Goal: Task Accomplishment & Management: Use online tool/utility

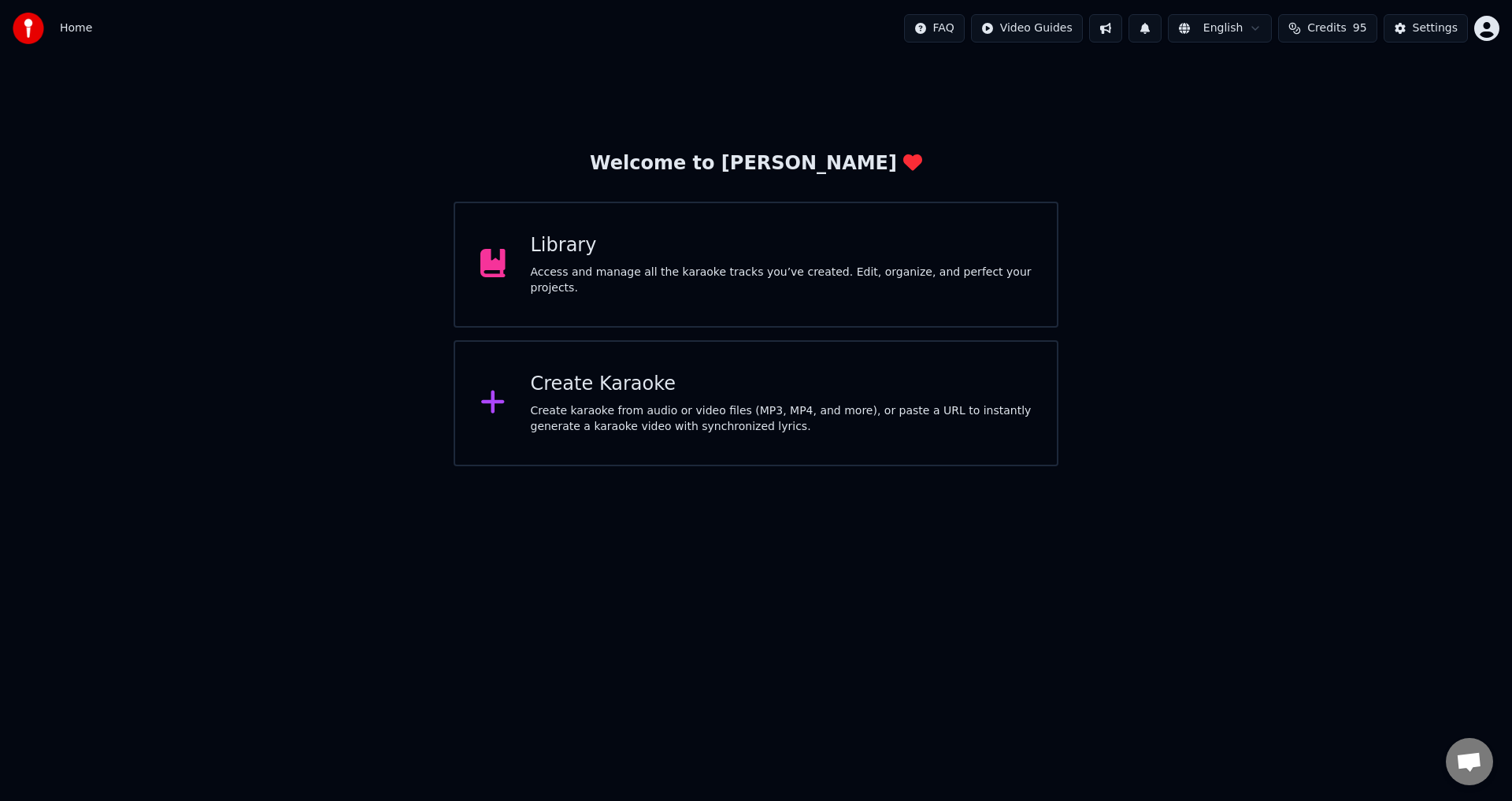
click at [797, 279] on div "Access and manage all the karaoke tracks you’ve created. Edit, organize, and pe…" at bounding box center [781, 280] width 502 height 32
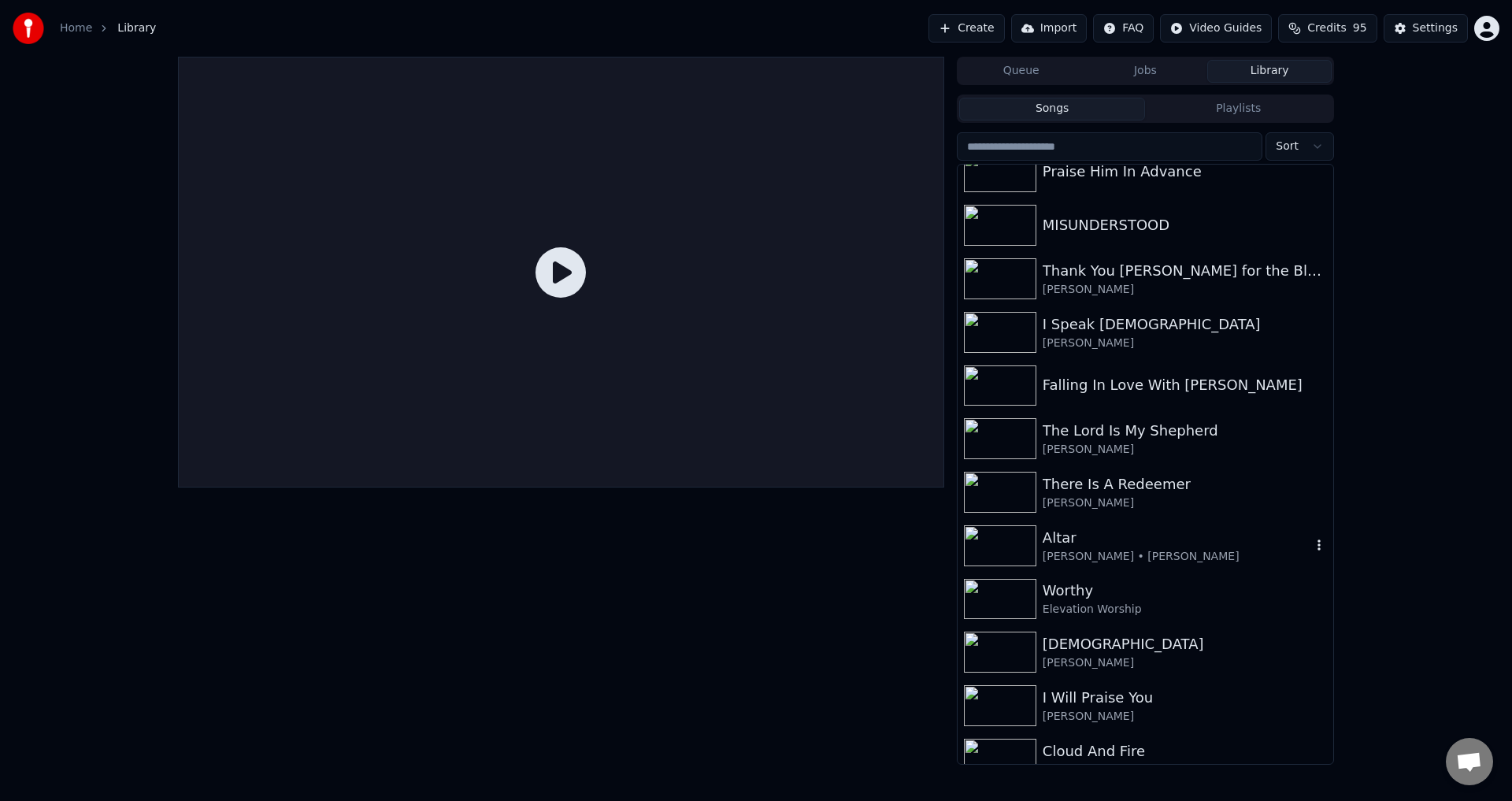
scroll to position [158, 0]
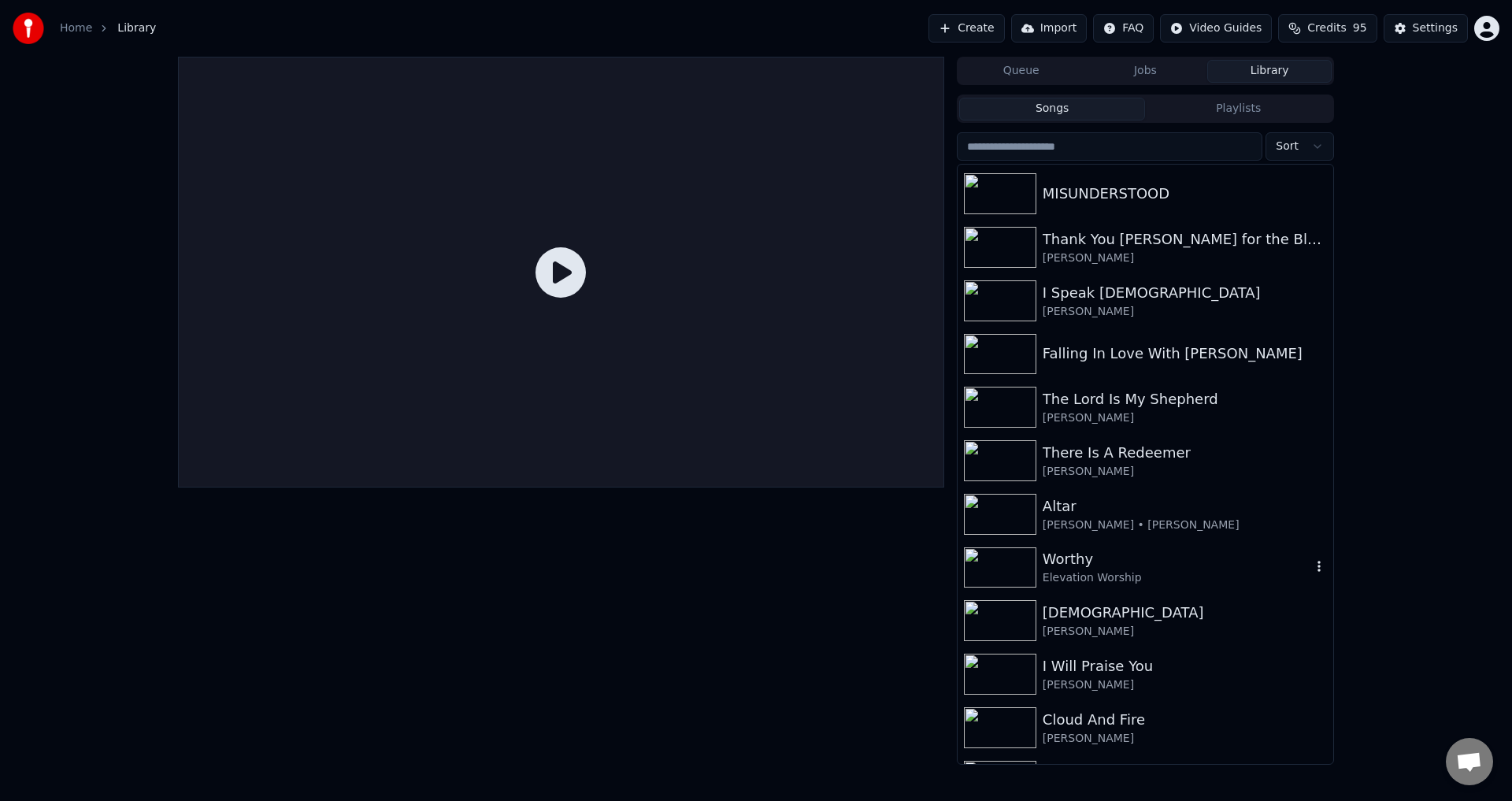
click at [1162, 588] on div "Worthy Elevation Worship" at bounding box center [1145, 568] width 376 height 53
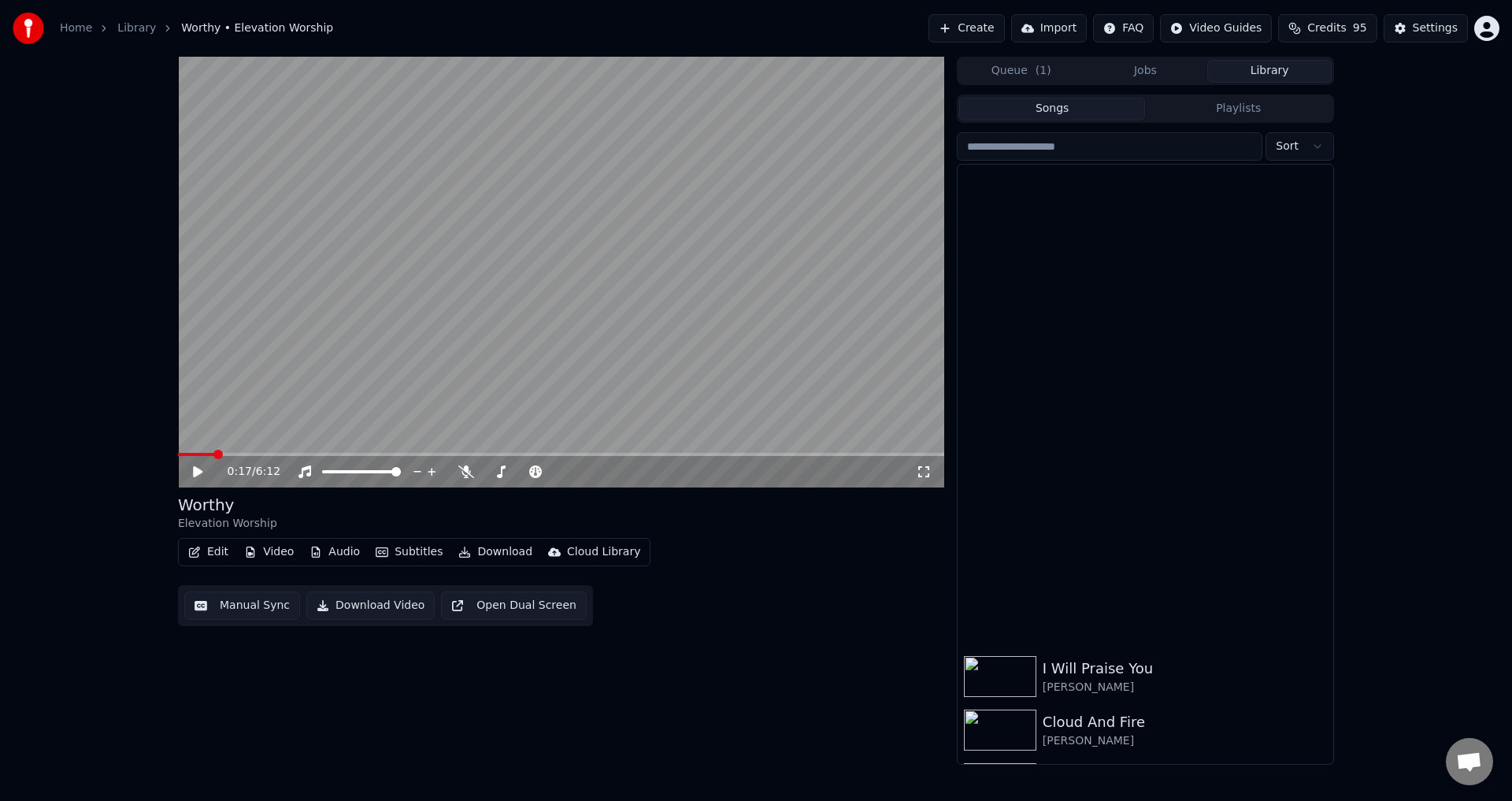
scroll to position [682, 0]
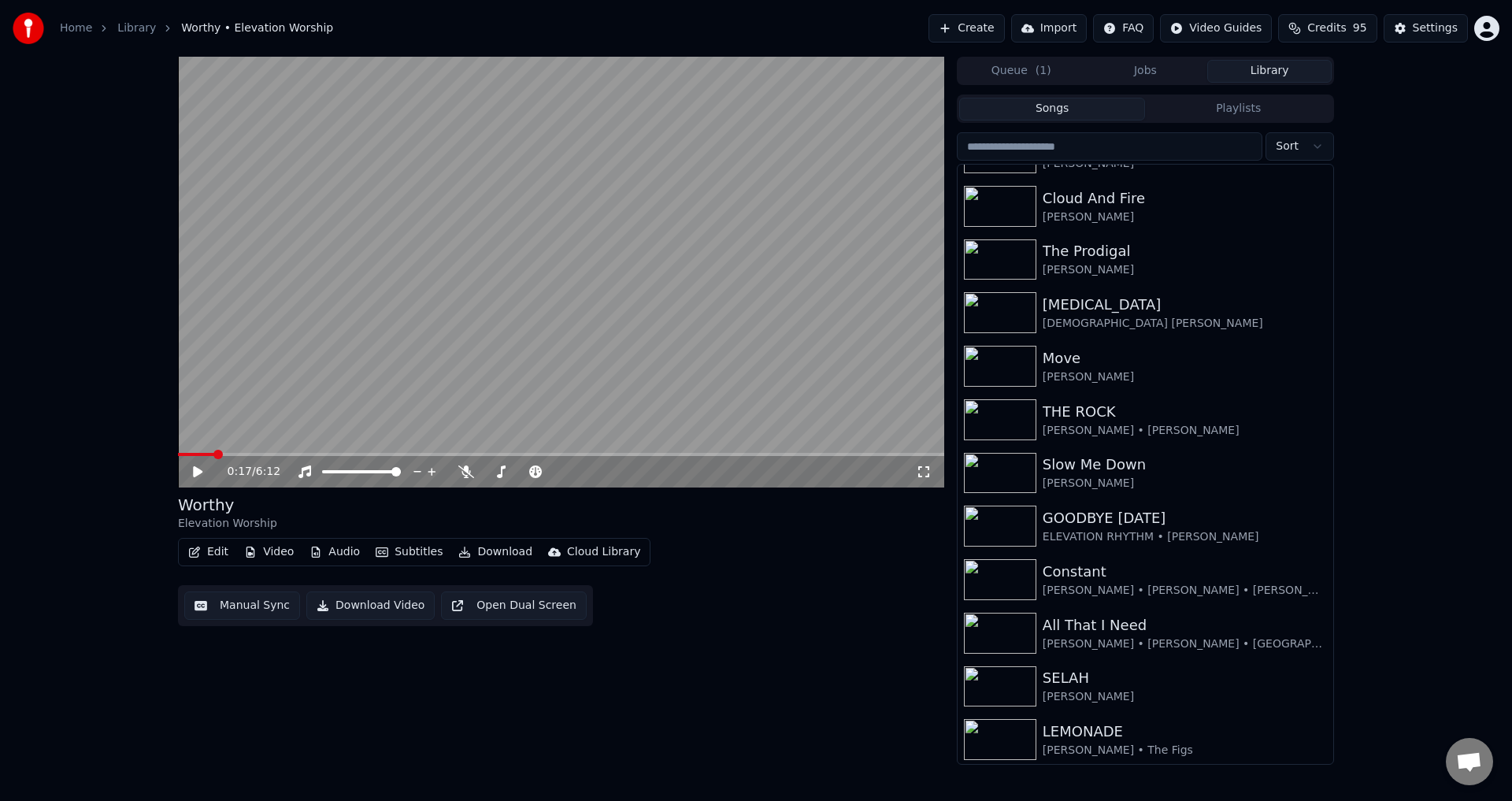
click at [234, 606] on button "Manual Sync" at bounding box center [242, 606] width 115 height 29
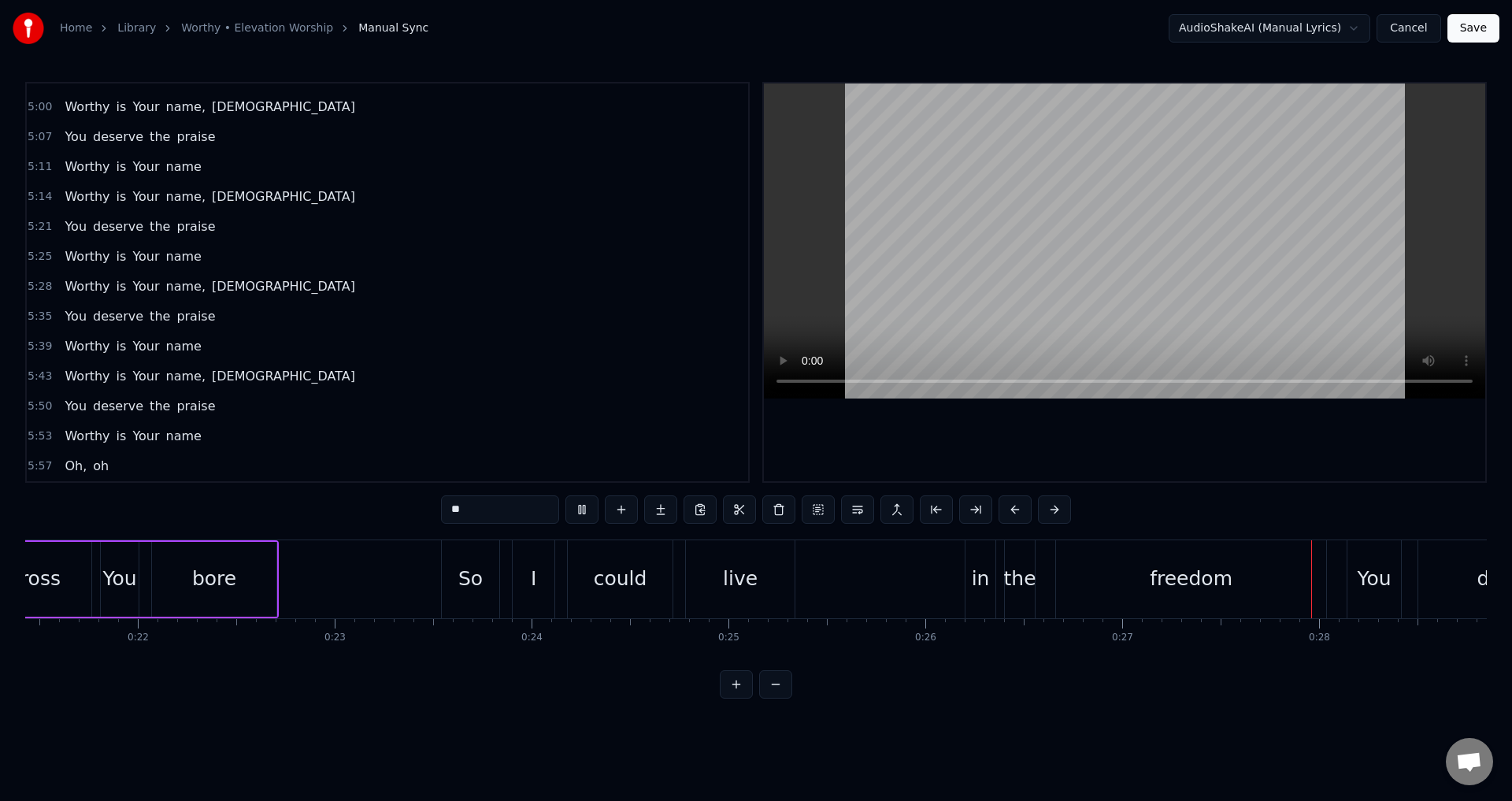
scroll to position [0, 5258]
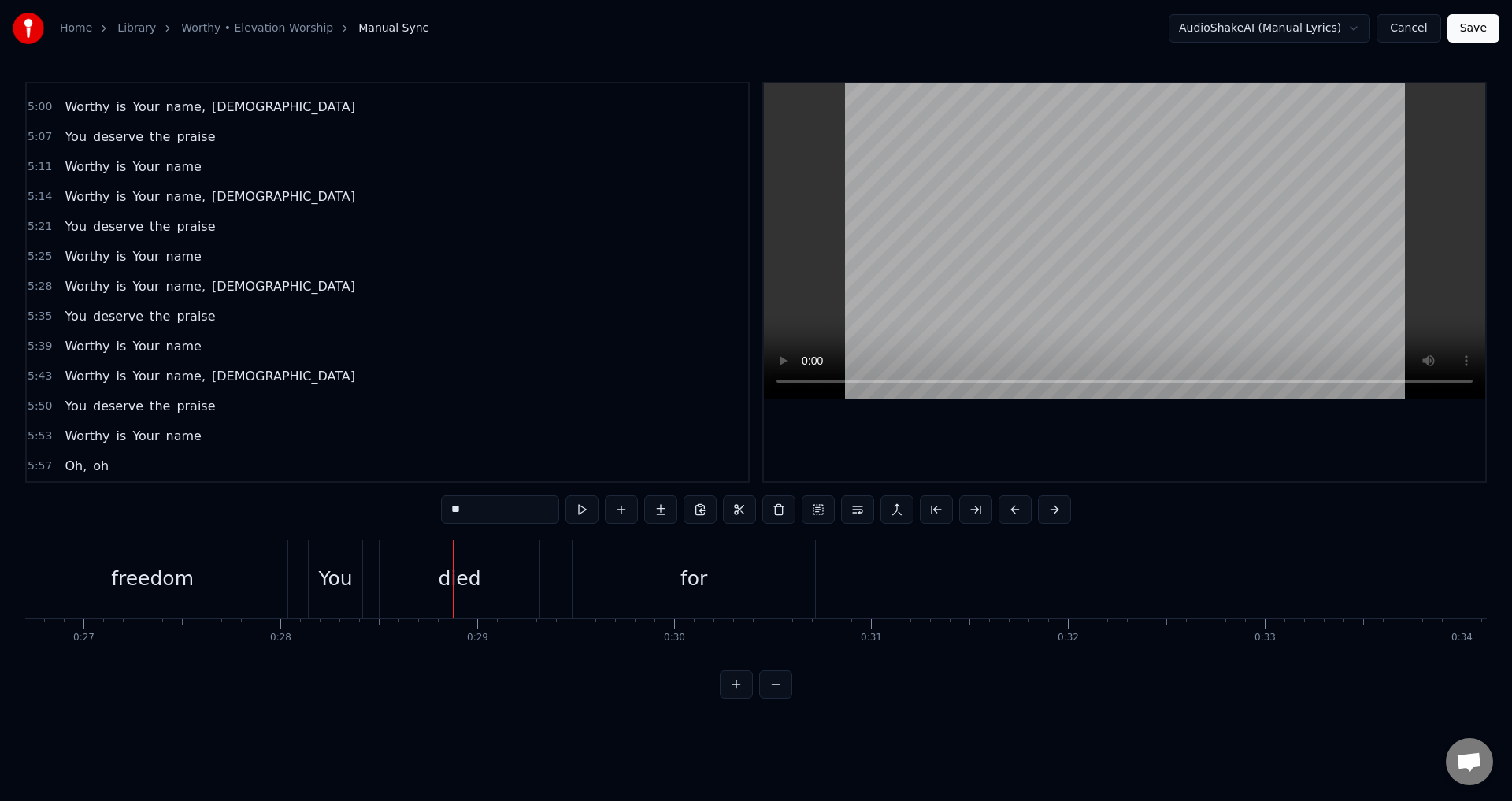
click at [159, 675] on div "0:20 It was my cross You bore 0:23 So I could live in the freedom You died for …" at bounding box center [756, 390] width 1462 height 617
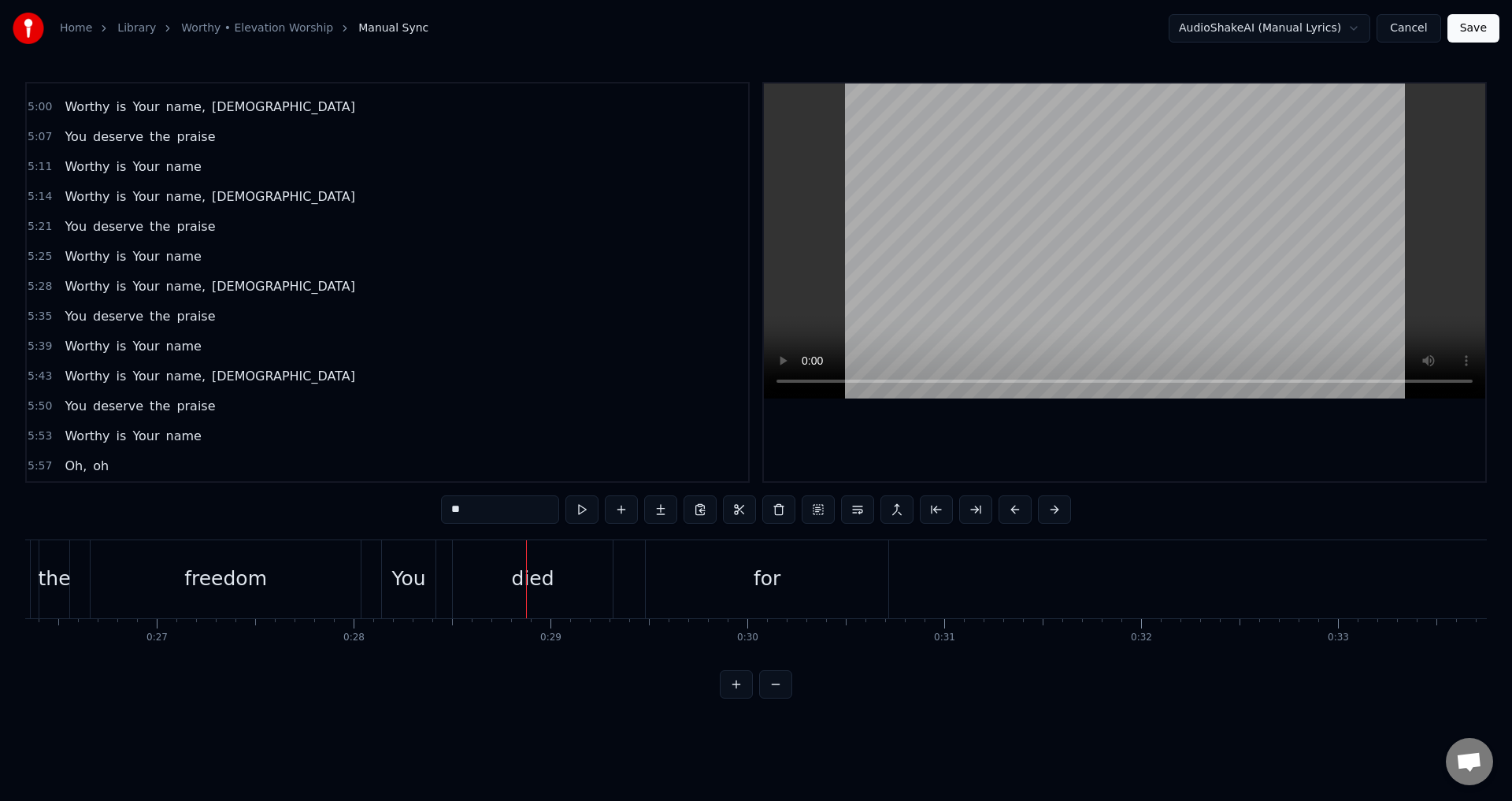
scroll to position [0, 5104]
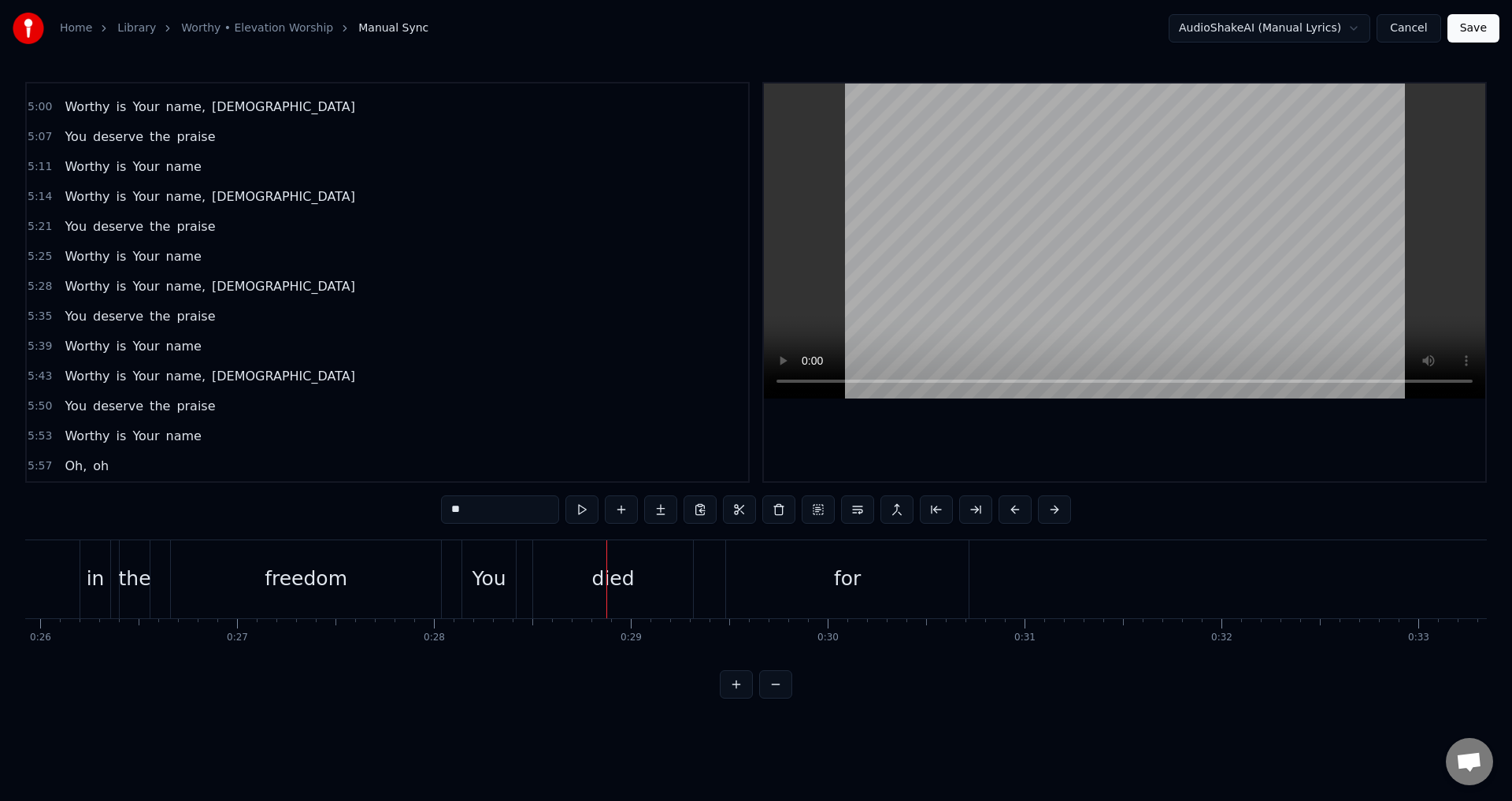
click at [313, 579] on div "freedom" at bounding box center [306, 579] width 83 height 30
type input "*******"
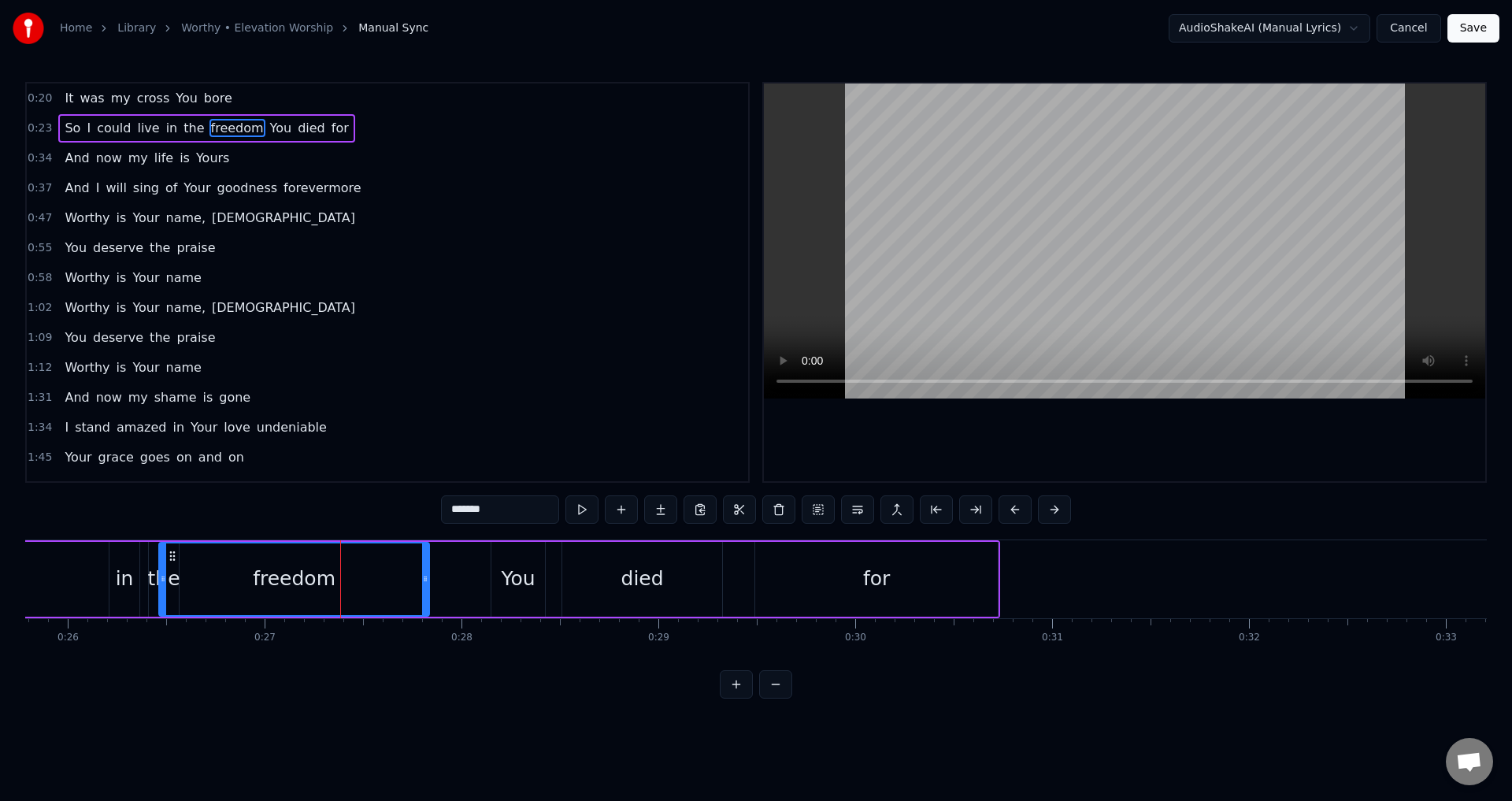
scroll to position [0, 5057]
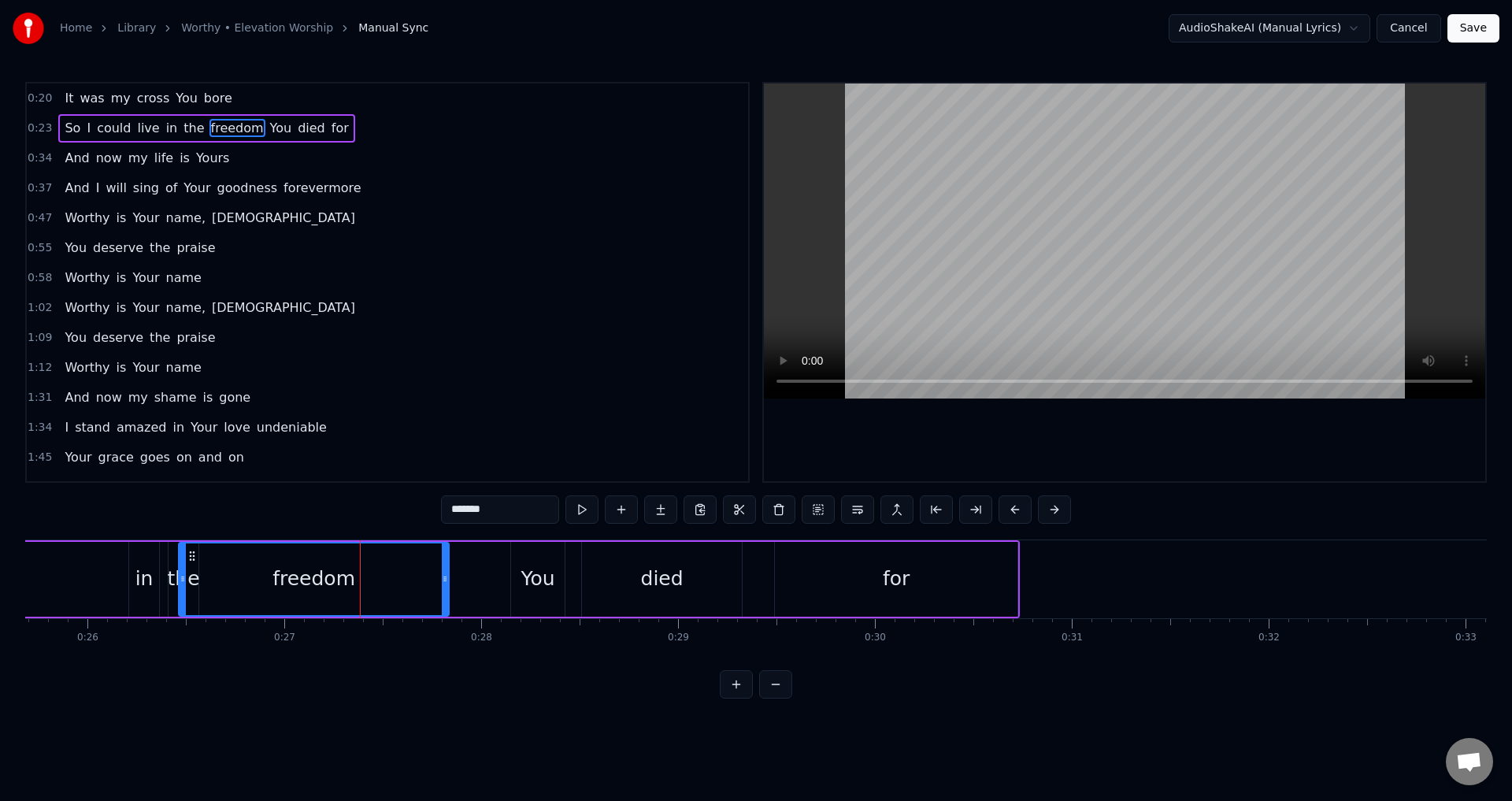
click at [185, 557] on icon at bounding box center [191, 555] width 13 height 13
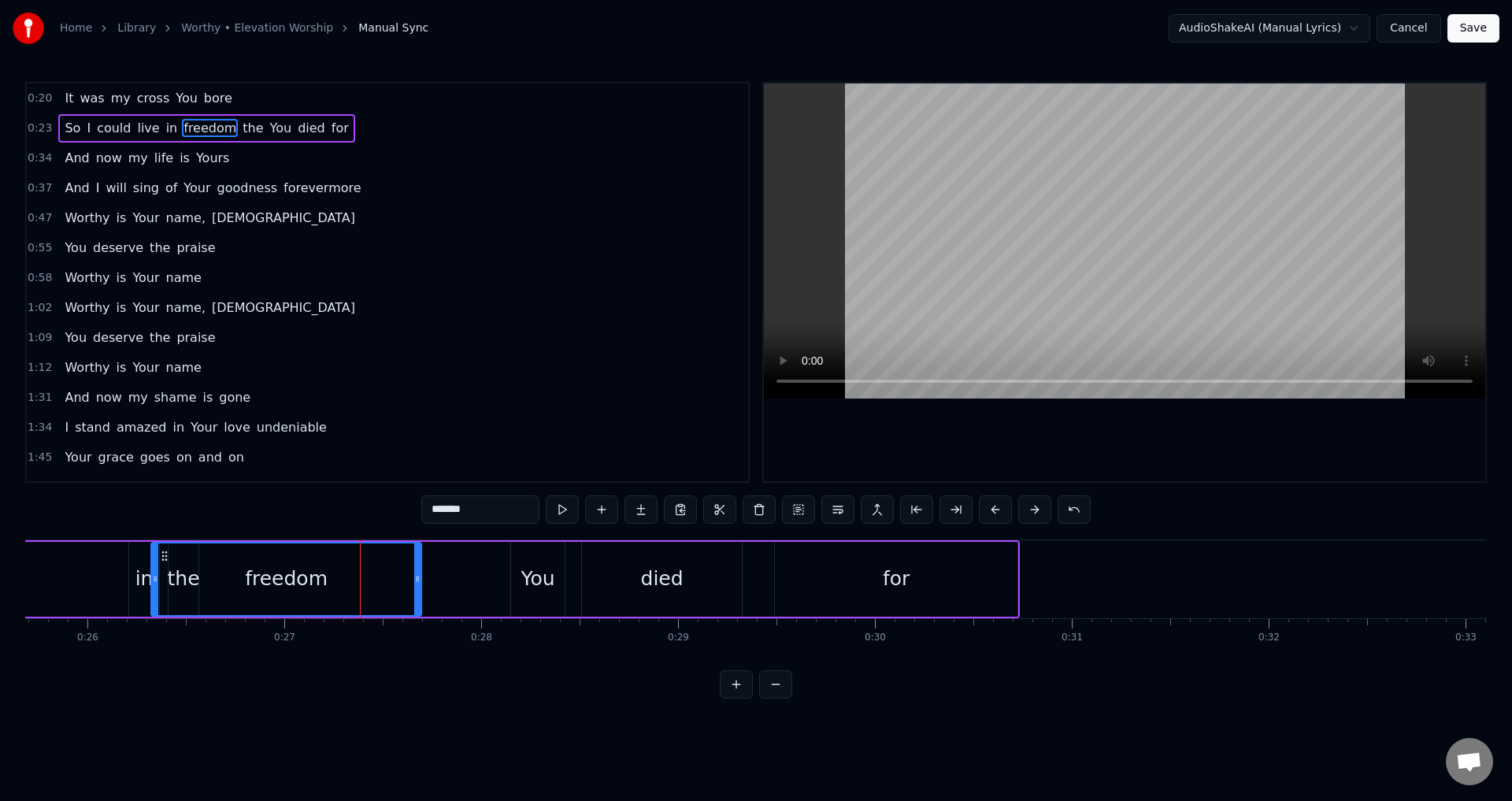
scroll to position [0, 5042]
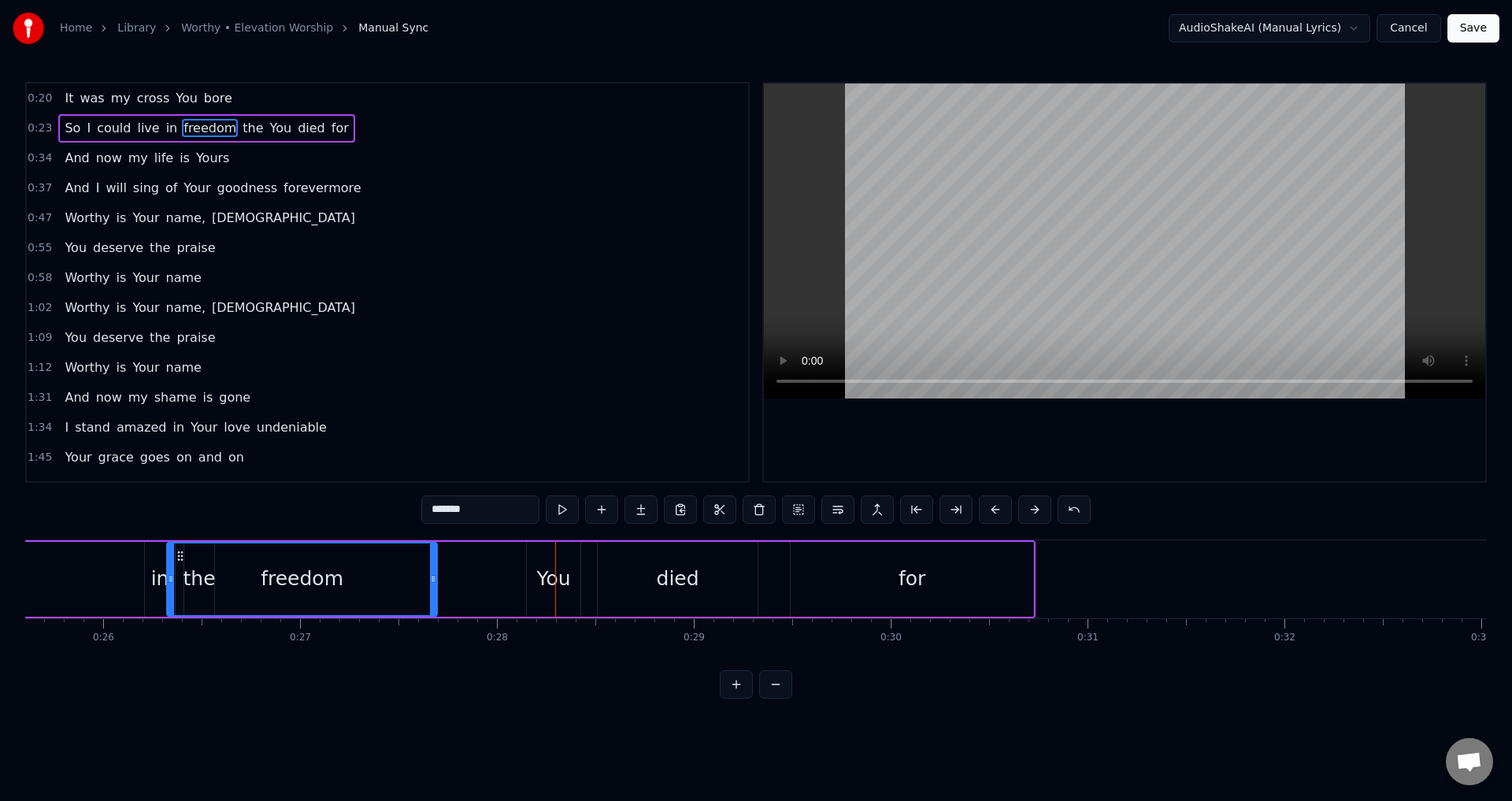
click at [118, 602] on div "So I could live in freedom the You died for" at bounding box center [327, 579] width 1417 height 78
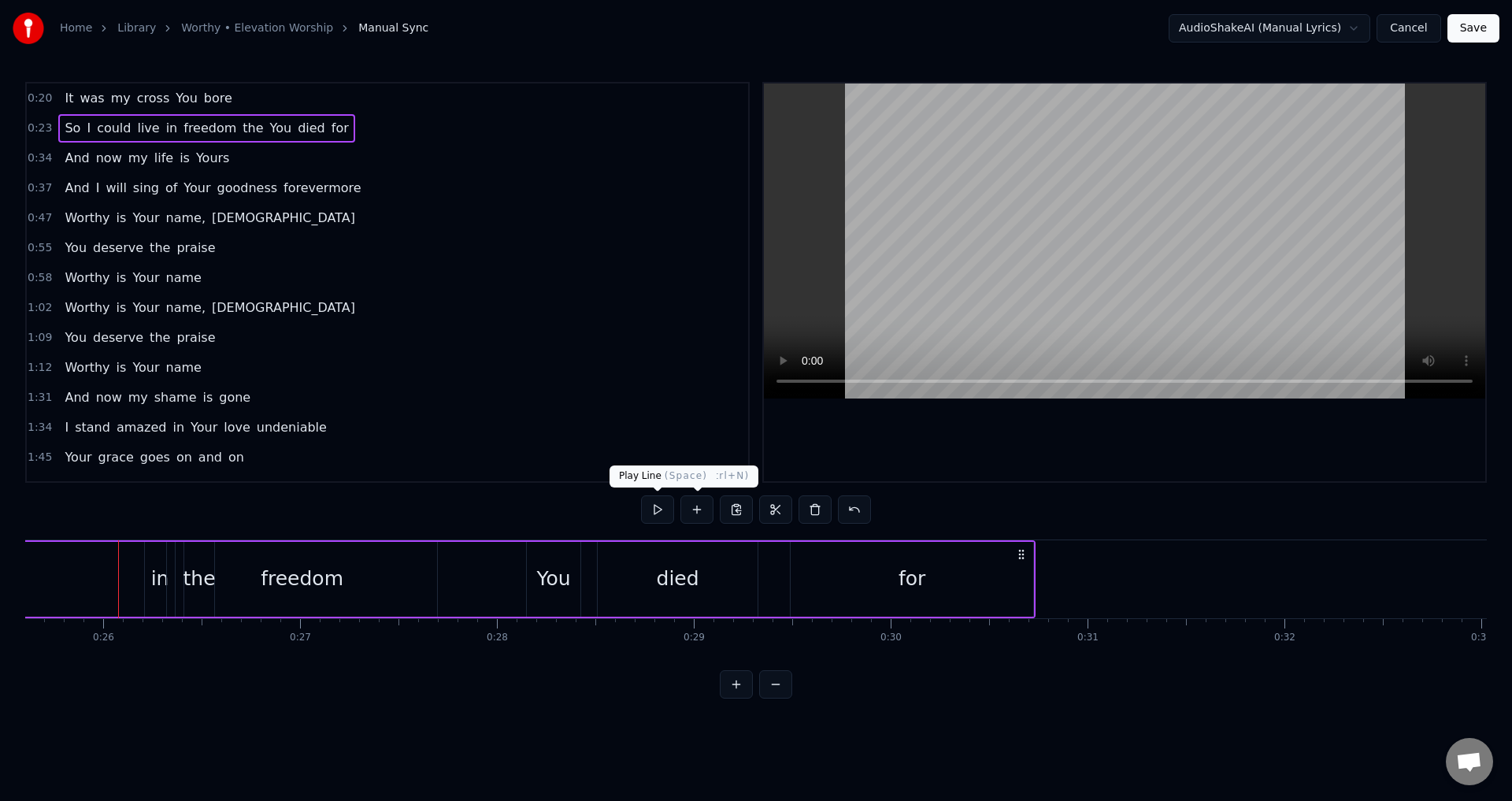
click at [663, 512] on button at bounding box center [658, 509] width 34 height 29
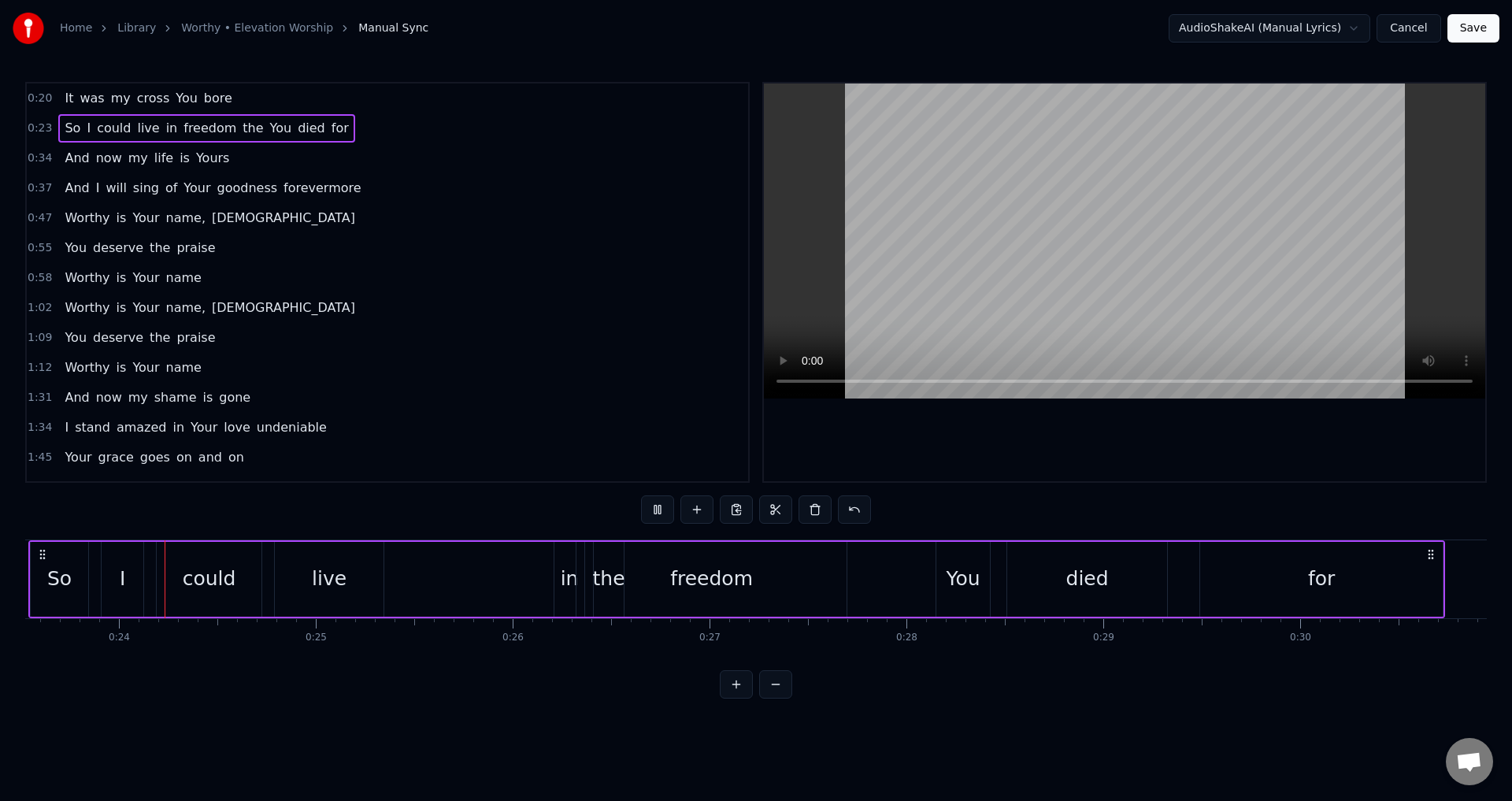
scroll to position [0, 4557]
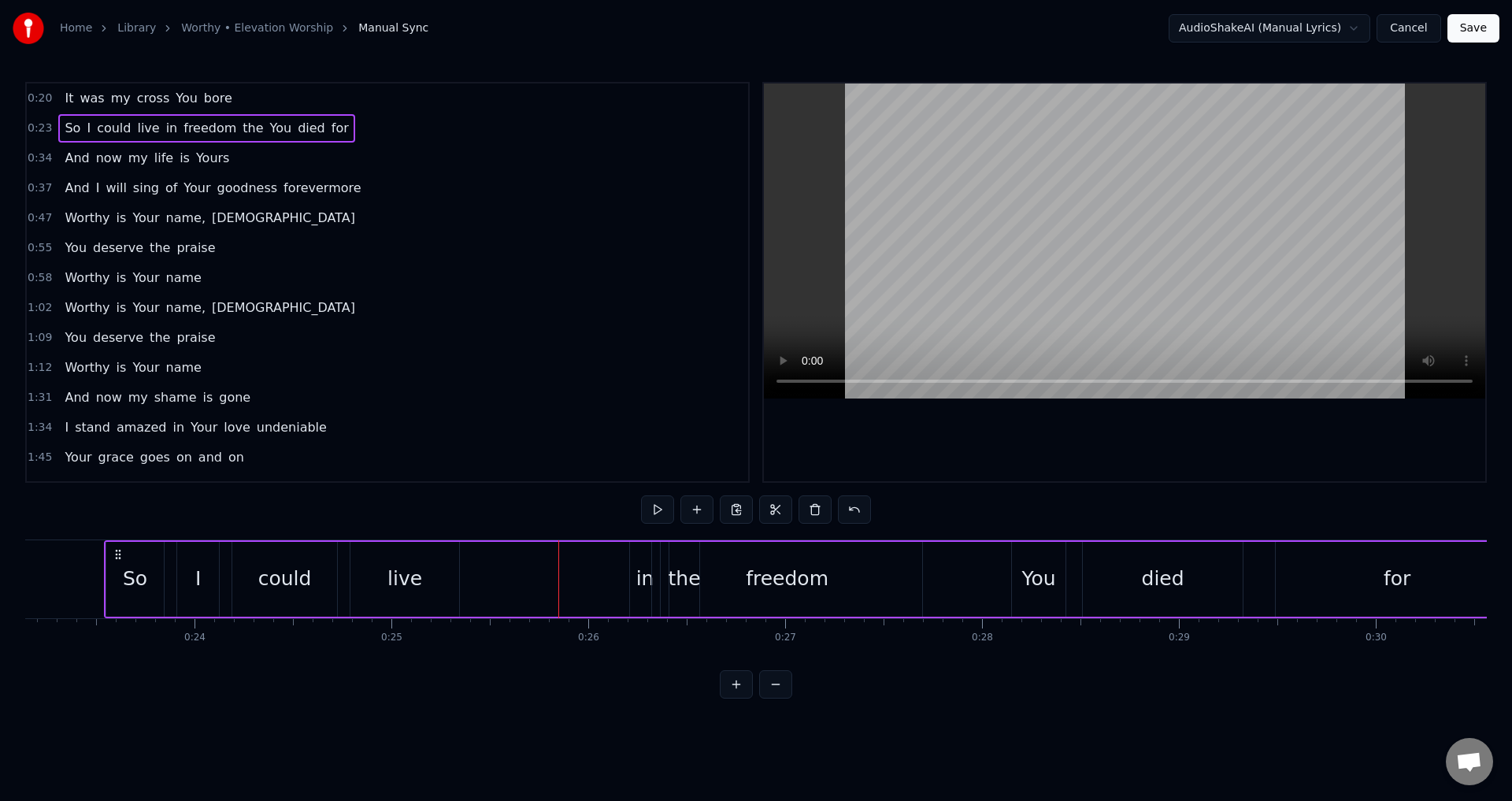
click at [639, 590] on div "in" at bounding box center [645, 579] width 18 height 30
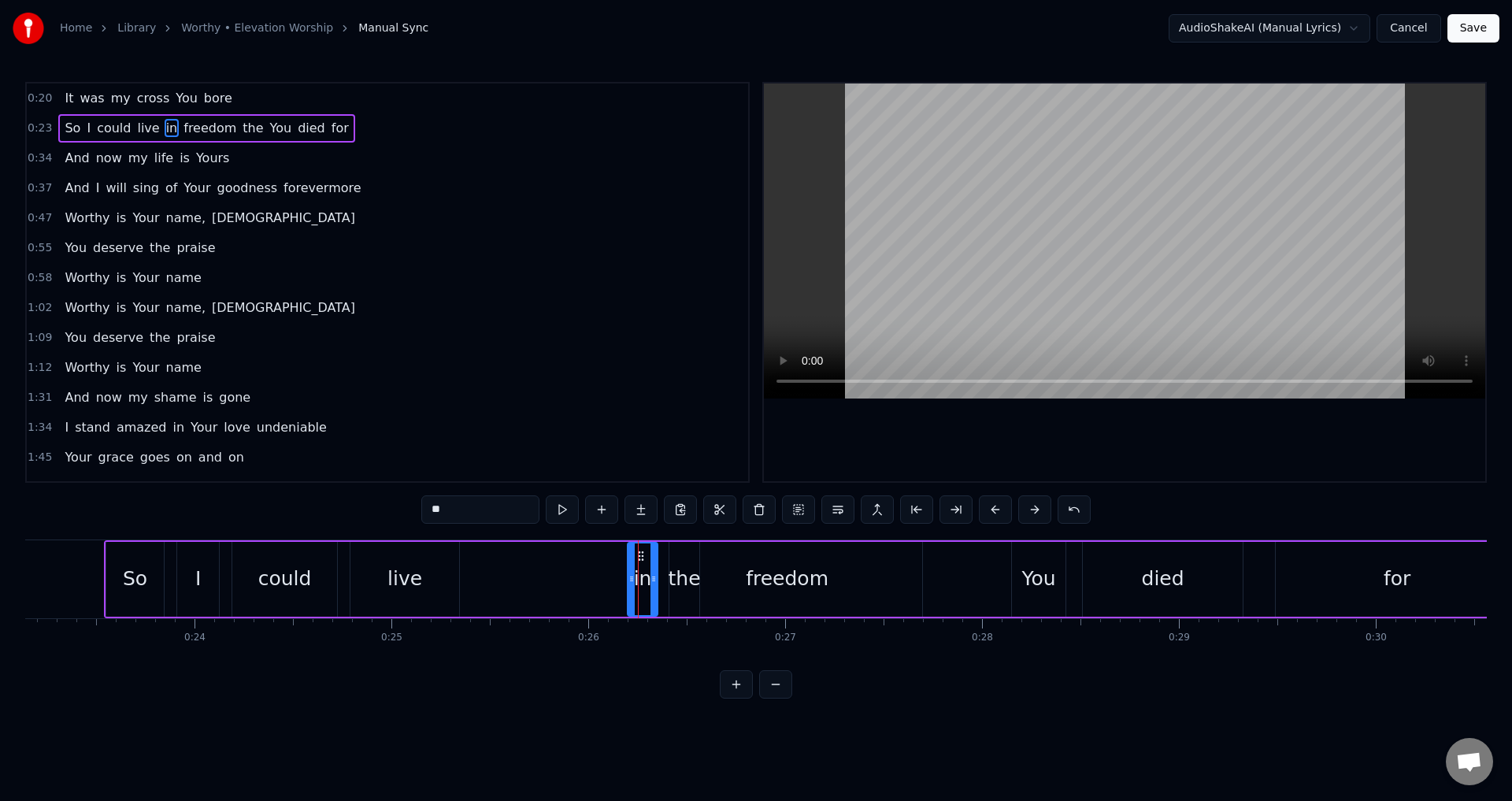
click at [684, 562] on div "the" at bounding box center [684, 579] width 30 height 75
click at [643, 581] on div "in" at bounding box center [643, 579] width 18 height 30
drag, startPoint x: 631, startPoint y: 575, endPoint x: 540, endPoint y: 593, distance: 92.8
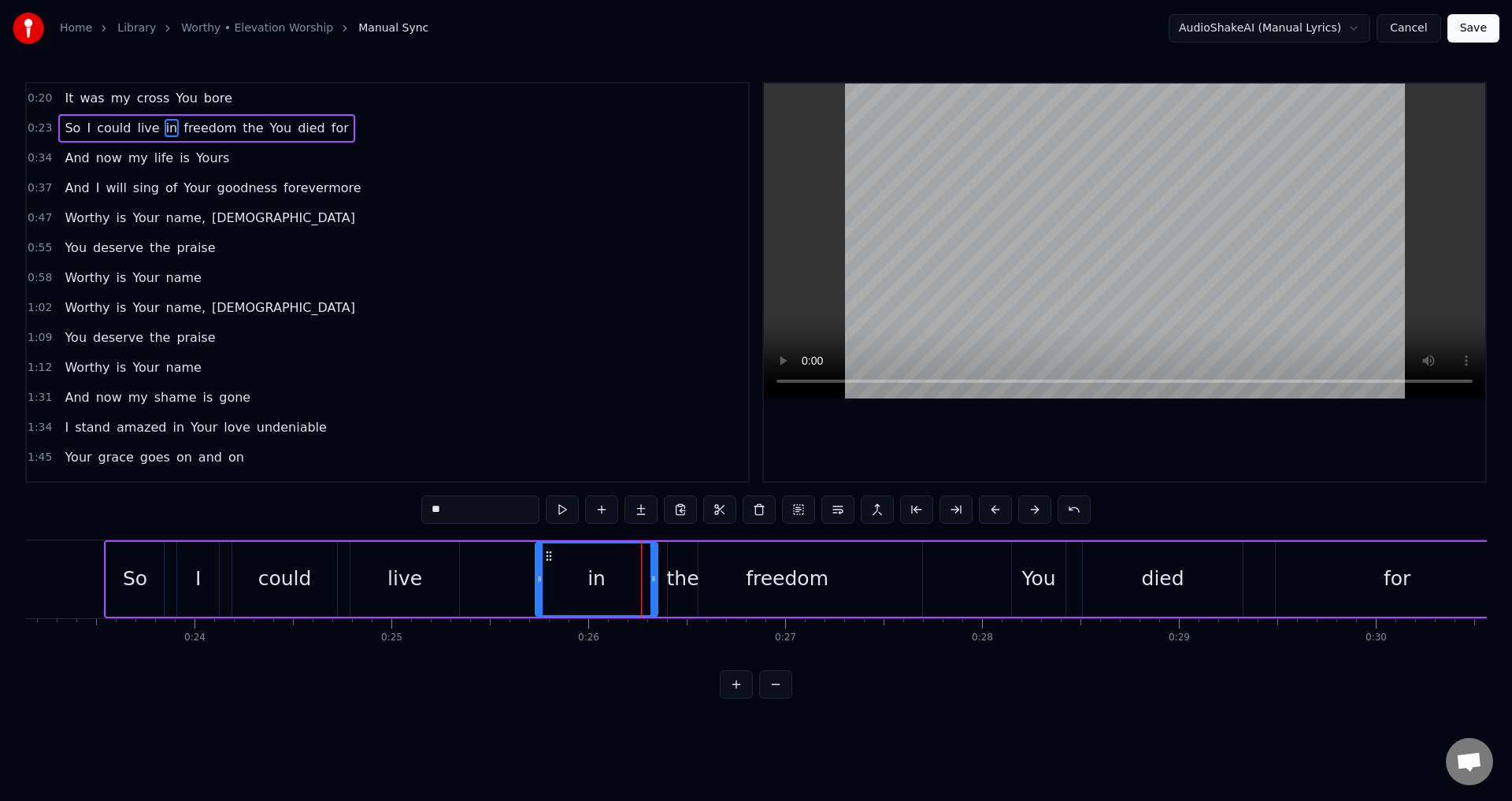
click at [540, 593] on div at bounding box center [540, 579] width 6 height 72
click at [694, 586] on div "the" at bounding box center [683, 579] width 33 height 30
type input "***"
click at [754, 508] on button at bounding box center [759, 509] width 34 height 29
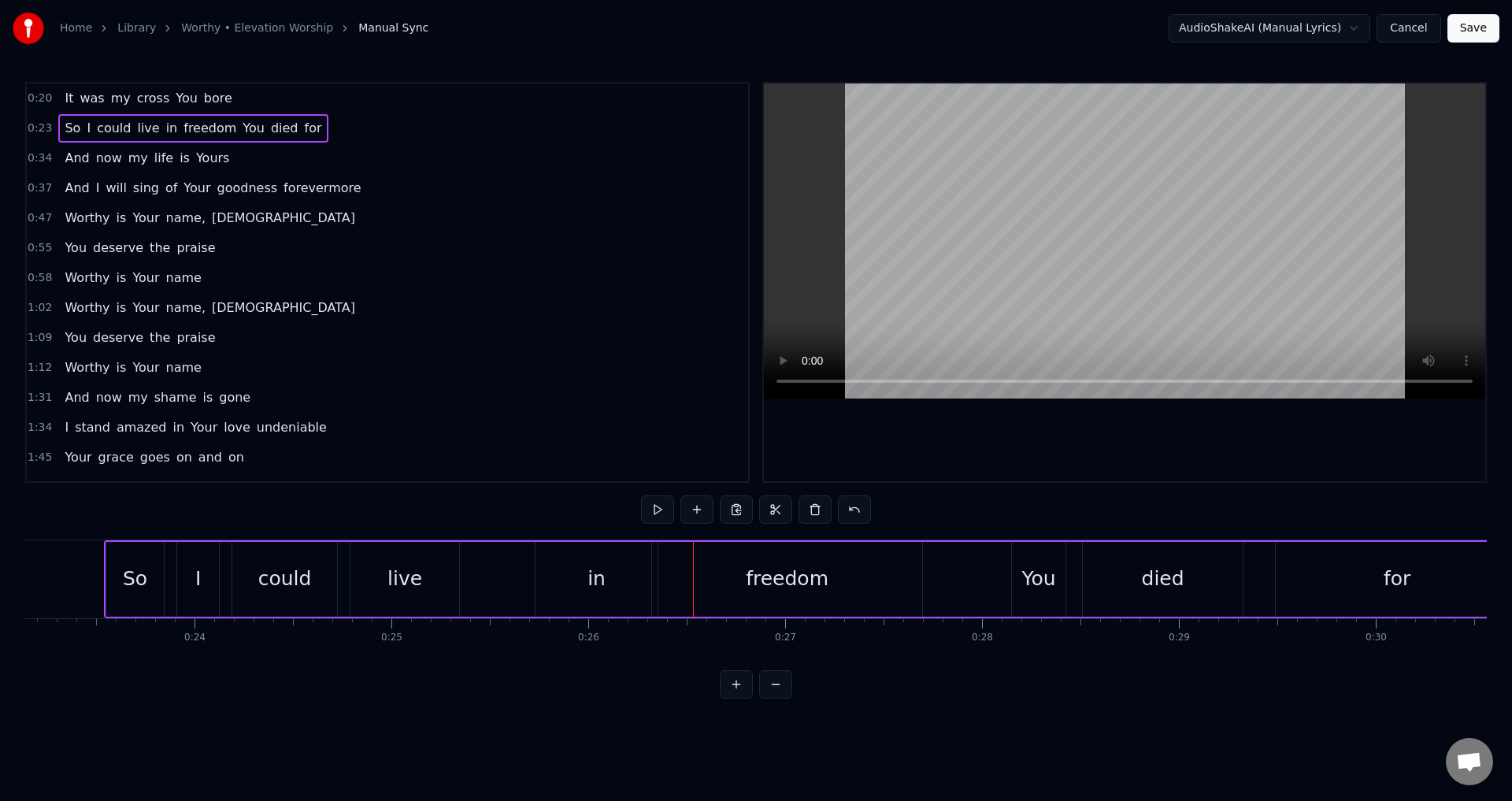
click at [751, 577] on div "freedom" at bounding box center [787, 579] width 83 height 30
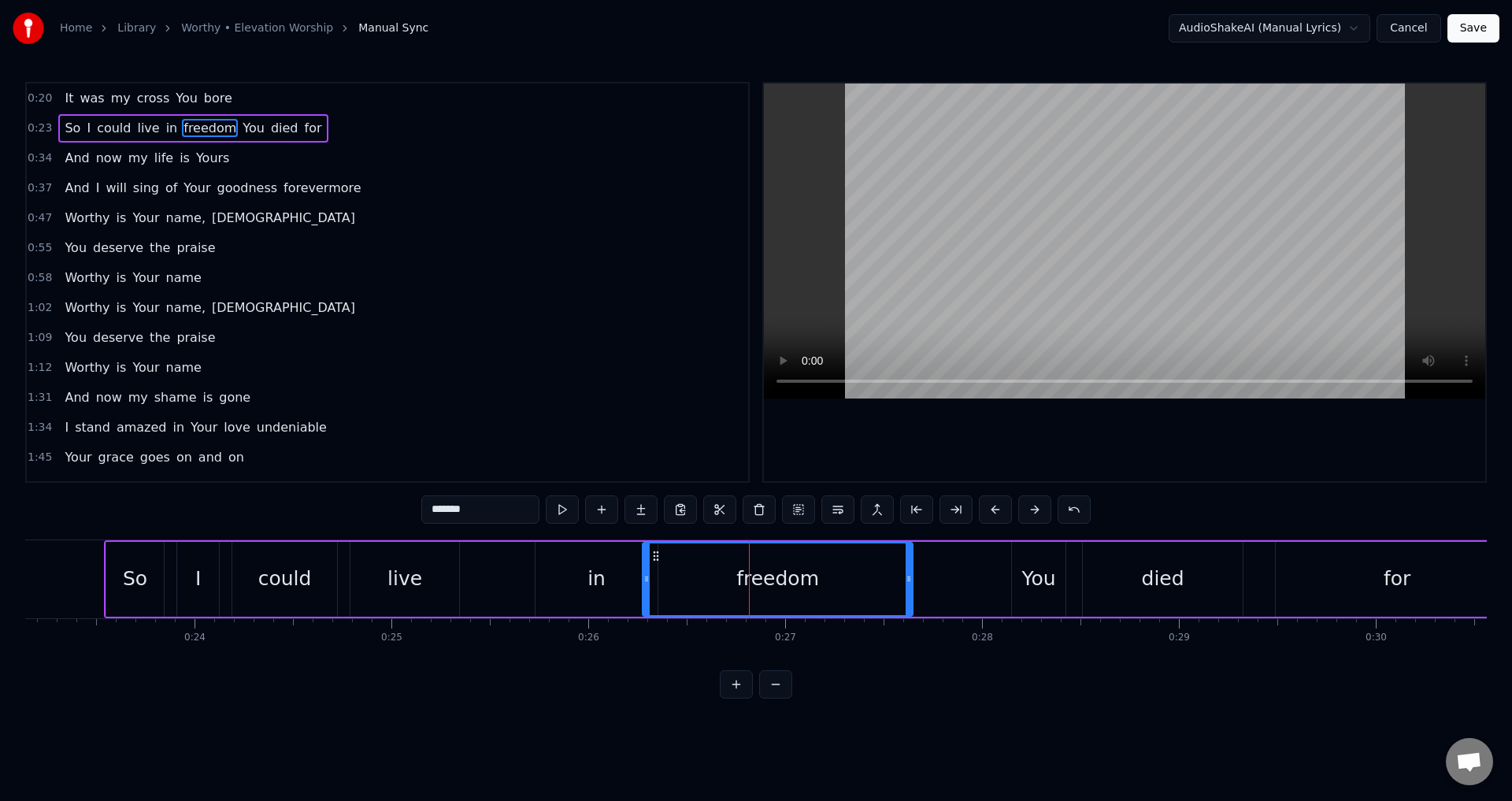
drag, startPoint x: 663, startPoint y: 553, endPoint x: 653, endPoint y: 557, distance: 10.8
click at [653, 557] on icon at bounding box center [656, 555] width 13 height 13
drag, startPoint x: 646, startPoint y: 577, endPoint x: 633, endPoint y: 580, distance: 13.3
click at [633, 580] on icon at bounding box center [633, 579] width 6 height 13
drag, startPoint x: 645, startPoint y: 560, endPoint x: 637, endPoint y: 561, distance: 8.1
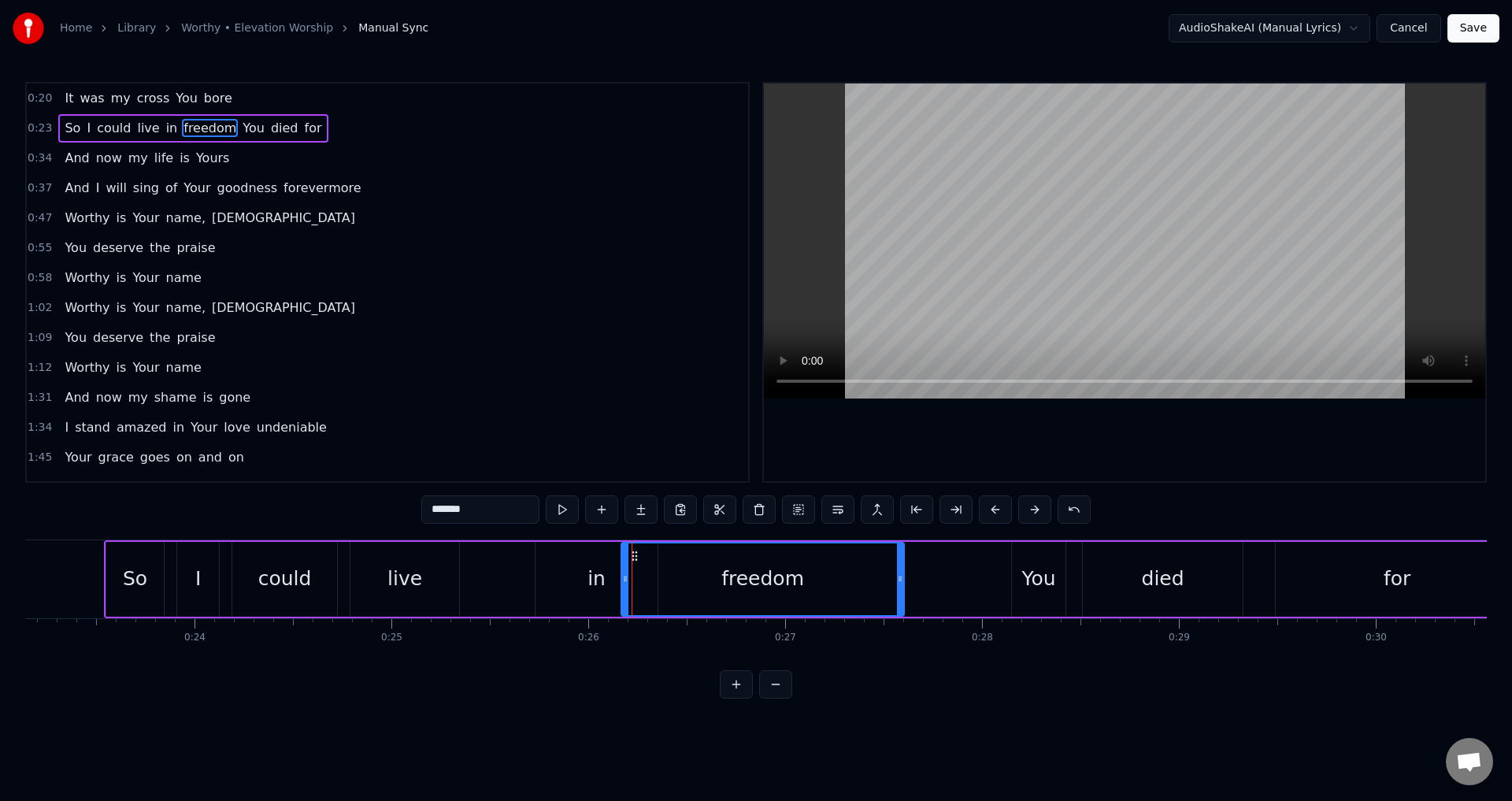
click at [637, 561] on icon at bounding box center [634, 555] width 13 height 13
drag, startPoint x: 900, startPoint y: 573, endPoint x: 883, endPoint y: 581, distance: 18.8
click at [886, 581] on icon at bounding box center [889, 579] width 6 height 13
click at [629, 551] on icon at bounding box center [630, 555] width 13 height 13
drag, startPoint x: 882, startPoint y: 589, endPoint x: 864, endPoint y: 593, distance: 18.4
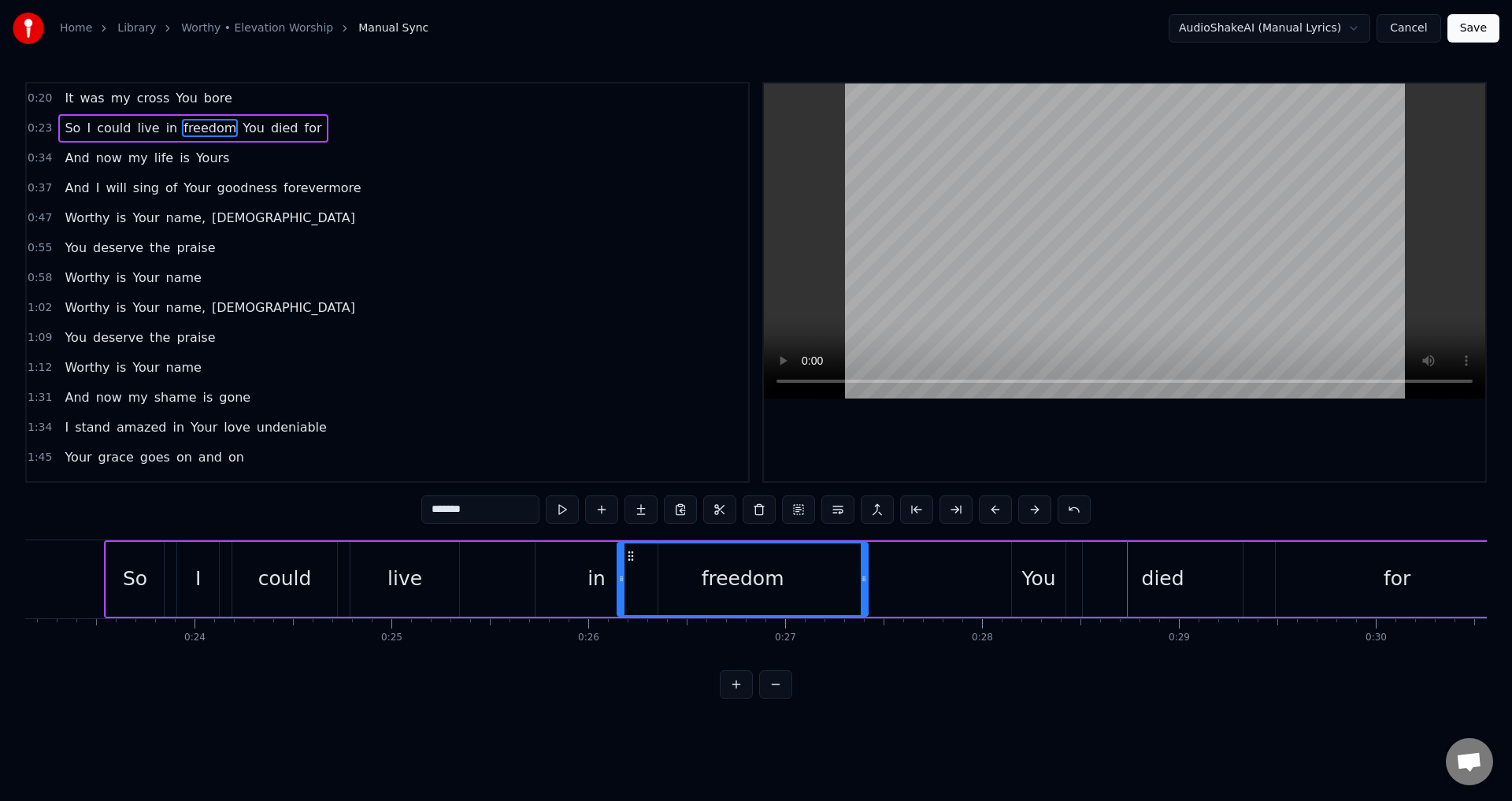
click at [864, 593] on div at bounding box center [864, 579] width 6 height 72
click at [490, 647] on div "It was my cross You bore So I could live in freedom You died for And now my lif…" at bounding box center [756, 599] width 1462 height 118
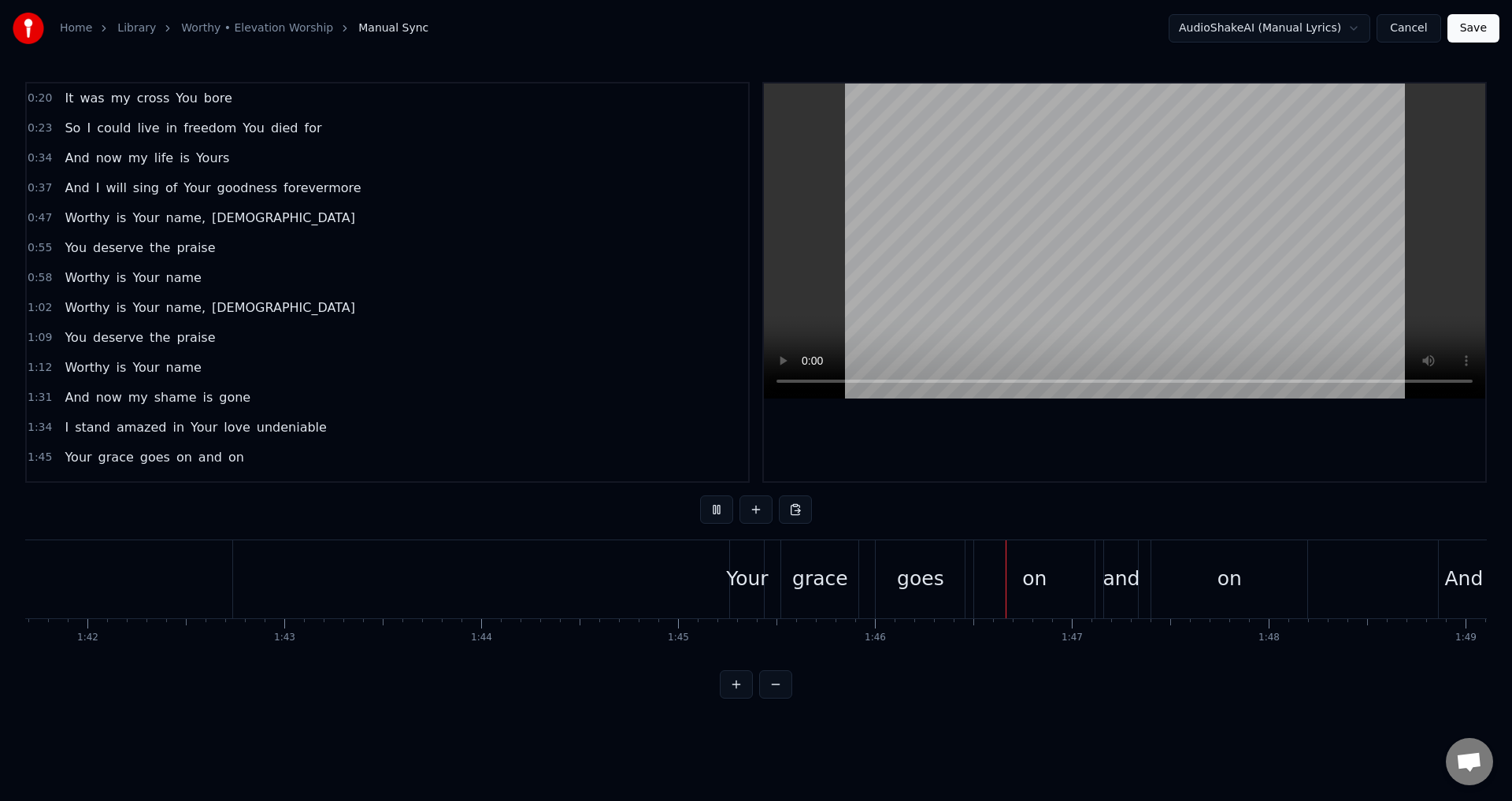
scroll to position [0, 20731]
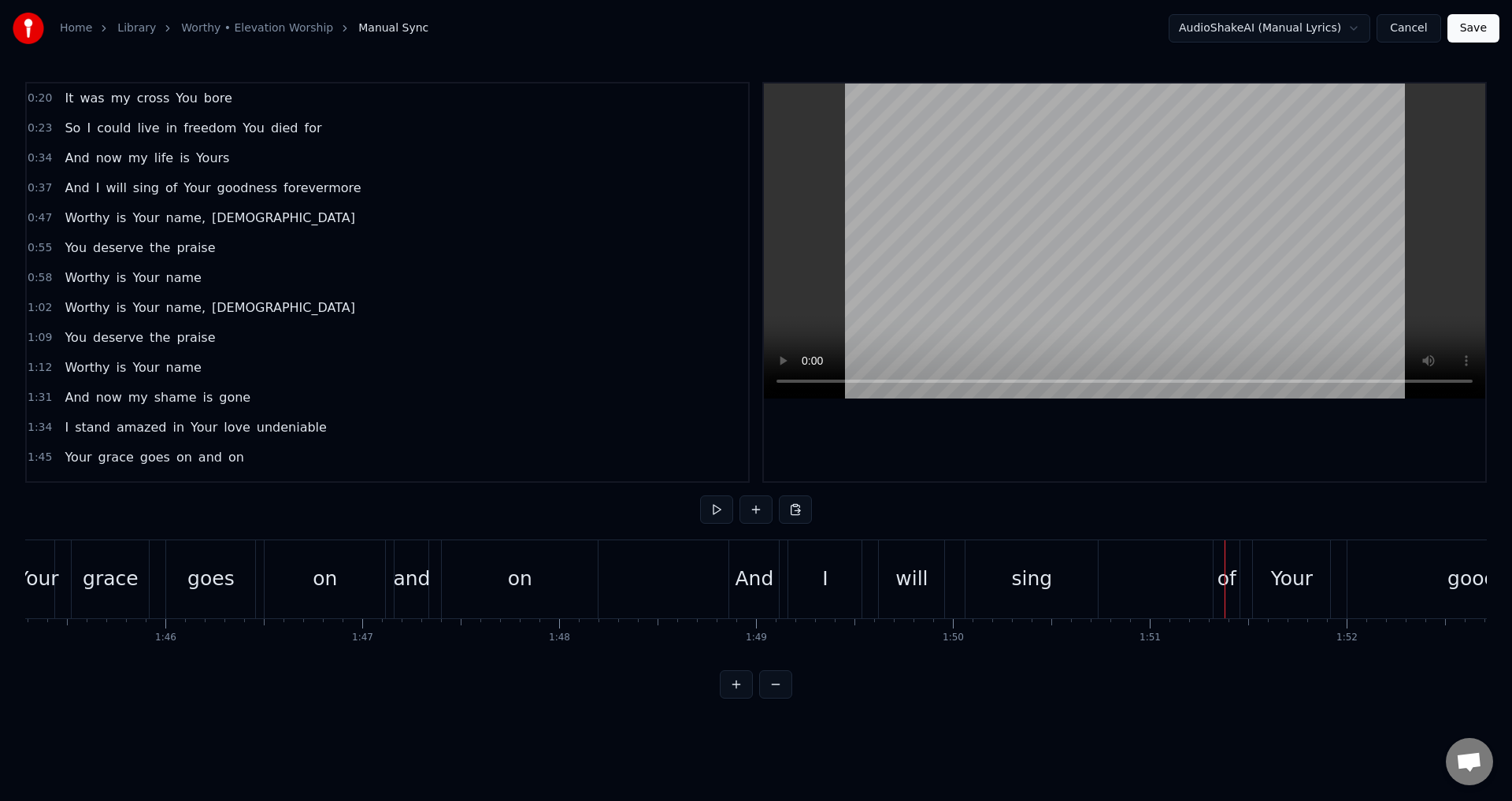
click at [1229, 604] on div "of" at bounding box center [1227, 579] width 26 height 78
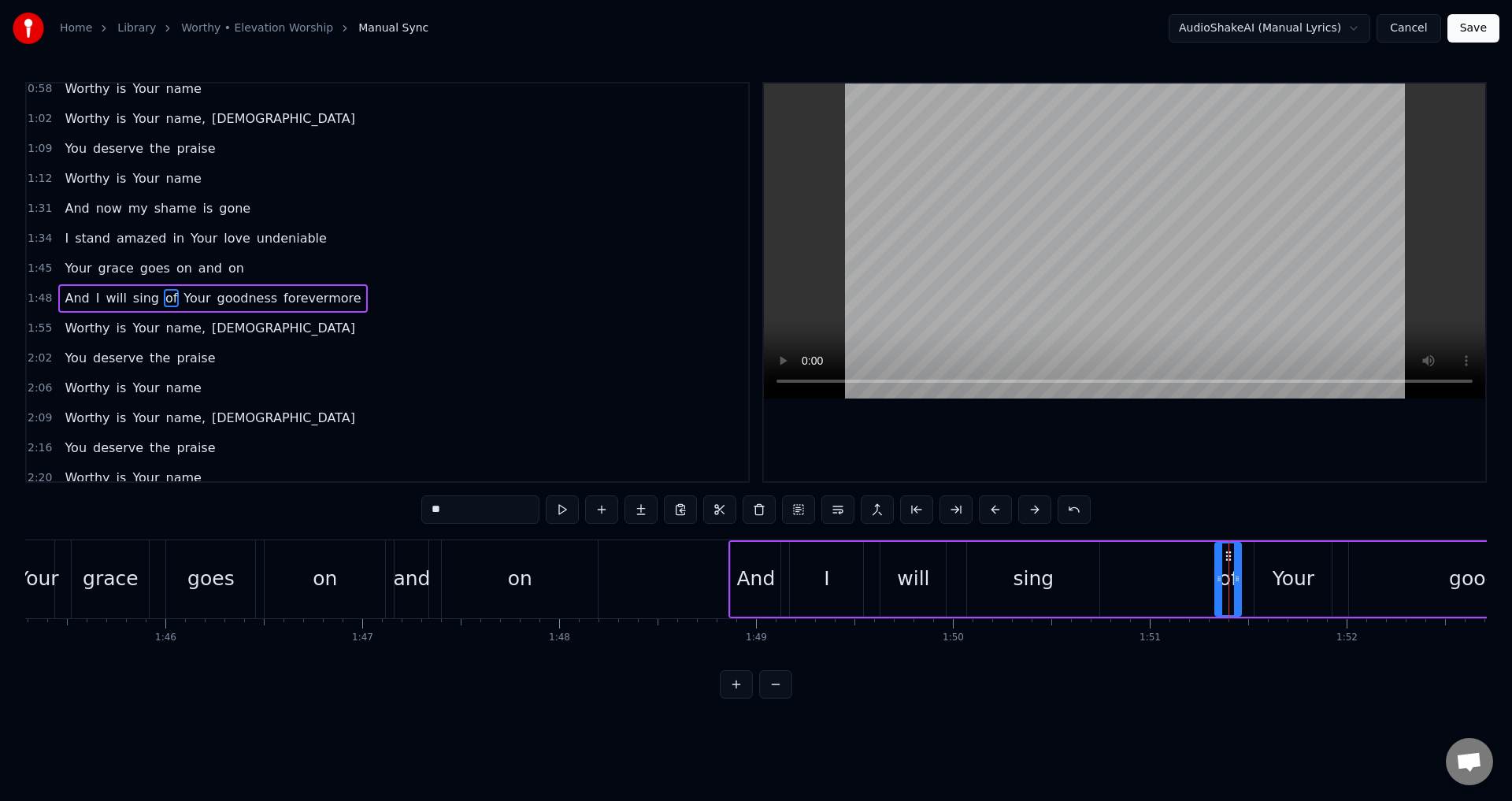
scroll to position [205, 0]
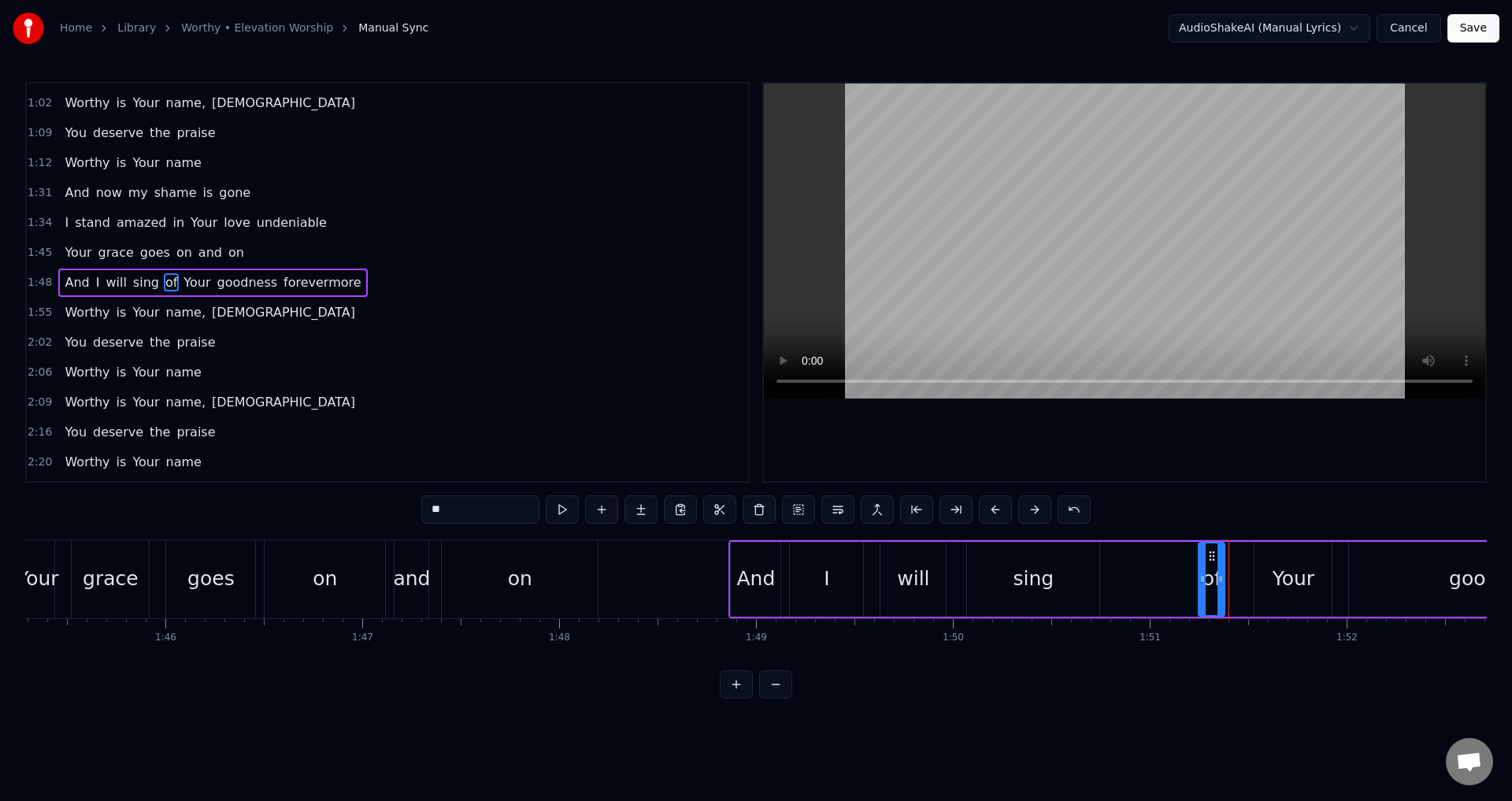
drag, startPoint x: 1226, startPoint y: 553, endPoint x: 1209, endPoint y: 561, distance: 18.8
click at [1209, 561] on icon at bounding box center [1212, 555] width 13 height 13
drag, startPoint x: 1204, startPoint y: 573, endPoint x: 1187, endPoint y: 589, distance: 23.3
click at [1190, 589] on div at bounding box center [1193, 579] width 6 height 72
click at [1280, 578] on div "Your" at bounding box center [1293, 579] width 41 height 30
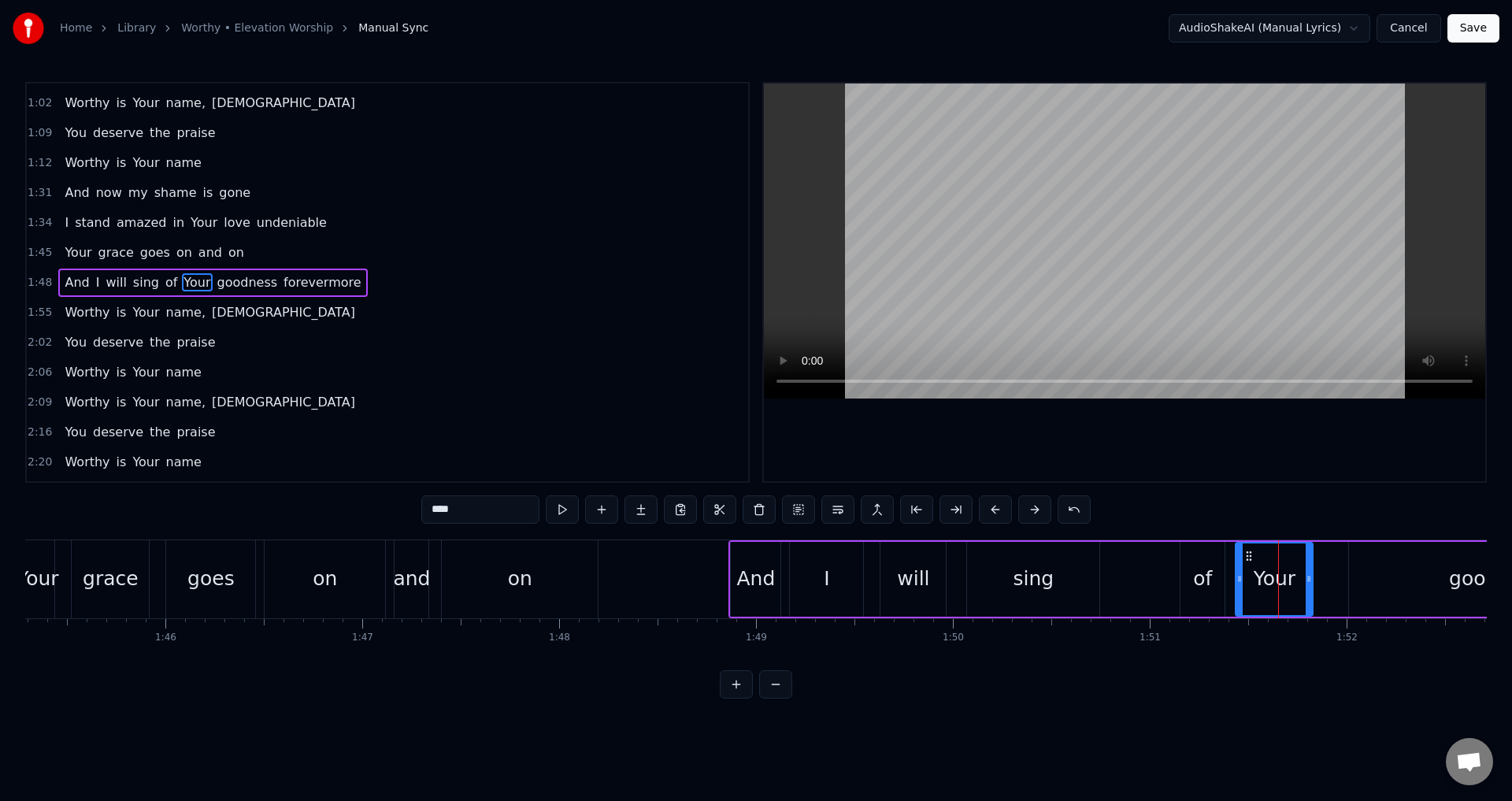
drag, startPoint x: 1266, startPoint y: 554, endPoint x: 1248, endPoint y: 565, distance: 21.1
click at [1248, 565] on div "Your" at bounding box center [1274, 579] width 76 height 72
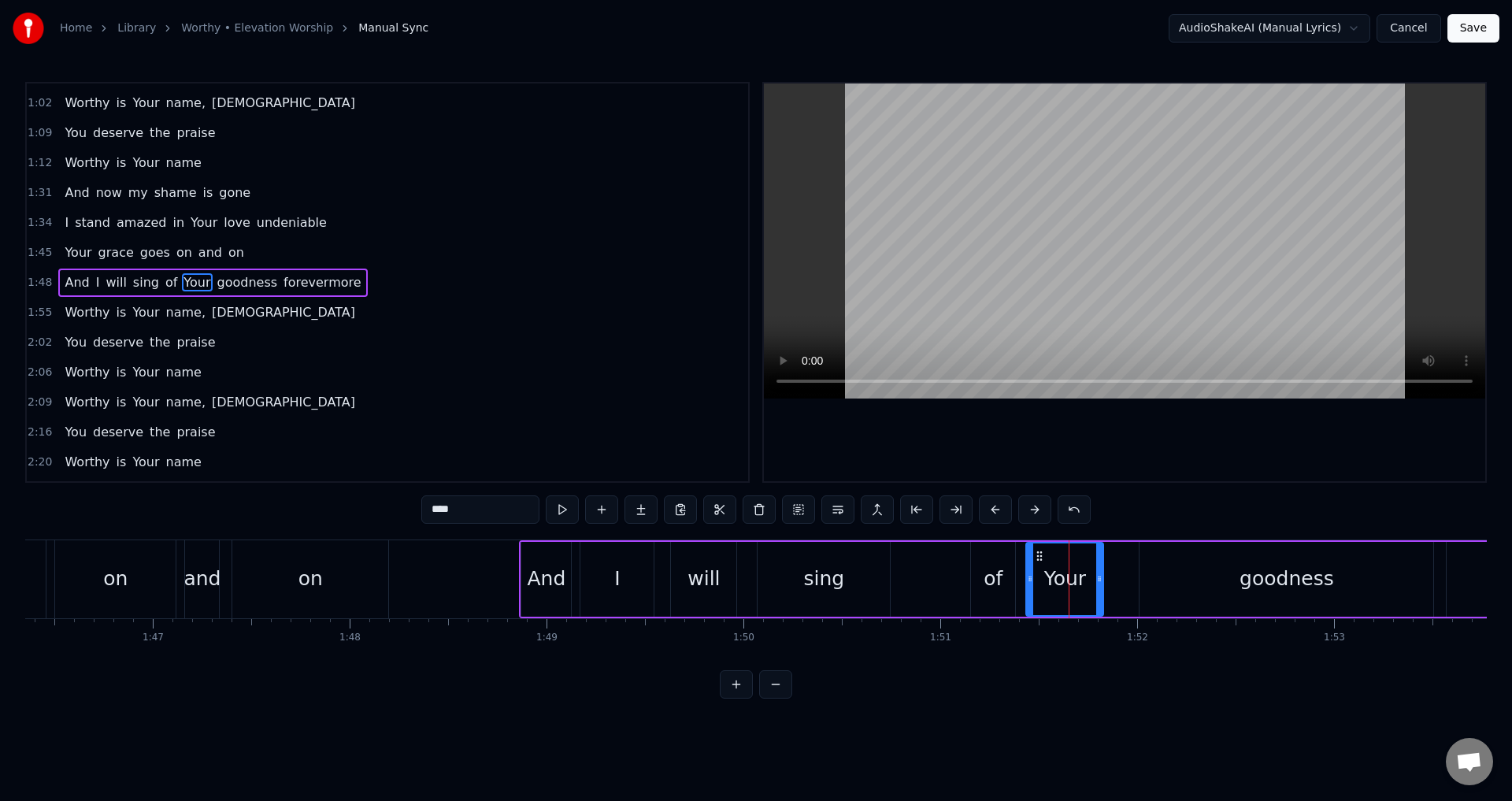
scroll to position [0, 21182]
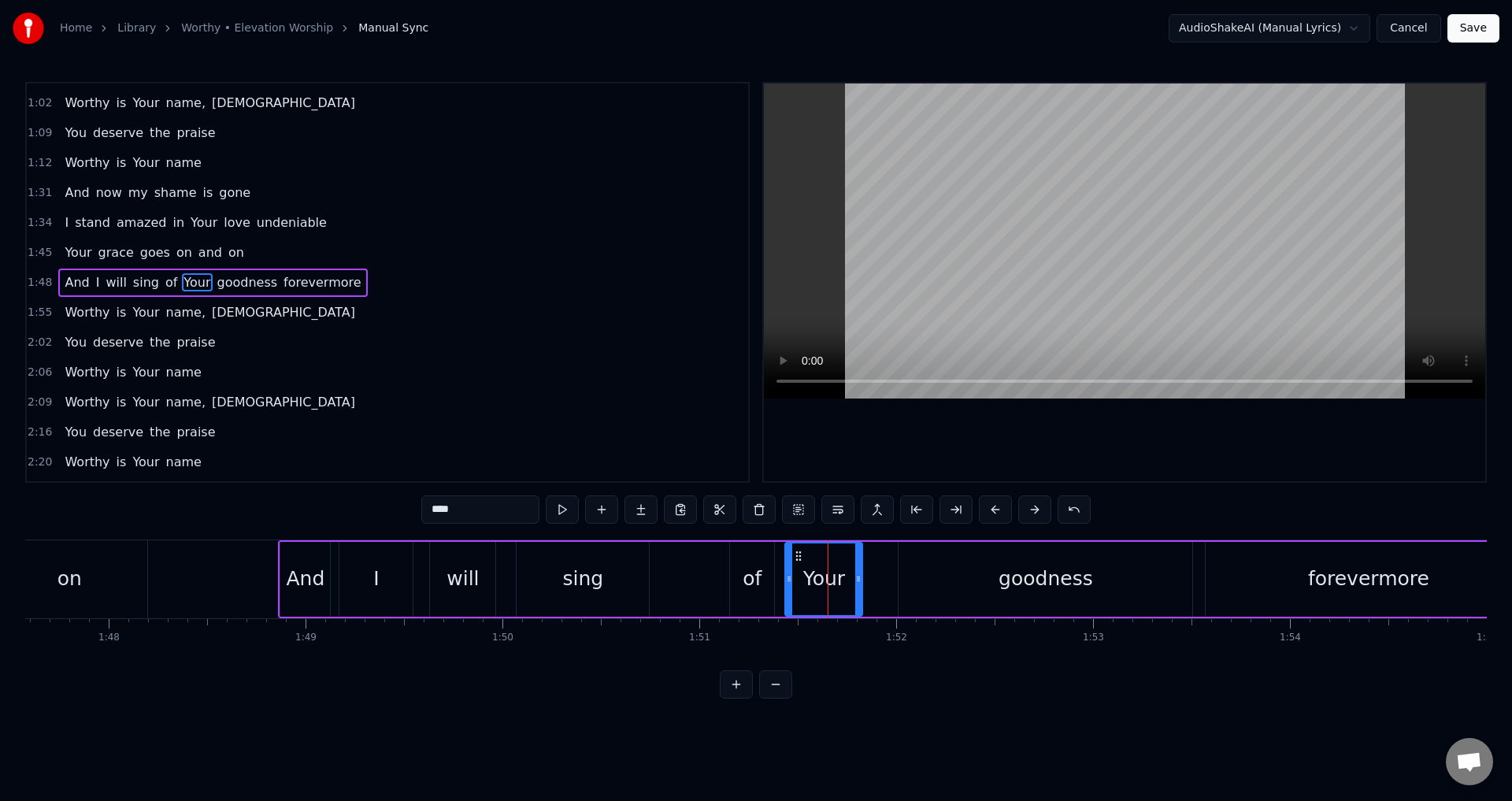
click at [1016, 582] on div "goodness" at bounding box center [1046, 579] width 95 height 30
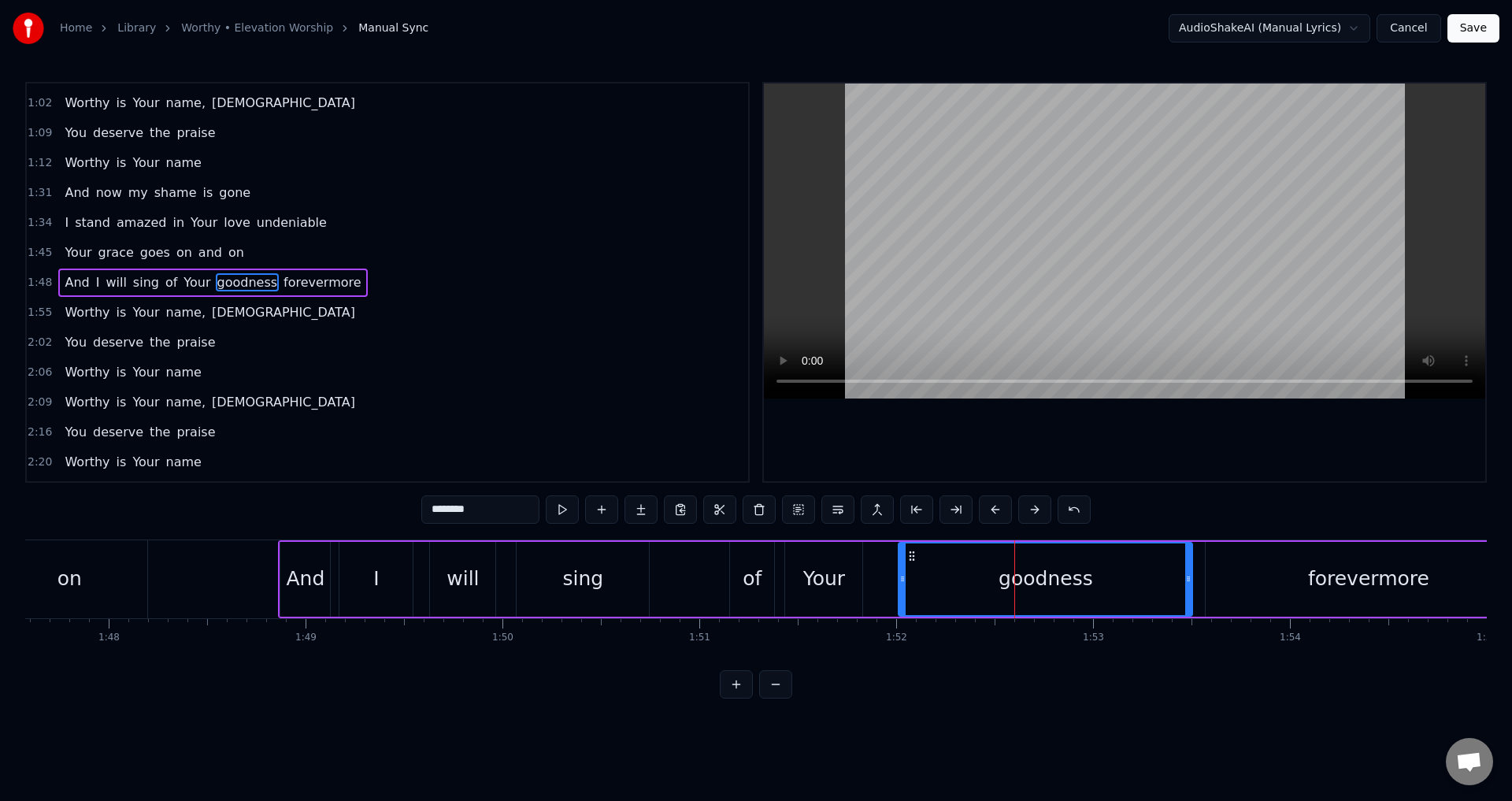
drag, startPoint x: 909, startPoint y: 562, endPoint x: 901, endPoint y: 574, distance: 14.4
click at [901, 574] on div "goodness" at bounding box center [1045, 579] width 292 height 72
drag, startPoint x: 901, startPoint y: 574, endPoint x: 889, endPoint y: 580, distance: 13.4
click at [889, 580] on icon at bounding box center [889, 579] width 6 height 13
drag, startPoint x: 898, startPoint y: 556, endPoint x: 890, endPoint y: 561, distance: 9.4
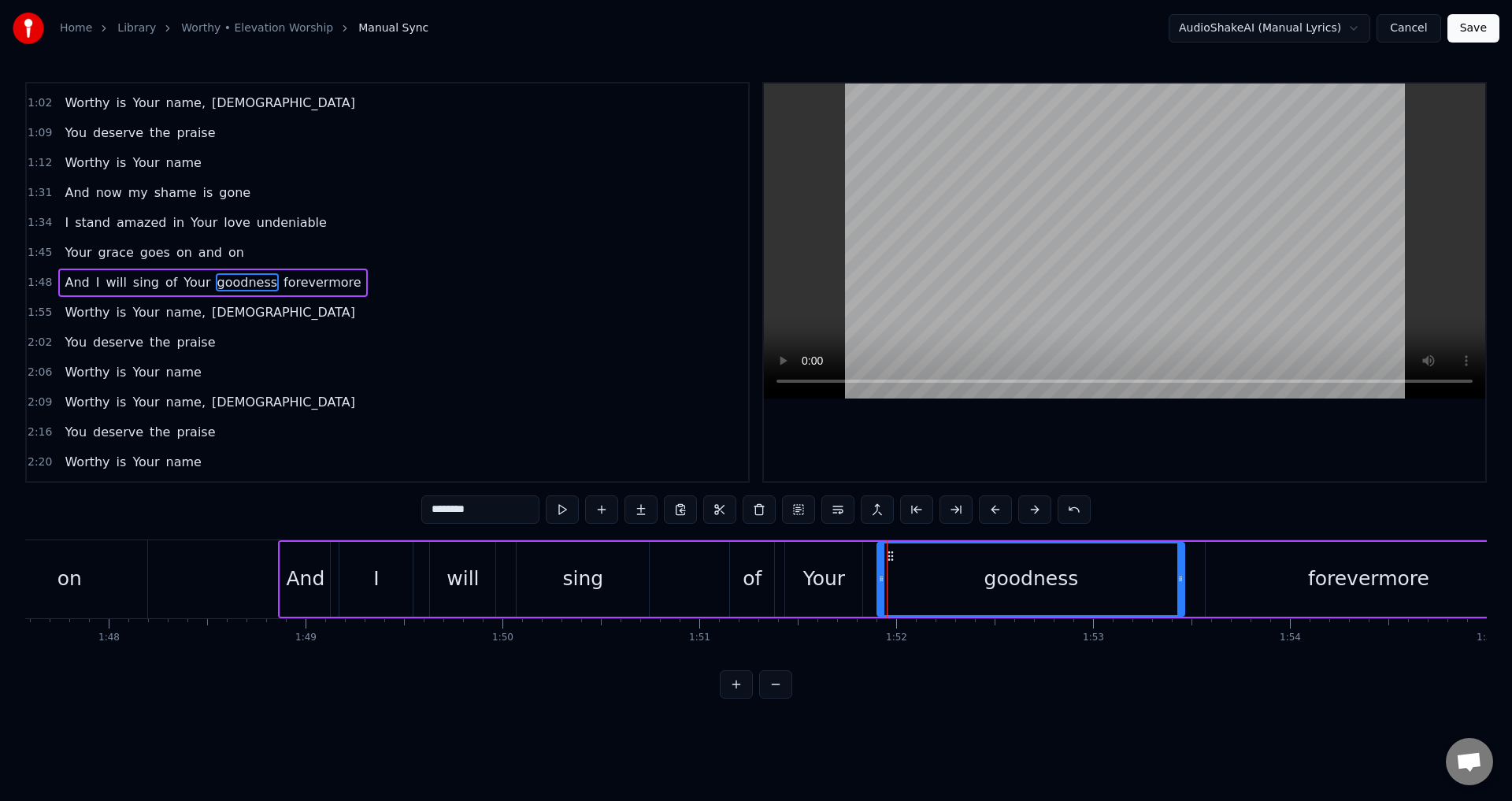
click at [890, 561] on icon at bounding box center [891, 555] width 13 height 13
click at [1278, 597] on div "forevermore" at bounding box center [1369, 579] width 325 height 75
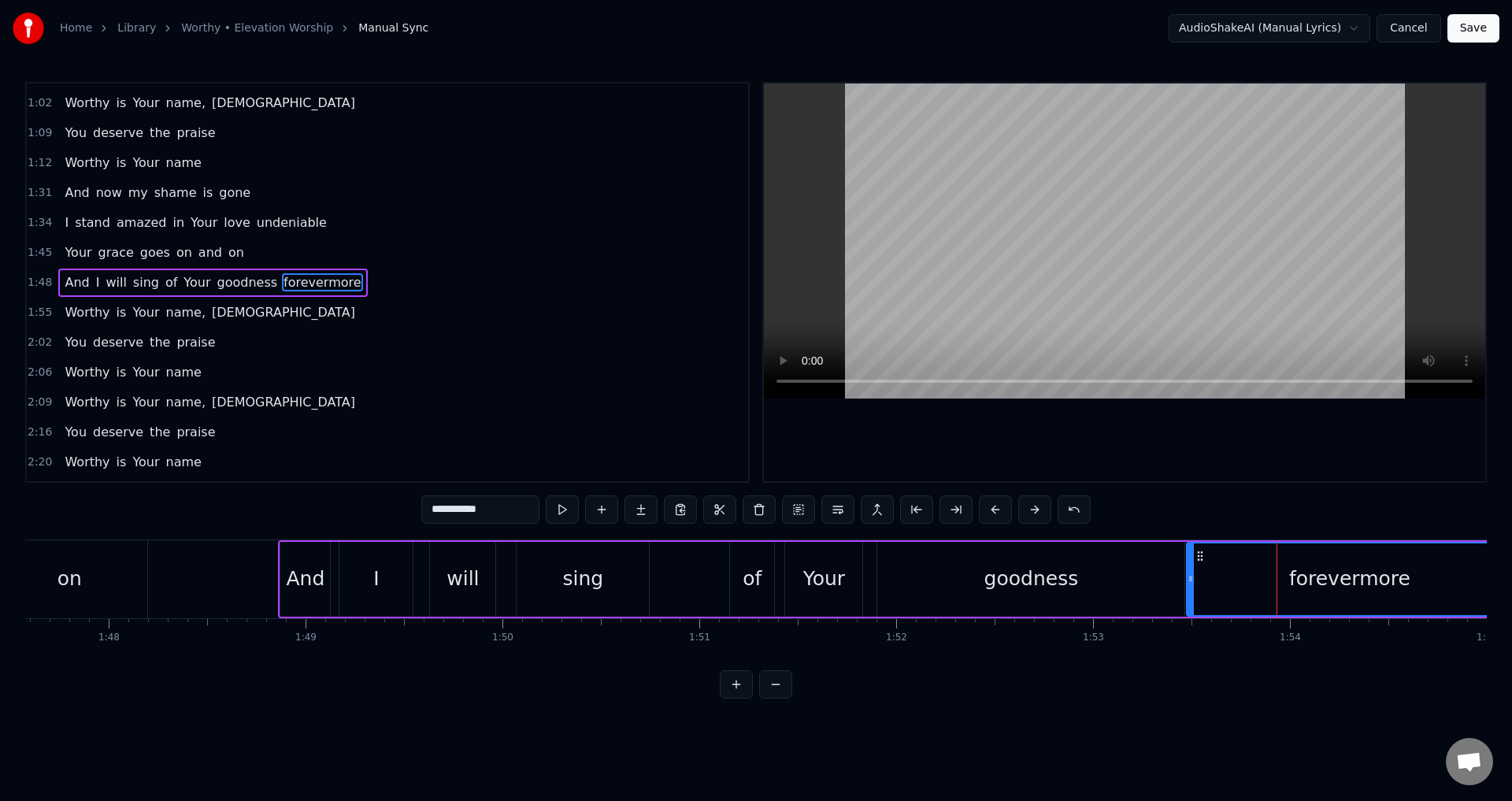
drag, startPoint x: 1218, startPoint y: 554, endPoint x: 1198, endPoint y: 560, distance: 20.9
click at [1198, 560] on icon at bounding box center [1200, 555] width 13 height 13
drag, startPoint x: 1191, startPoint y: 577, endPoint x: 1178, endPoint y: 585, distance: 15.3
click at [1178, 585] on icon at bounding box center [1177, 579] width 6 height 13
drag, startPoint x: 1188, startPoint y: 553, endPoint x: 1181, endPoint y: 560, distance: 9.9
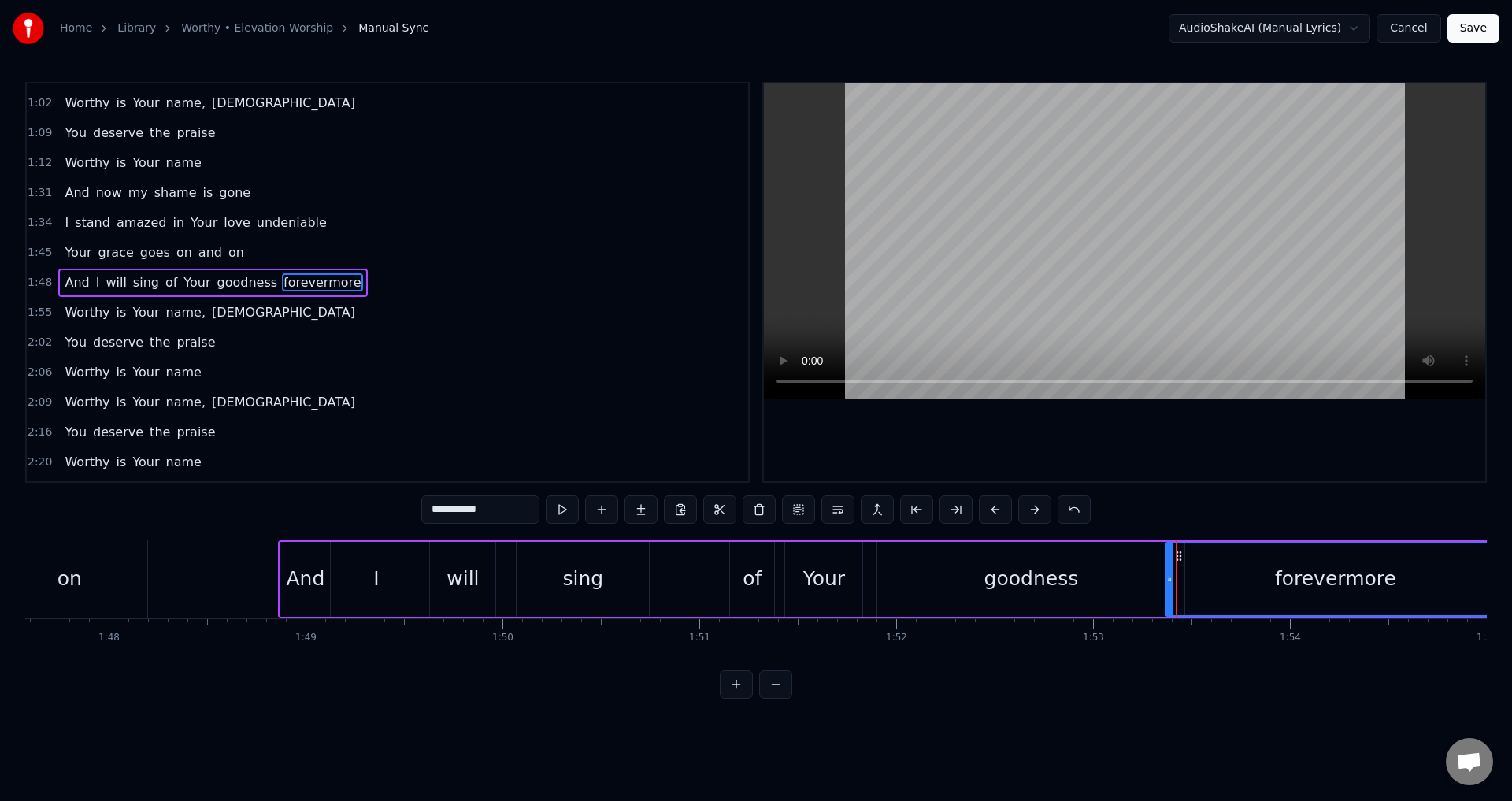
click at [1181, 560] on icon at bounding box center [1179, 555] width 13 height 13
click at [1035, 586] on div "goodness" at bounding box center [1032, 579] width 95 height 30
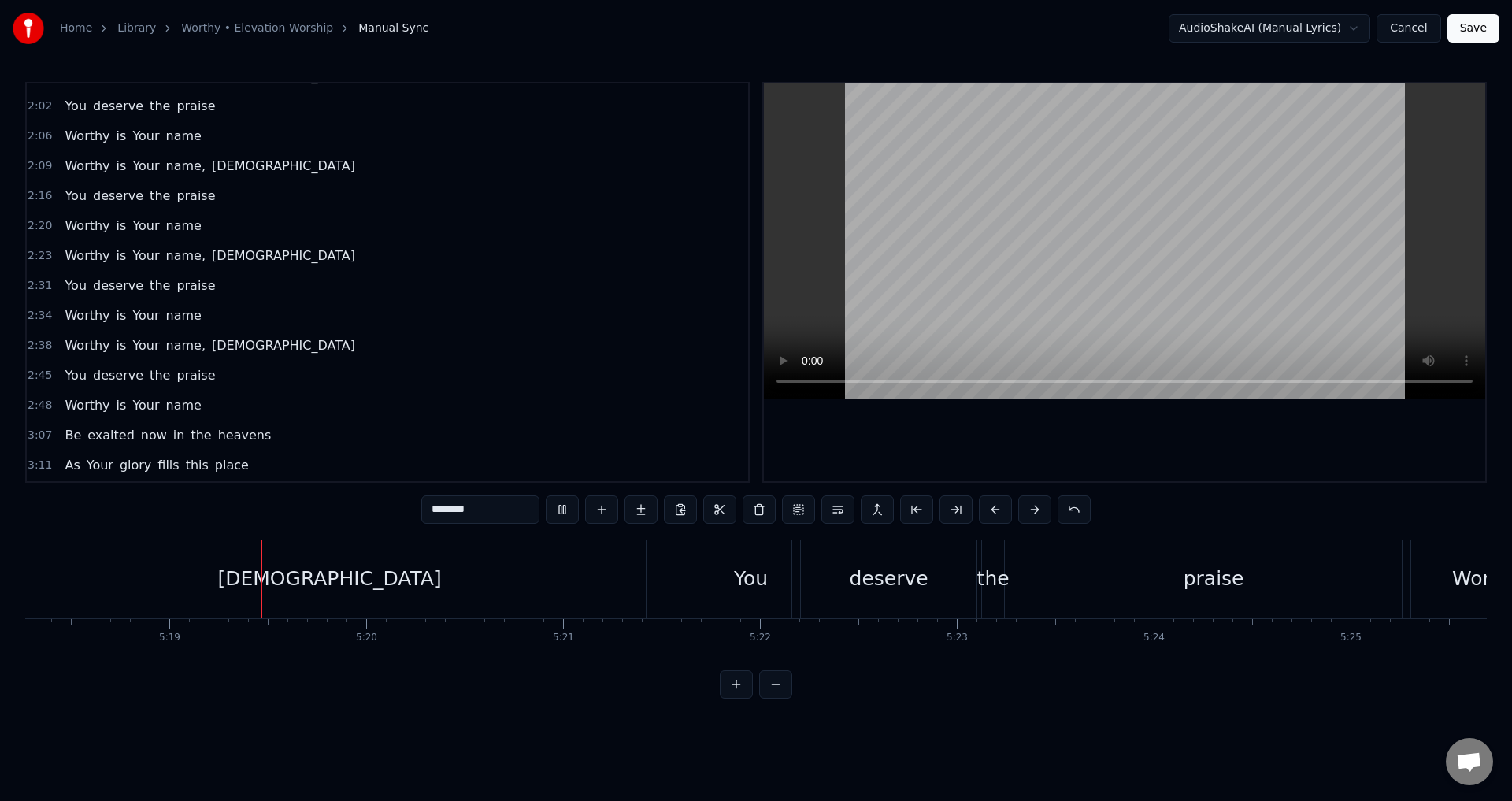
scroll to position [0, 62752]
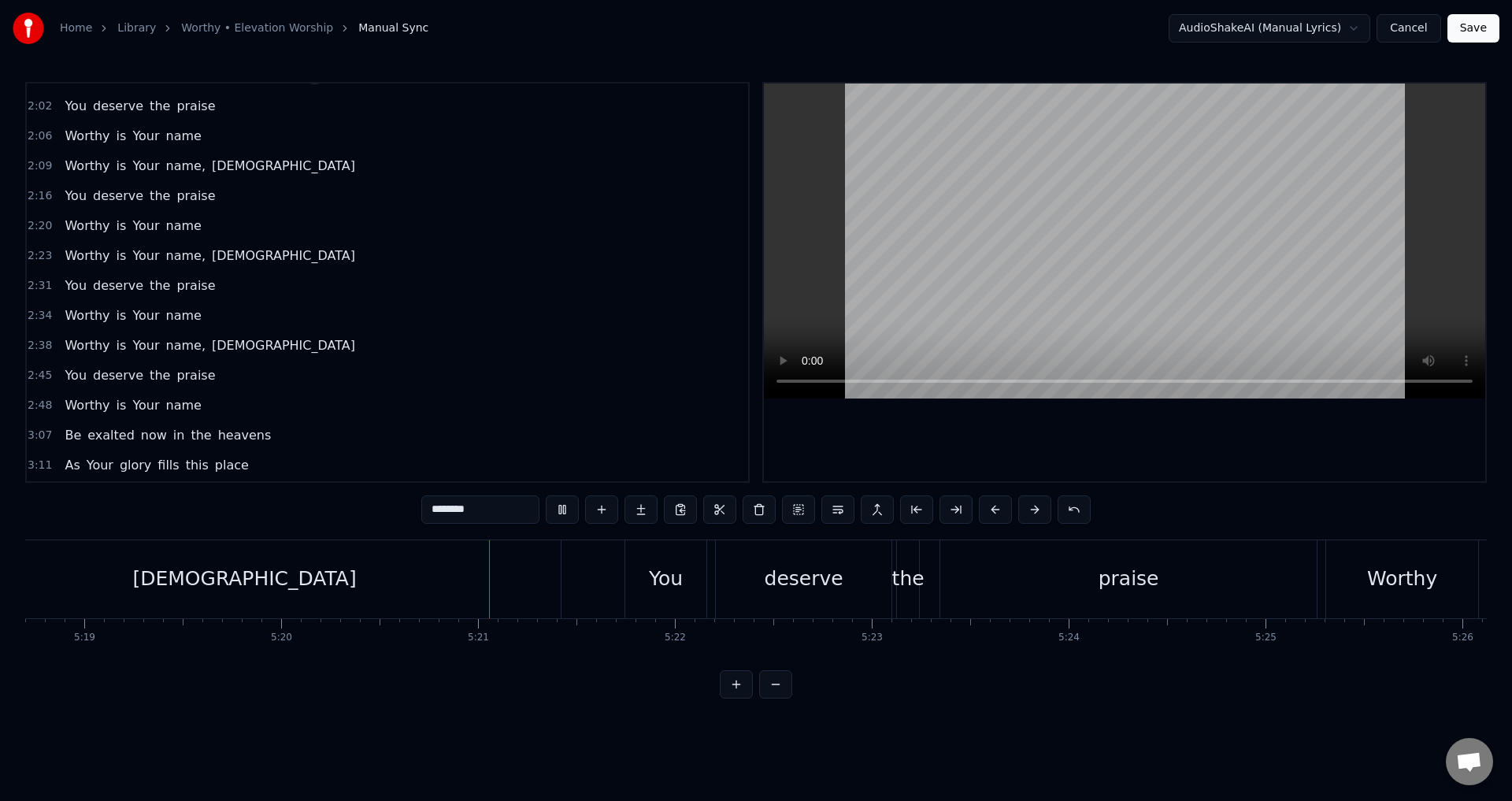
click at [1230, 301] on video at bounding box center [1124, 241] width 721 height 315
click at [256, 576] on div "[DEMOGRAPHIC_DATA]" at bounding box center [244, 579] width 224 height 30
type input "*****"
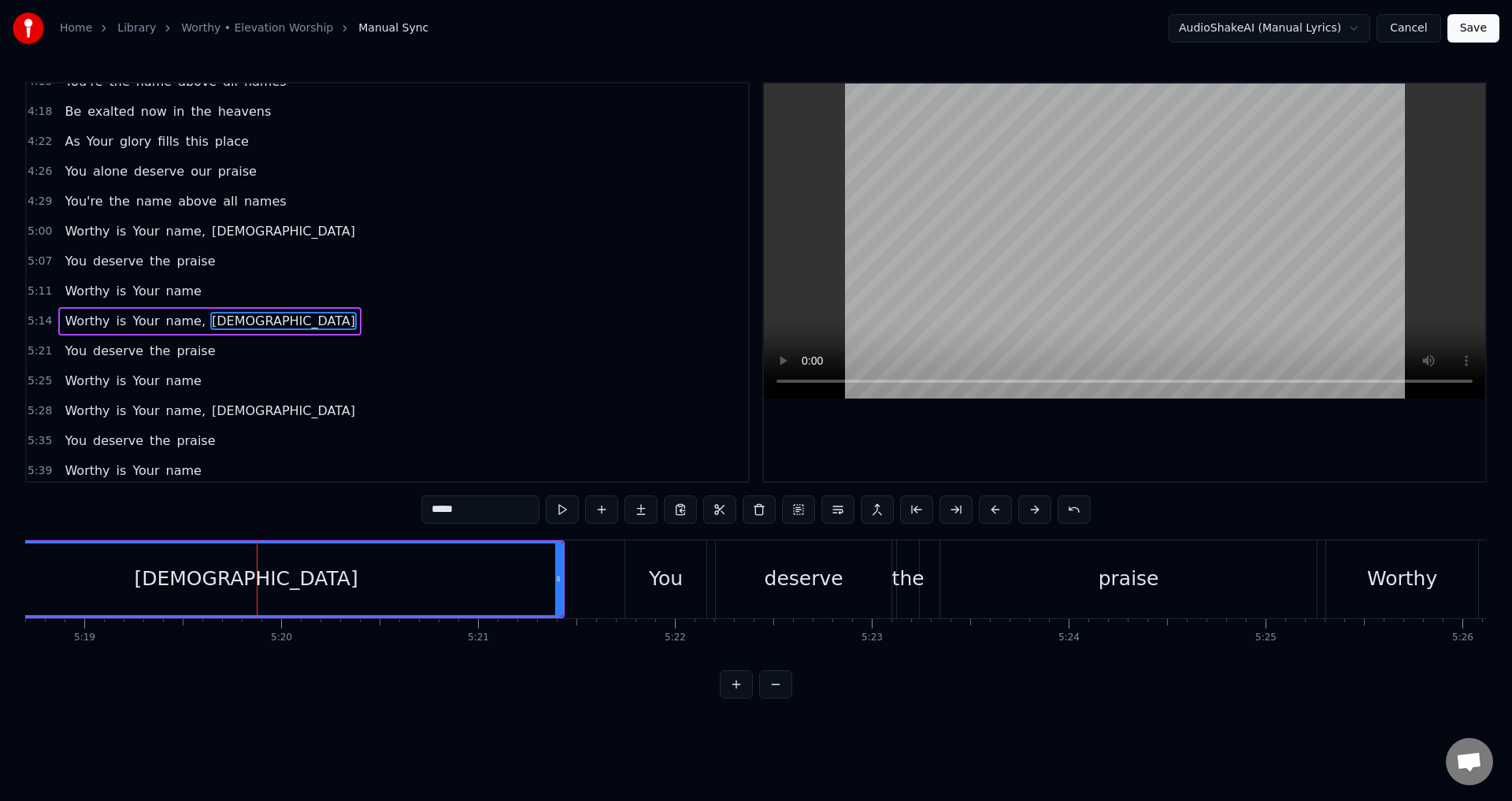
scroll to position [1402, 0]
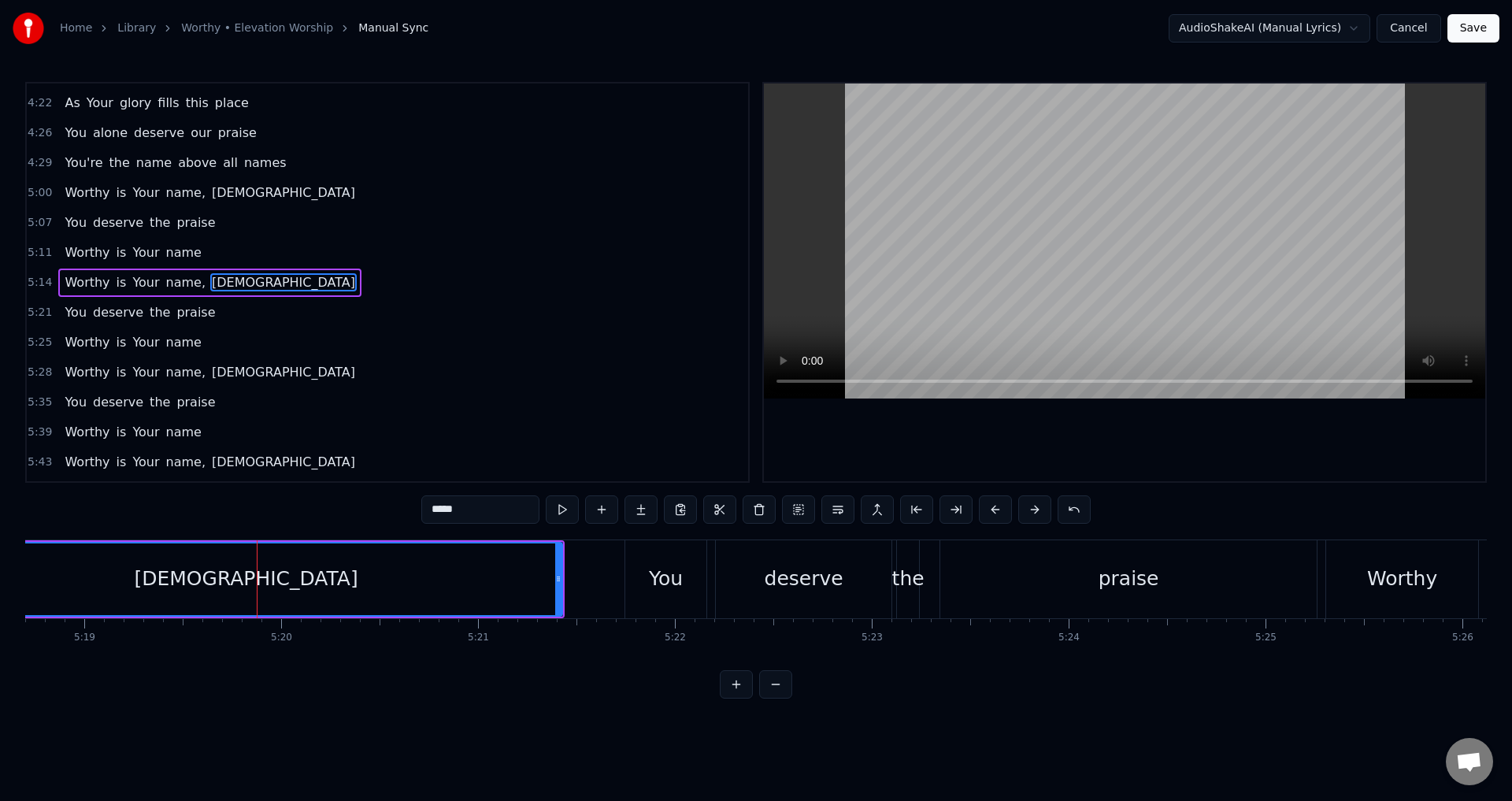
click at [191, 250] on div "5:11 Worthy is Your name" at bounding box center [387, 253] width 721 height 30
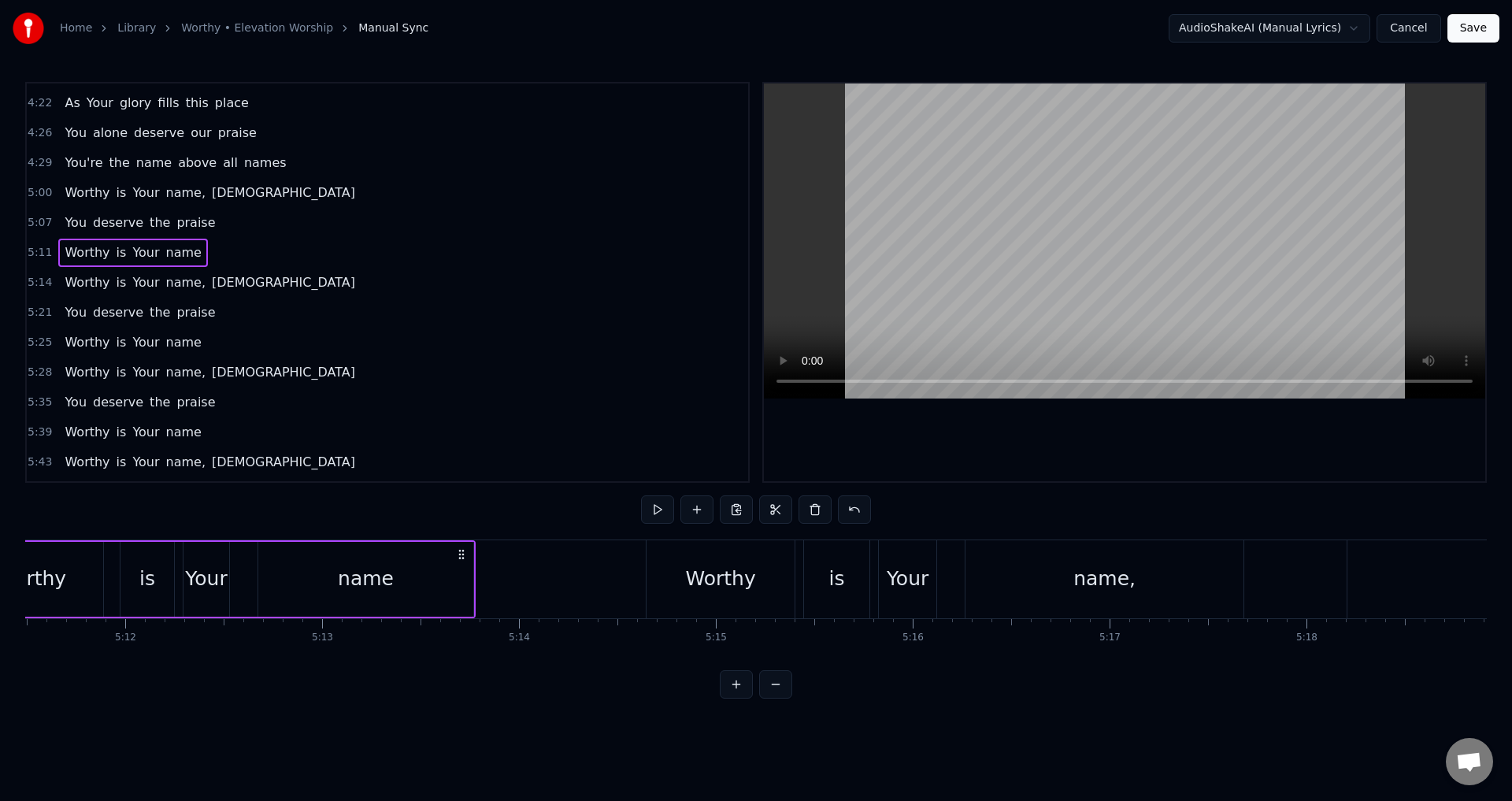
scroll to position [0, 61186]
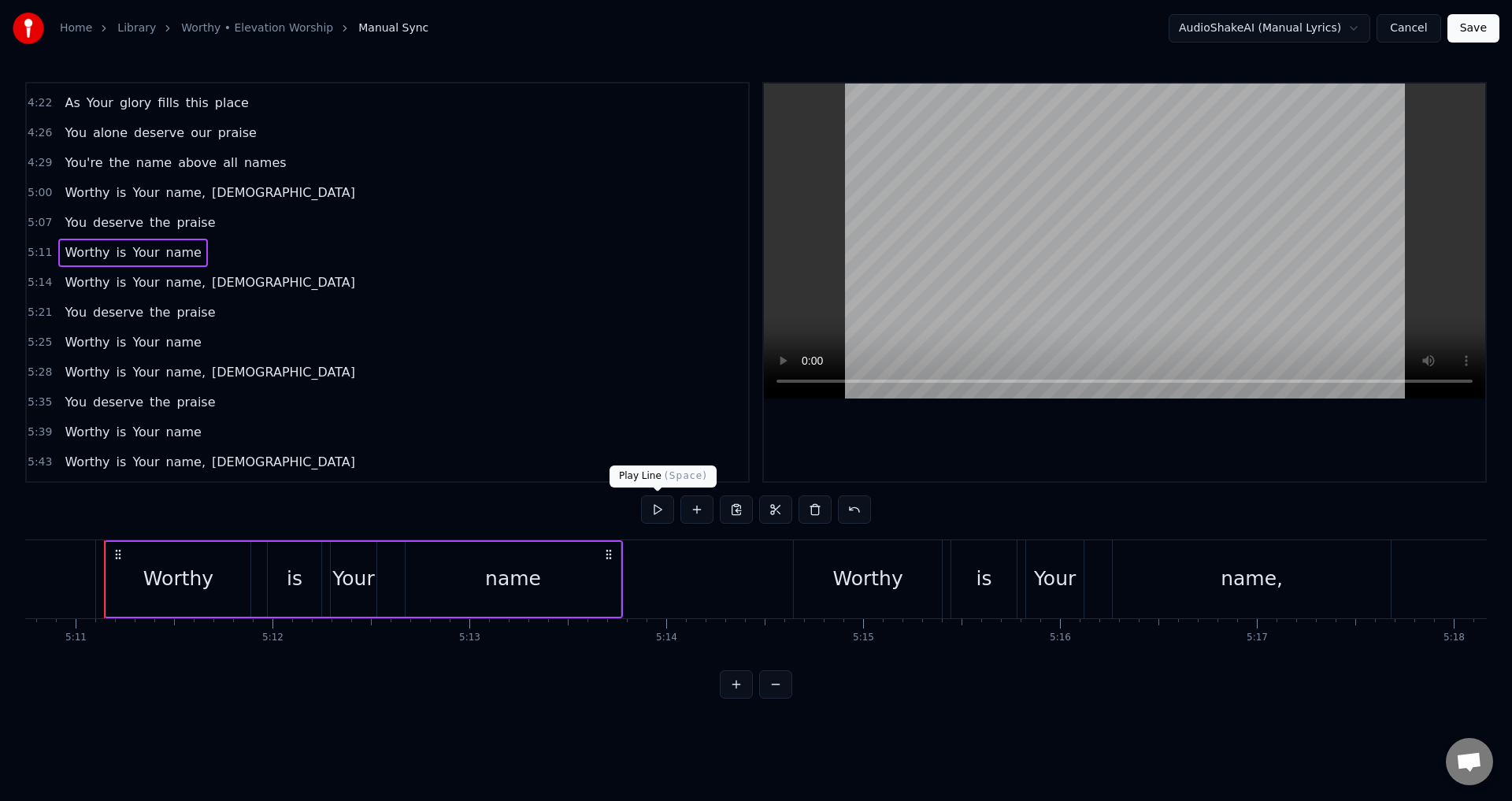
click at [667, 500] on button at bounding box center [658, 509] width 34 height 29
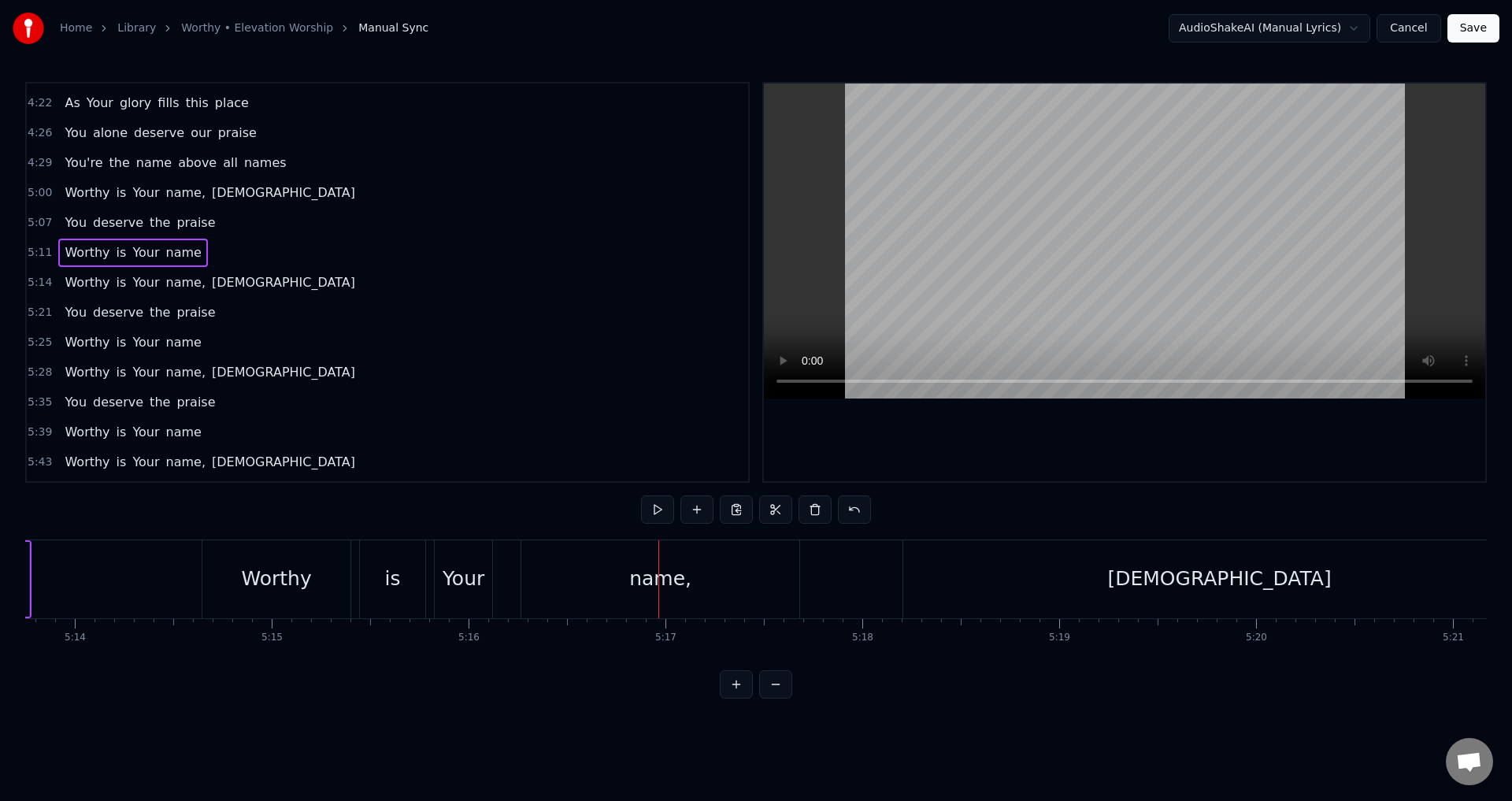
scroll to position [0, 61978]
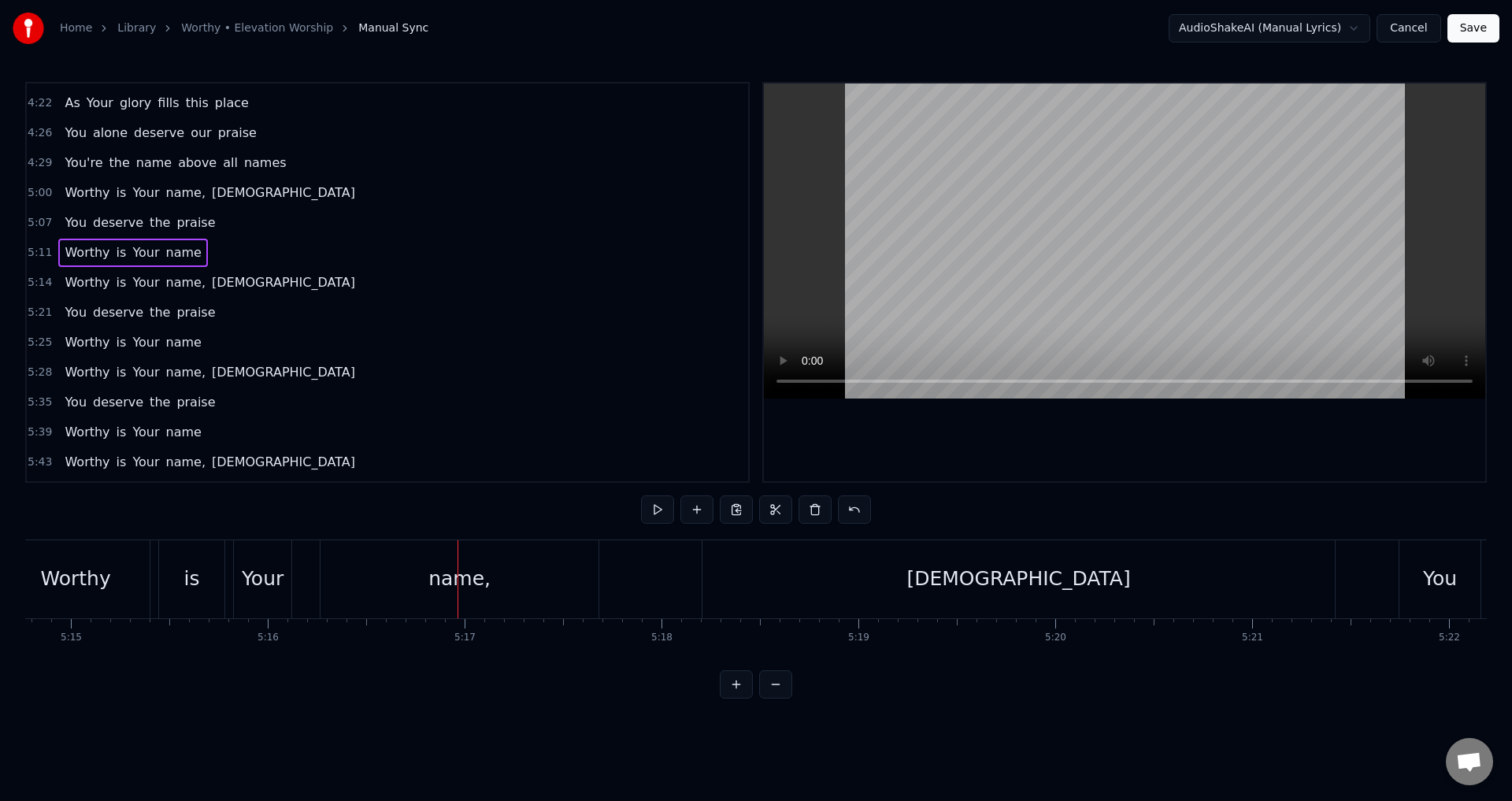
click at [946, 581] on div "[DEMOGRAPHIC_DATA]" at bounding box center [1018, 579] width 632 height 78
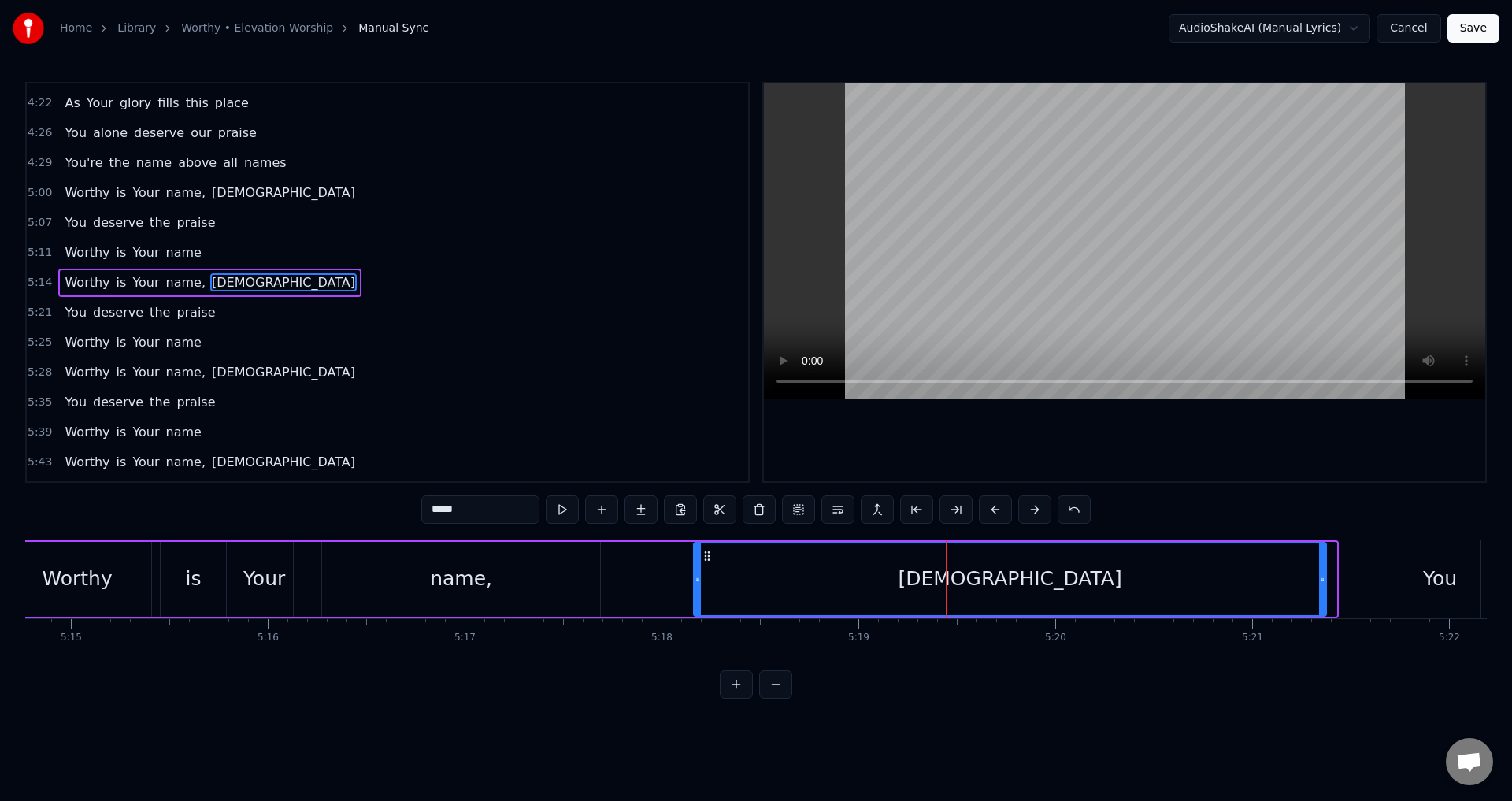
drag, startPoint x: 716, startPoint y: 557, endPoint x: 705, endPoint y: 560, distance: 11.4
click at [705, 560] on icon at bounding box center [707, 555] width 13 height 13
drag, startPoint x: 708, startPoint y: 553, endPoint x: 697, endPoint y: 556, distance: 11.4
click at [697, 556] on icon at bounding box center [696, 555] width 13 height 13
click at [565, 510] on button at bounding box center [562, 509] width 34 height 29
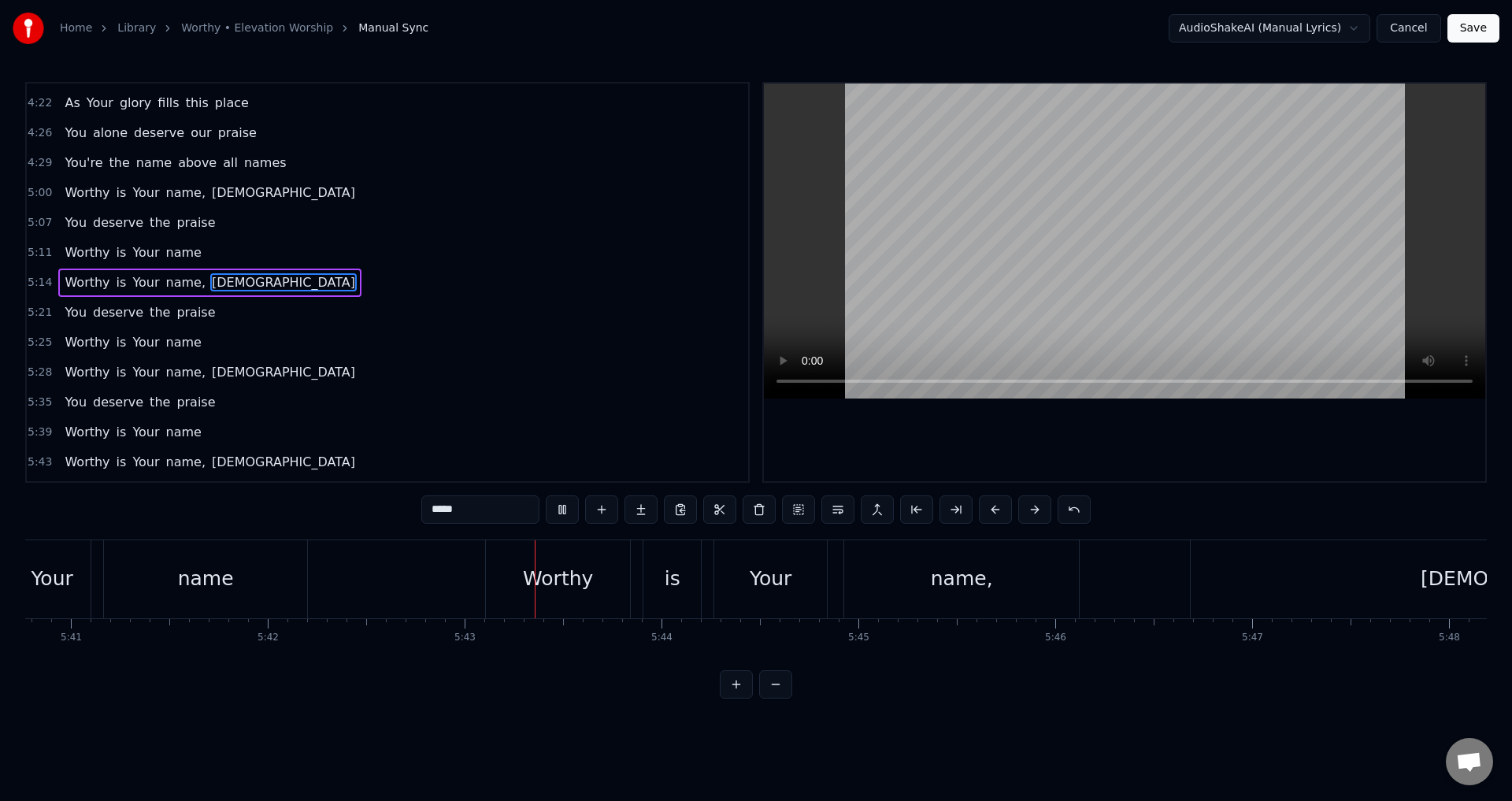
scroll to position [0, 67299]
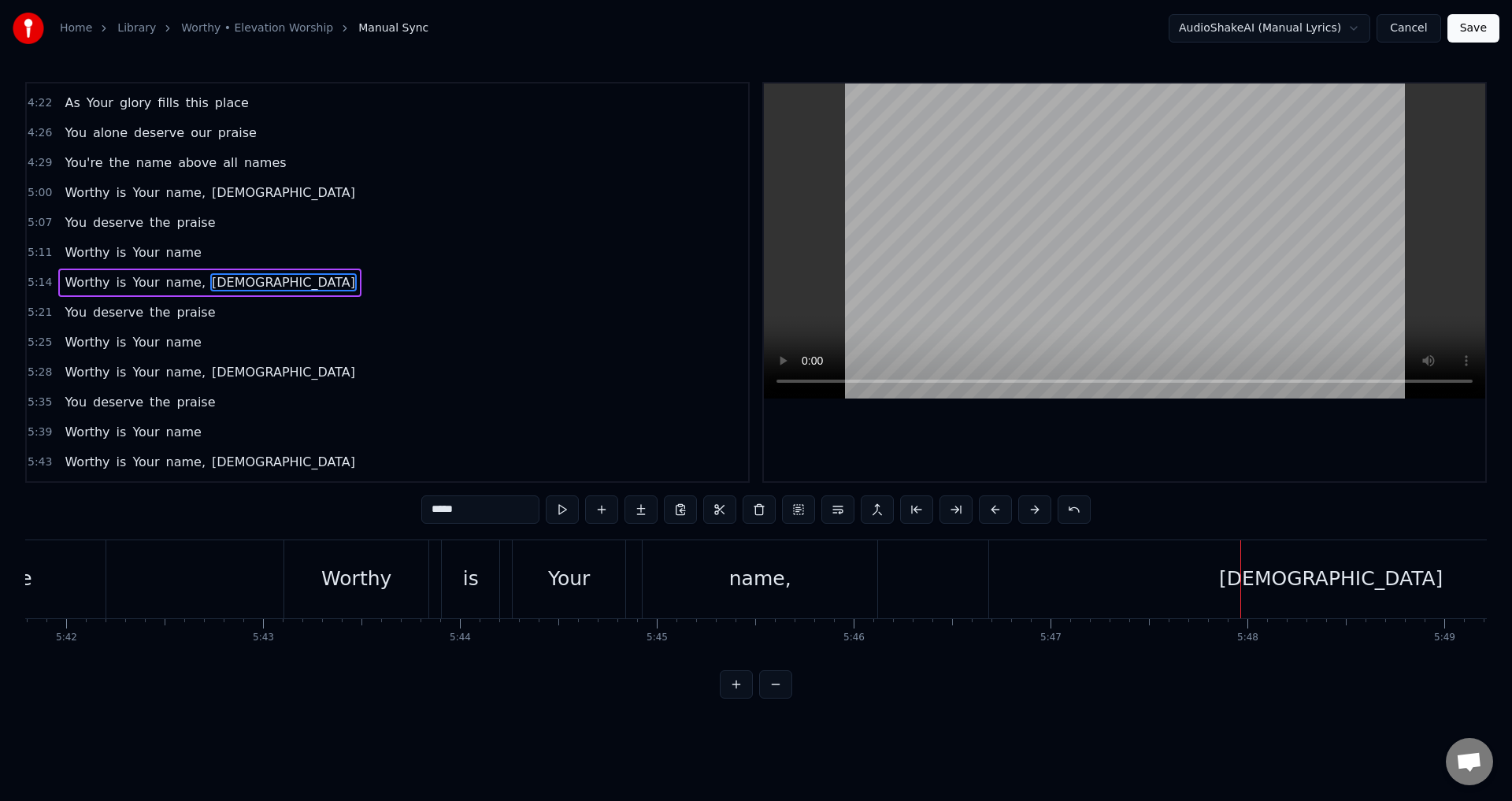
click at [1315, 581] on div "[DEMOGRAPHIC_DATA]" at bounding box center [1331, 579] width 224 height 30
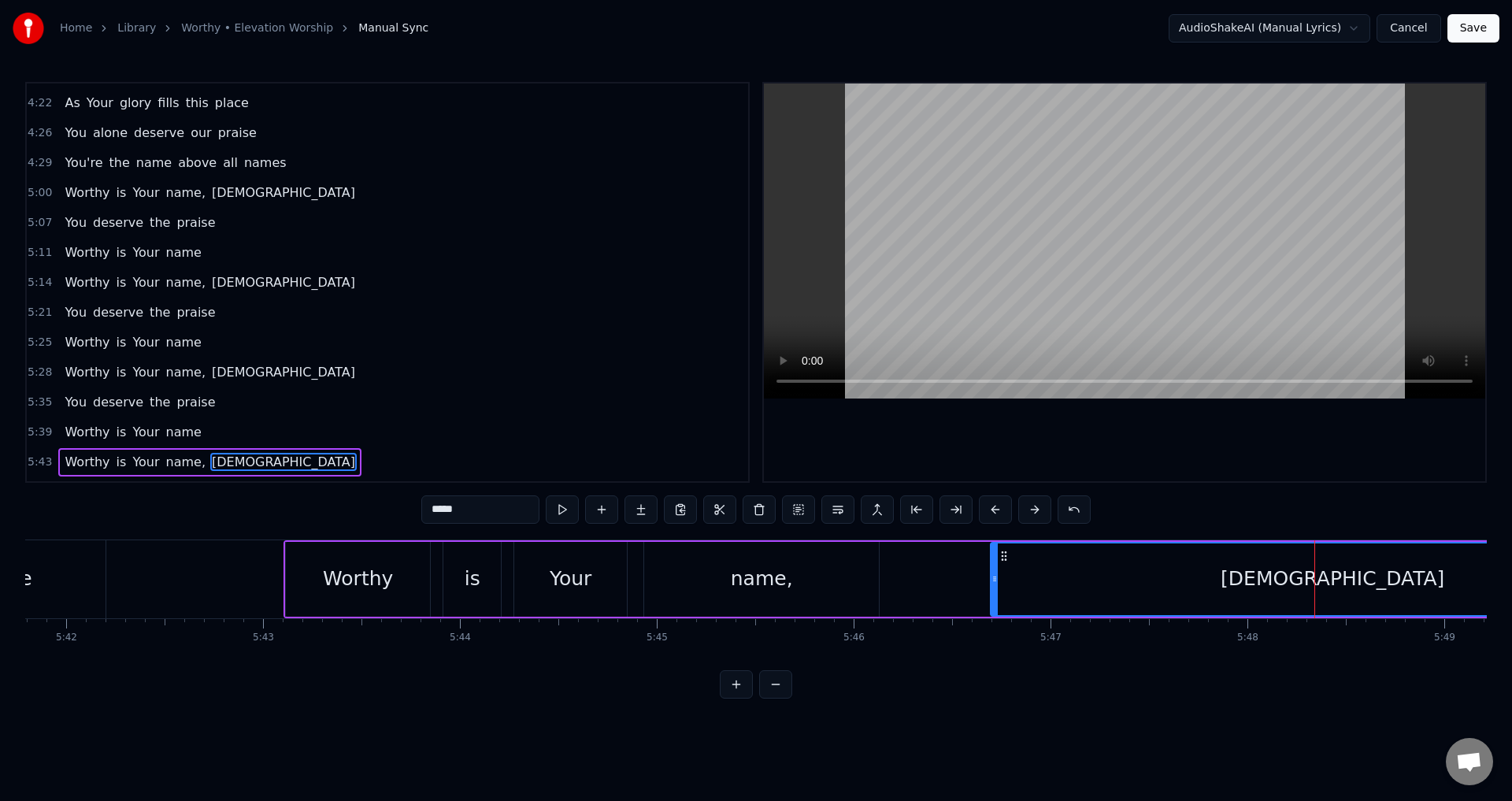
scroll to position [1488, 0]
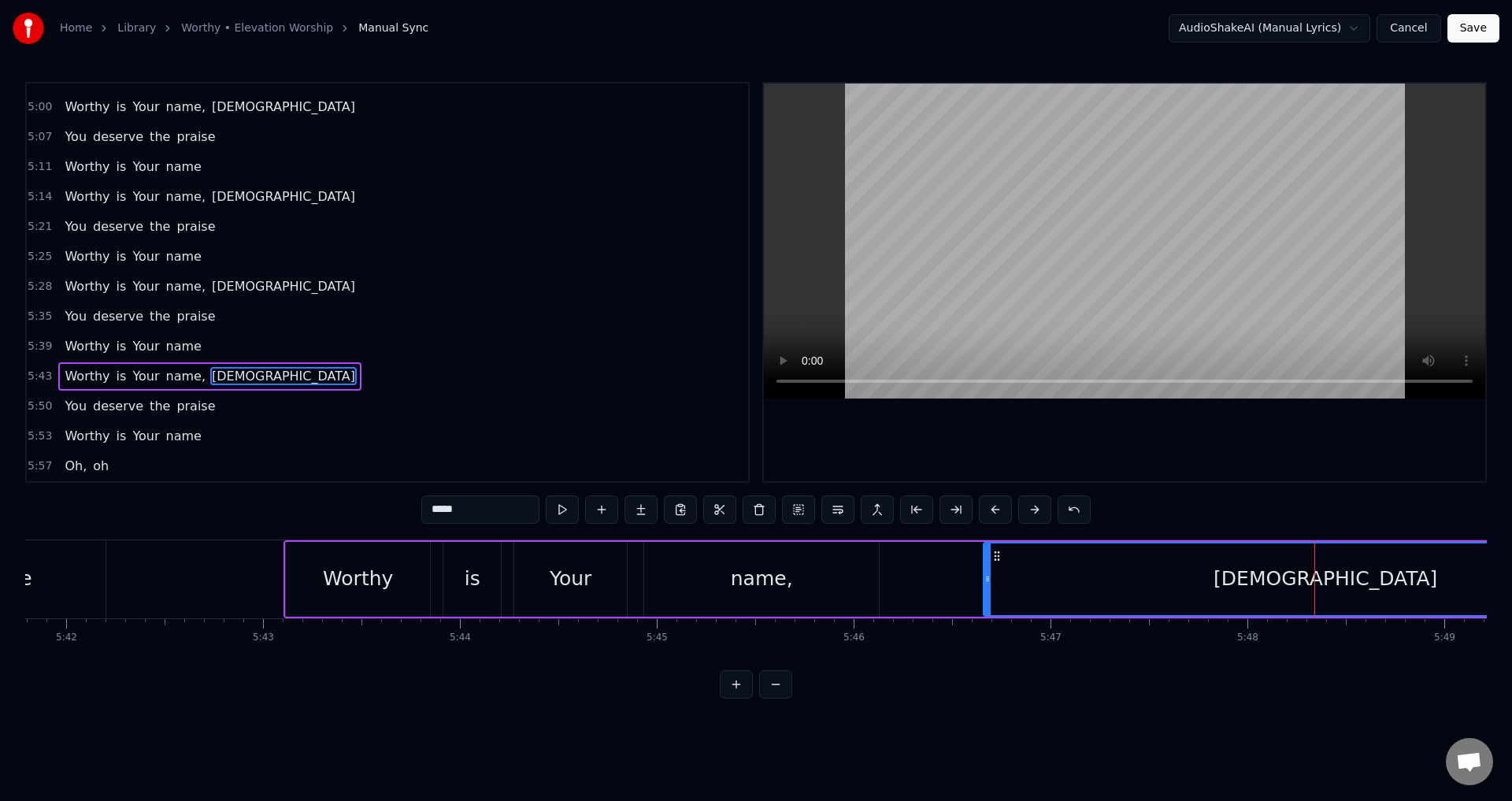
click at [996, 555] on icon at bounding box center [997, 555] width 13 height 13
click at [999, 552] on circle at bounding box center [999, 551] width 1 height 1
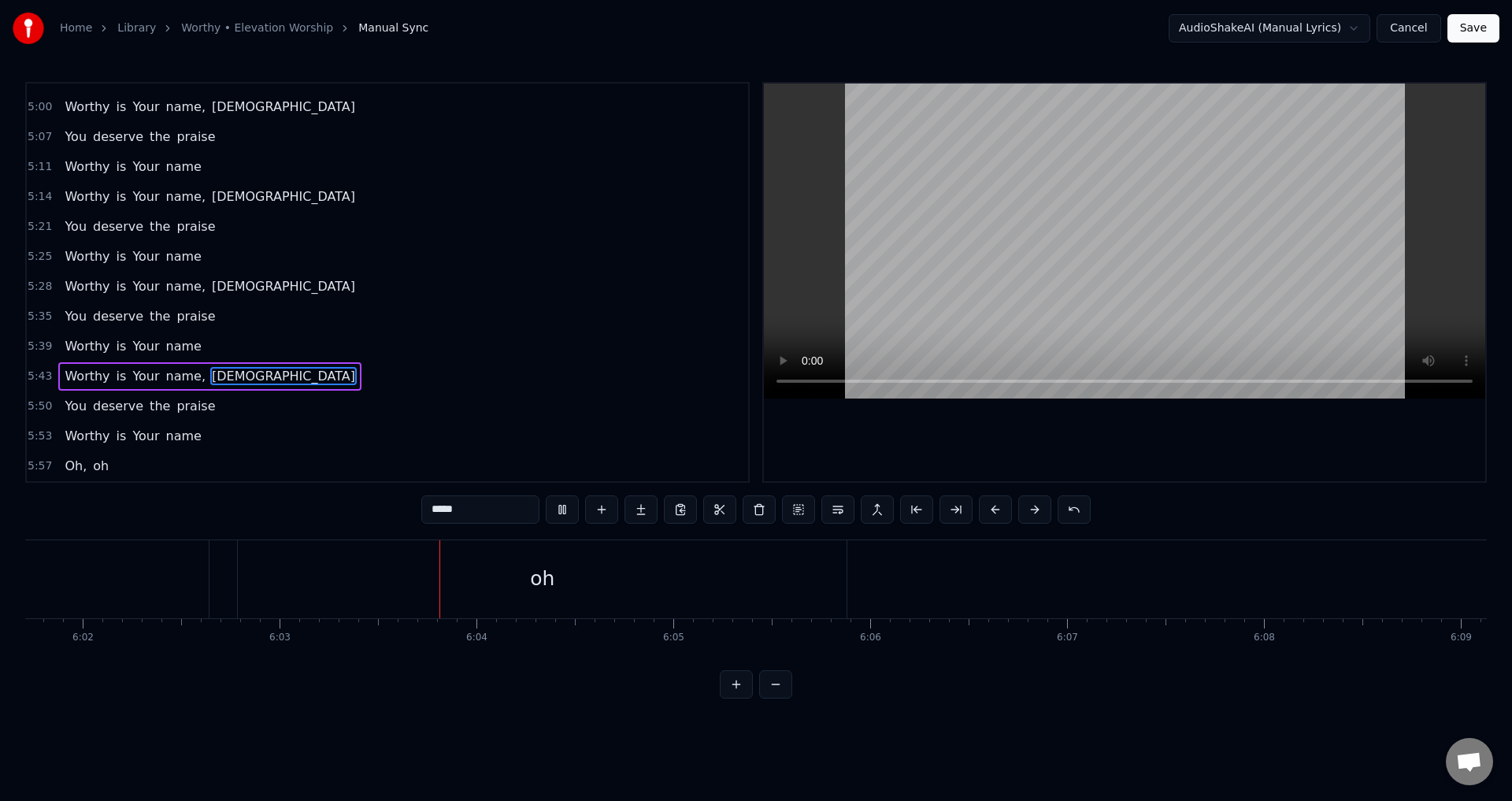
scroll to position [0, 71374]
click at [1485, 31] on button "Save" at bounding box center [1474, 28] width 52 height 29
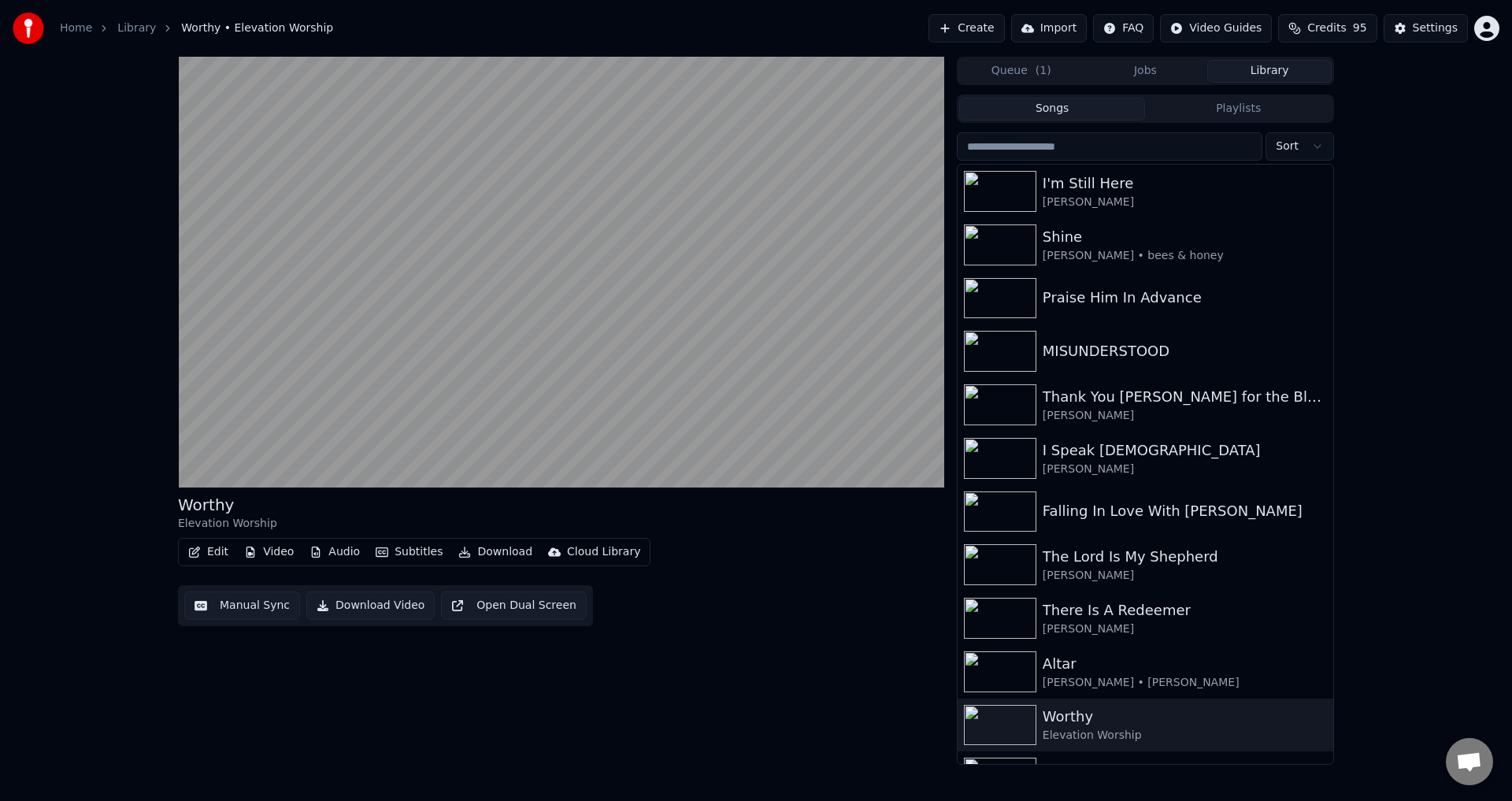
click at [359, 609] on button "Download Video" at bounding box center [371, 606] width 128 height 29
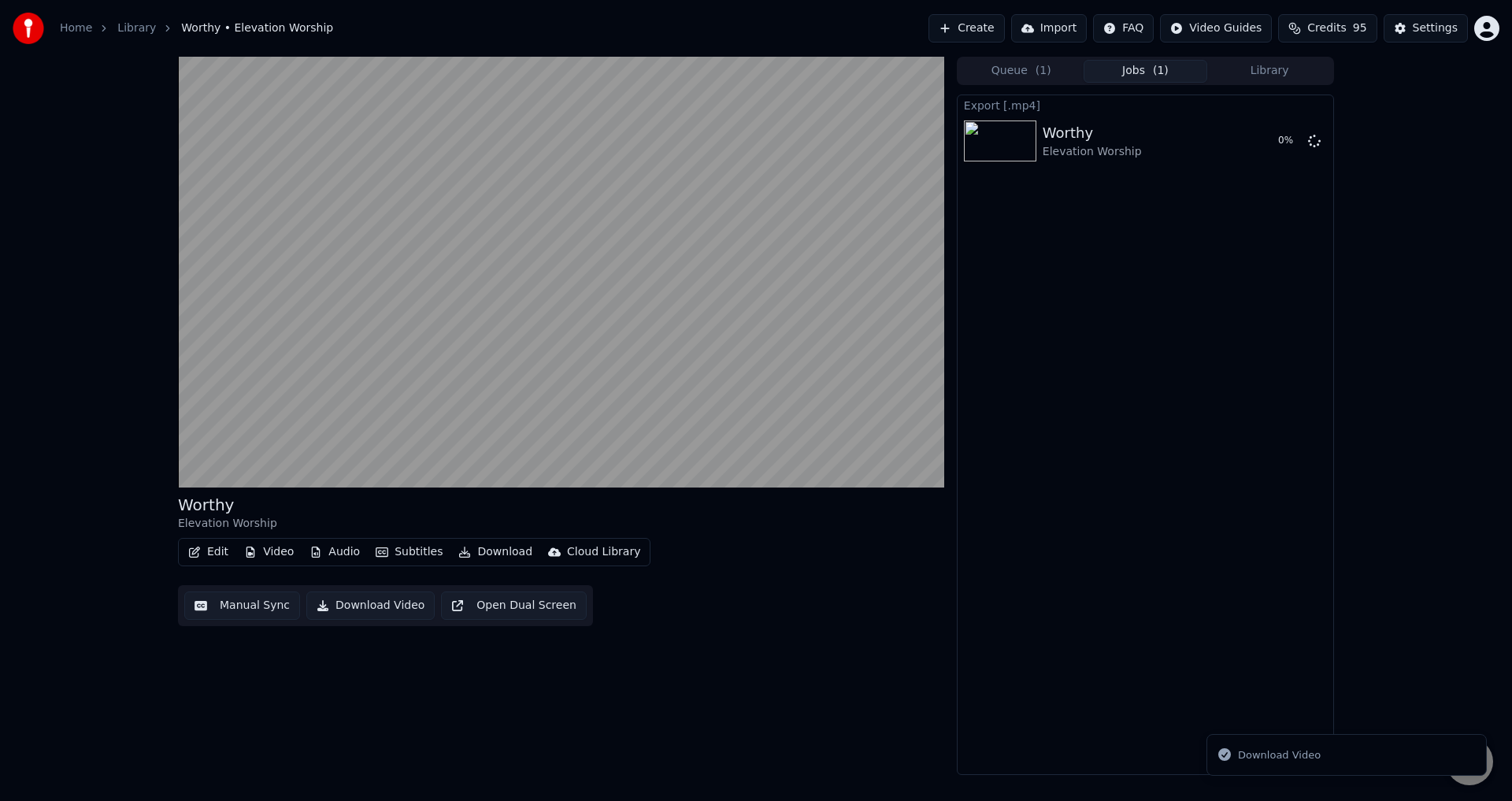
click at [1266, 67] on button "Library" at bounding box center [1269, 71] width 124 height 23
click at [1239, 64] on button "Library" at bounding box center [1269, 71] width 124 height 23
click at [1242, 70] on button "Library" at bounding box center [1269, 71] width 124 height 23
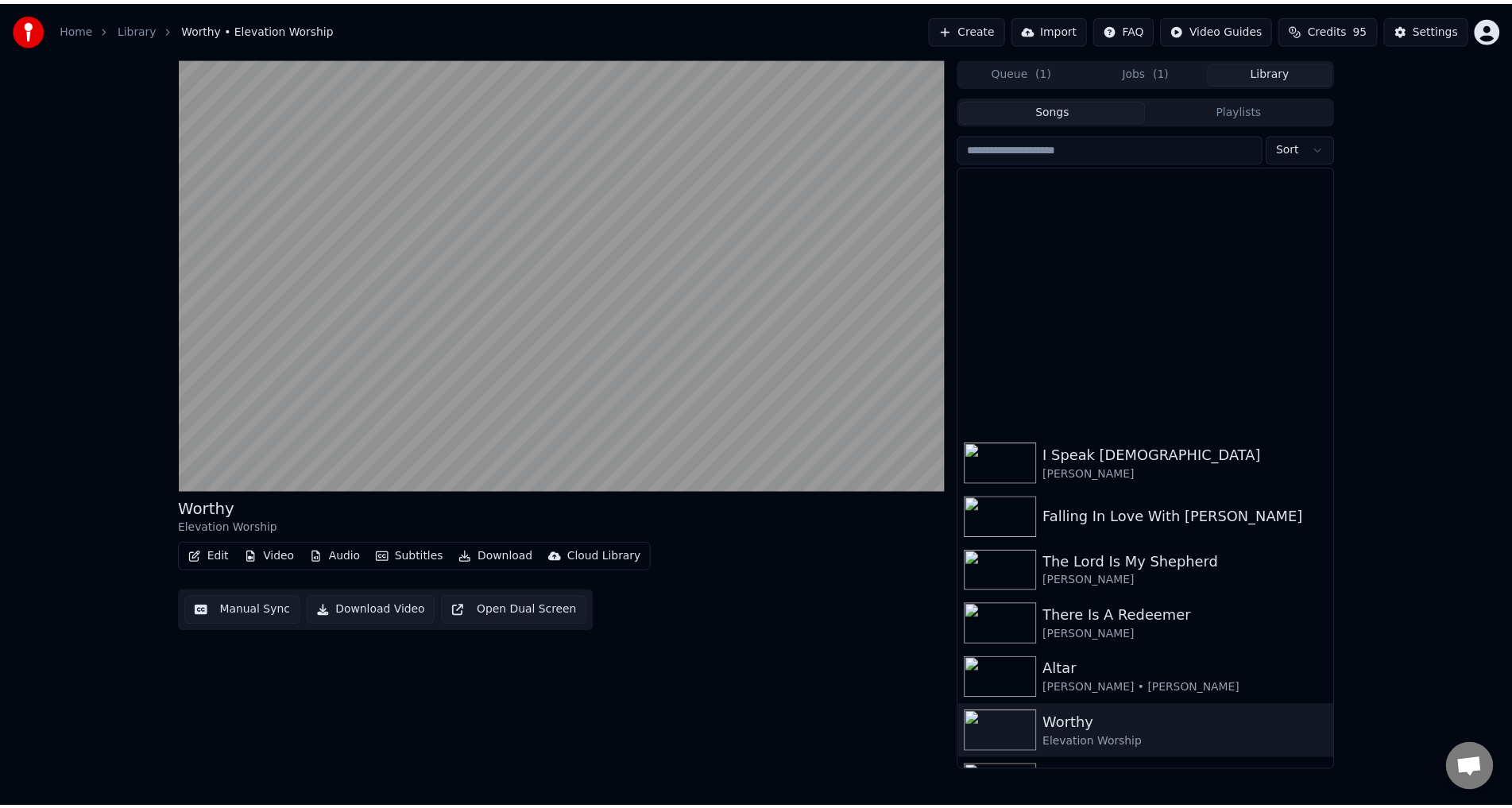
scroll to position [317, 0]
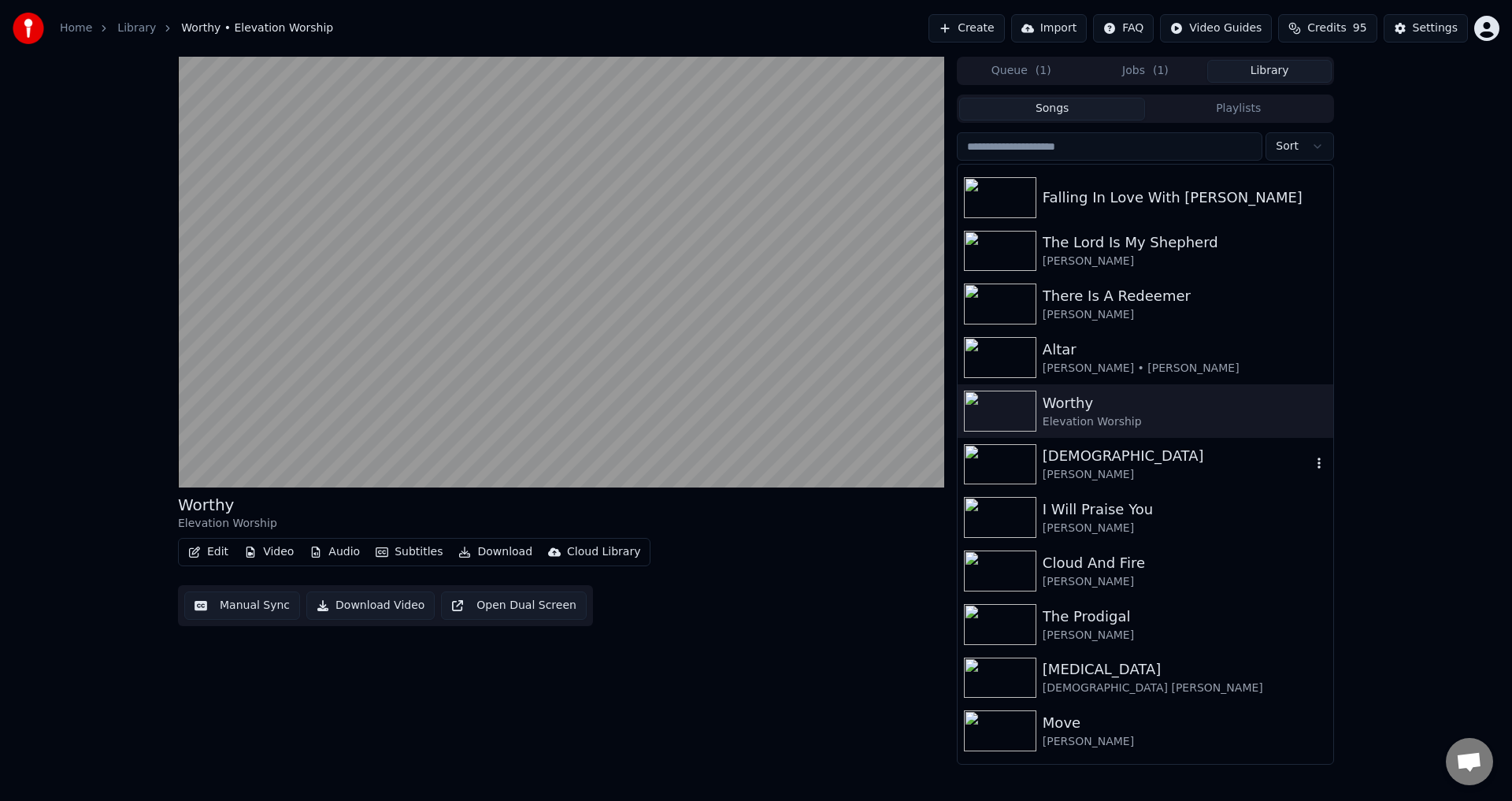
click at [1090, 476] on div "[PERSON_NAME]" at bounding box center [1177, 475] width 268 height 16
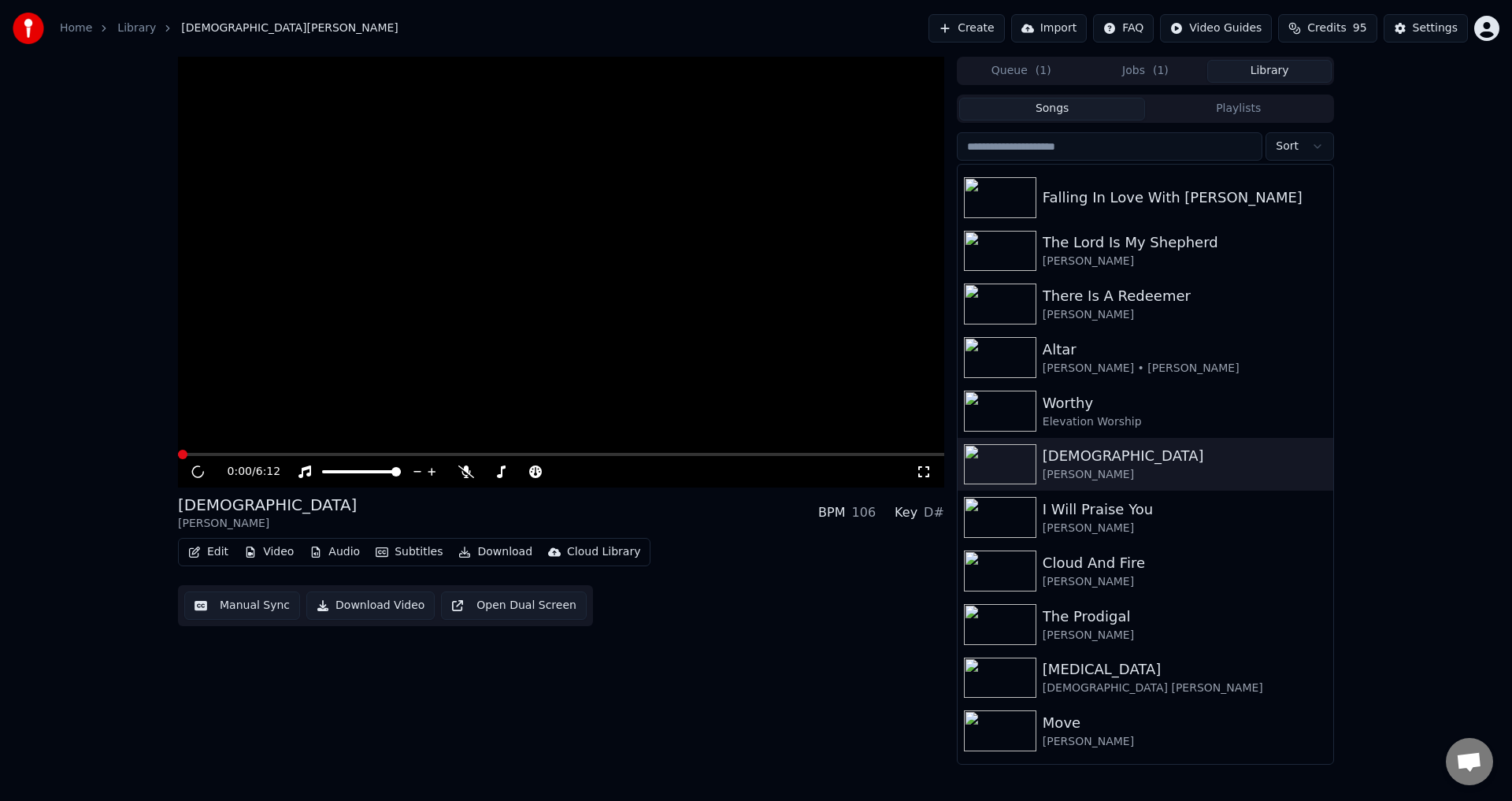
click at [193, 552] on icon "button" at bounding box center [194, 551] width 11 height 11
click at [211, 548] on button "Edit" at bounding box center [208, 552] width 53 height 22
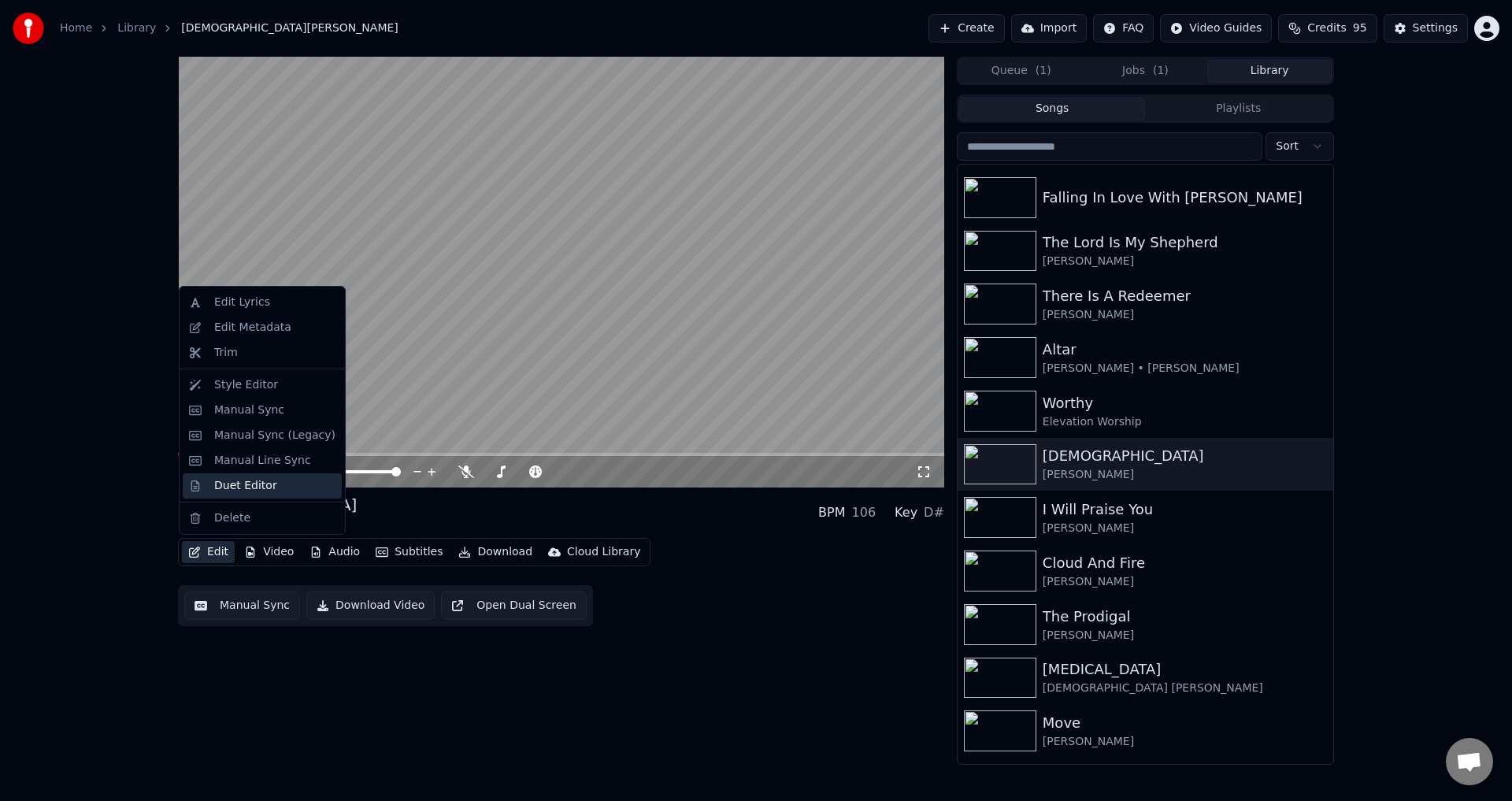
click at [247, 481] on div "Duet Editor" at bounding box center [246, 486] width 63 height 16
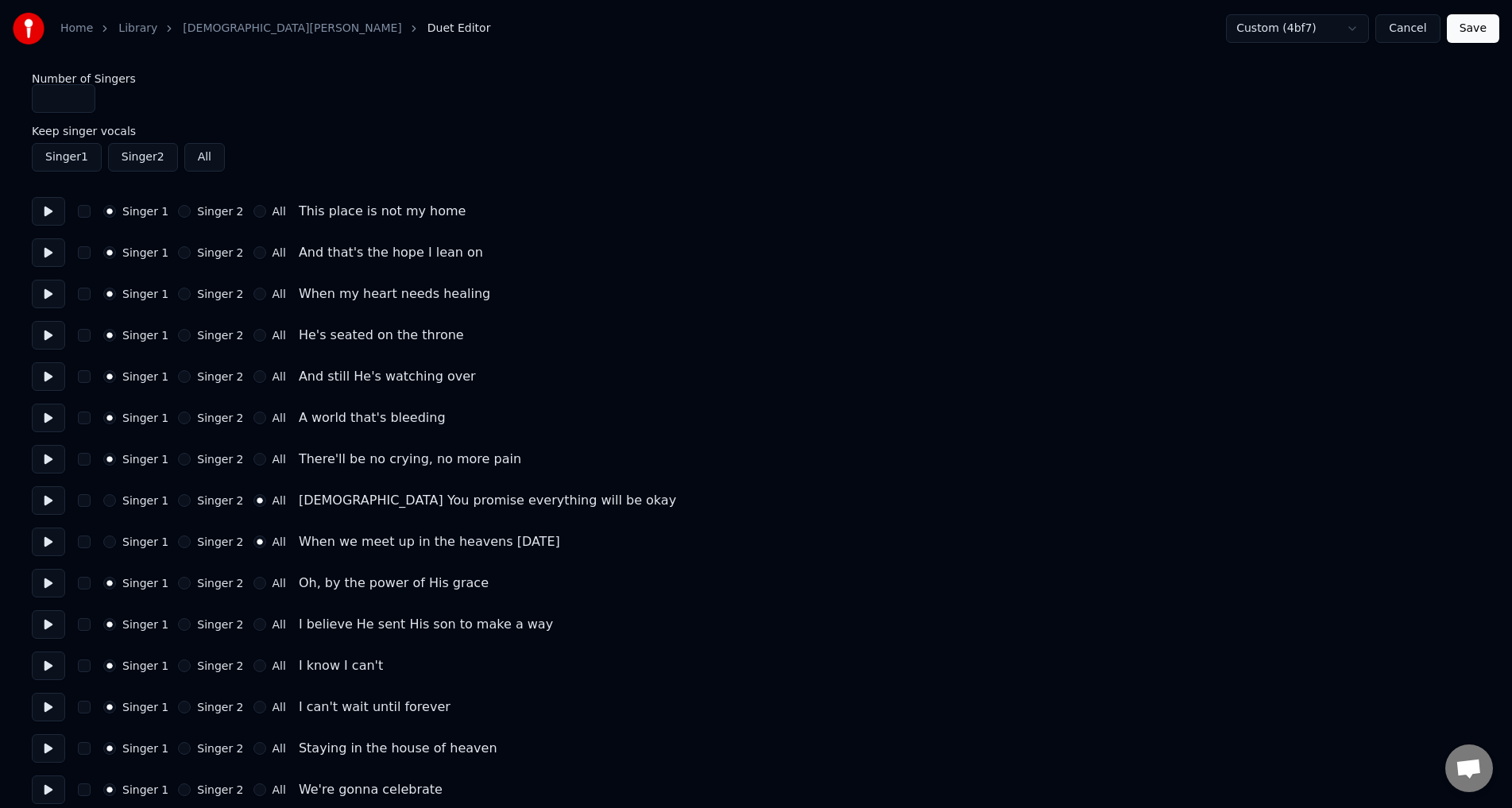
click at [41, 588] on button at bounding box center [49, 583] width 34 height 29
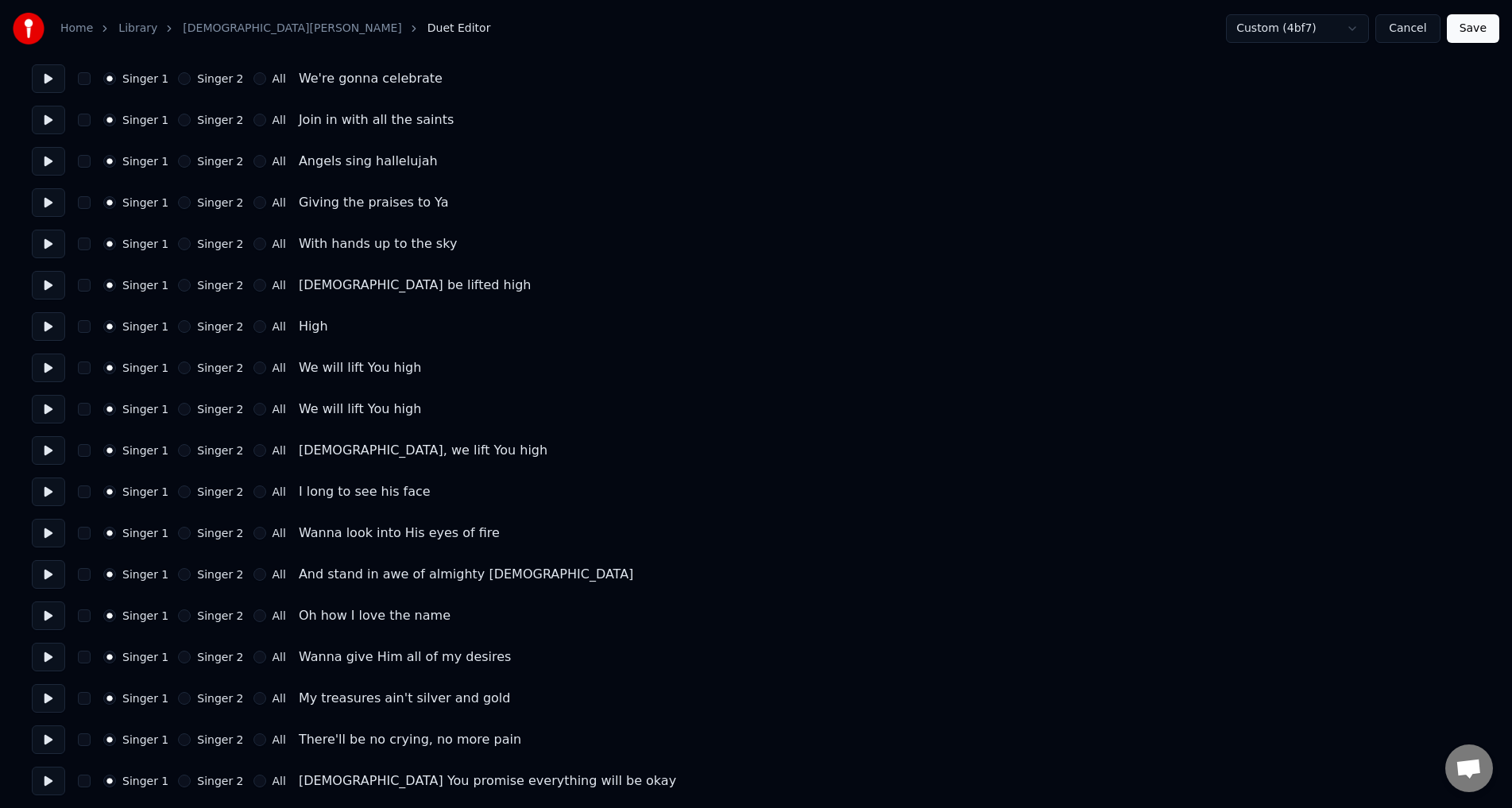
scroll to position [715, 0]
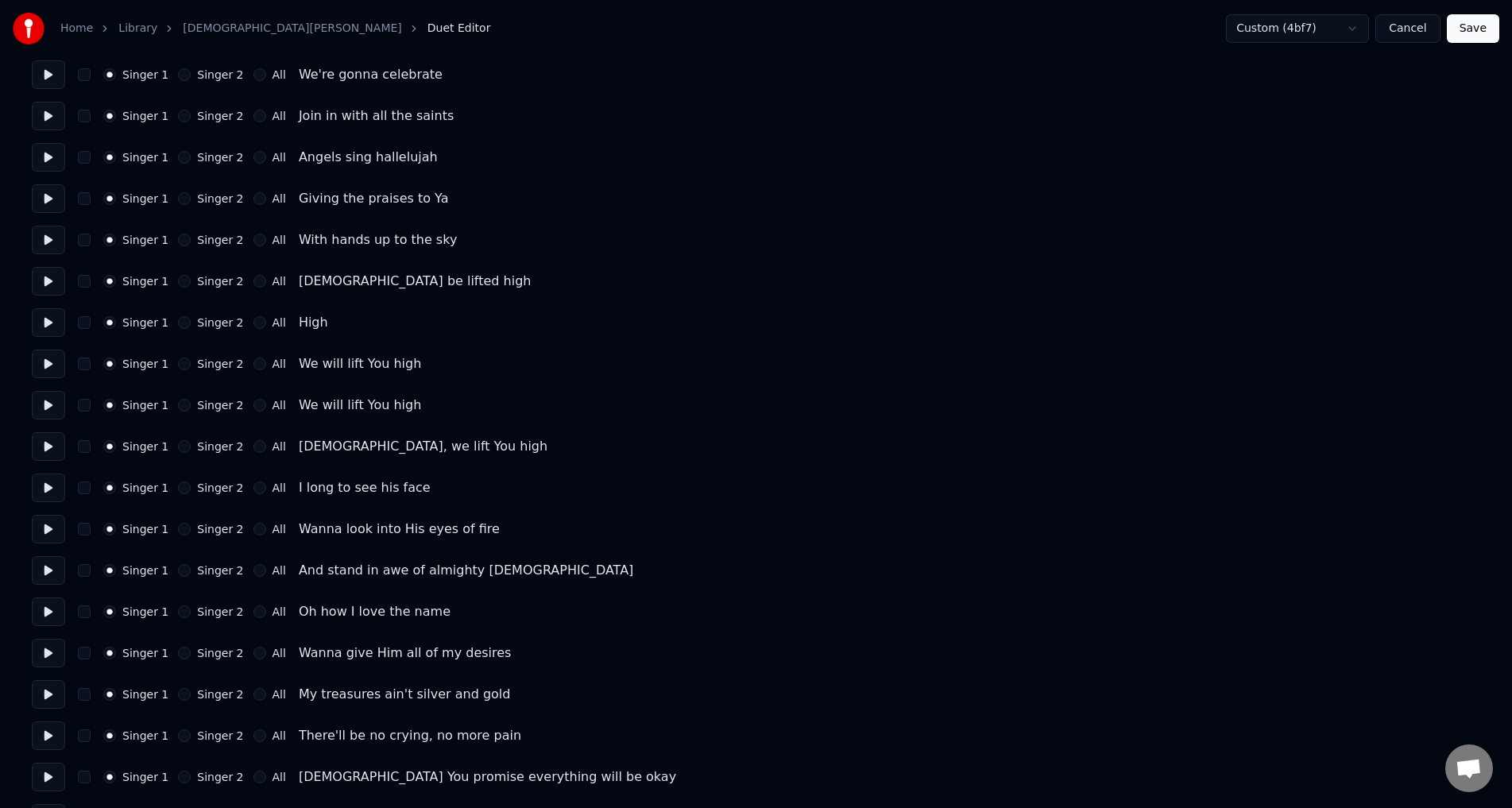
click at [1489, 26] on button "Save" at bounding box center [1472, 28] width 53 height 29
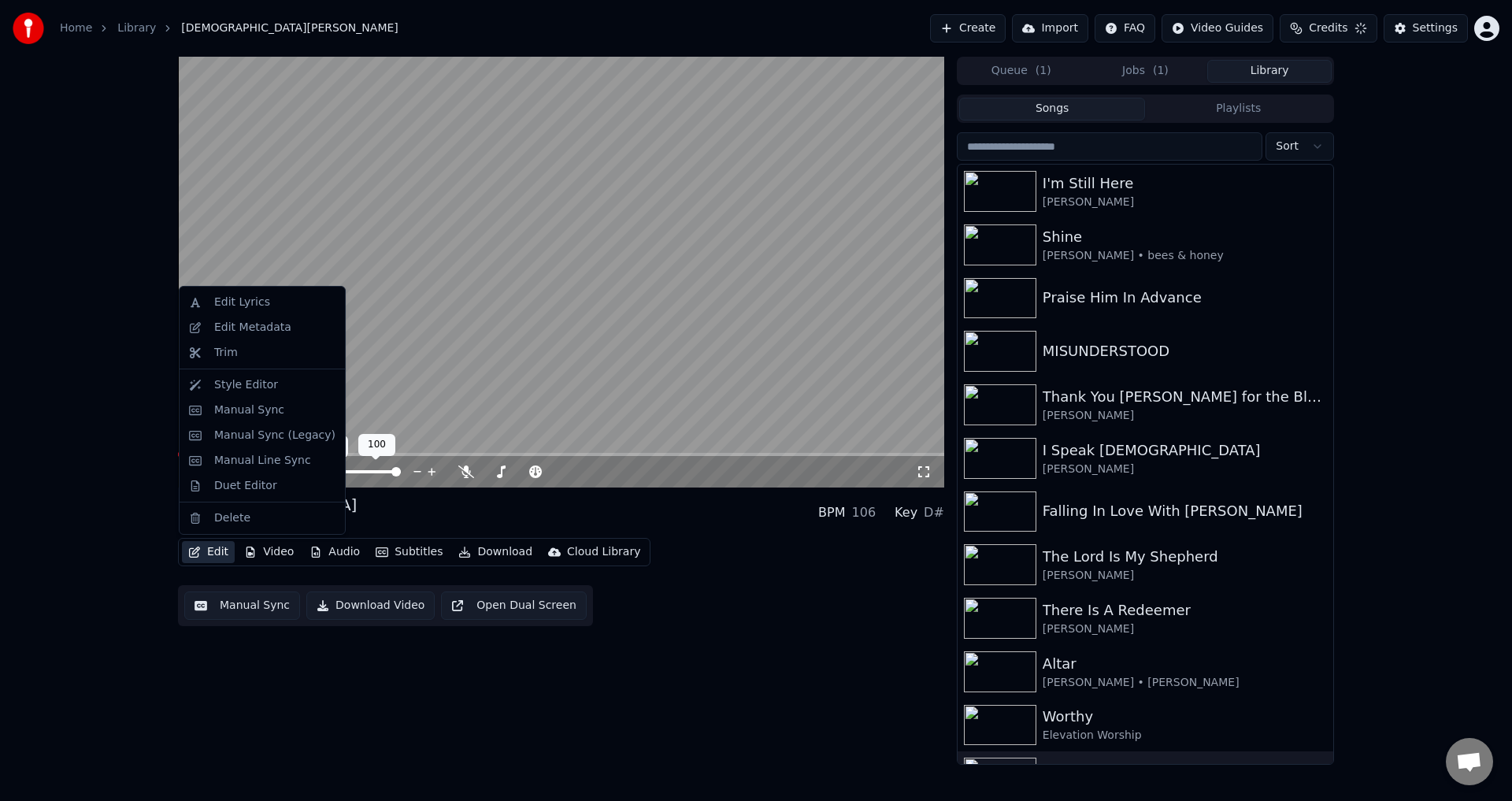
click at [205, 549] on button "Edit" at bounding box center [208, 552] width 53 height 22
click at [219, 483] on div "Duet Editor" at bounding box center [246, 486] width 63 height 16
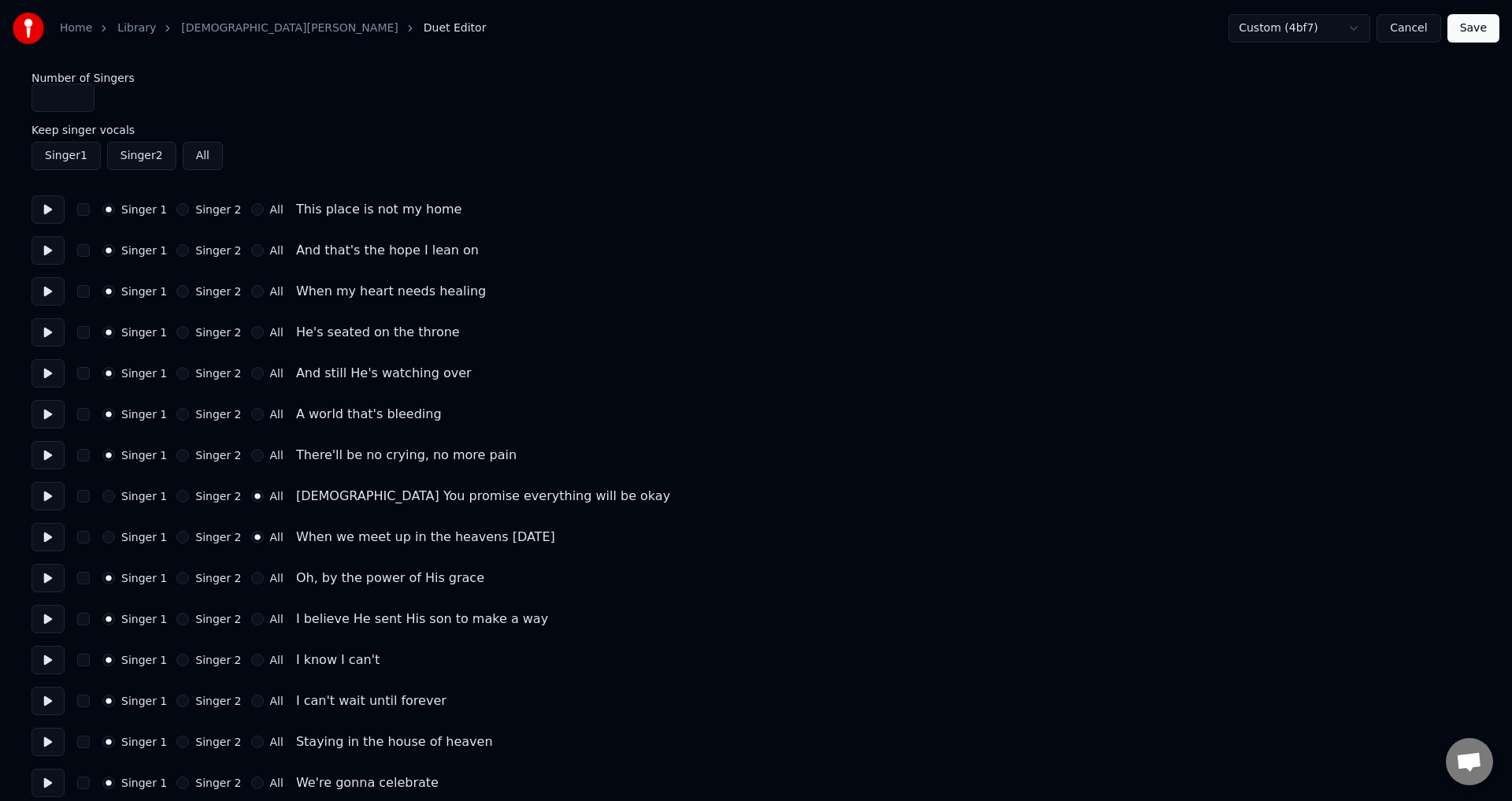
click at [37, 493] on button at bounding box center [48, 496] width 34 height 29
click at [41, 492] on button at bounding box center [48, 496] width 34 height 29
click at [49, 464] on button at bounding box center [48, 455] width 34 height 29
click at [53, 541] on button at bounding box center [48, 537] width 34 height 29
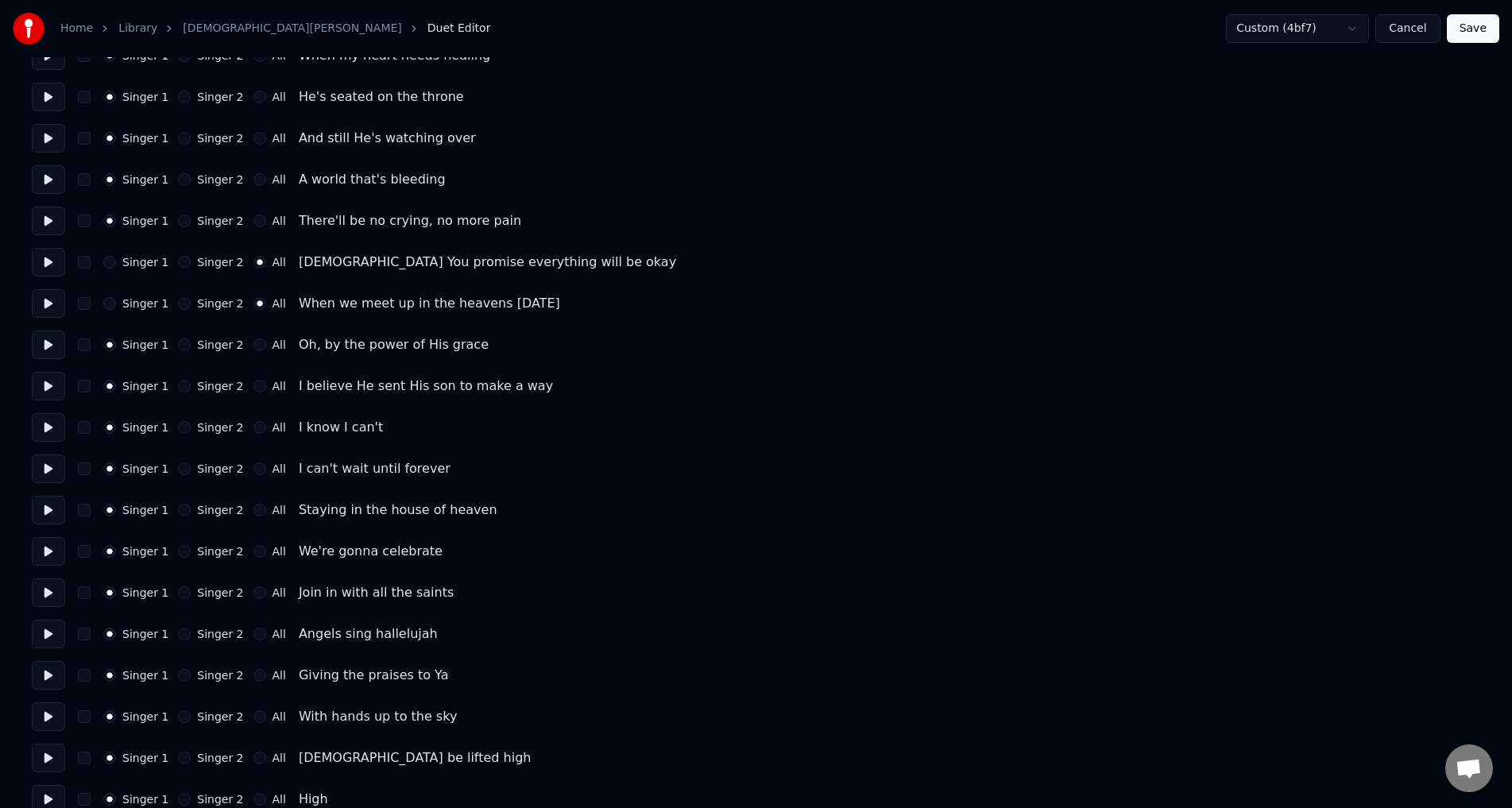
click at [52, 469] on button at bounding box center [49, 469] width 34 height 29
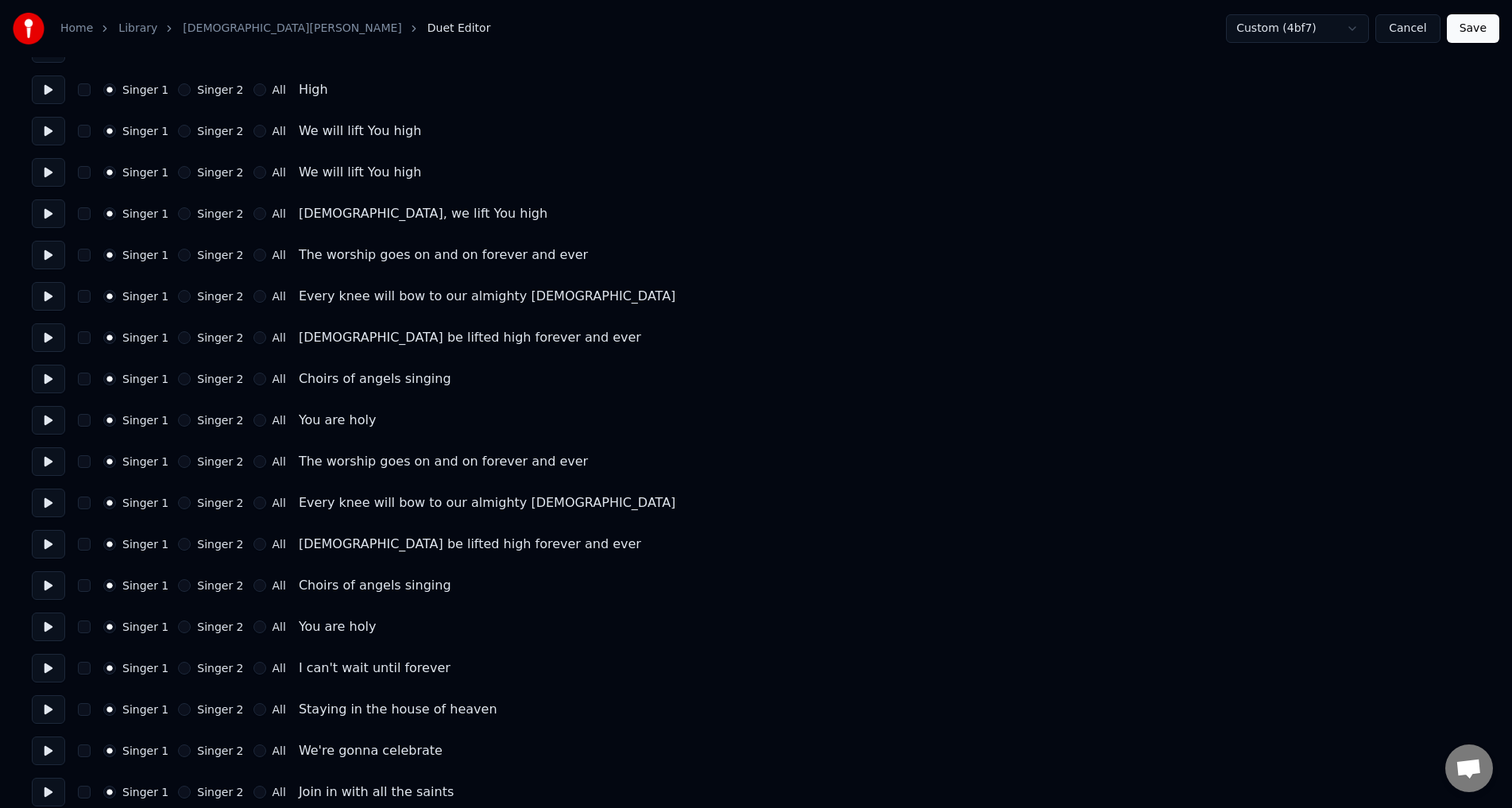
scroll to position [1986, 0]
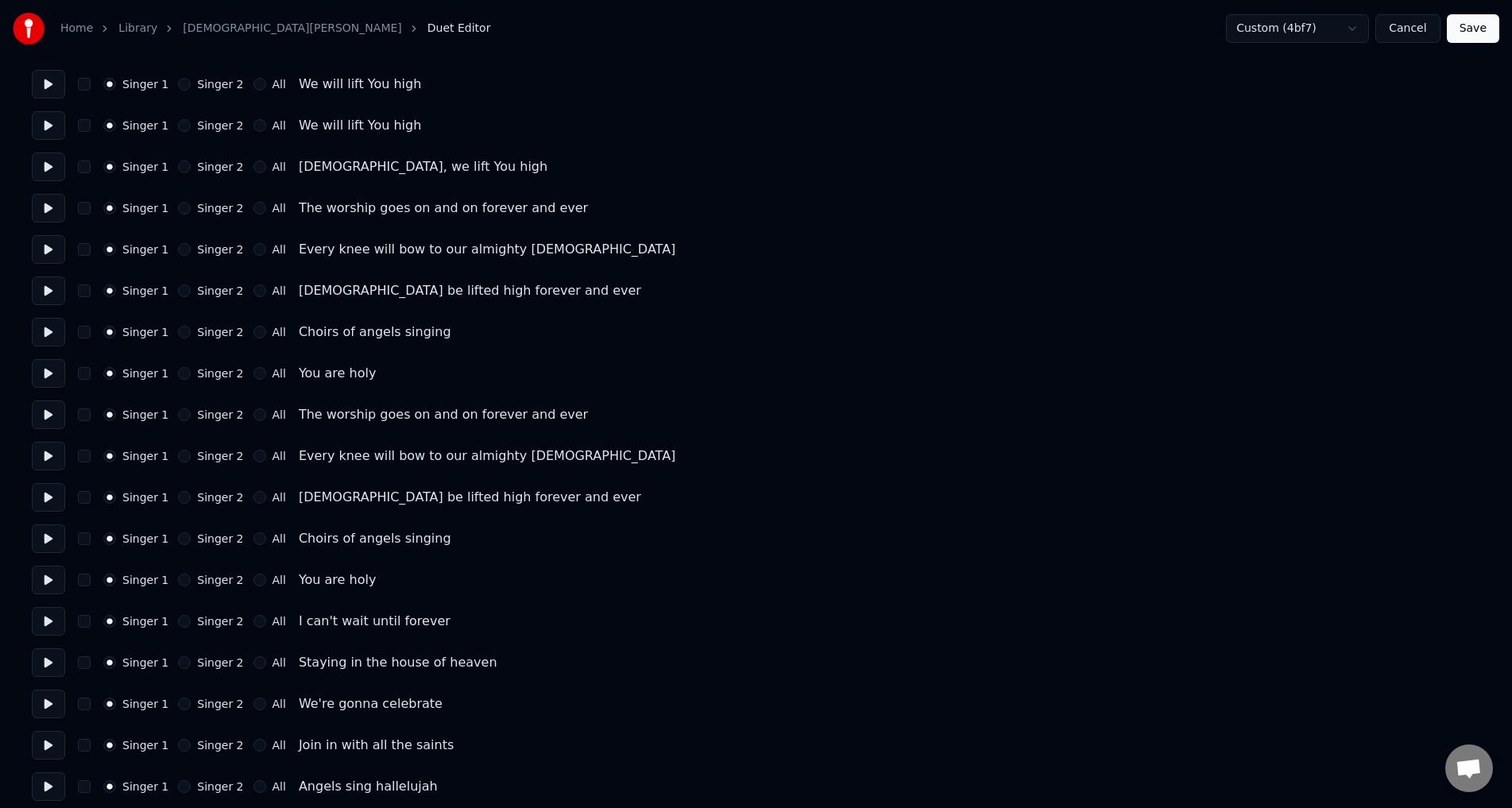
click at [1469, 32] on button "Save" at bounding box center [1472, 28] width 53 height 29
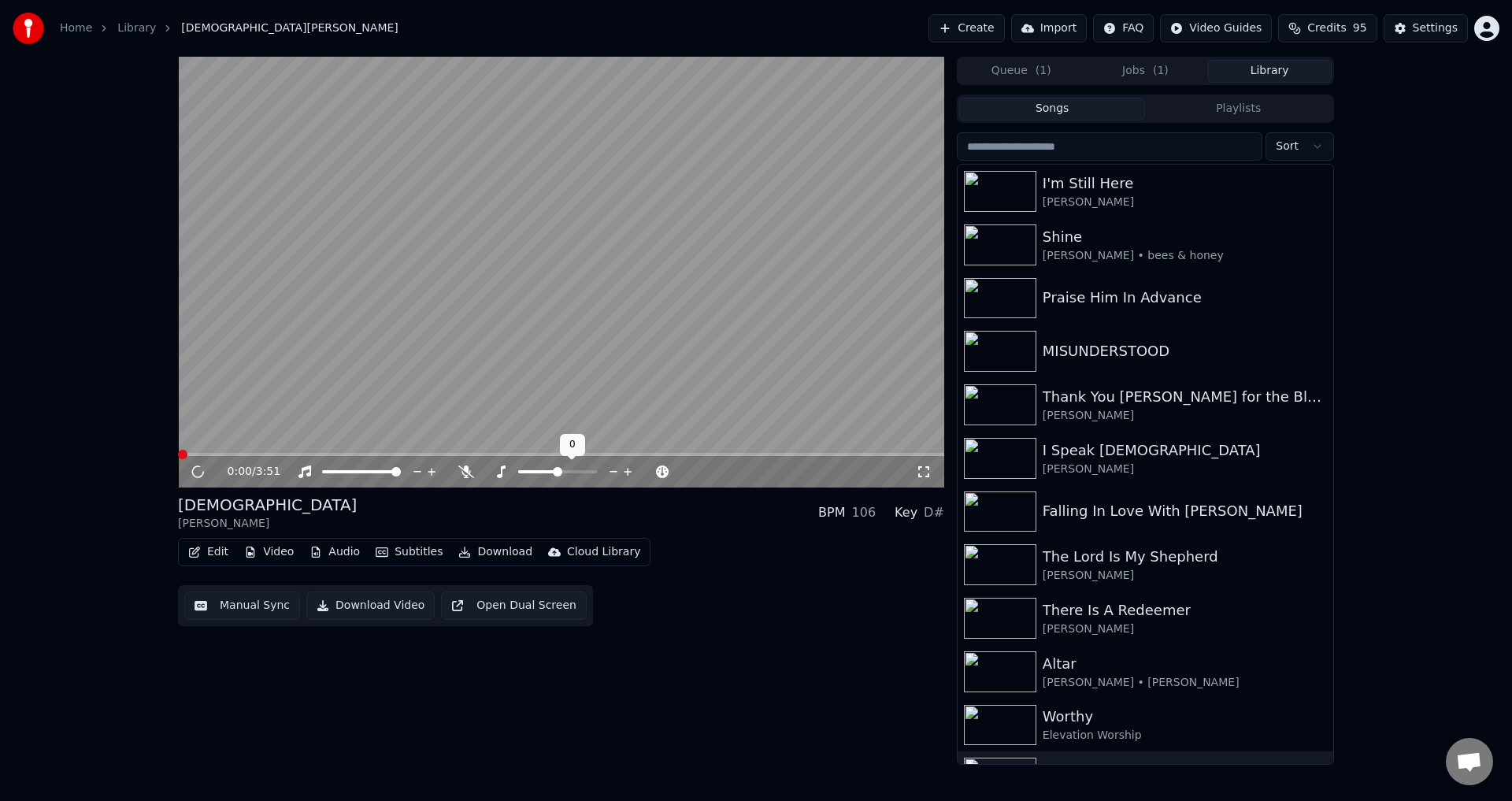
click at [626, 472] on icon at bounding box center [627, 472] width 8 height 8
click at [350, 610] on button "Download Video" at bounding box center [371, 606] width 128 height 29
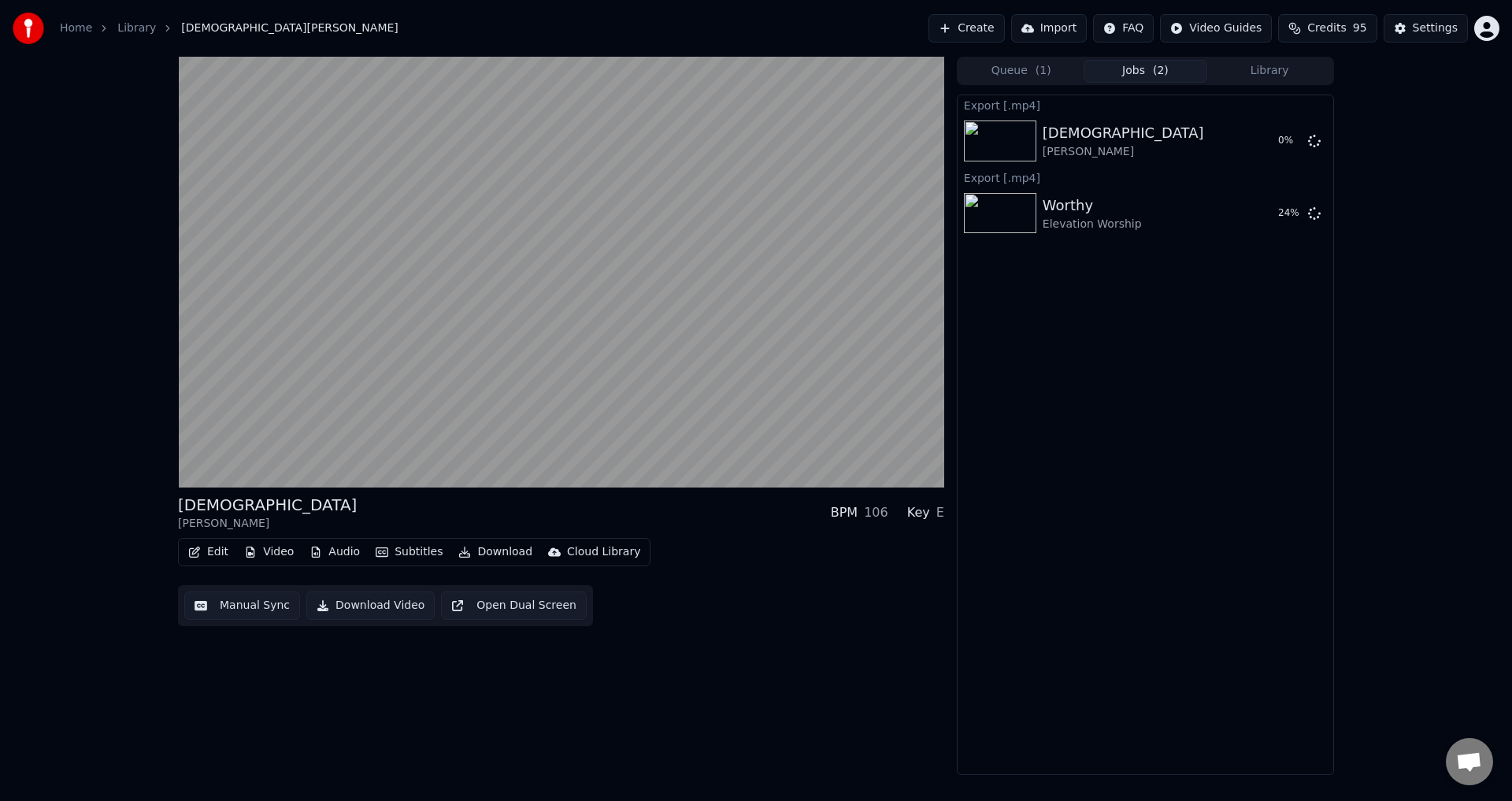
click at [1252, 69] on button "Library" at bounding box center [1269, 71] width 124 height 23
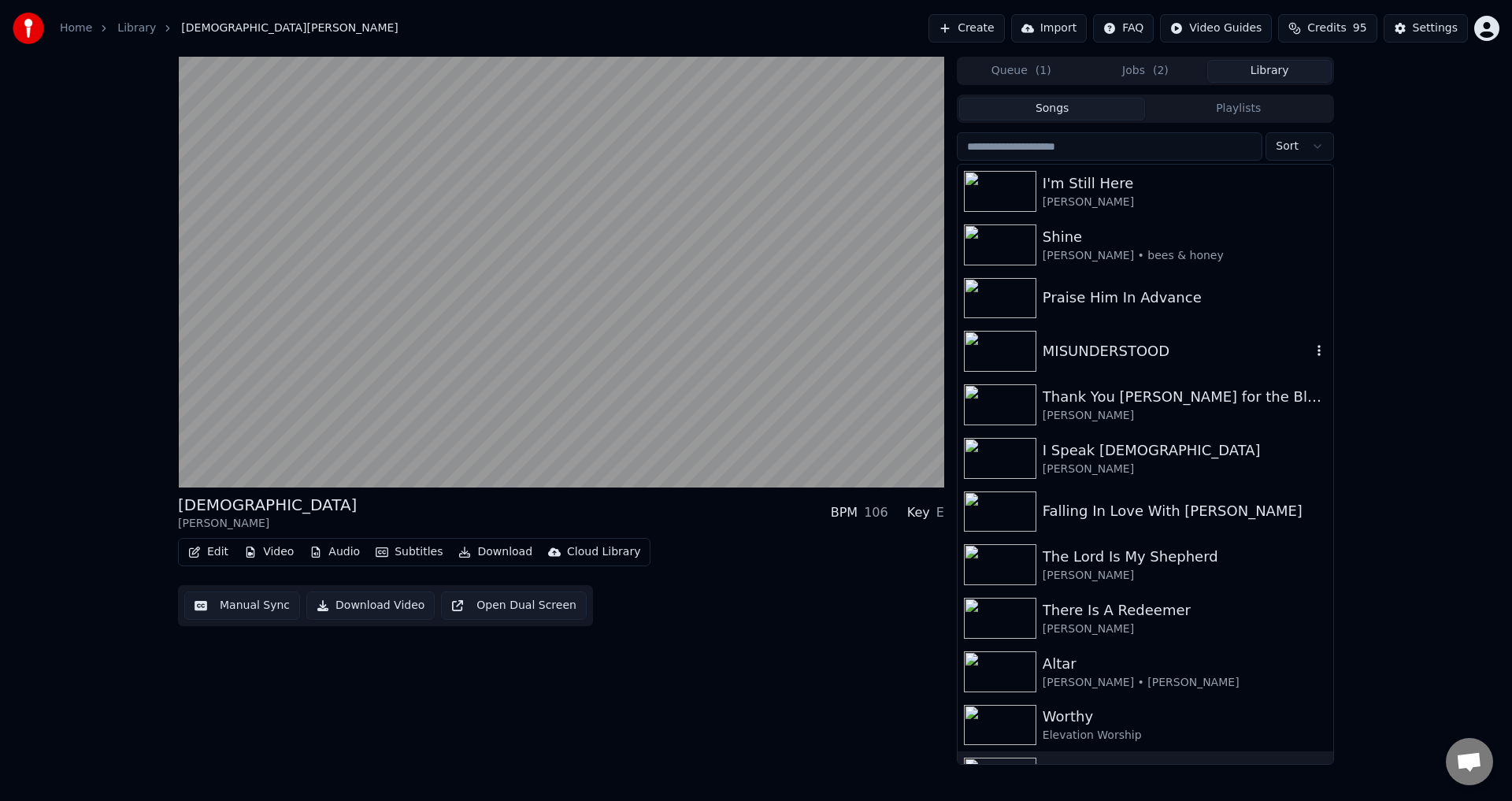
click at [1169, 350] on div "MISUNDERSTOOD" at bounding box center [1177, 351] width 268 height 22
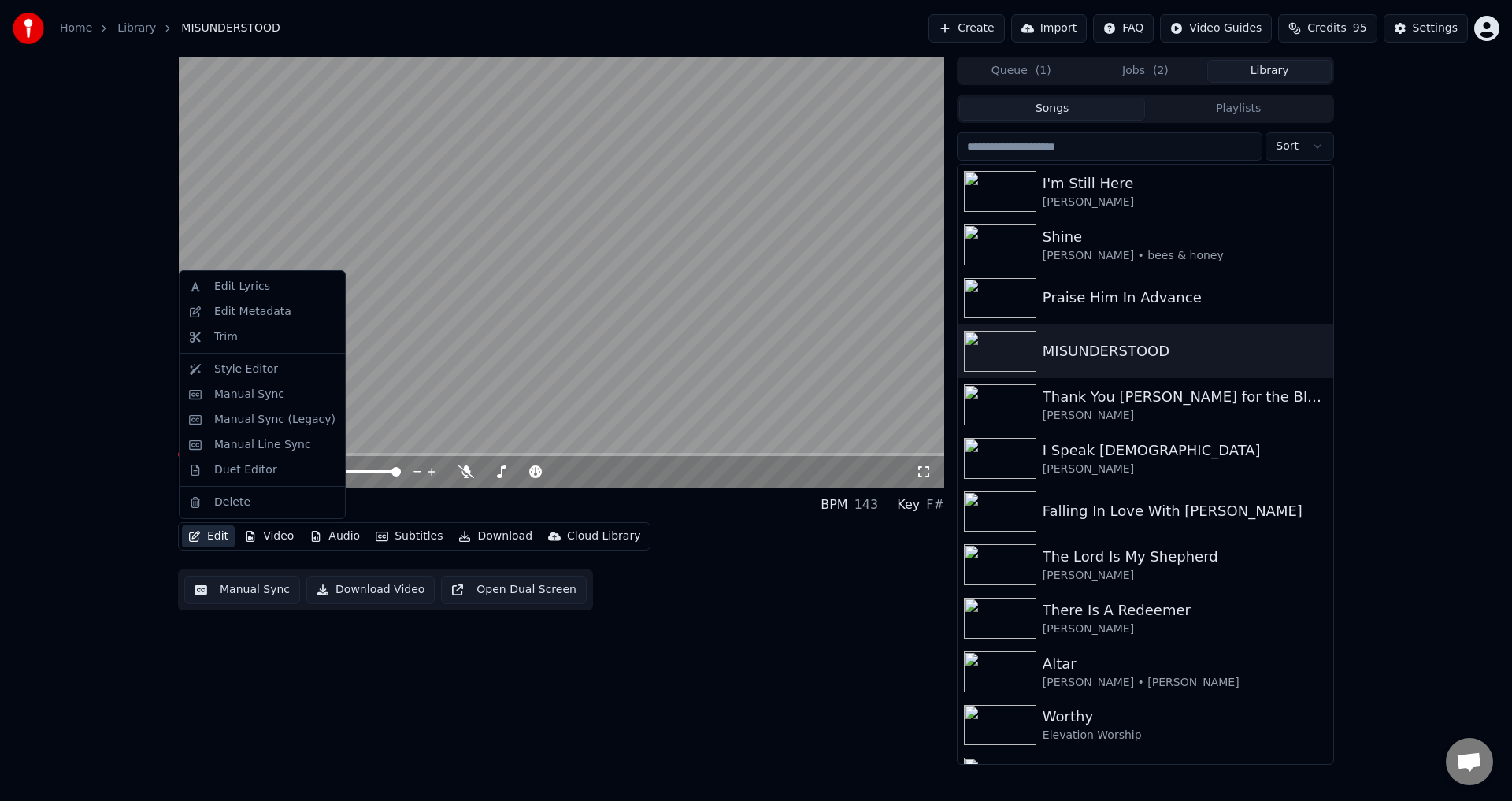
click at [217, 538] on button "Edit" at bounding box center [208, 537] width 53 height 22
click at [251, 310] on div "Edit Metadata" at bounding box center [252, 312] width 77 height 16
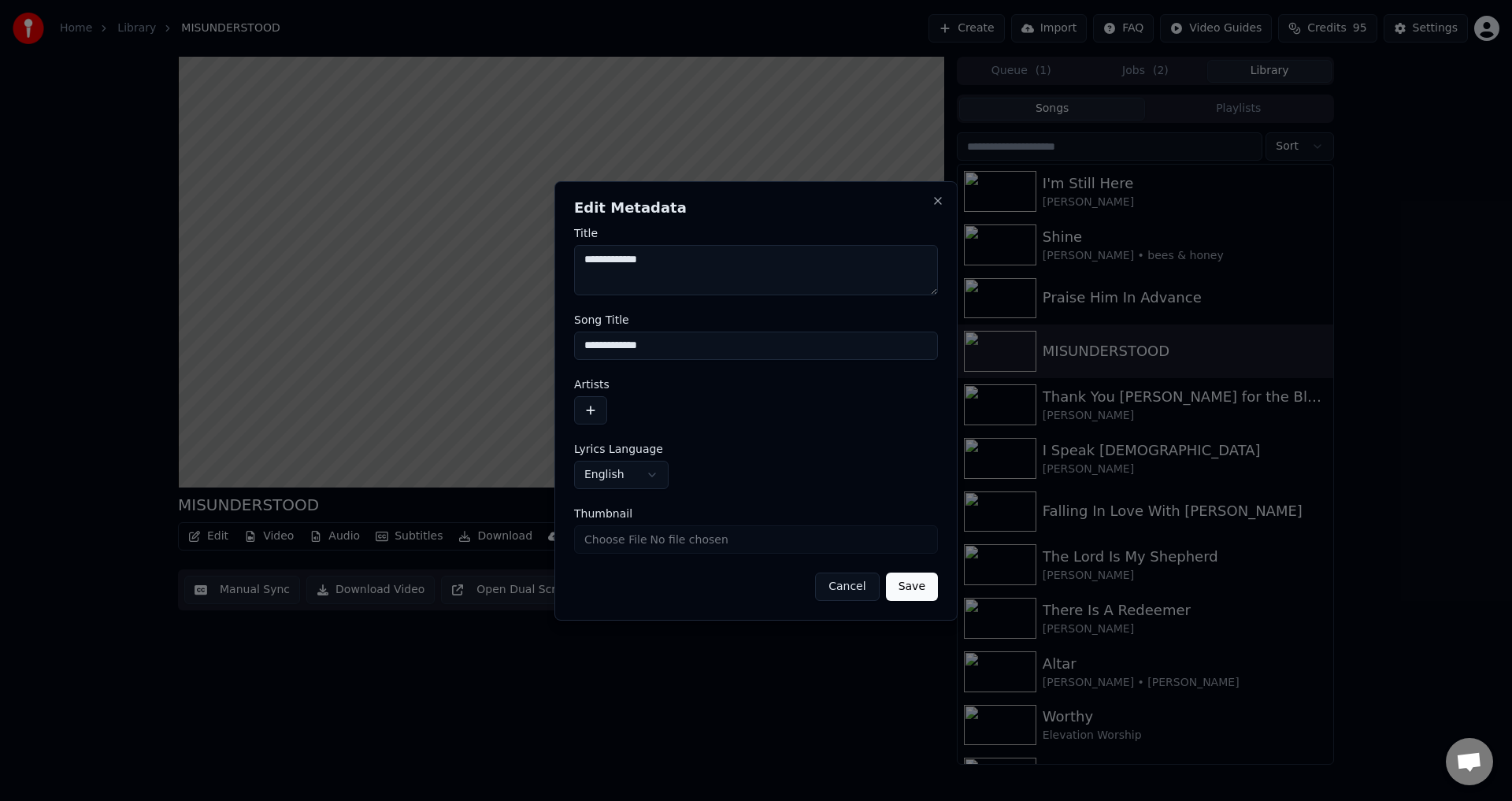
click at [593, 420] on button "button" at bounding box center [591, 410] width 34 height 29
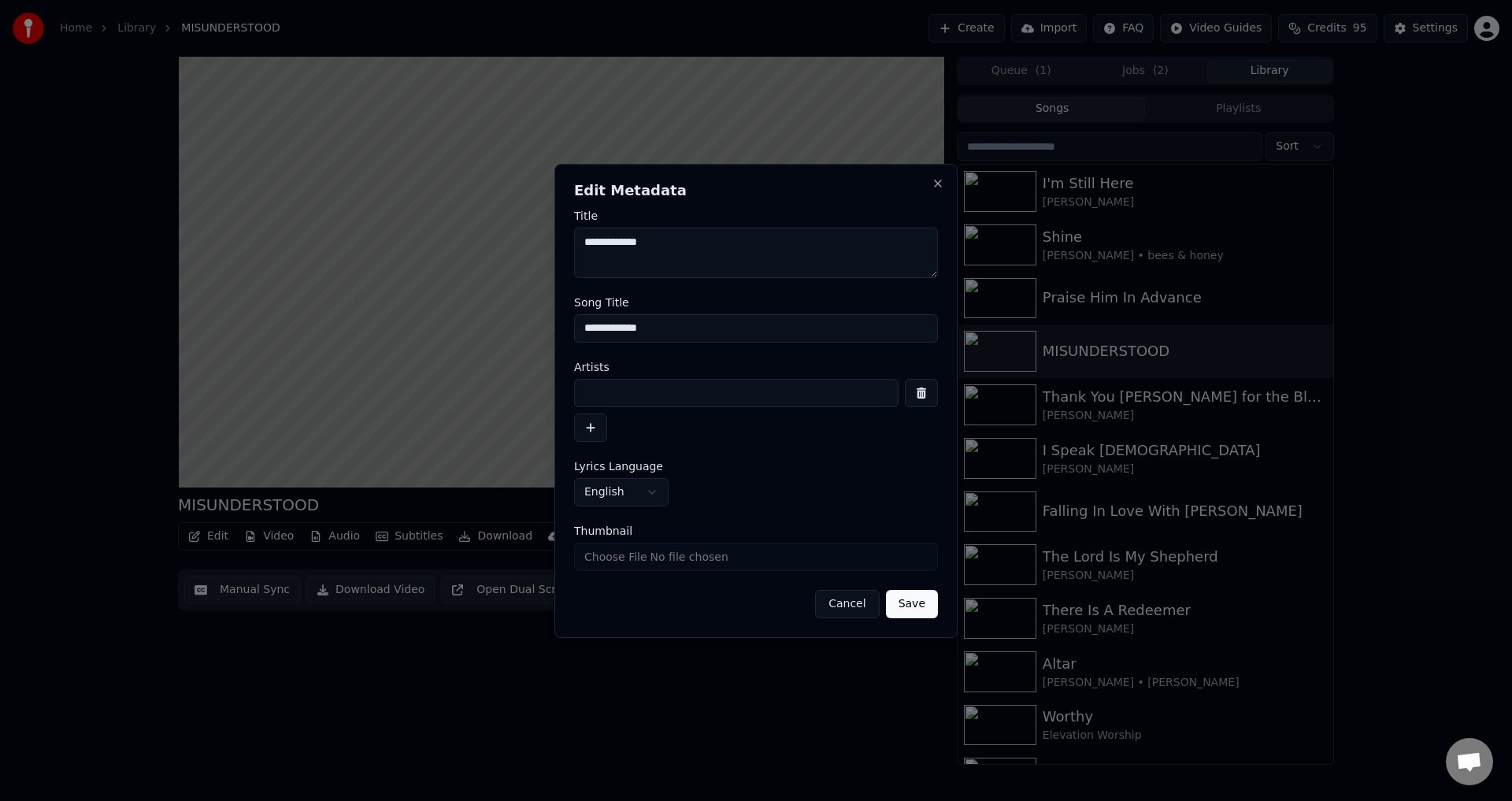
click at [608, 394] on input at bounding box center [736, 393] width 324 height 29
type input "**********"
click at [595, 432] on button "button" at bounding box center [591, 427] width 34 height 29
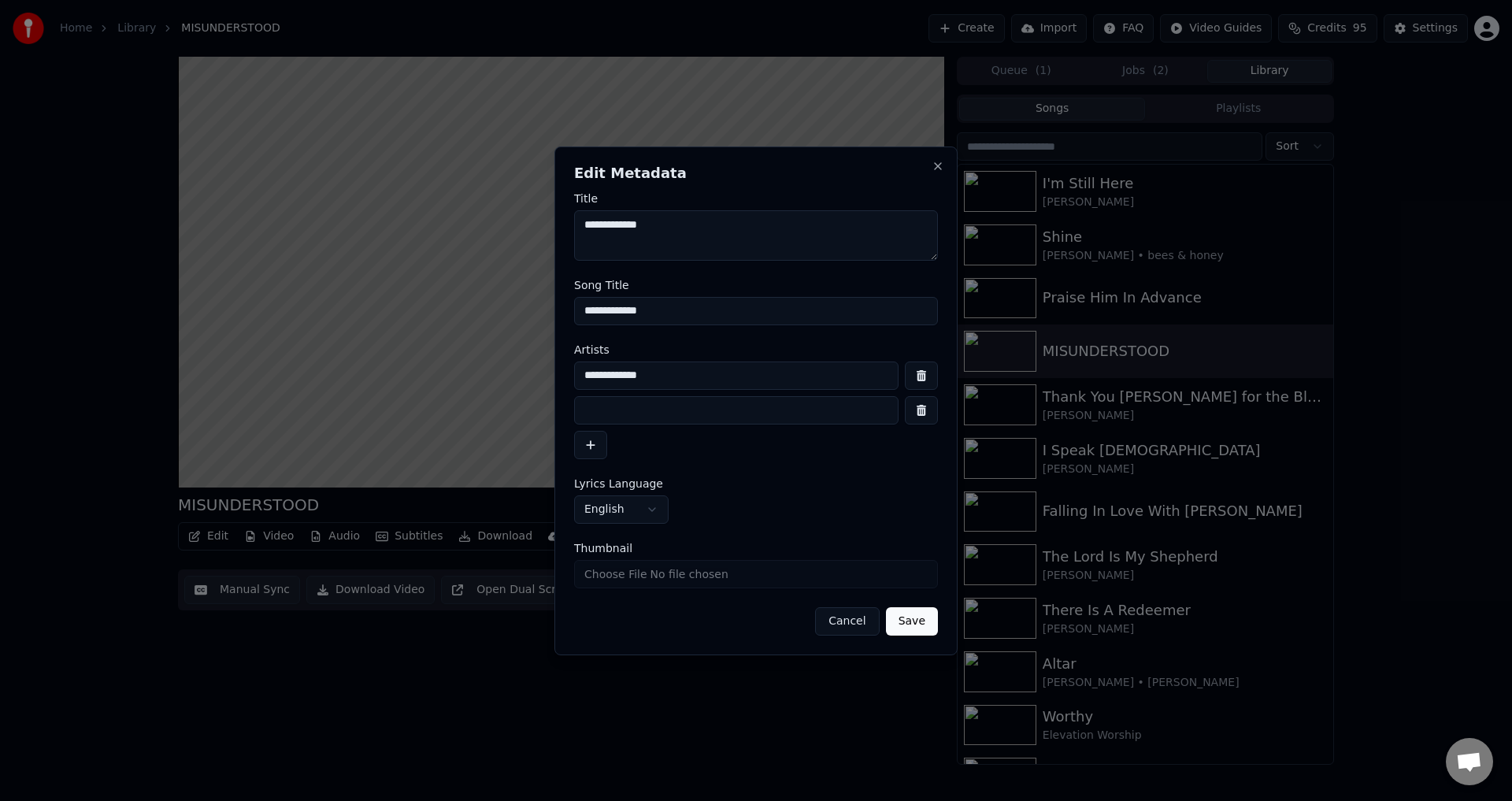
click at [608, 413] on input at bounding box center [736, 410] width 324 height 29
type input "**********"
click at [921, 625] on button "Save" at bounding box center [911, 621] width 52 height 29
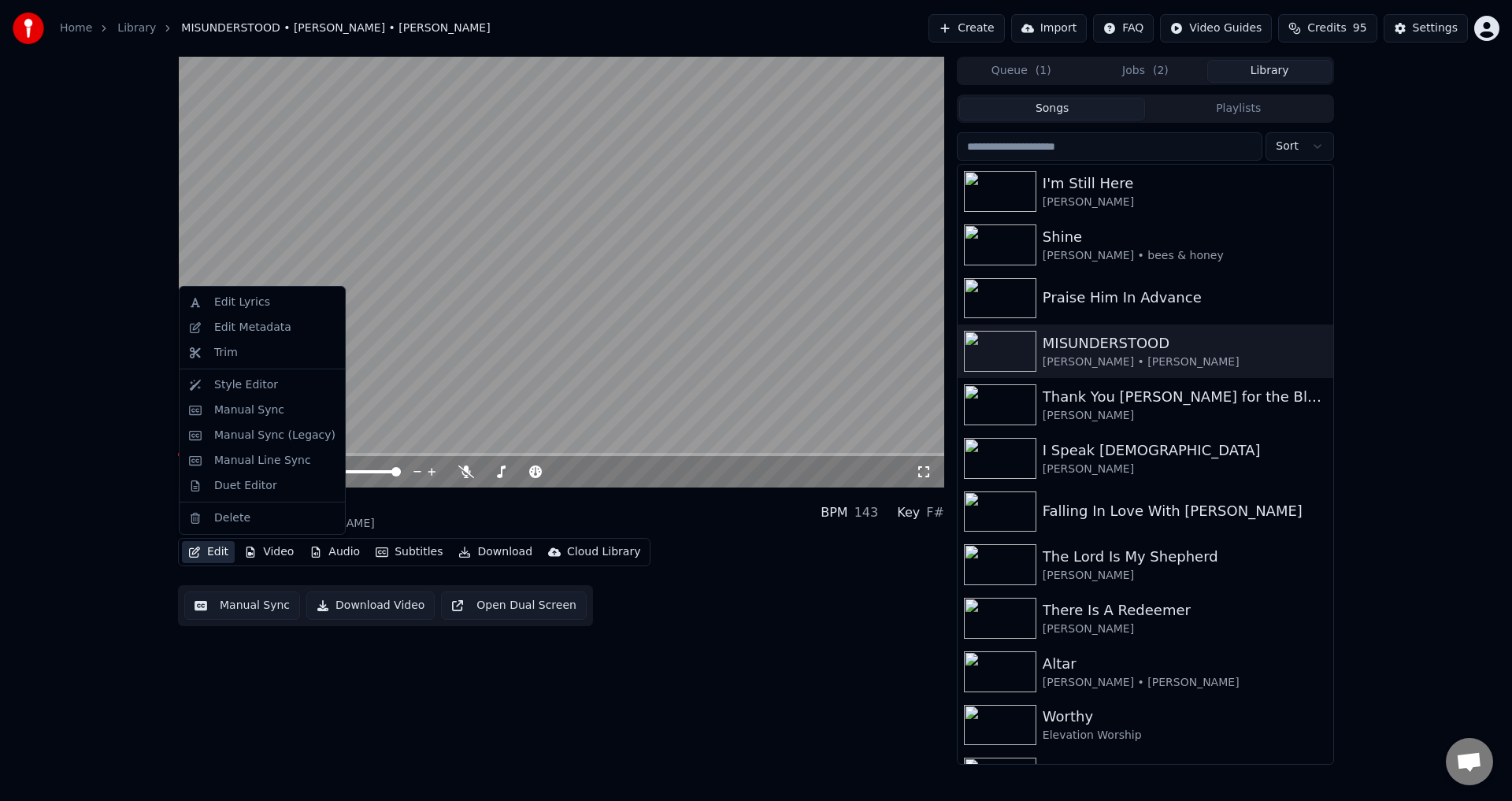
click at [214, 549] on button "Edit" at bounding box center [208, 552] width 53 height 22
click at [241, 481] on div "Duet Editor" at bounding box center [246, 486] width 63 height 16
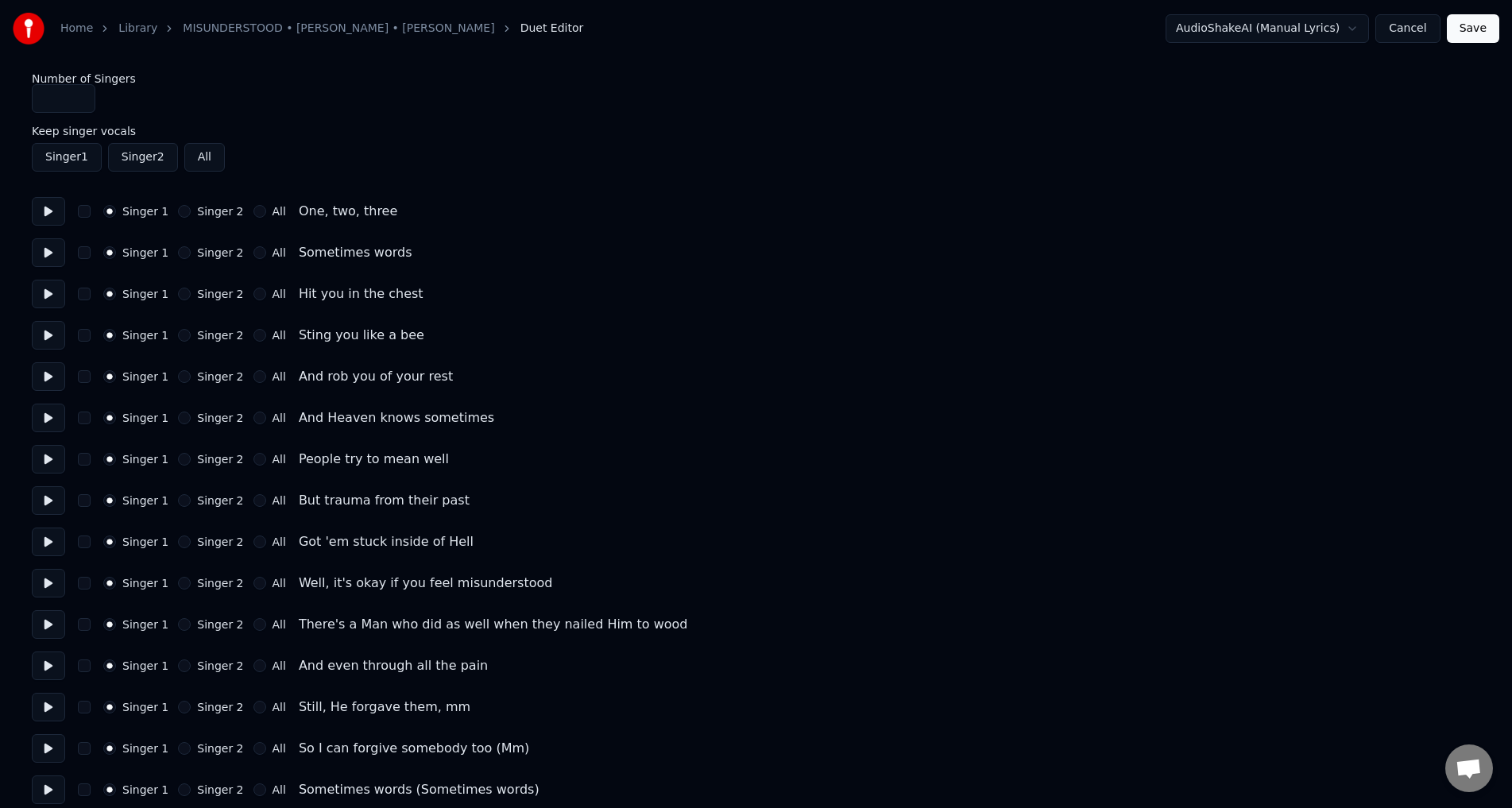
click at [46, 583] on button at bounding box center [49, 583] width 34 height 29
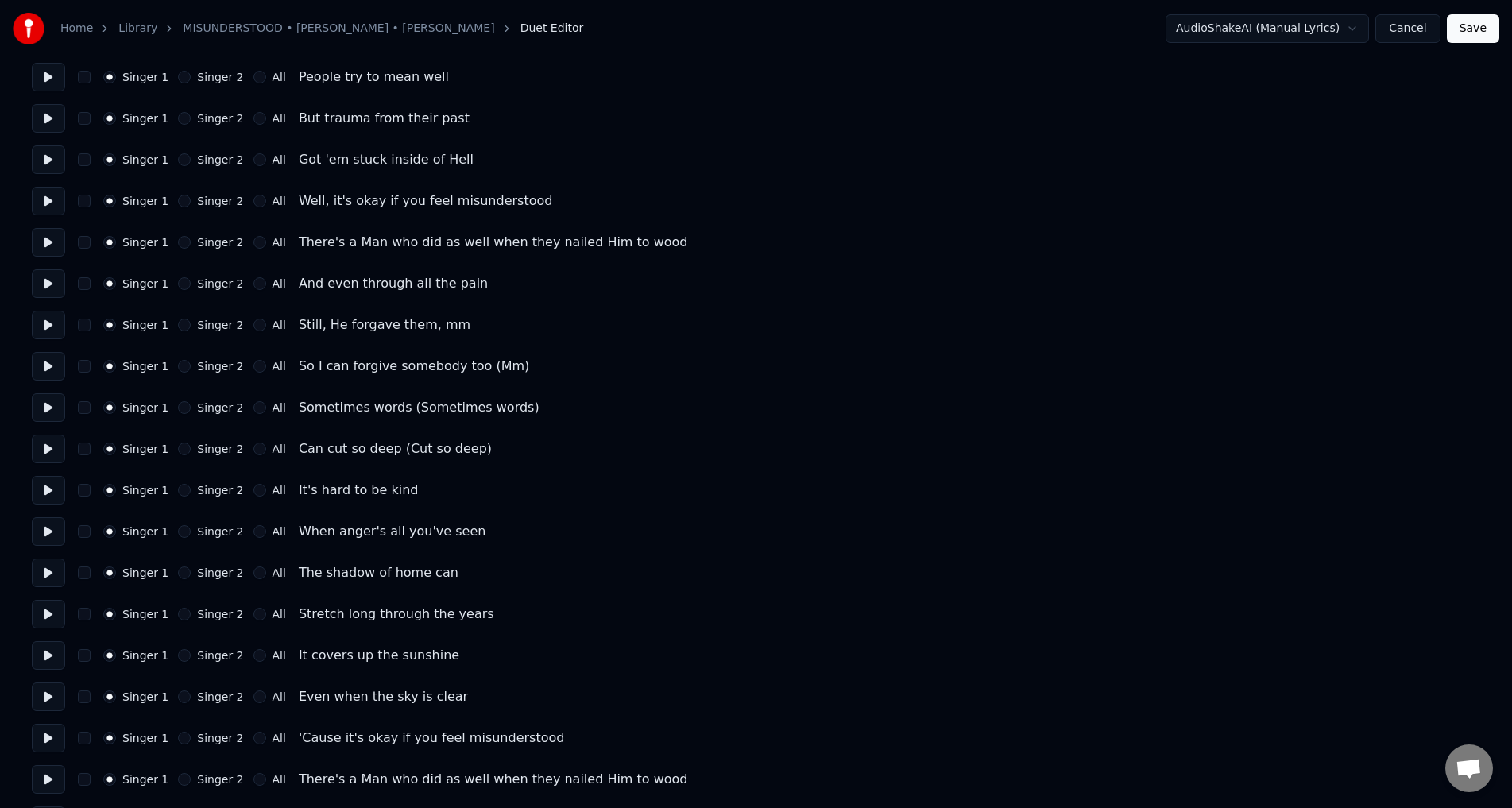
scroll to position [397, 0]
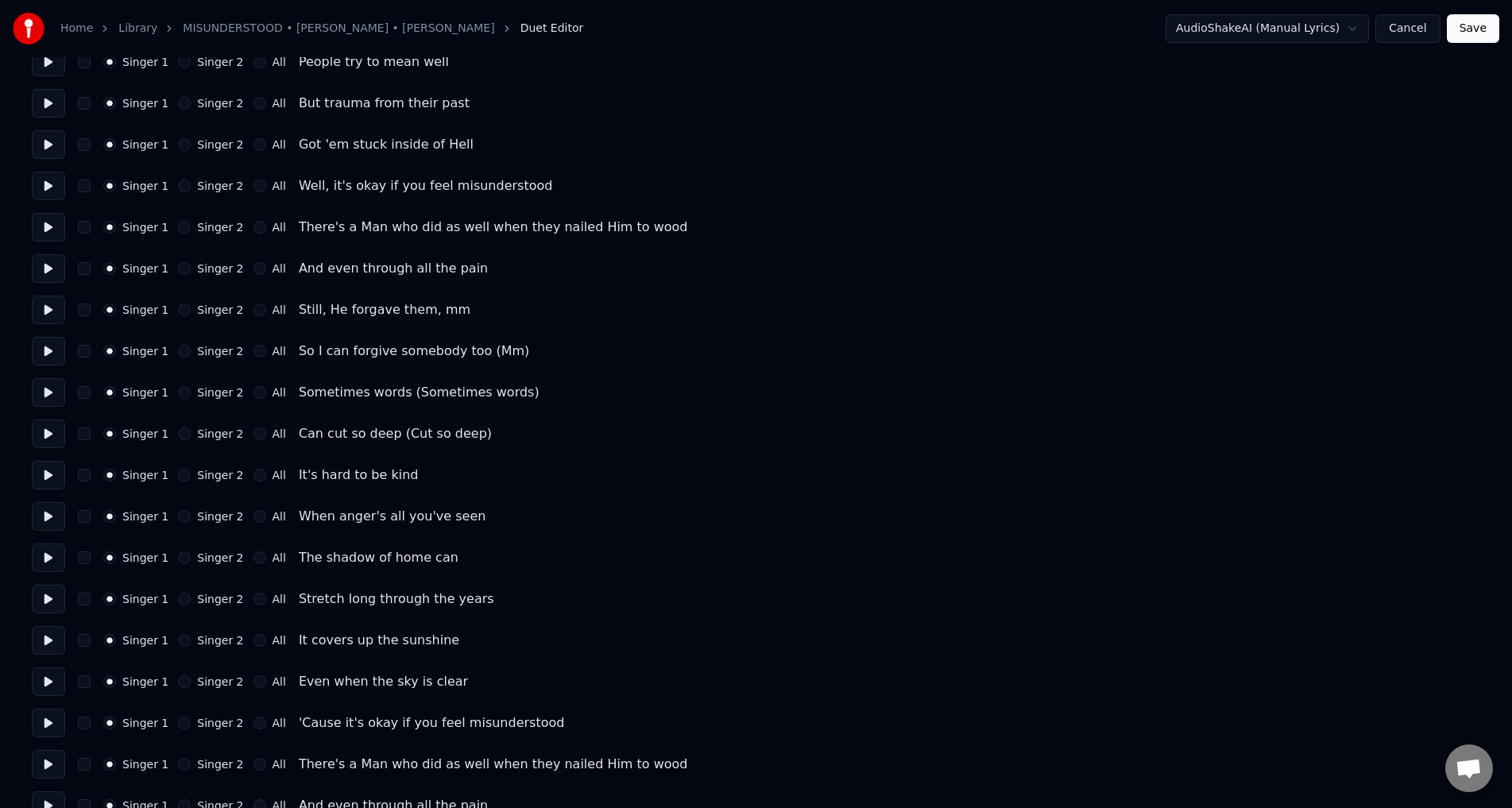
click at [46, 396] on button at bounding box center [49, 392] width 34 height 29
click at [47, 395] on button at bounding box center [49, 392] width 34 height 29
click at [168, 386] on div "Singer 1 Singer 2 All" at bounding box center [195, 392] width 183 height 13
drag, startPoint x: 174, startPoint y: 681, endPoint x: 183, endPoint y: 653, distance: 29.4
click at [178, 680] on button "Singer 2" at bounding box center [184, 682] width 13 height 13
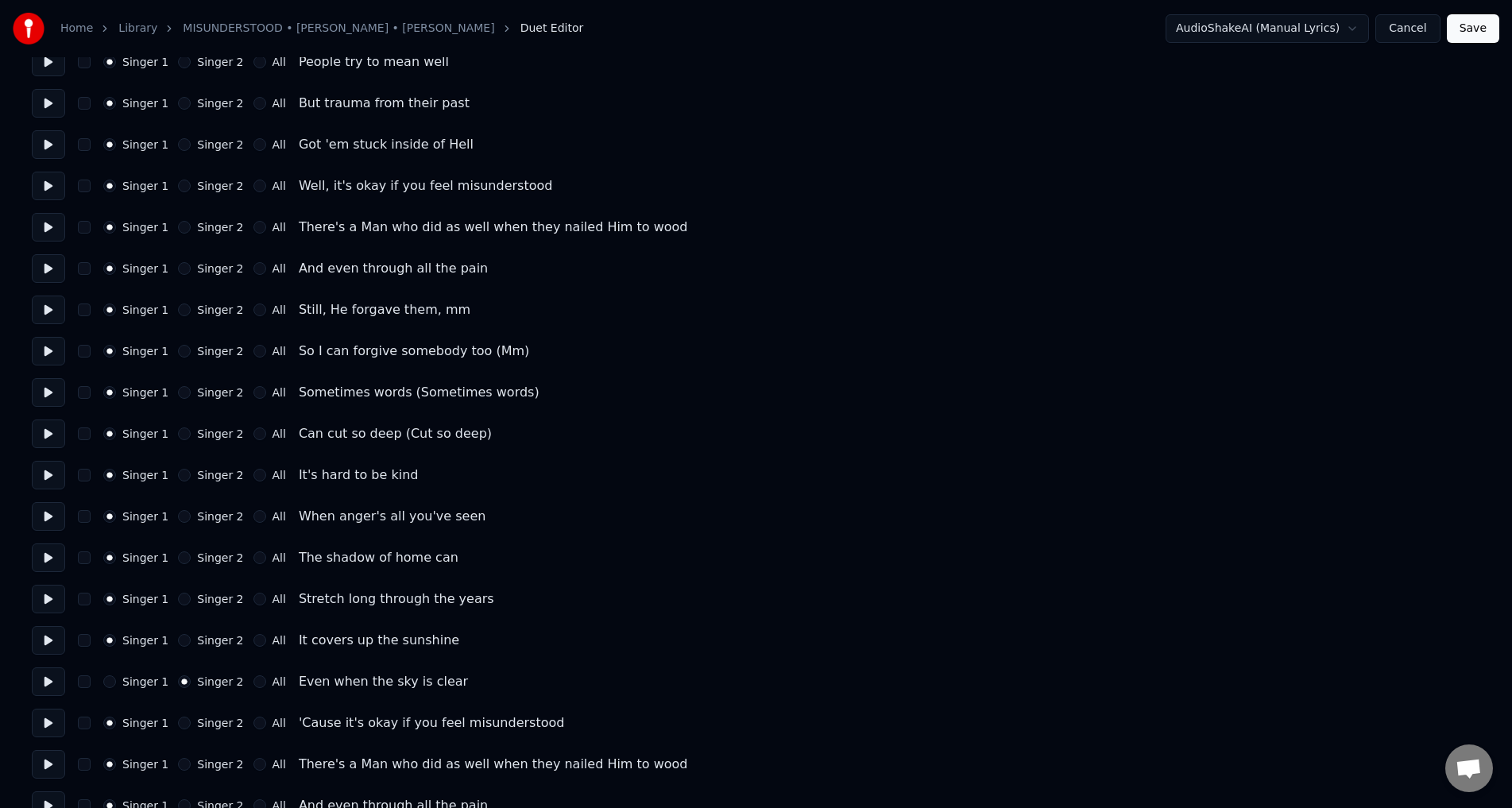
click at [182, 638] on button "Singer 2" at bounding box center [184, 640] width 13 height 13
click at [173, 607] on div "Singer 1 Singer 2 All Stretch long through the years" at bounding box center [756, 599] width 1448 height 29
click at [178, 594] on button "Singer 2" at bounding box center [184, 599] width 13 height 13
click at [178, 555] on button "Singer 2" at bounding box center [184, 557] width 13 height 13
click at [179, 516] on button "Singer 2" at bounding box center [184, 516] width 13 height 13
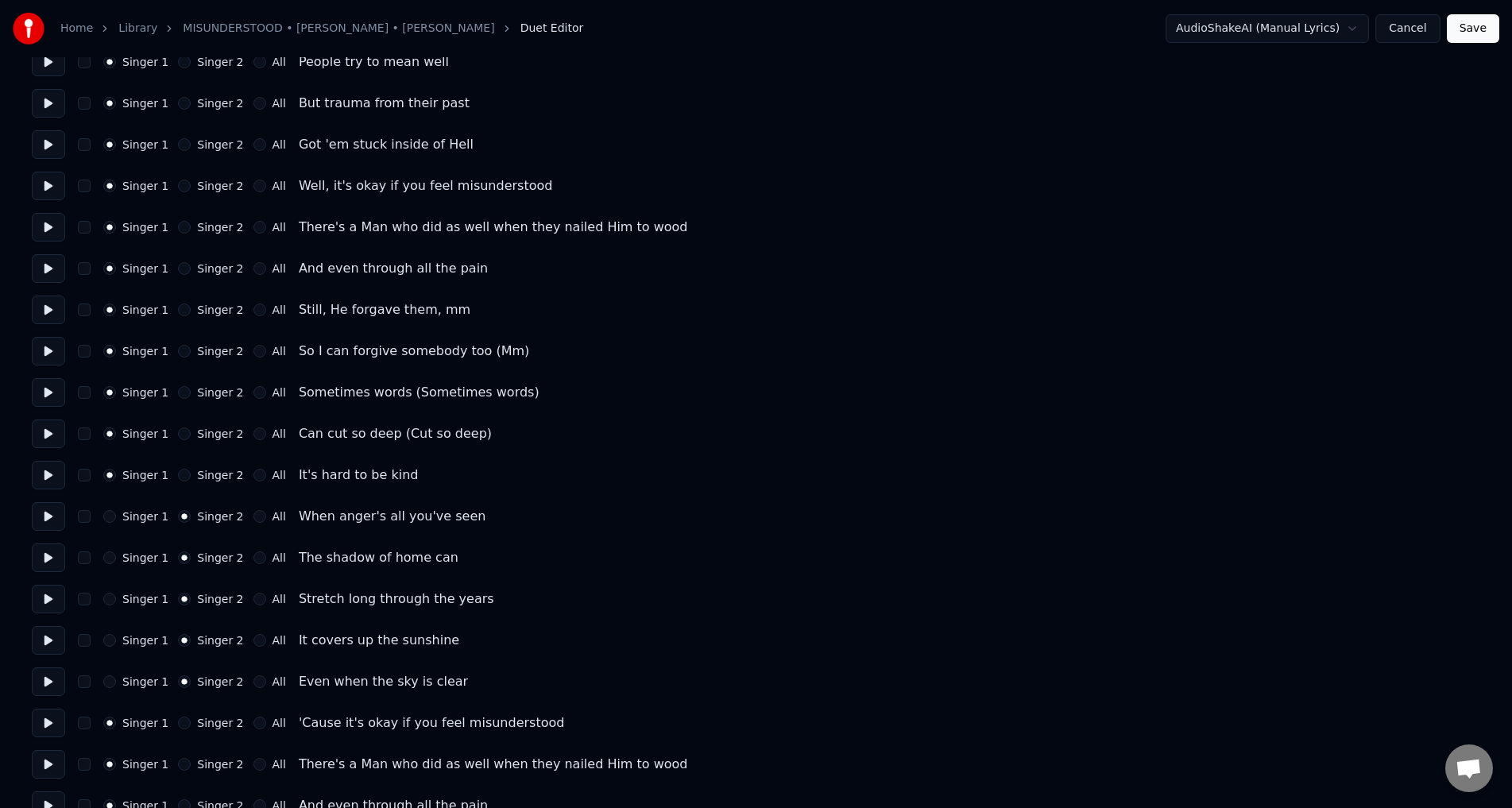
click at [181, 472] on button "Singer 2" at bounding box center [184, 475] width 13 height 13
click at [178, 431] on button "Singer 2" at bounding box center [184, 434] width 13 height 13
click at [181, 389] on button "Singer 2" at bounding box center [184, 392] width 13 height 13
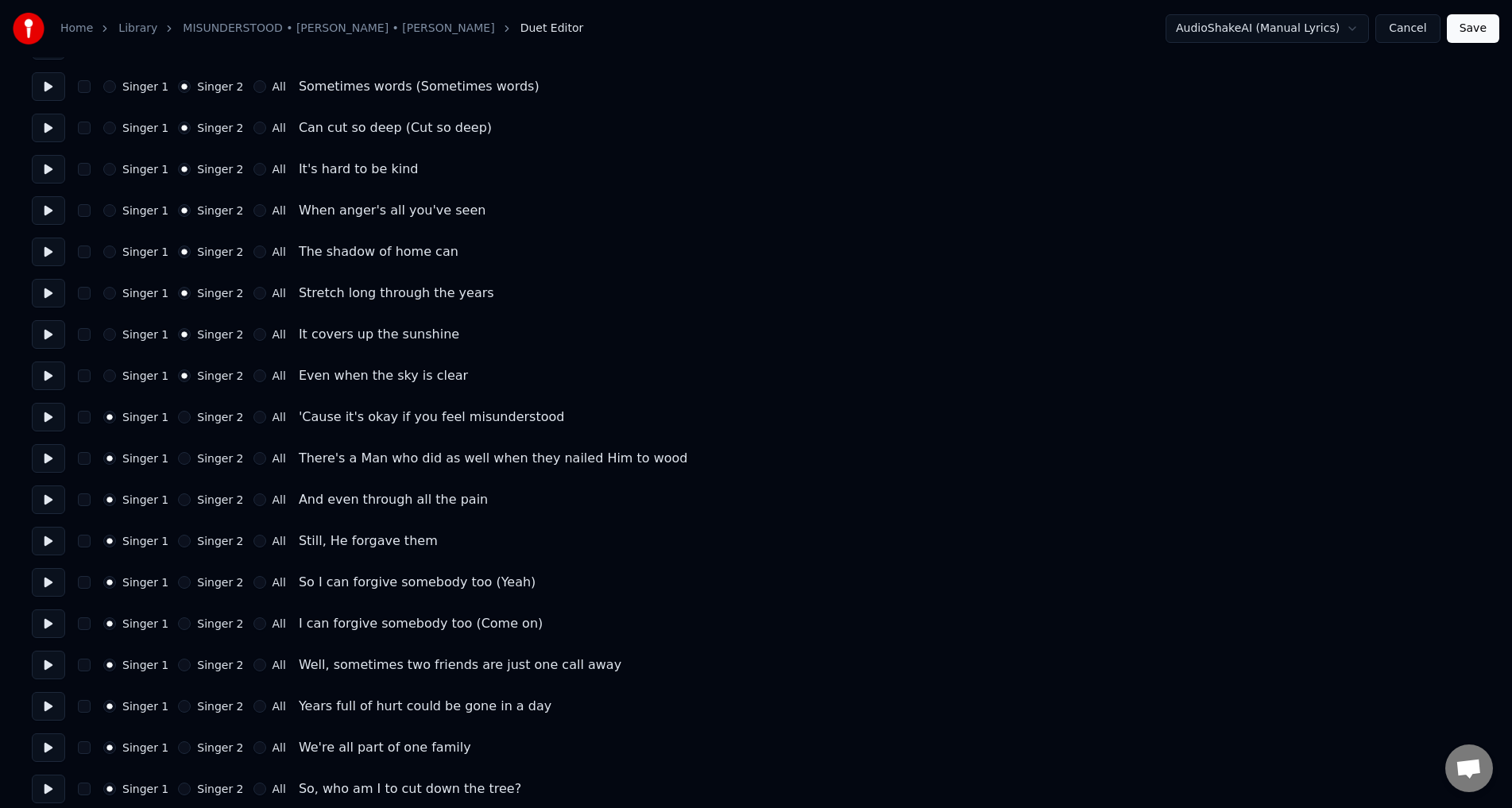
scroll to position [715, 0]
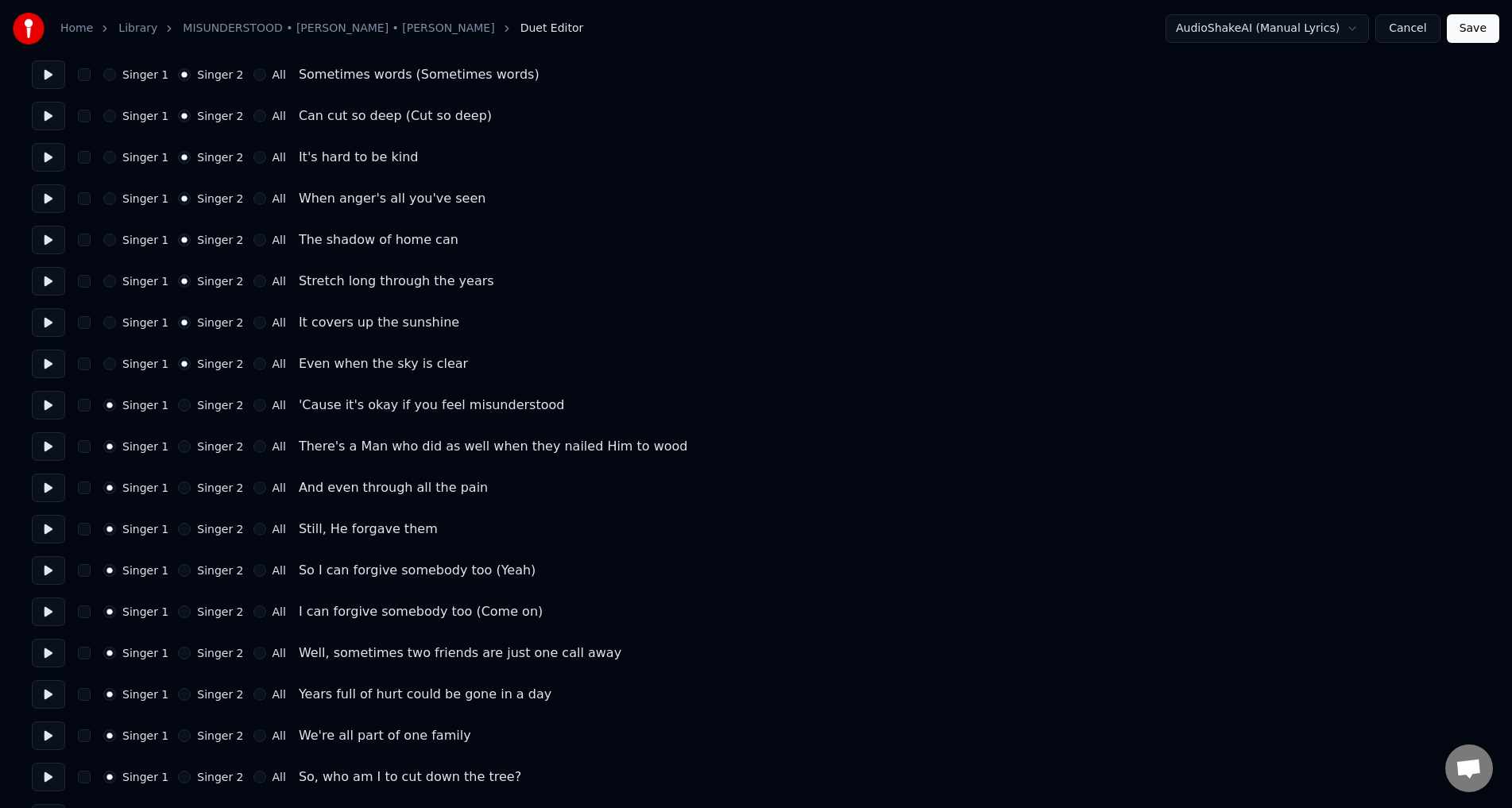
click at [42, 406] on button at bounding box center [49, 405] width 34 height 29
click at [254, 402] on button "All" at bounding box center [260, 405] width 13 height 13
click at [240, 445] on div "Singer 1 Singer 2 All" at bounding box center [195, 446] width 183 height 13
click at [254, 484] on button "All" at bounding box center [260, 488] width 13 height 13
click at [250, 523] on div "Singer 1 Singer 2 All Still, He forgave them" at bounding box center [756, 528] width 1448 height 29
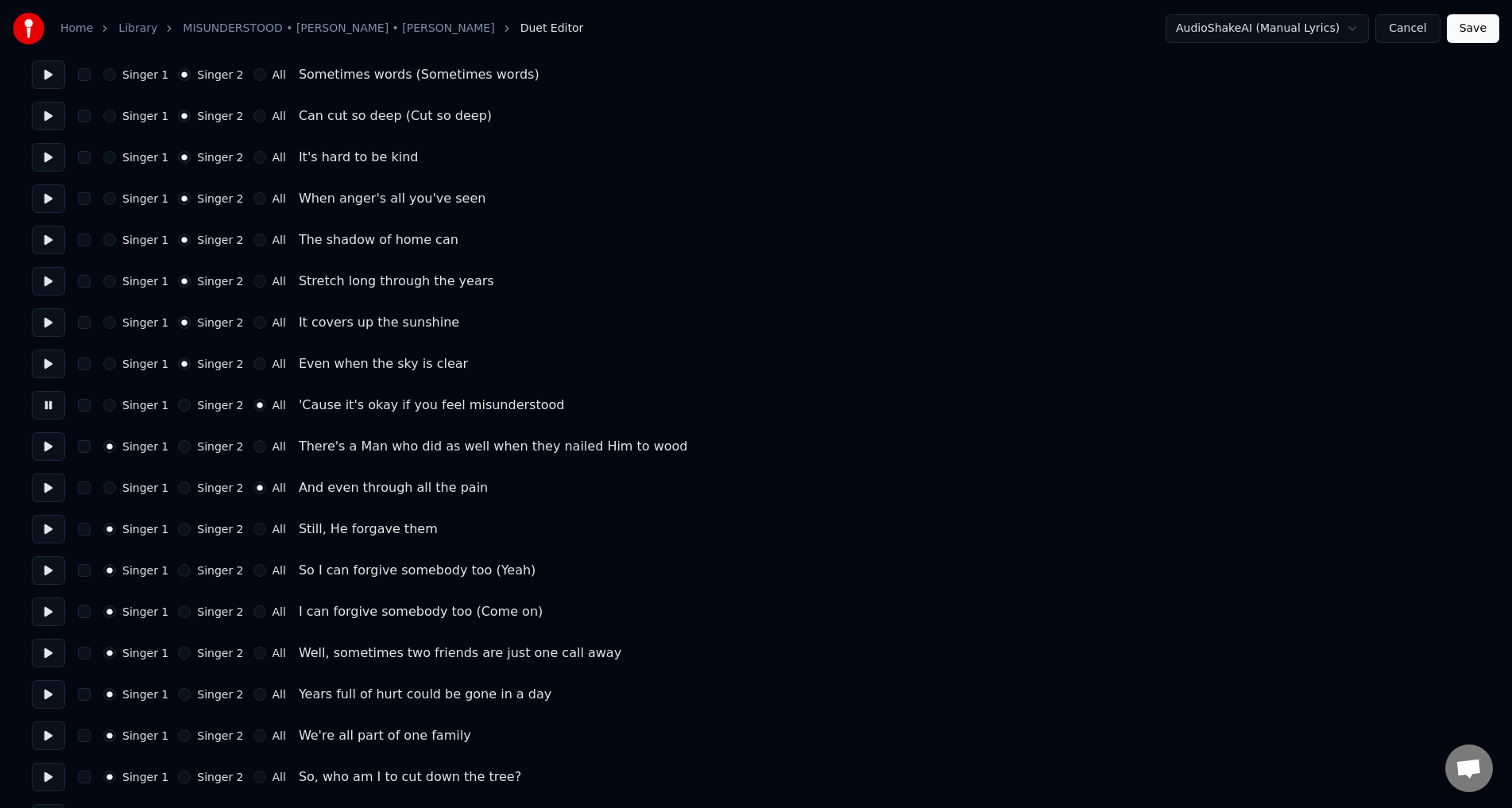
click at [254, 443] on button "All" at bounding box center [260, 446] width 13 height 13
click at [55, 531] on button at bounding box center [49, 528] width 34 height 29
click at [254, 525] on button "All" at bounding box center [260, 528] width 13 height 13
drag, startPoint x: 49, startPoint y: 571, endPoint x: 142, endPoint y: 571, distance: 93.0
click at [50, 571] on button at bounding box center [49, 570] width 34 height 29
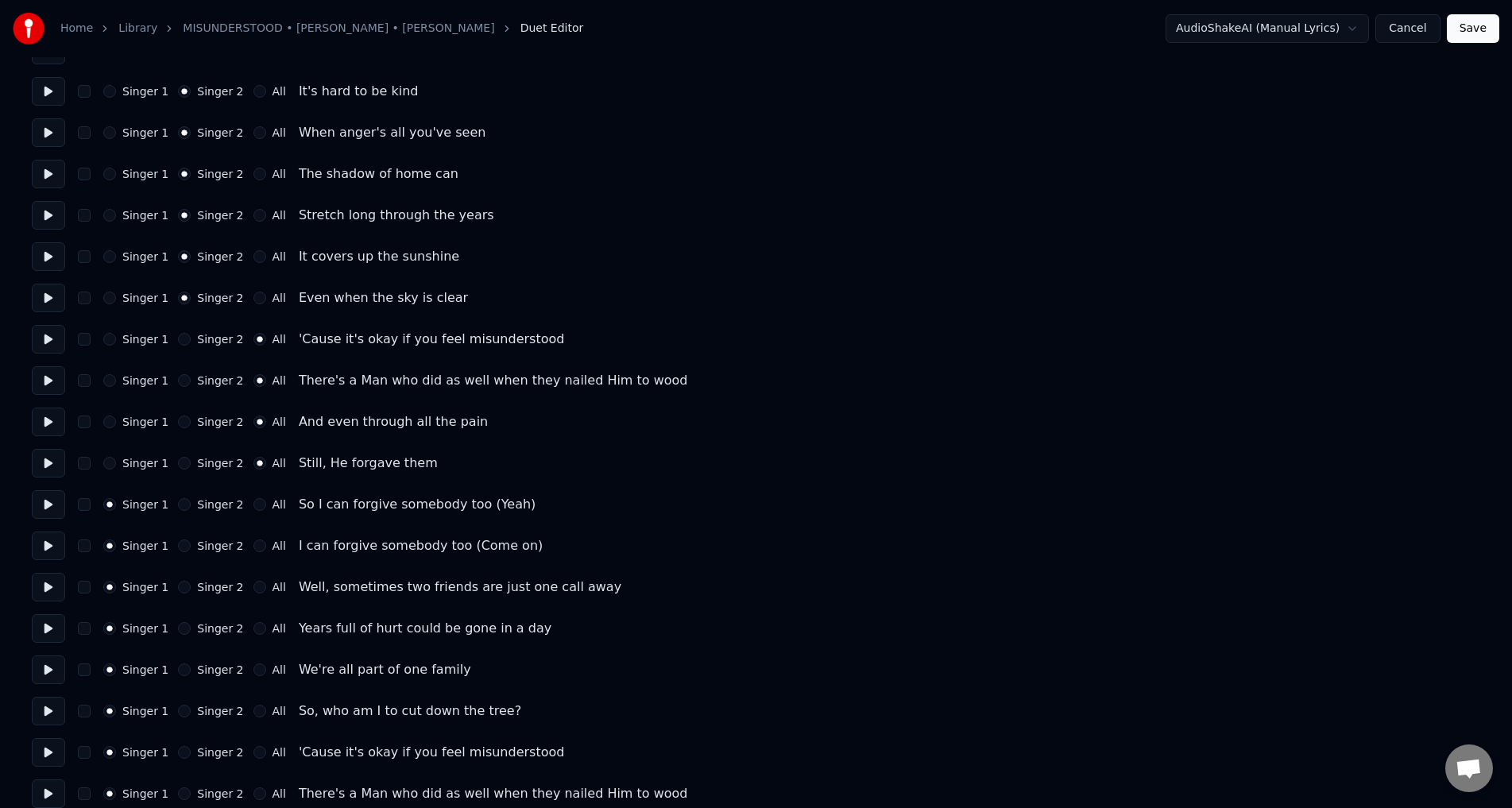
scroll to position [874, 0]
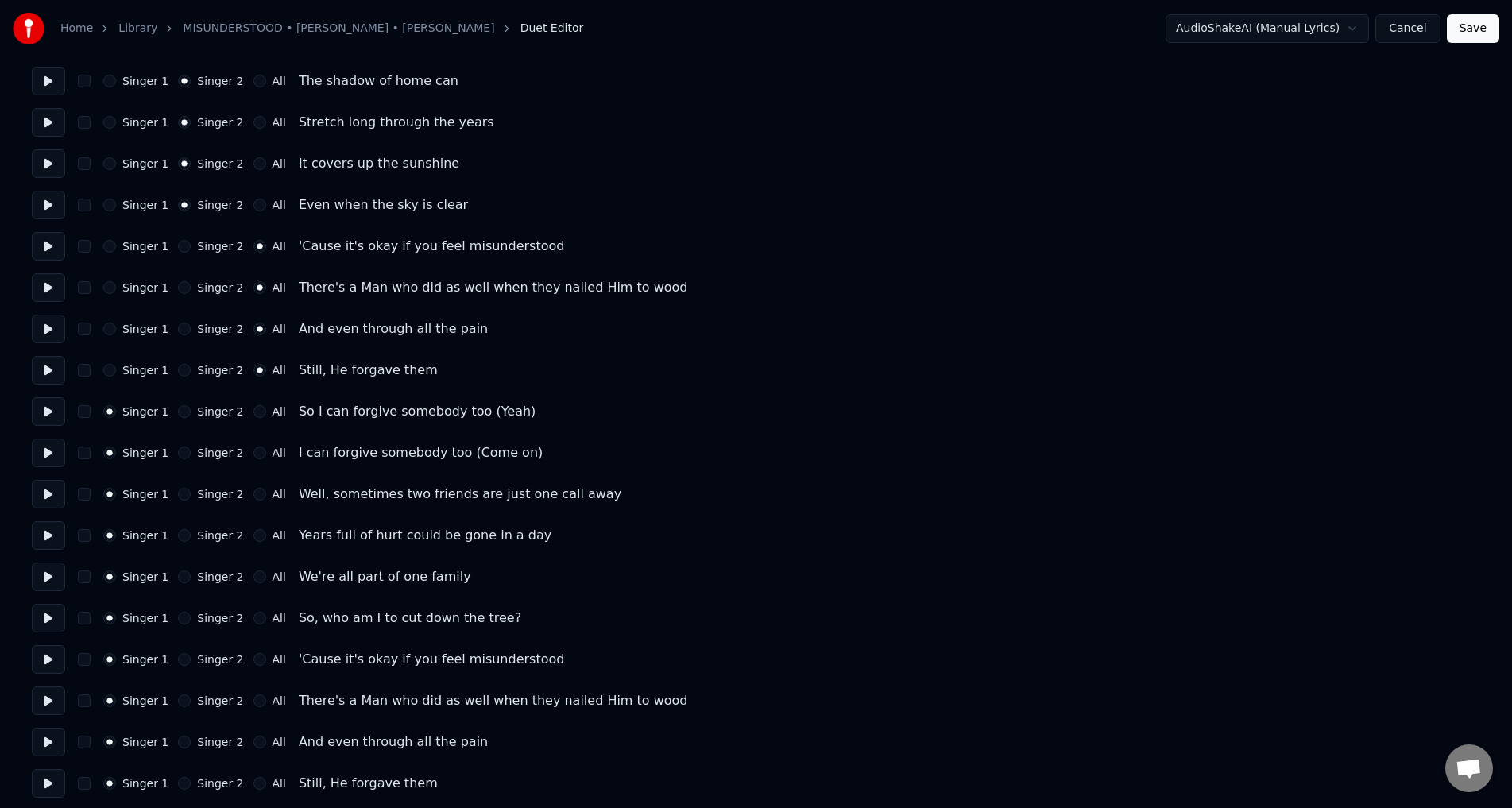
click at [254, 412] on button "All" at bounding box center [260, 411] width 13 height 13
click at [49, 542] on button at bounding box center [49, 535] width 34 height 29
click at [44, 584] on button at bounding box center [49, 576] width 34 height 29
click at [55, 617] on button at bounding box center [49, 618] width 34 height 29
click at [254, 620] on button "All" at bounding box center [260, 618] width 13 height 13
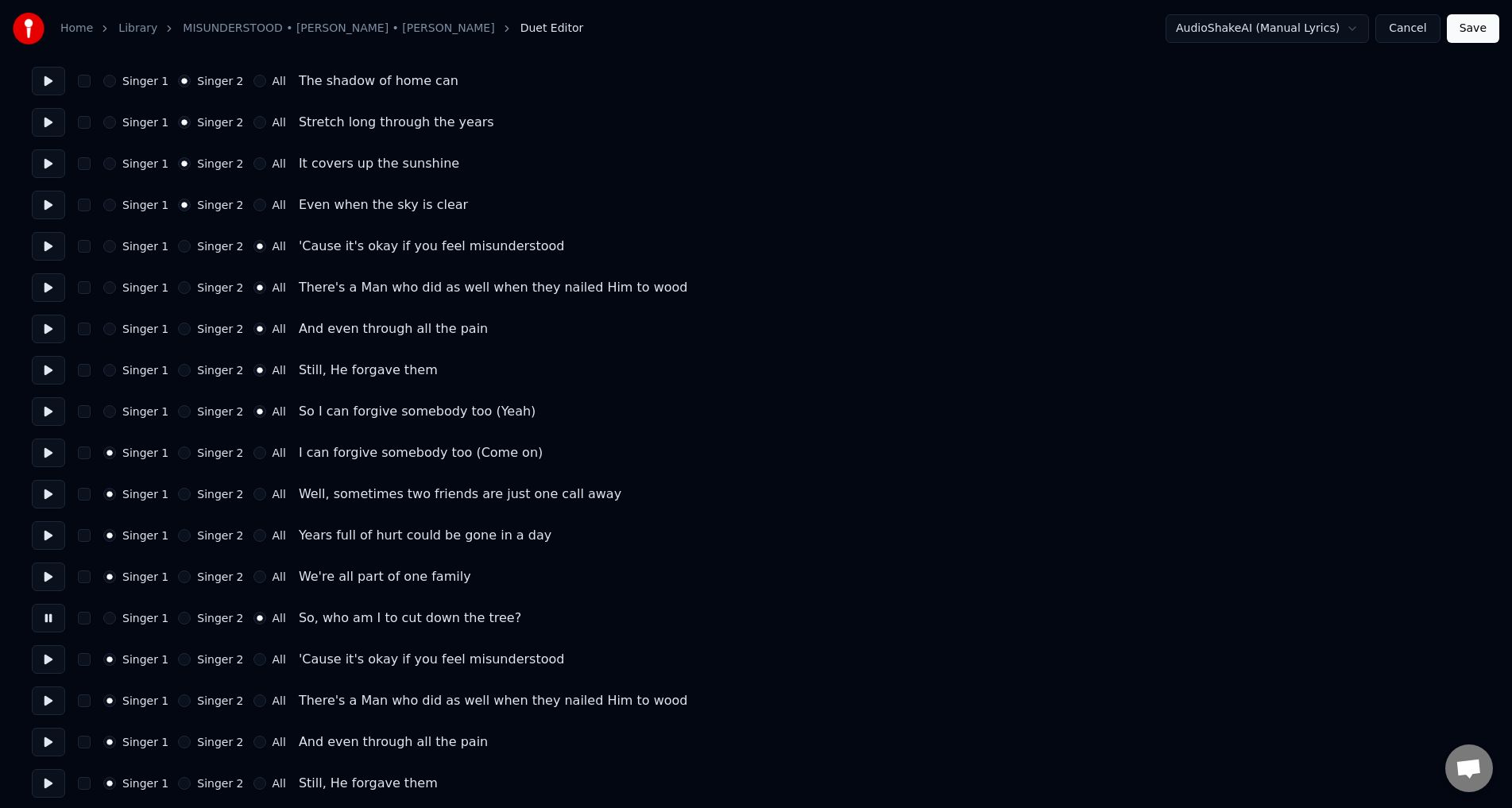
click at [254, 570] on button "All" at bounding box center [260, 576] width 13 height 13
click at [254, 536] on button "All" at bounding box center [260, 535] width 13 height 13
click at [254, 497] on button "All" at bounding box center [260, 494] width 13 height 13
click at [254, 452] on button "All" at bounding box center [260, 453] width 13 height 13
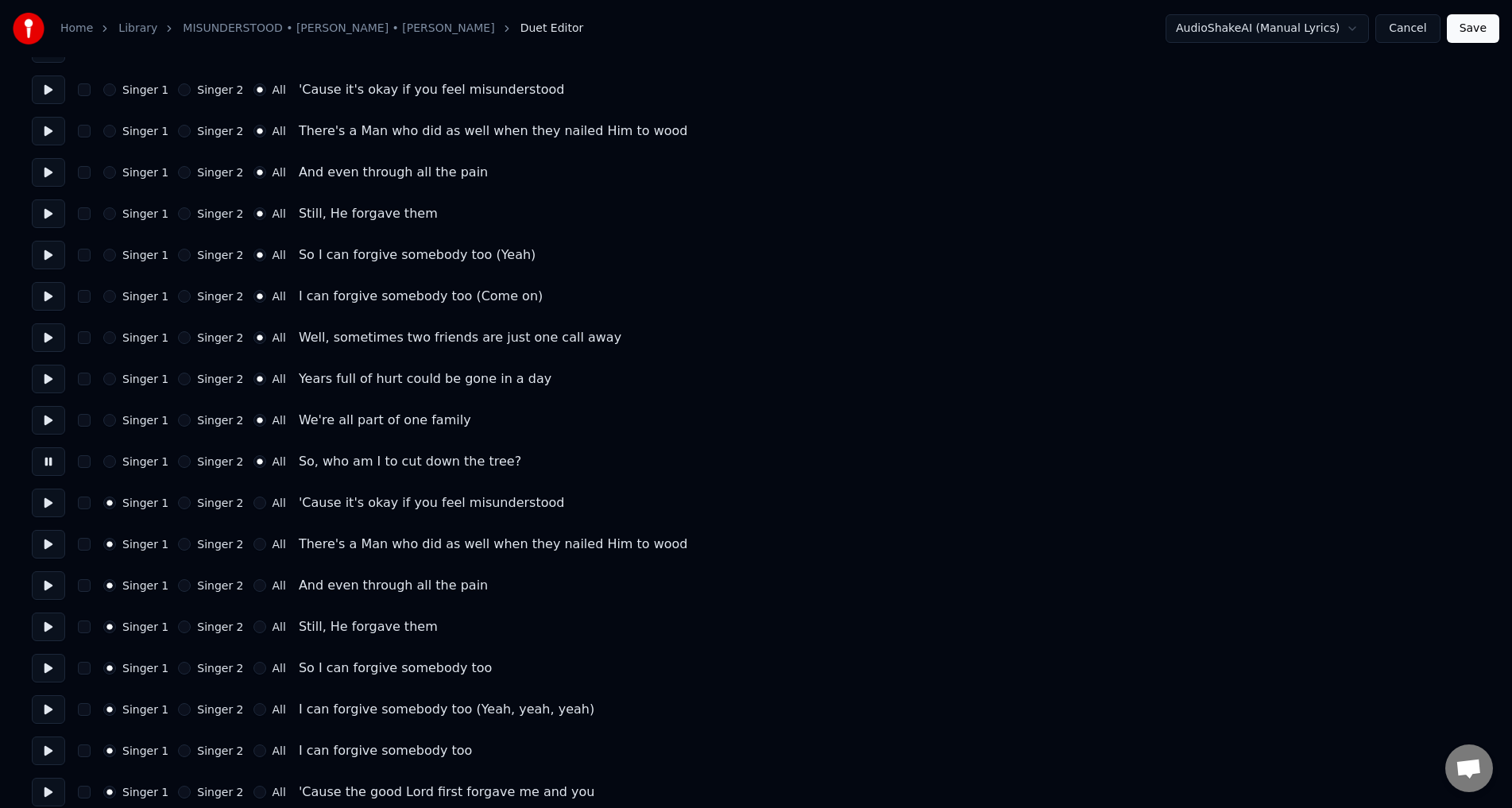
scroll to position [1033, 0]
click at [254, 498] on button "All" at bounding box center [260, 501] width 13 height 13
click at [254, 541] on button "All" at bounding box center [260, 541] width 13 height 13
click at [254, 581] on button "All" at bounding box center [260, 583] width 13 height 13
click at [254, 621] on button "All" at bounding box center [260, 624] width 13 height 13
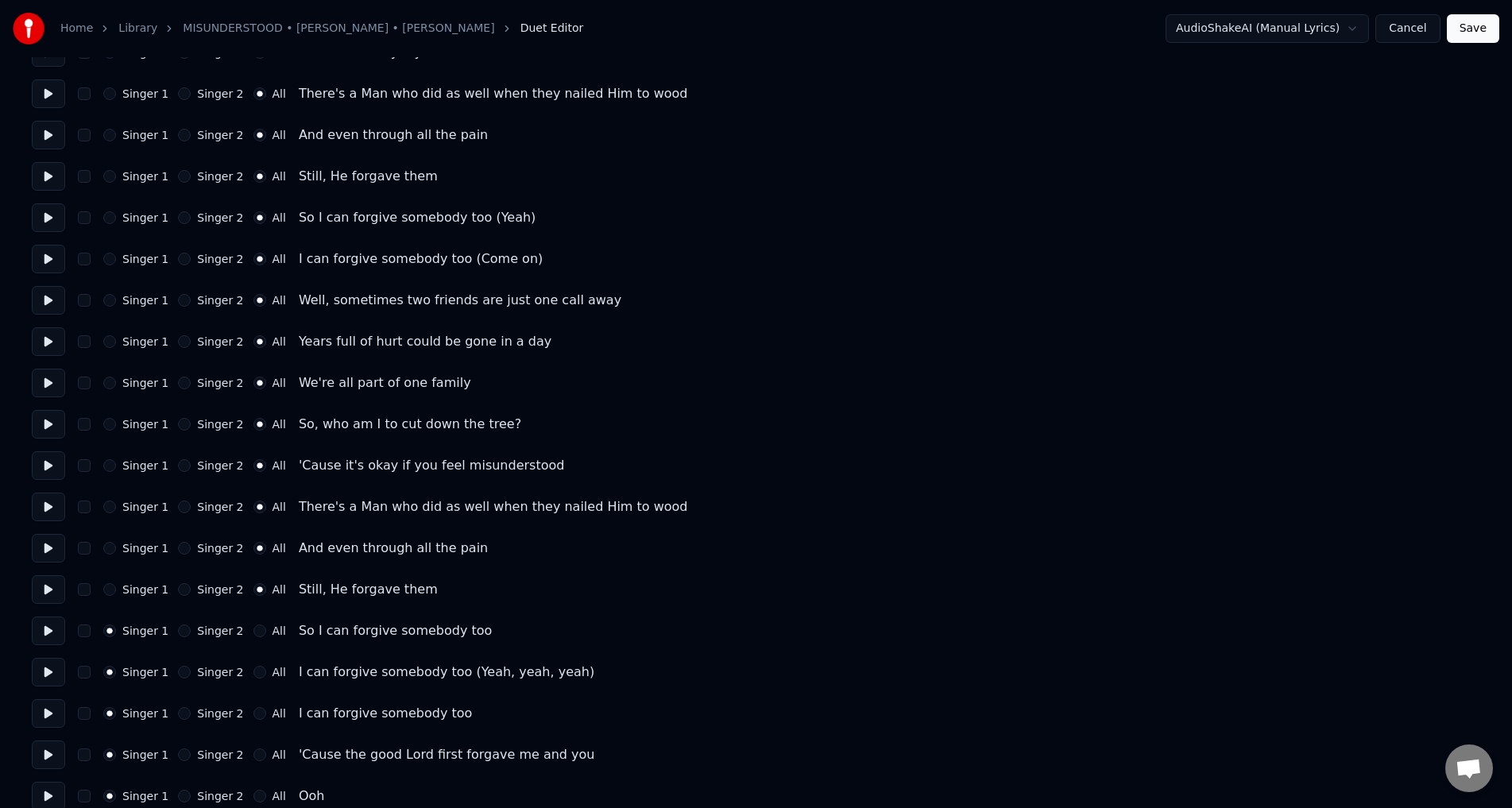
scroll to position [1087, 0]
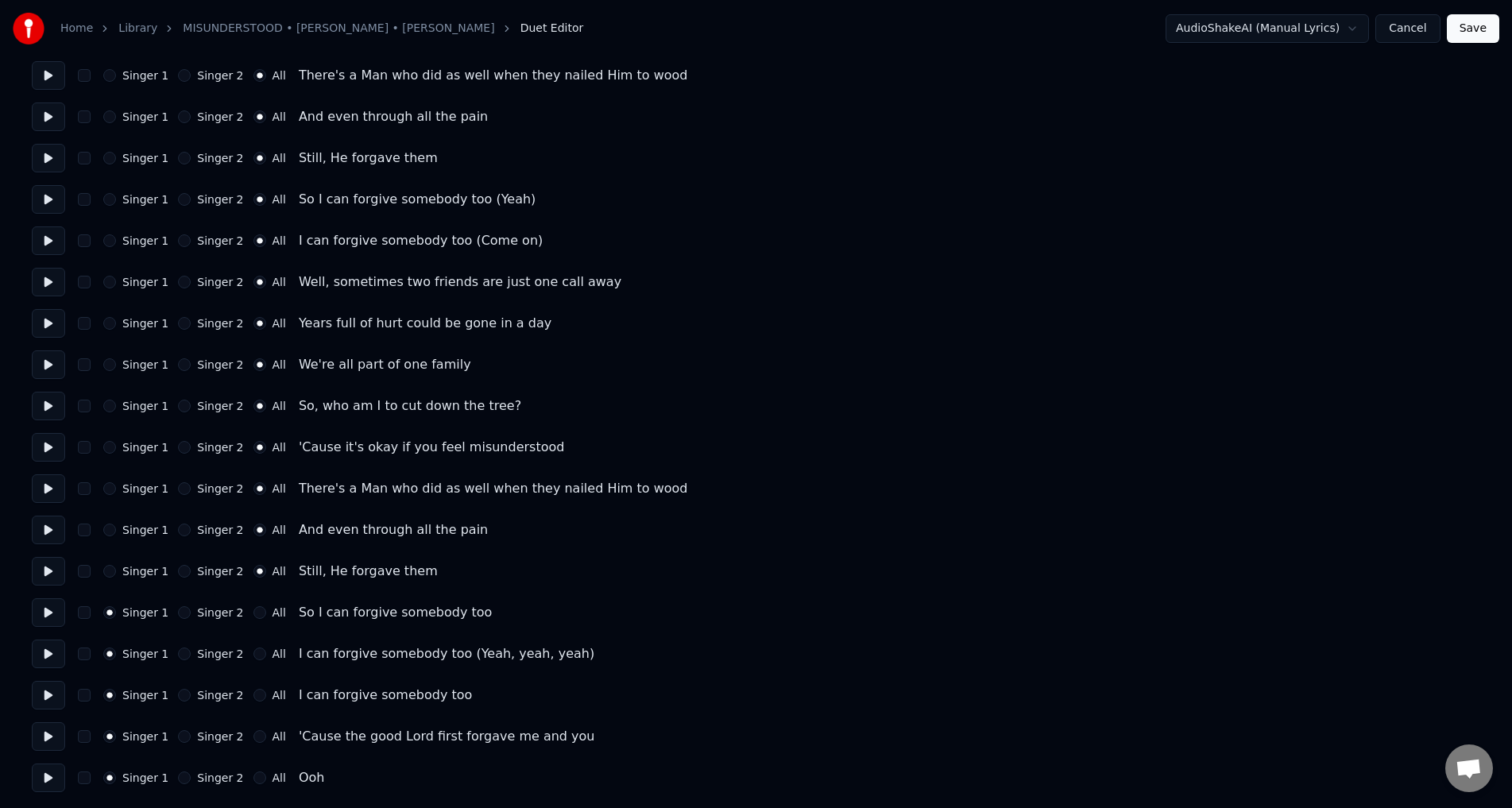
click at [251, 605] on div "Singer 1 Singer 2 All So I can forgive somebody too" at bounding box center [756, 612] width 1448 height 29
click at [254, 654] on button "All" at bounding box center [260, 654] width 13 height 13
click at [254, 613] on button "All" at bounding box center [260, 612] width 13 height 13
drag, startPoint x: 251, startPoint y: 689, endPoint x: 240, endPoint y: 720, distance: 32.9
click at [254, 690] on button "All" at bounding box center [260, 695] width 13 height 13
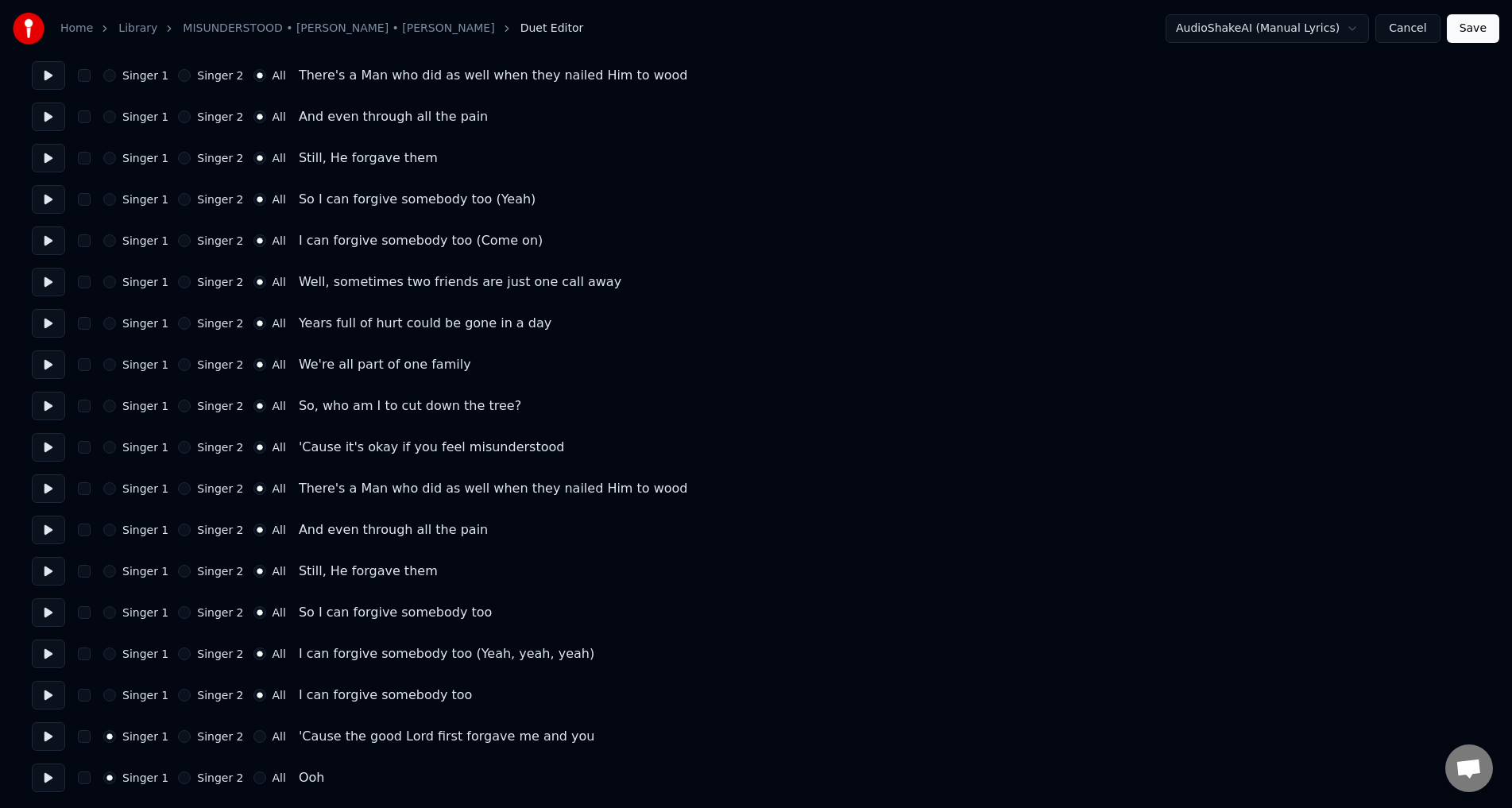
click at [254, 736] on button "All" at bounding box center [260, 736] width 13 height 13
click at [248, 769] on div "Singer 1 Singer 2 All Ooh" at bounding box center [756, 777] width 1448 height 29
click at [41, 777] on button at bounding box center [49, 777] width 34 height 29
click at [254, 775] on button "All" at bounding box center [260, 777] width 13 height 13
click at [1461, 29] on button "Save" at bounding box center [1472, 28] width 53 height 29
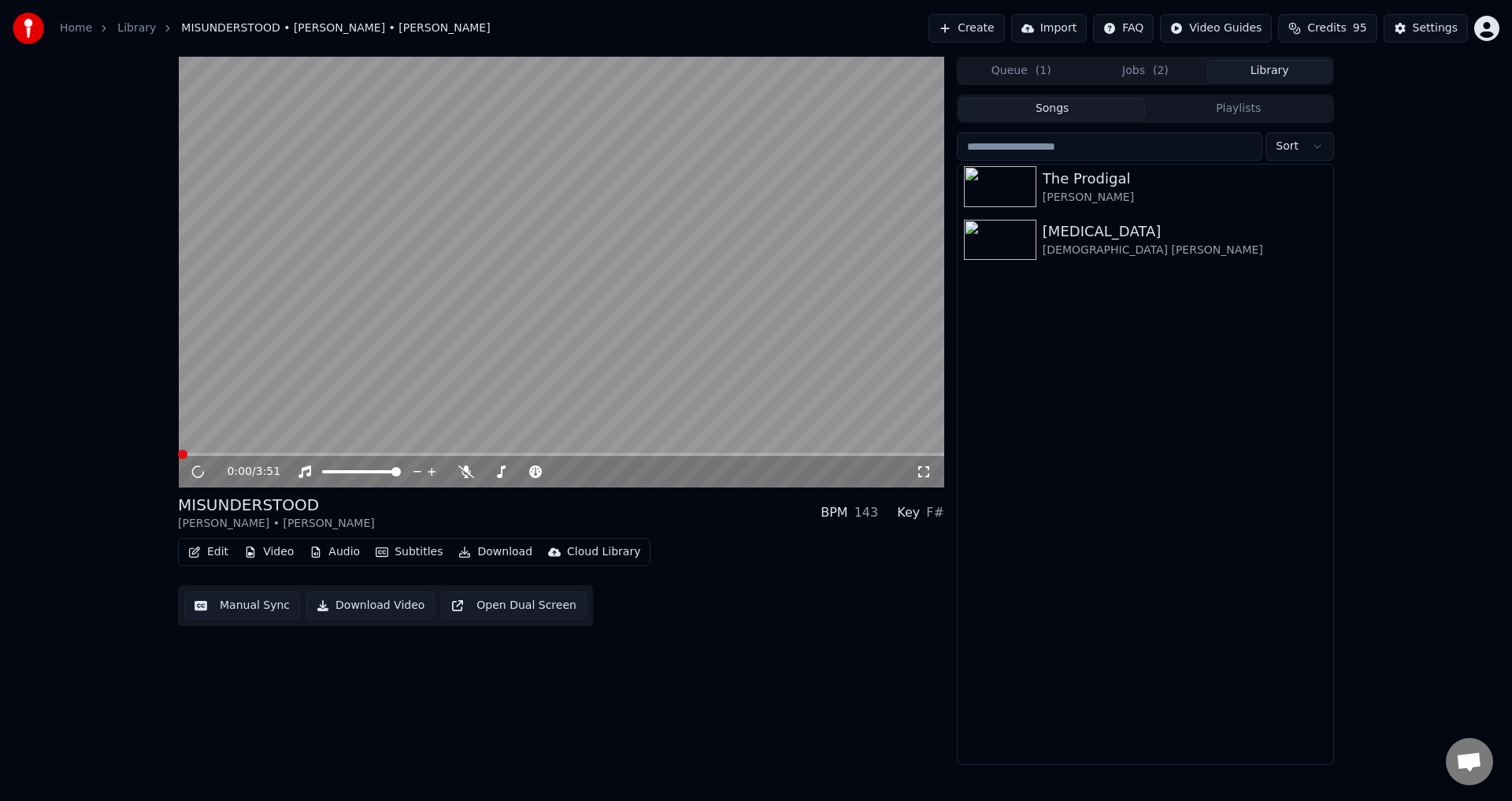
scroll to position [237, 0]
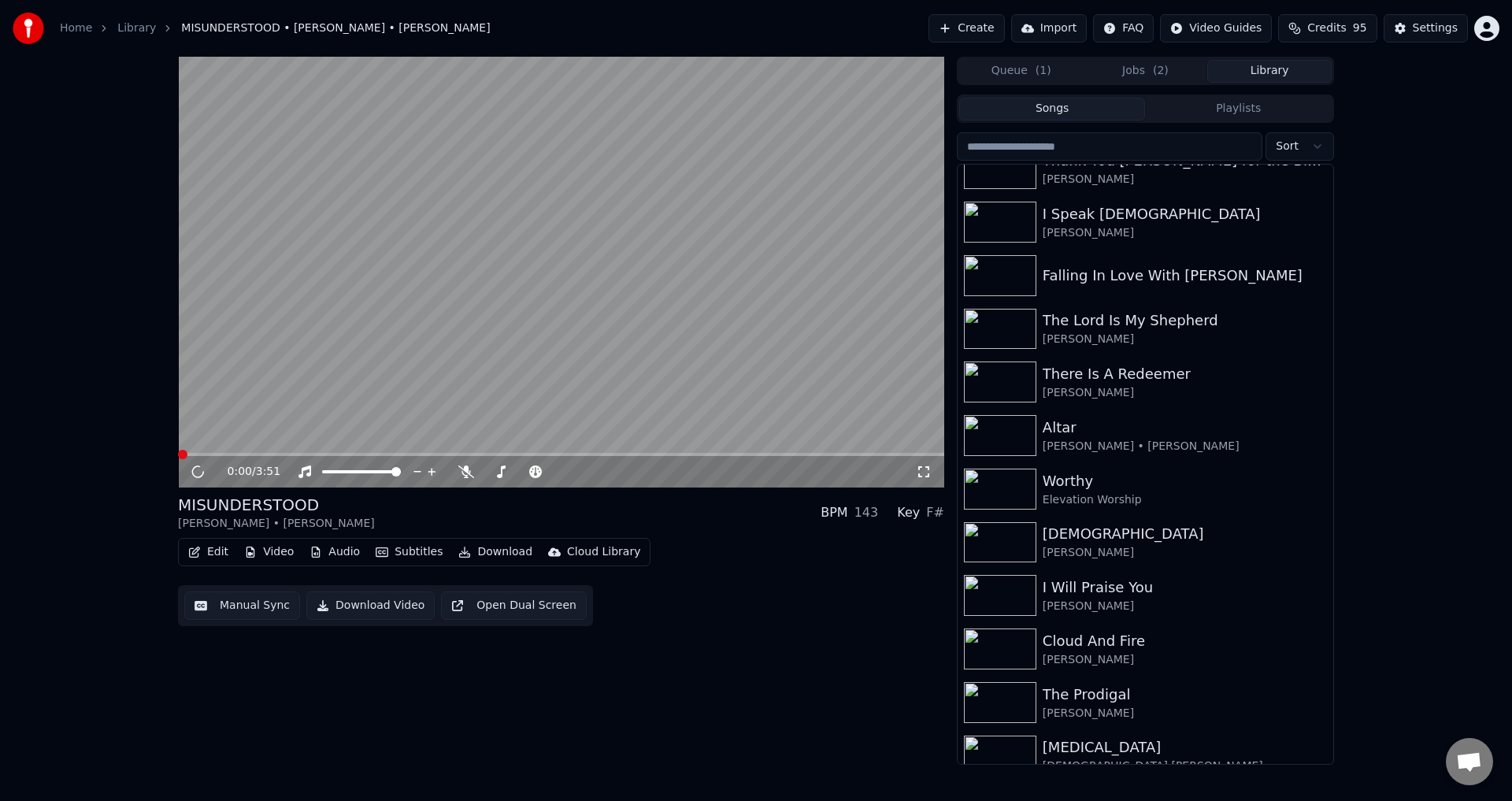
click at [1182, 72] on button "Jobs ( 2 )" at bounding box center [1146, 71] width 124 height 23
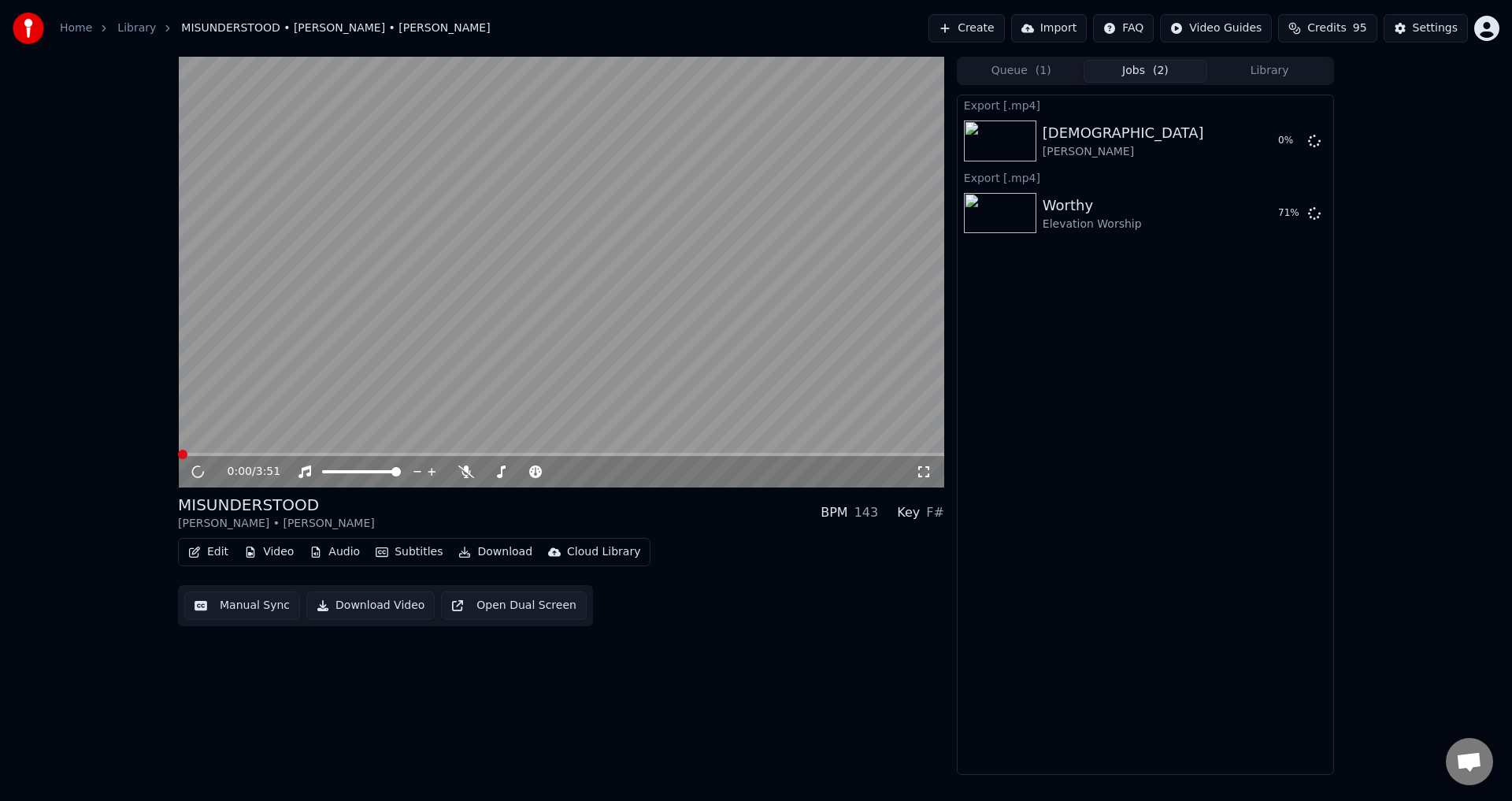
click at [1252, 74] on button "Library" at bounding box center [1269, 71] width 124 height 23
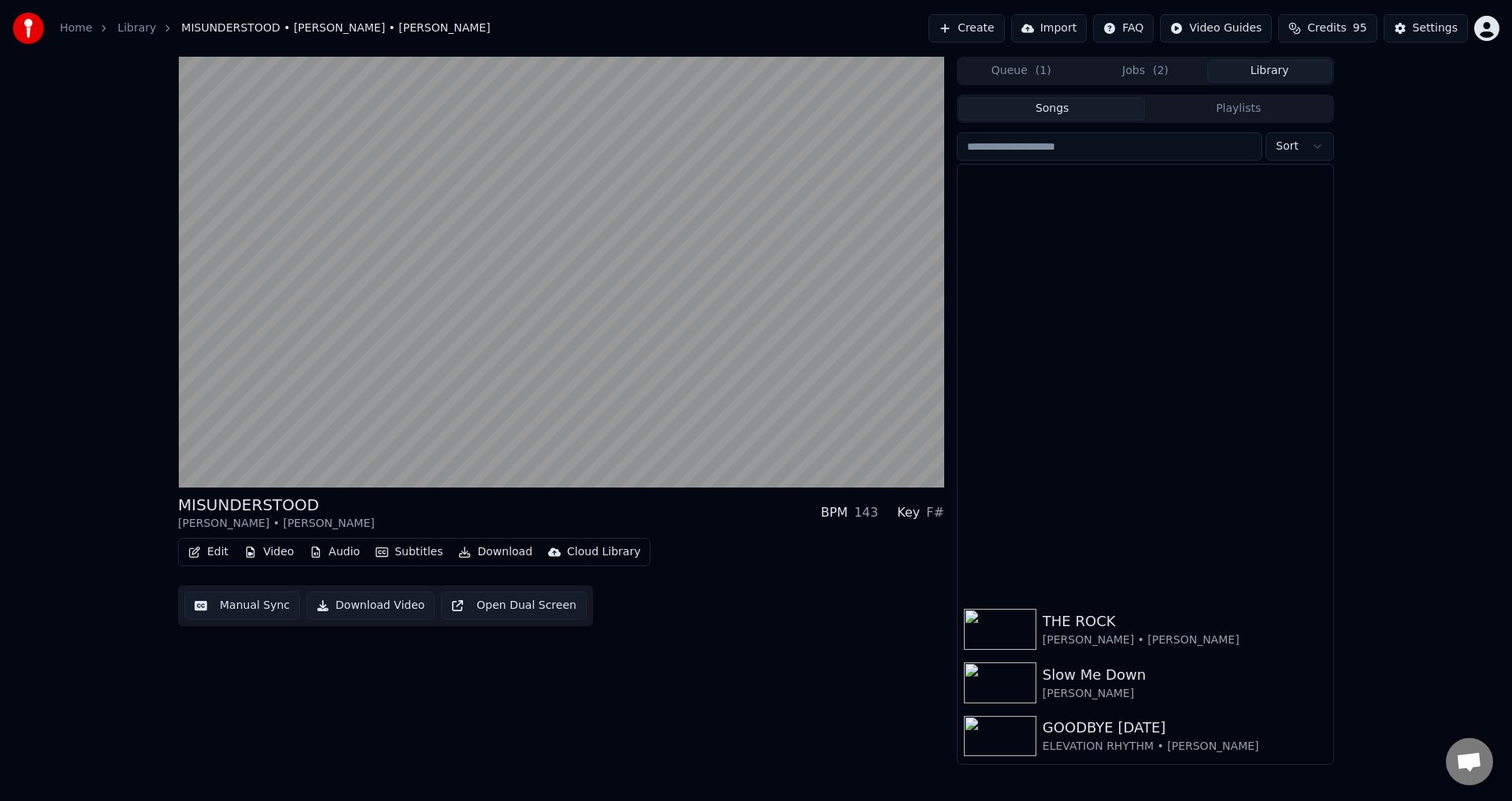
scroll to position [945, 0]
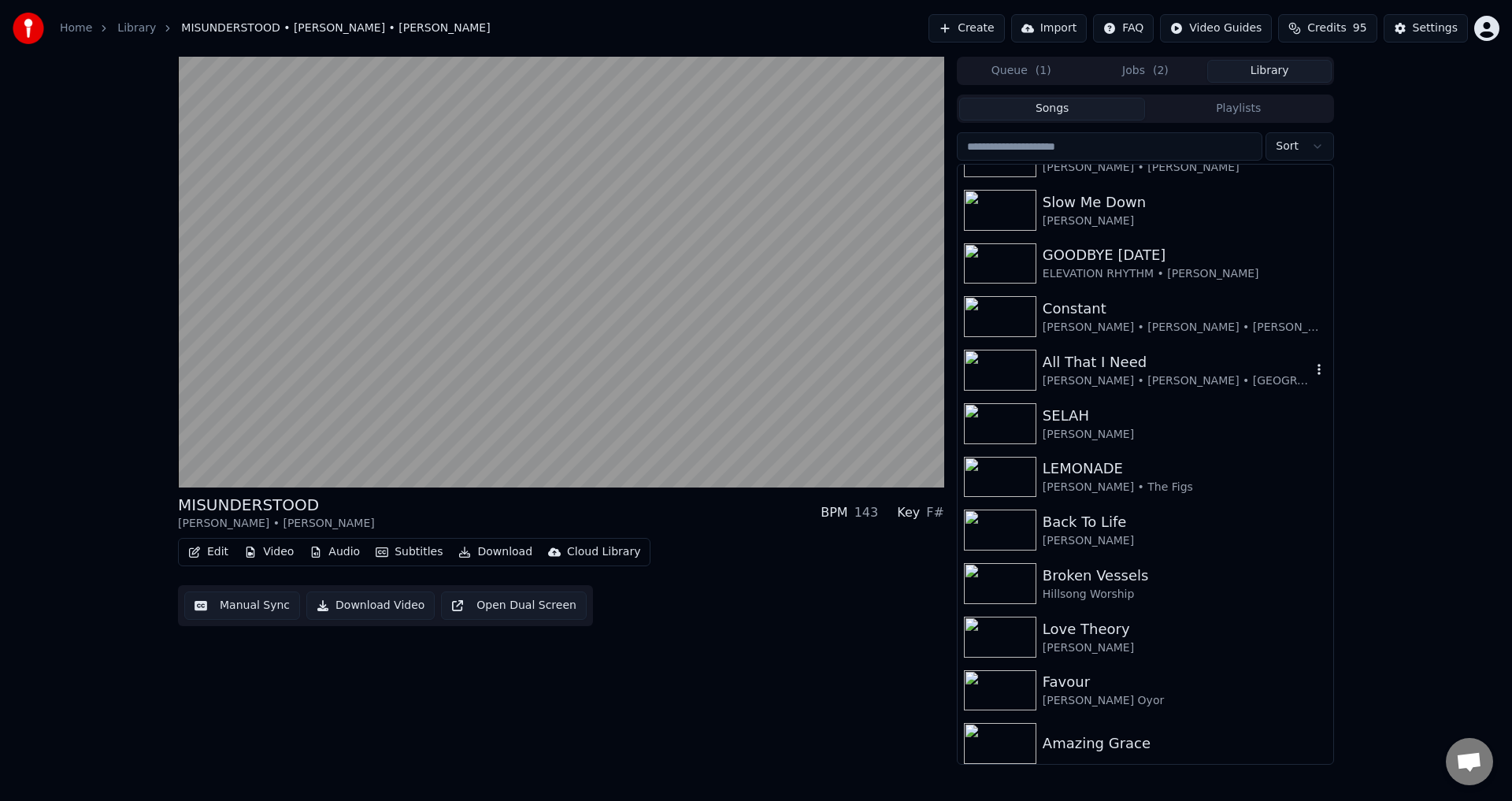
click at [1055, 358] on div "All That I Need" at bounding box center [1177, 362] width 268 height 22
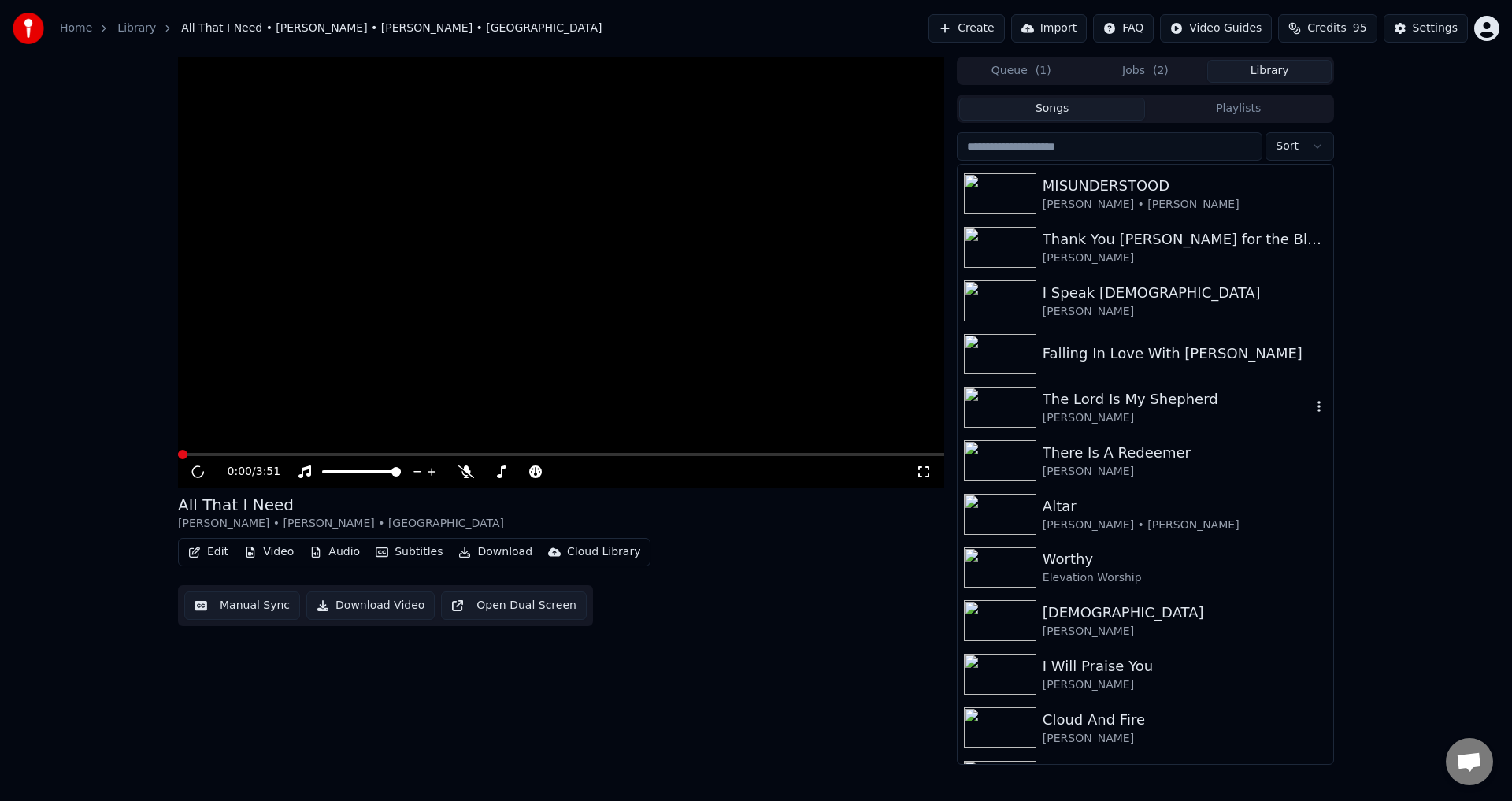
scroll to position [79, 0]
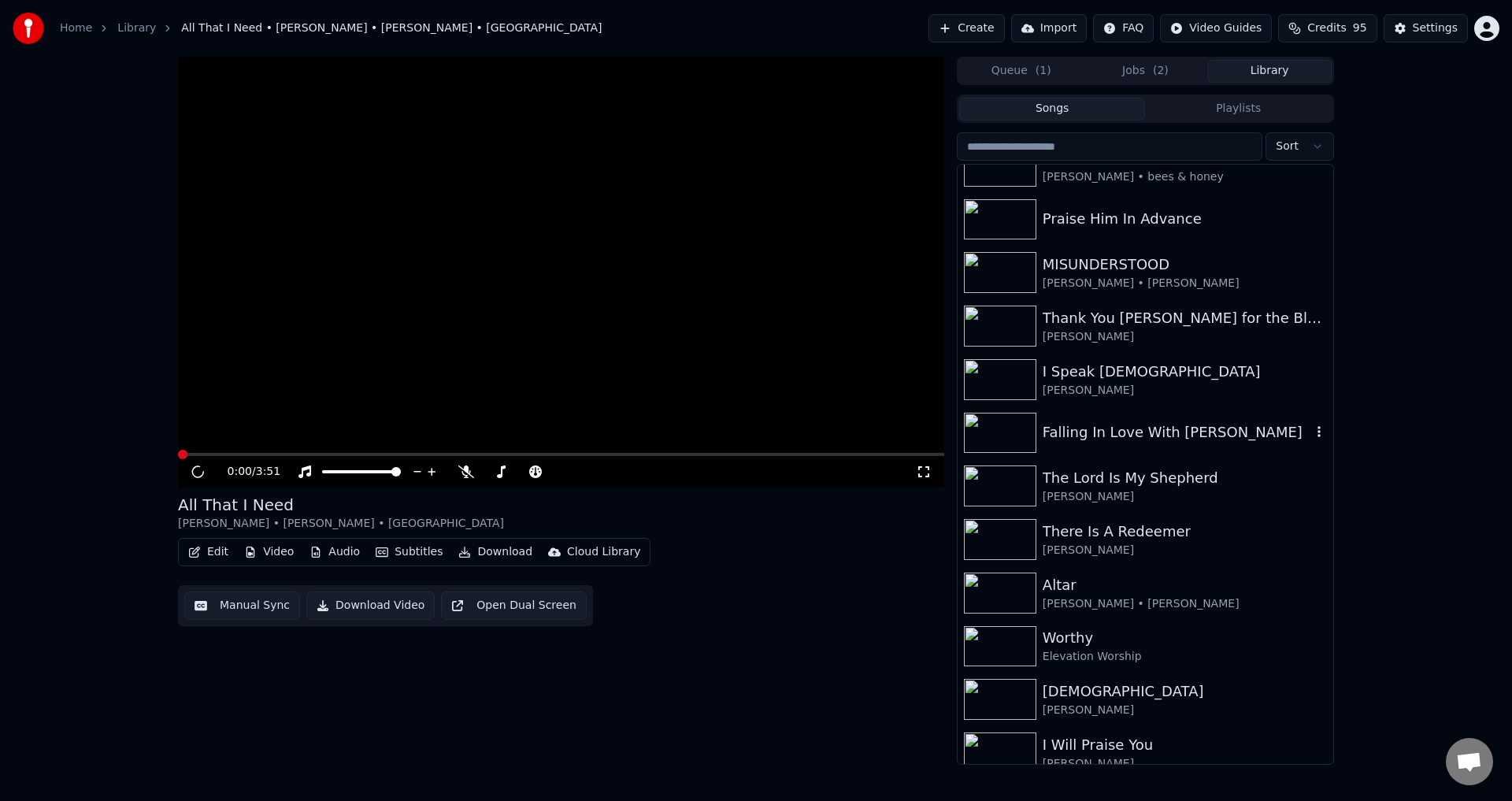
click at [1121, 429] on div "Falling In Love With [PERSON_NAME]" at bounding box center [1177, 432] width 268 height 22
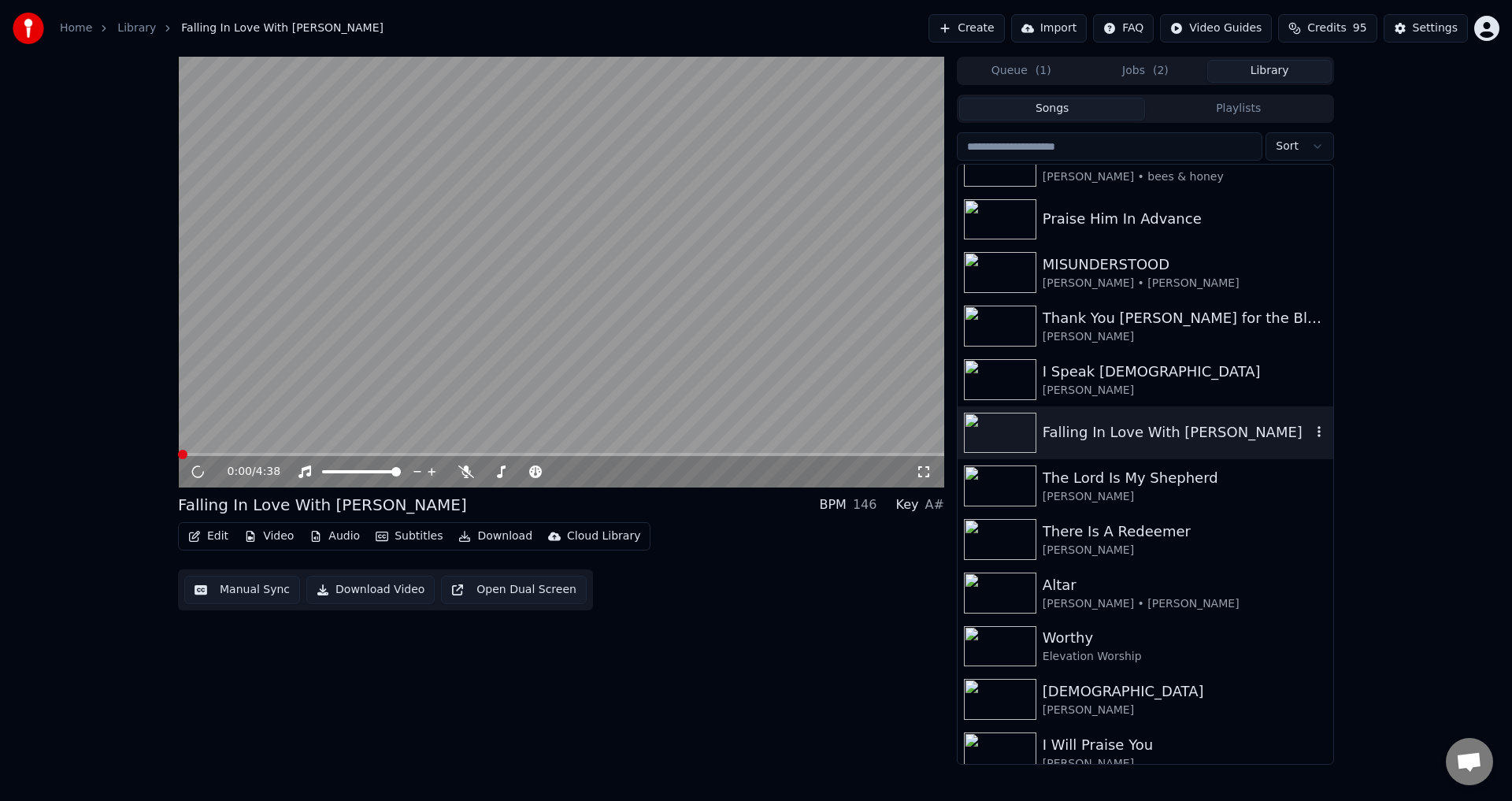
click at [209, 542] on button "Edit" at bounding box center [208, 537] width 53 height 22
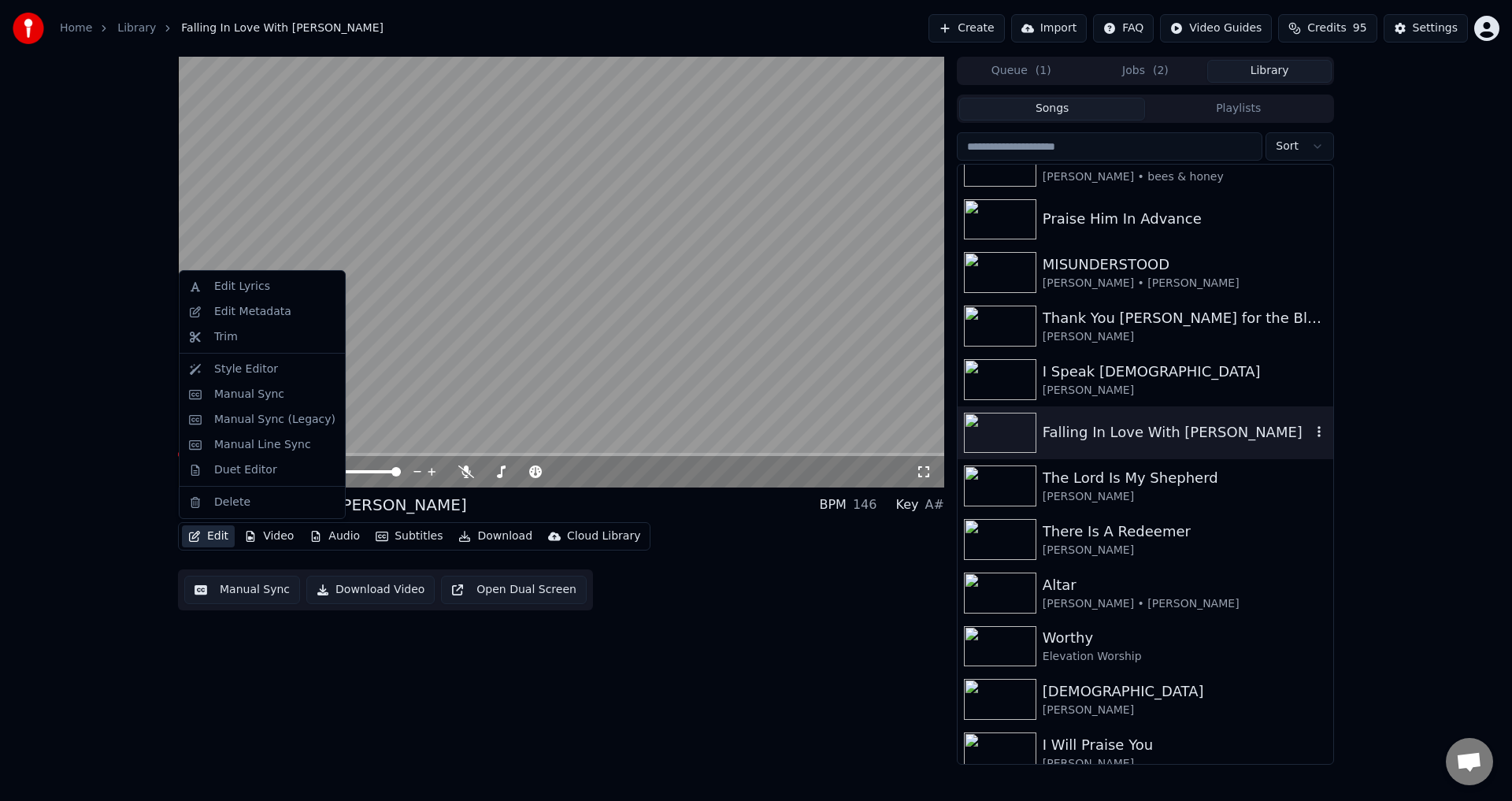
click at [215, 538] on button "Edit" at bounding box center [208, 537] width 53 height 22
click at [233, 308] on div "Edit Metadata" at bounding box center [252, 312] width 77 height 16
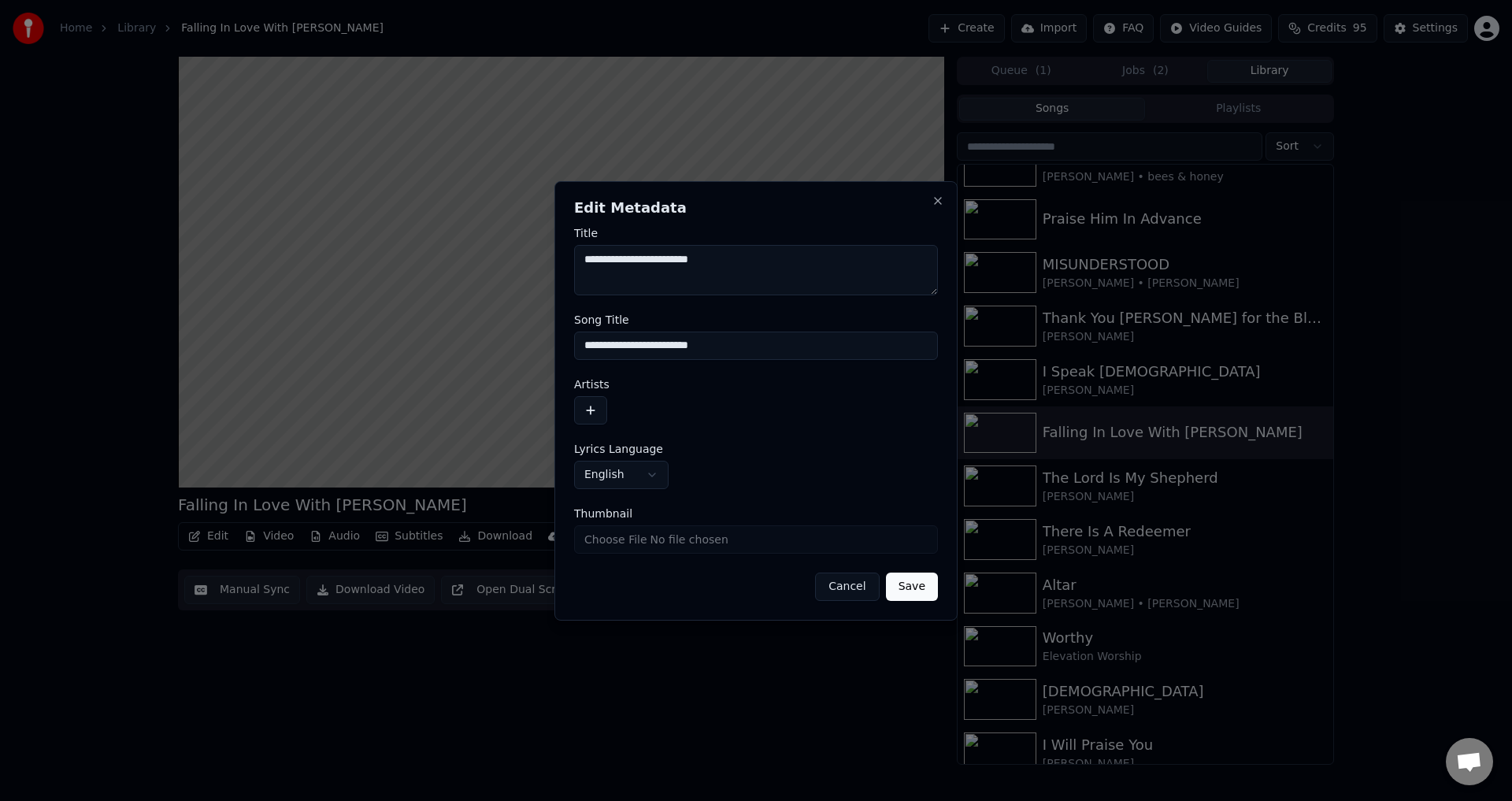
click at [590, 408] on button "button" at bounding box center [591, 410] width 34 height 29
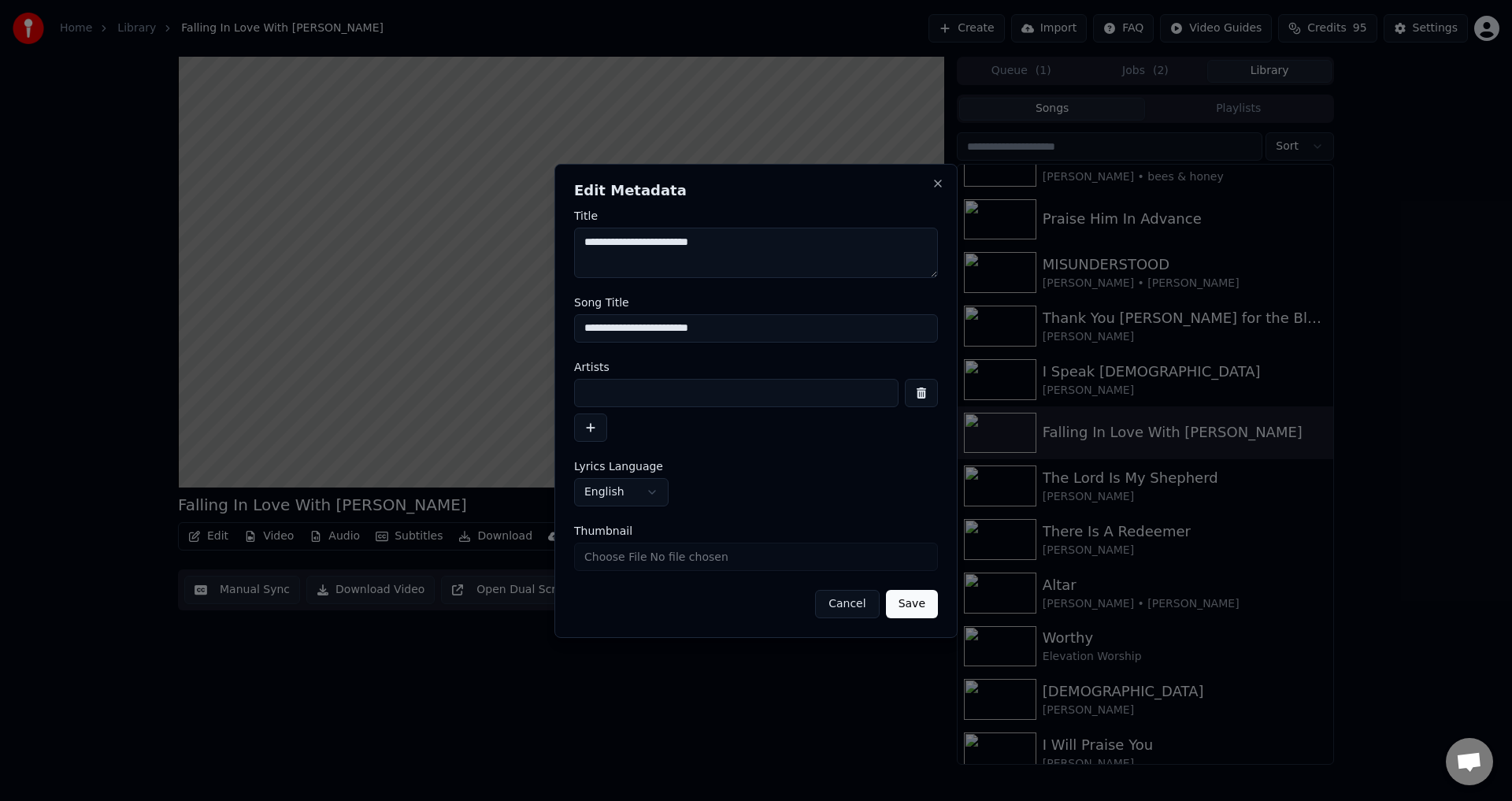
click at [692, 389] on input at bounding box center [736, 393] width 324 height 29
click at [692, 389] on input "***" at bounding box center [736, 393] width 324 height 29
click at [683, 393] on input "***" at bounding box center [736, 393] width 324 height 29
click at [600, 389] on input "**********" at bounding box center [736, 393] width 324 height 29
type input "**********"
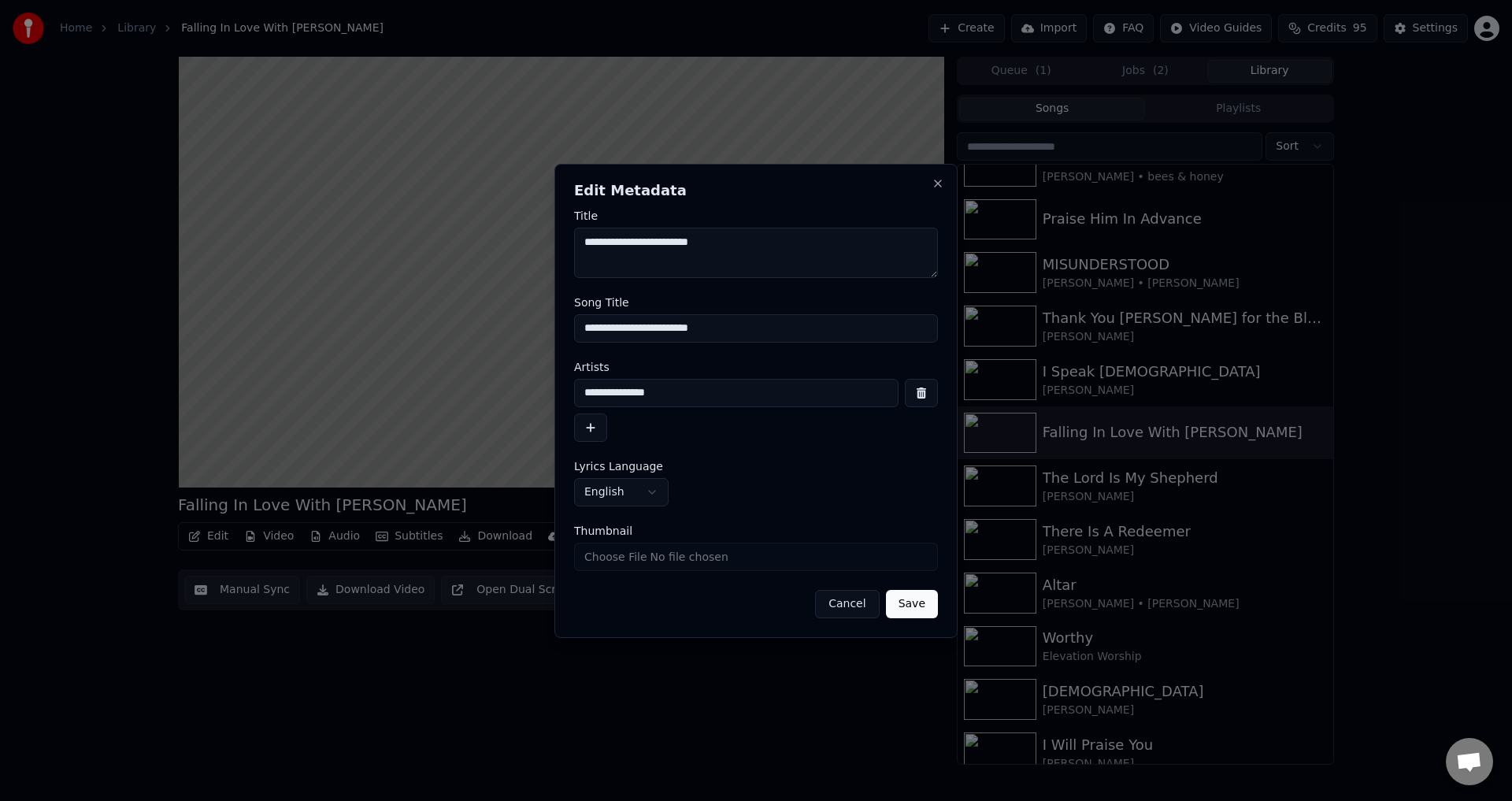
click at [915, 608] on button "Save" at bounding box center [911, 604] width 52 height 29
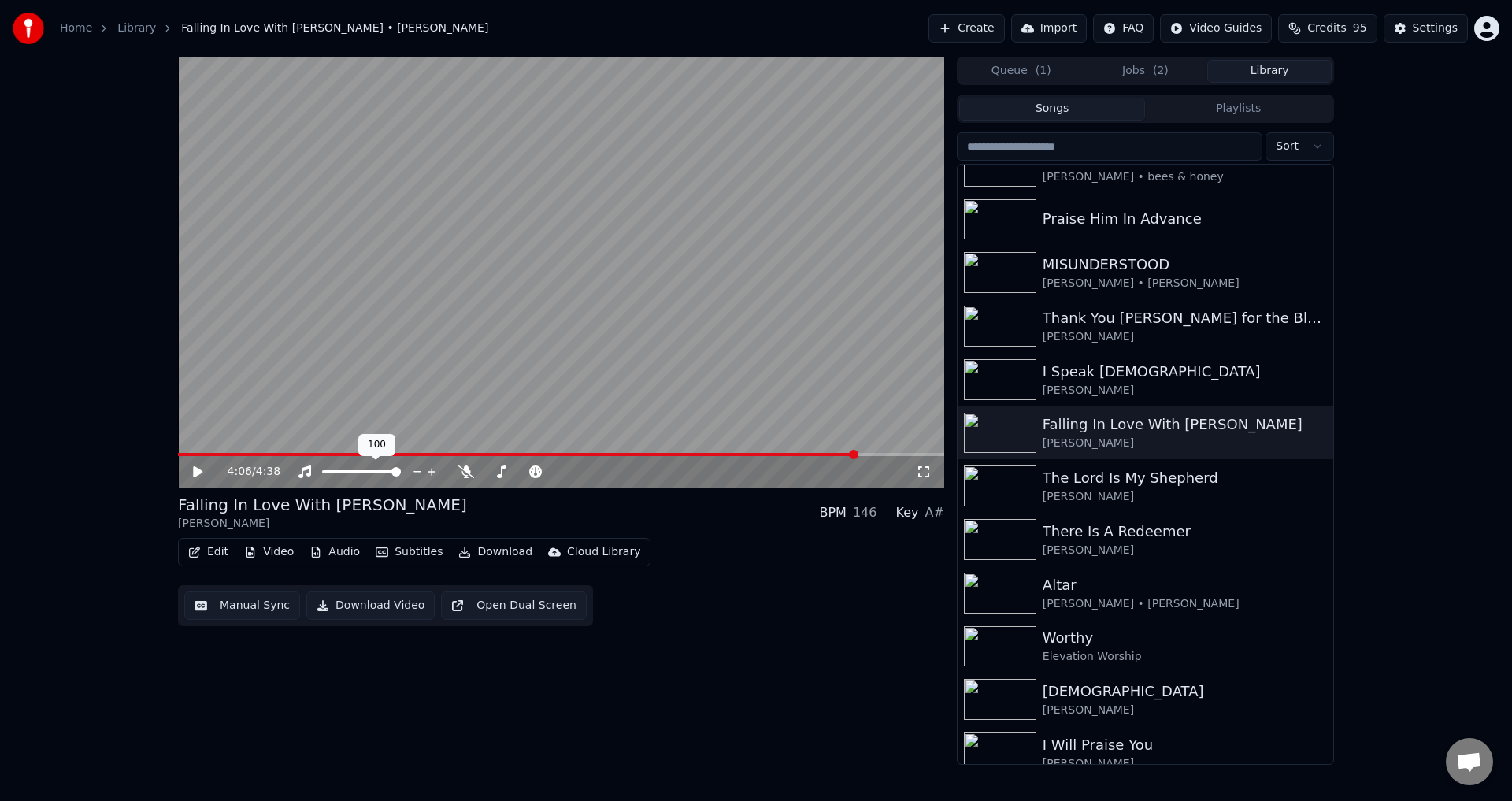
click at [241, 605] on button "Manual Sync" at bounding box center [242, 606] width 115 height 29
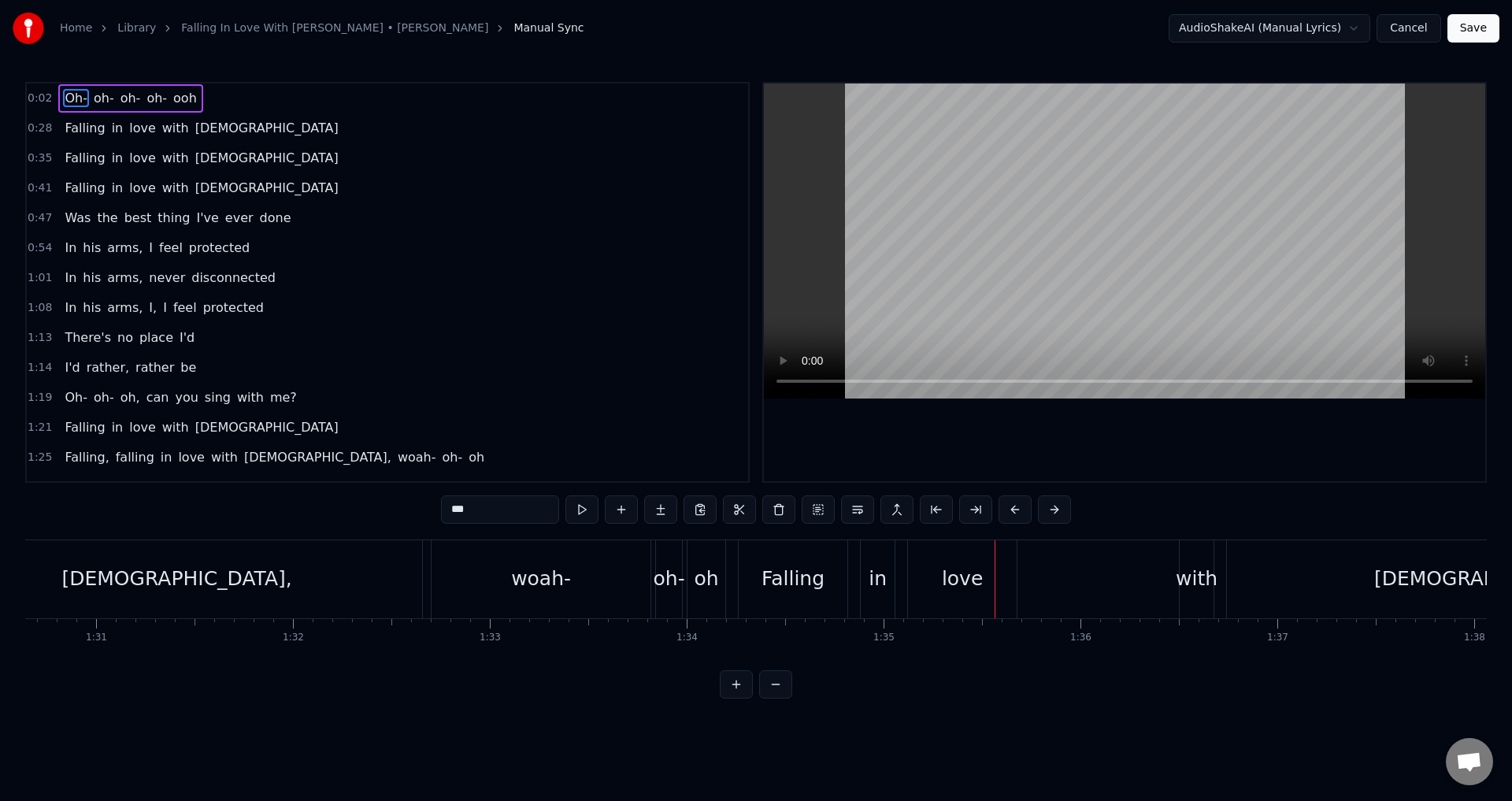
scroll to position [79, 0]
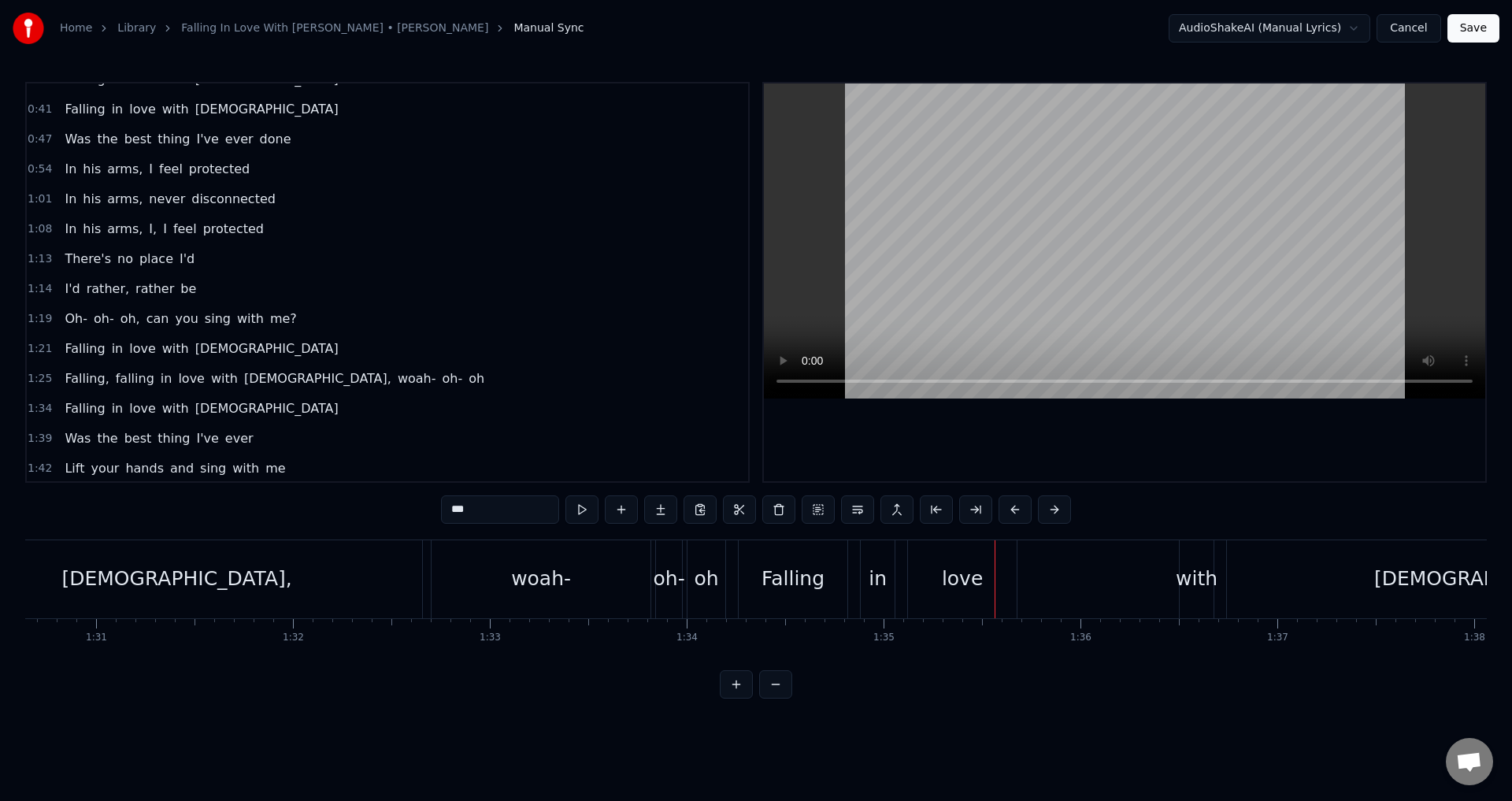
click at [78, 381] on span "Falling," at bounding box center [87, 379] width 47 height 18
type input "********"
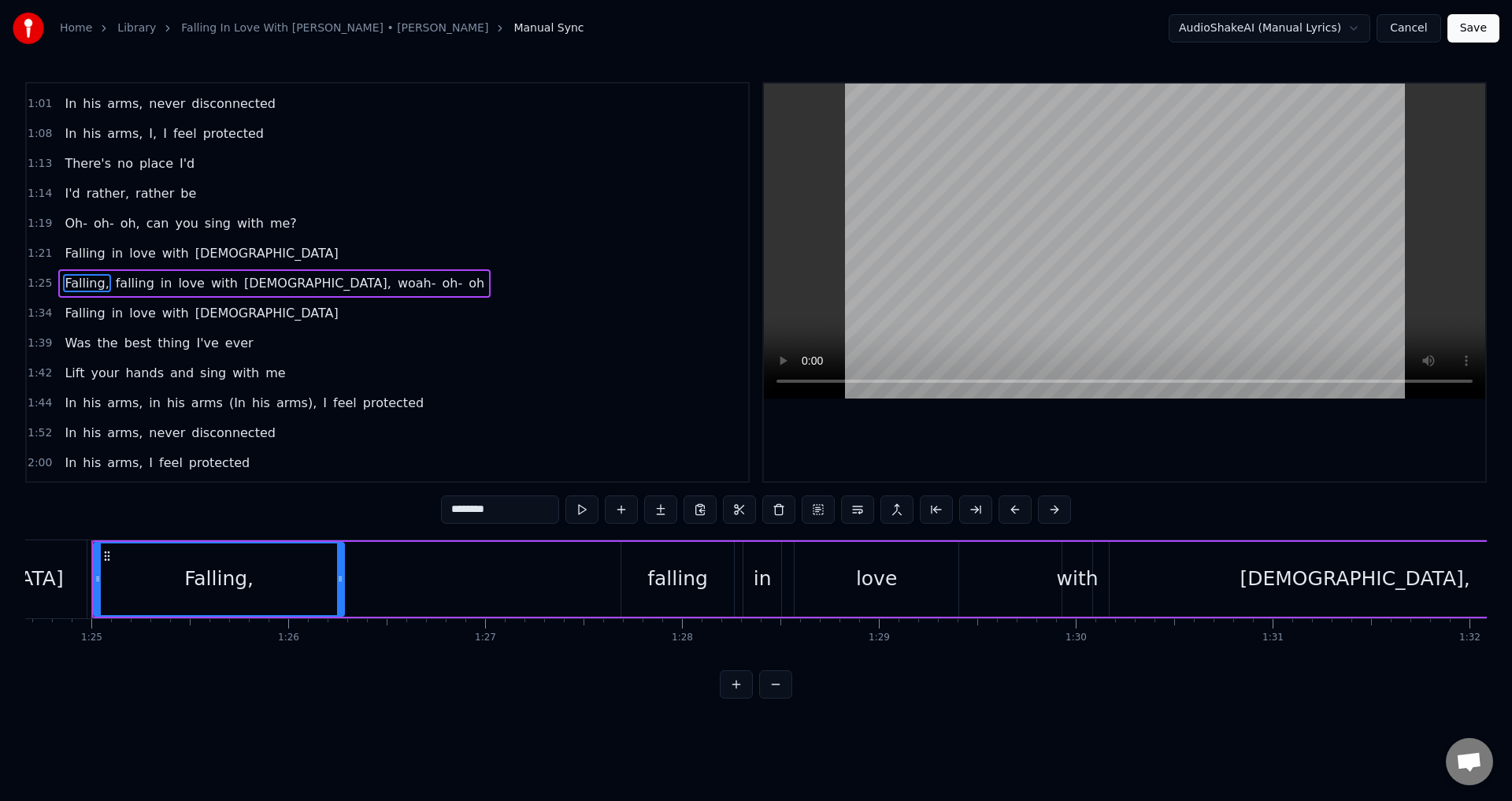
scroll to position [0, 16658]
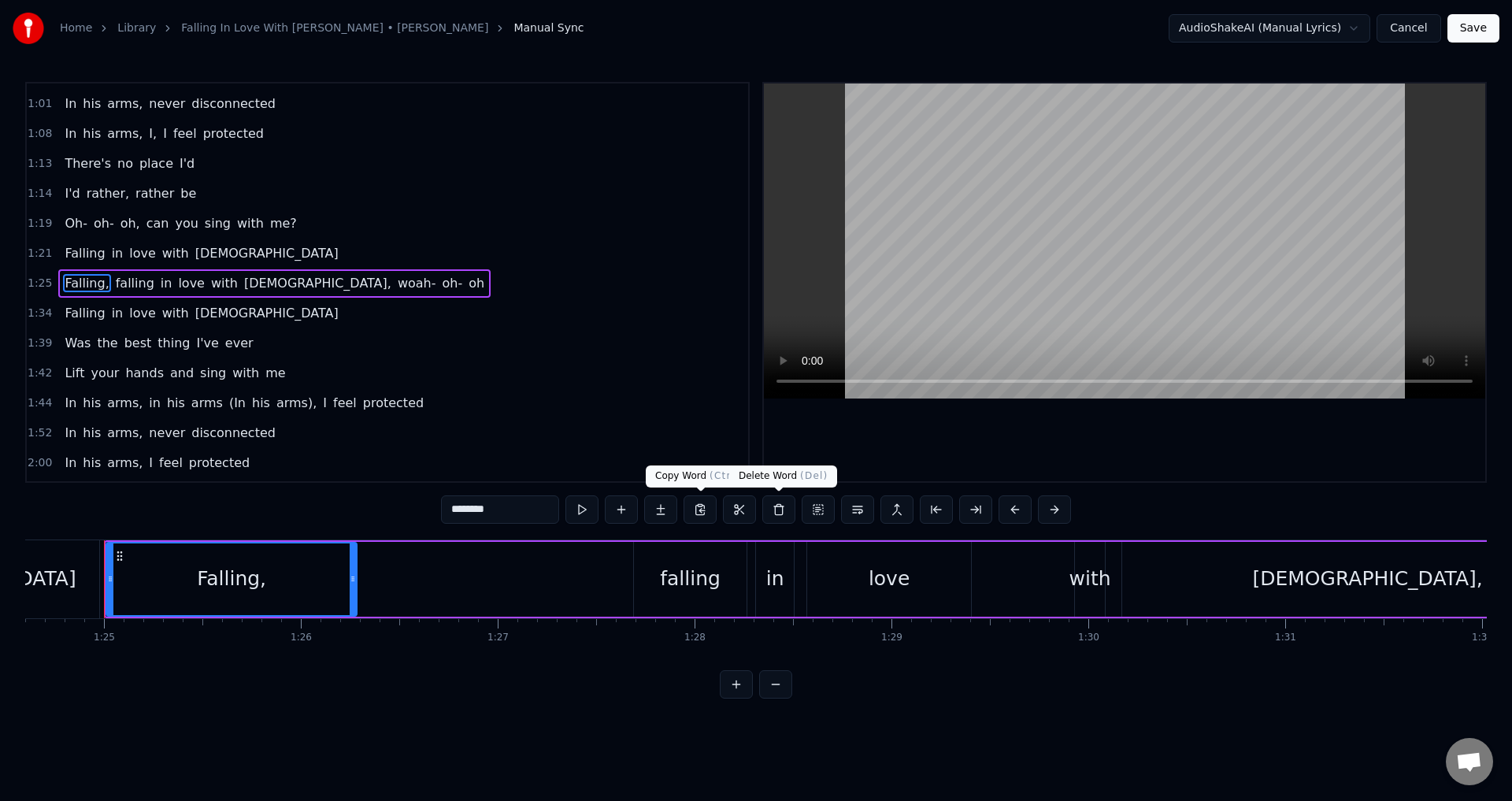
click at [777, 509] on button at bounding box center [779, 509] width 34 height 29
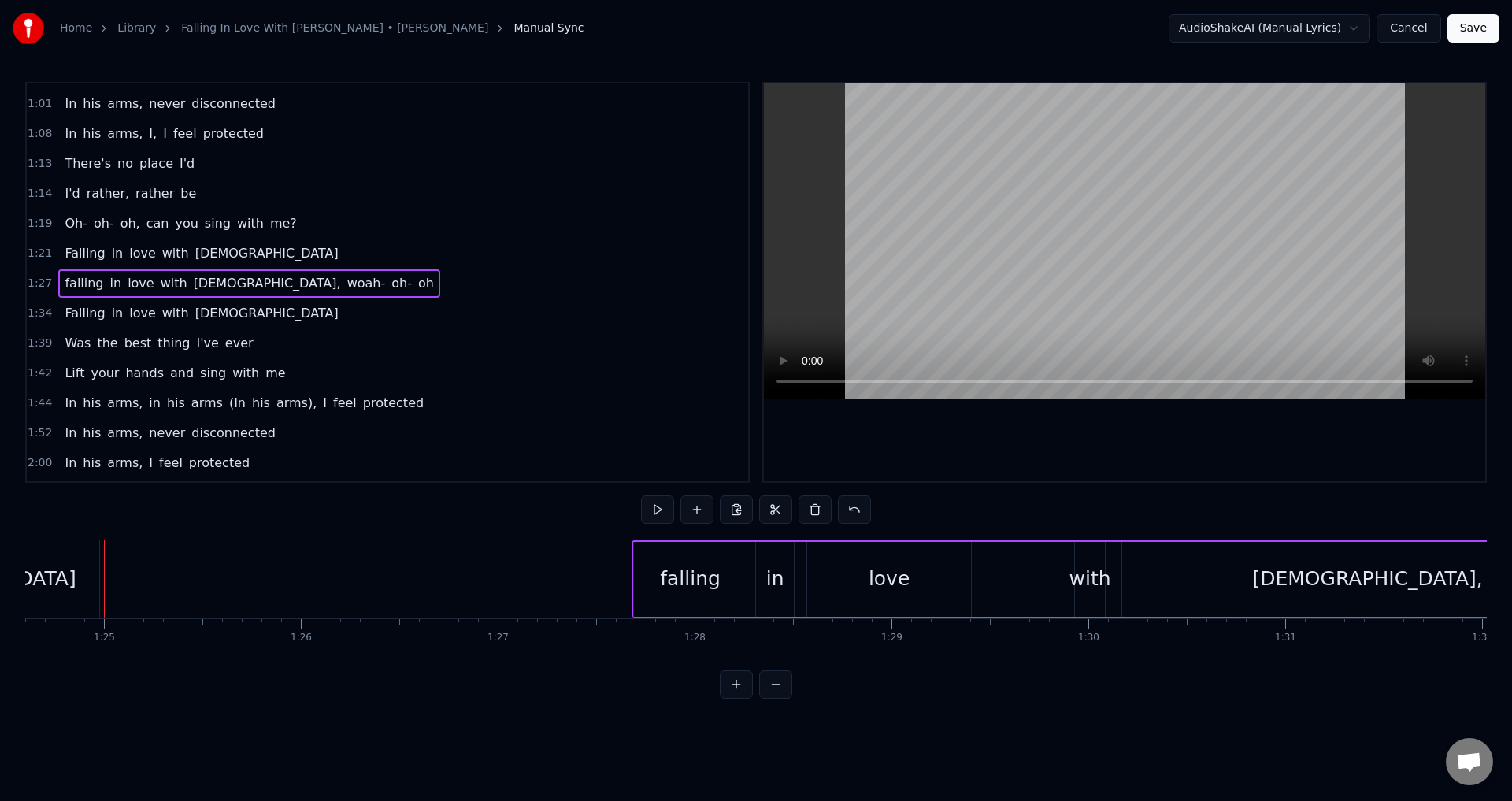
click at [68, 282] on span "falling" at bounding box center [84, 283] width 41 height 18
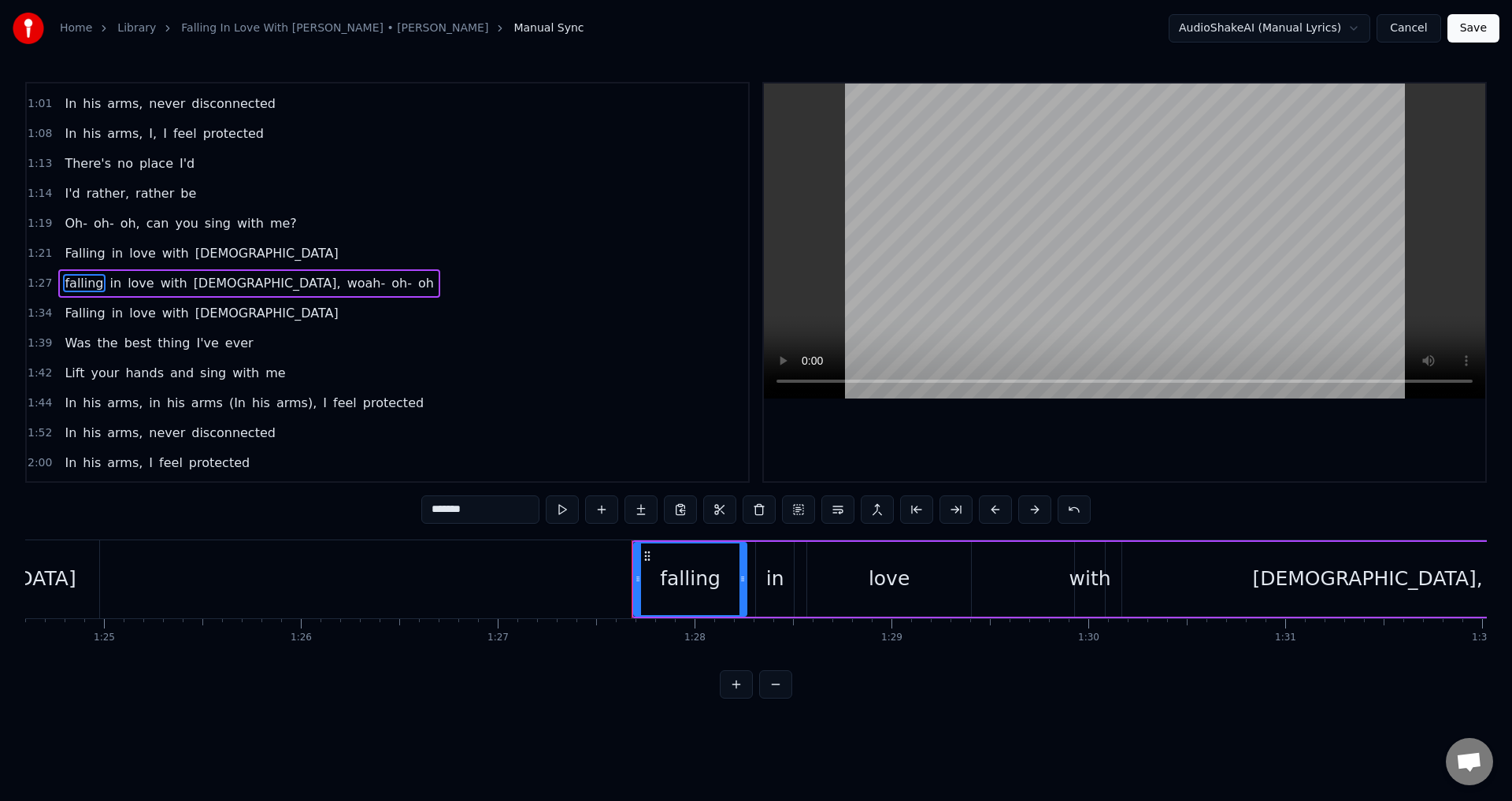
scroll to position [175, 0]
click at [437, 507] on input "*******" at bounding box center [480, 509] width 118 height 29
drag, startPoint x: 439, startPoint y: 514, endPoint x: 425, endPoint y: 518, distance: 14.6
click at [425, 518] on input "*******" at bounding box center [480, 509] width 118 height 29
click at [431, 518] on input "*******" at bounding box center [480, 509] width 118 height 29
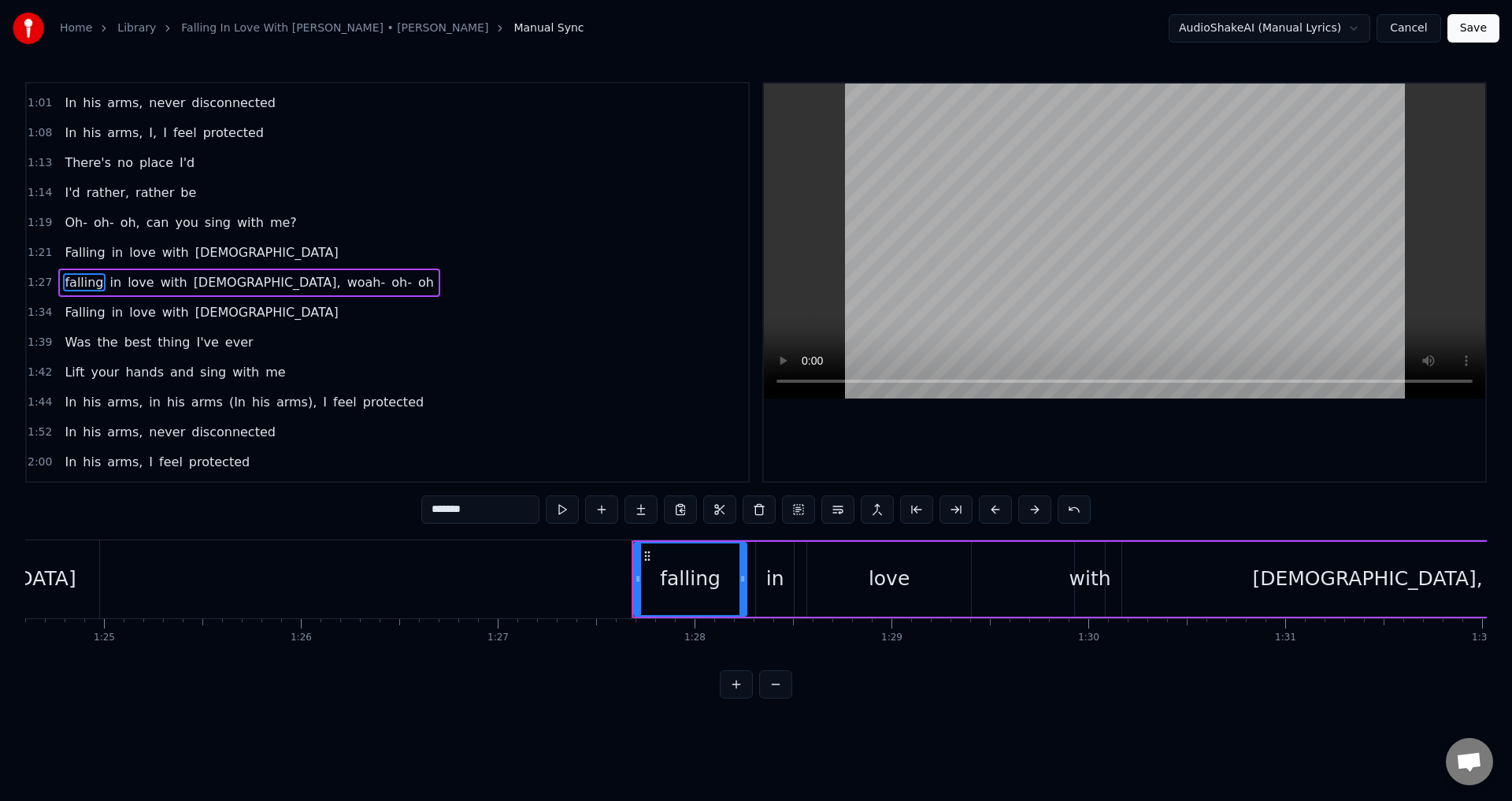
drag, startPoint x: 433, startPoint y: 513, endPoint x: 424, endPoint y: 513, distance: 9.0
click at [424, 513] on input "*******" at bounding box center [480, 509] width 118 height 29
drag, startPoint x: 424, startPoint y: 511, endPoint x: 436, endPoint y: 508, distance: 12.4
click at [436, 508] on input "*******" at bounding box center [480, 509] width 118 height 29
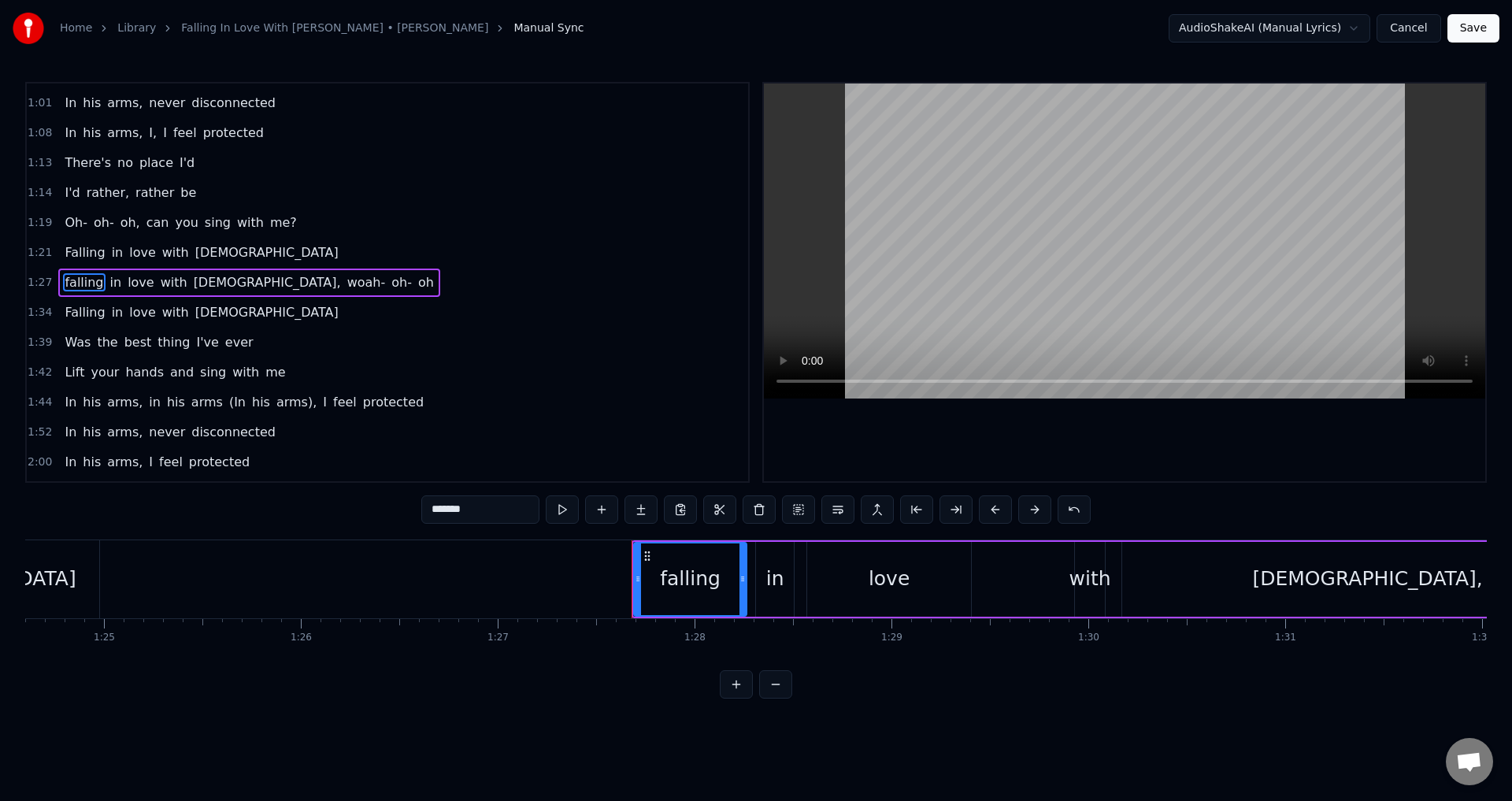
click at [434, 509] on input "*******" at bounding box center [480, 509] width 118 height 29
drag, startPoint x: 434, startPoint y: 509, endPoint x: 427, endPoint y: 513, distance: 8.1
click at [427, 513] on input "*******" at bounding box center [480, 509] width 118 height 29
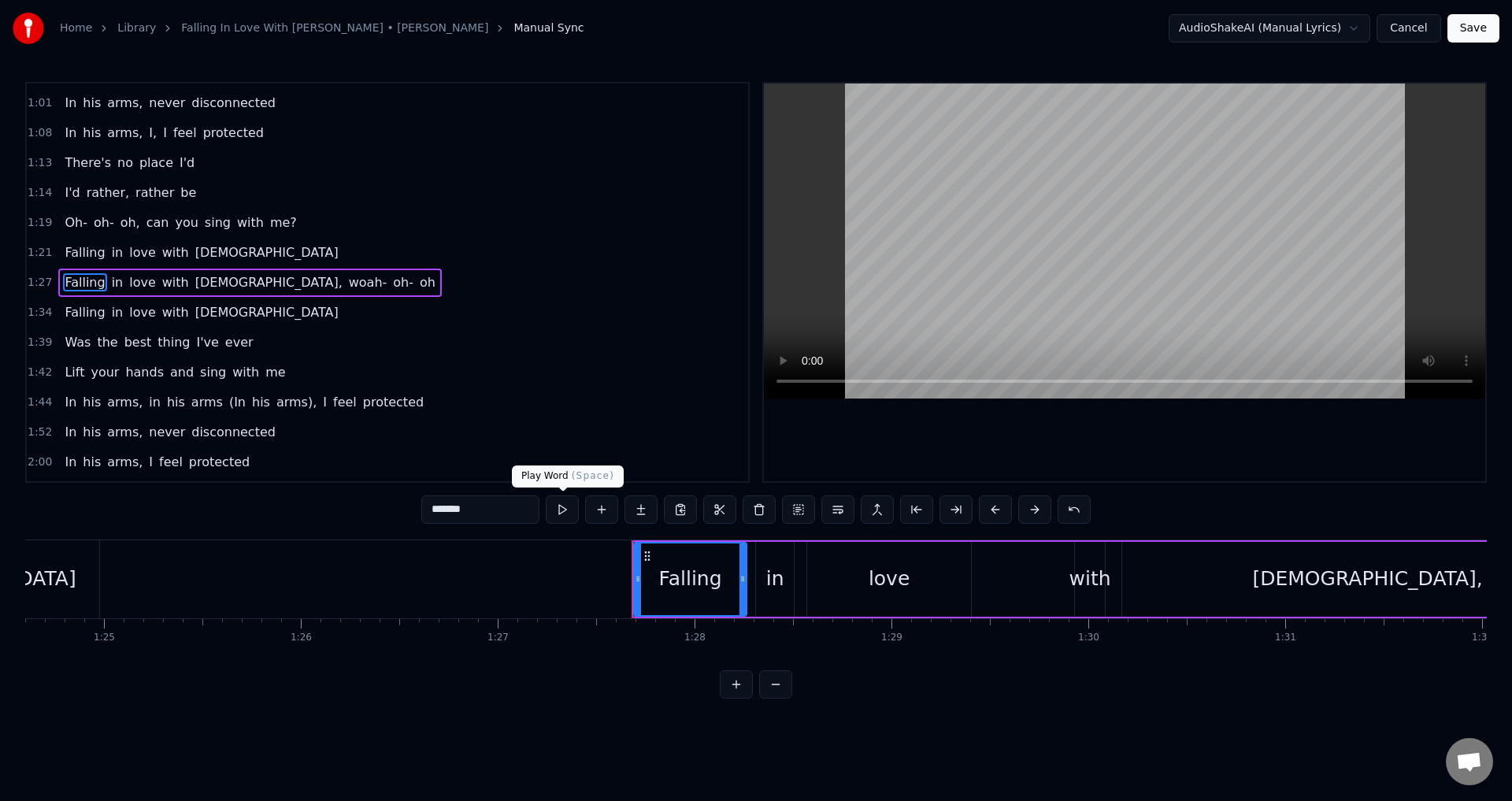
type input "*******"
click at [557, 510] on button at bounding box center [562, 509] width 34 height 29
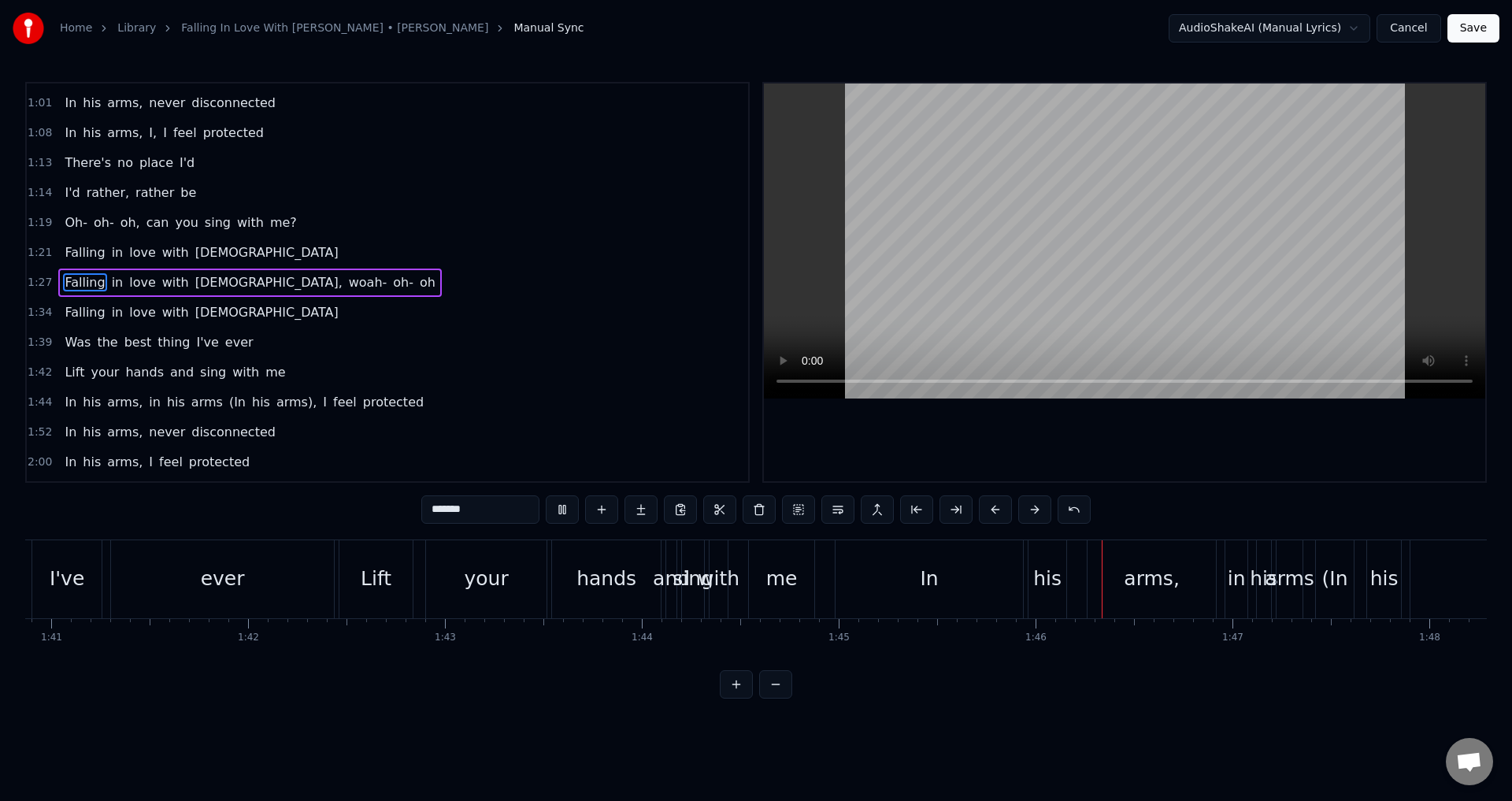
scroll to position [0, 20711]
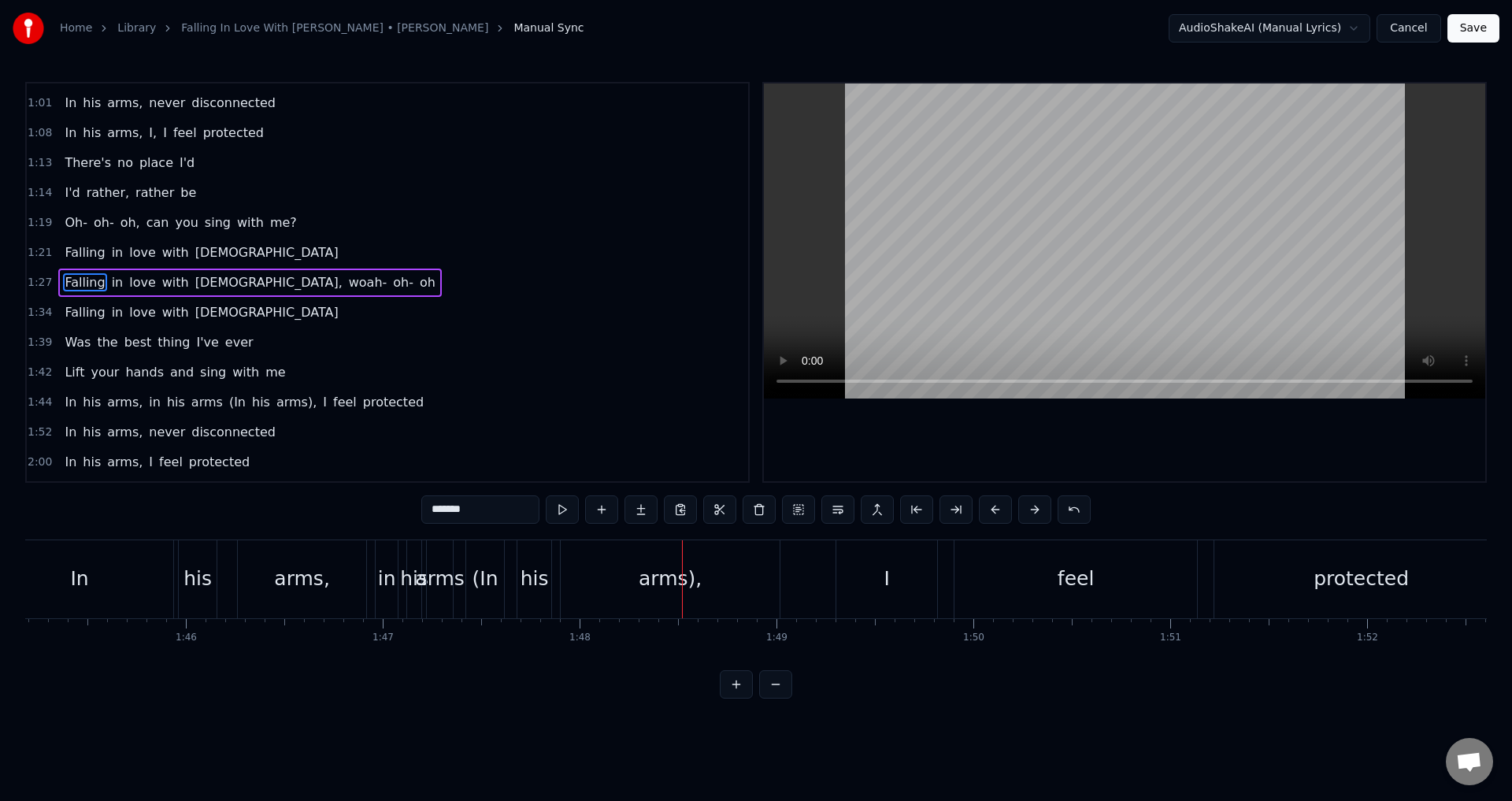
click at [264, 371] on div "Lift your hands and sing with me" at bounding box center [175, 372] width 233 height 29
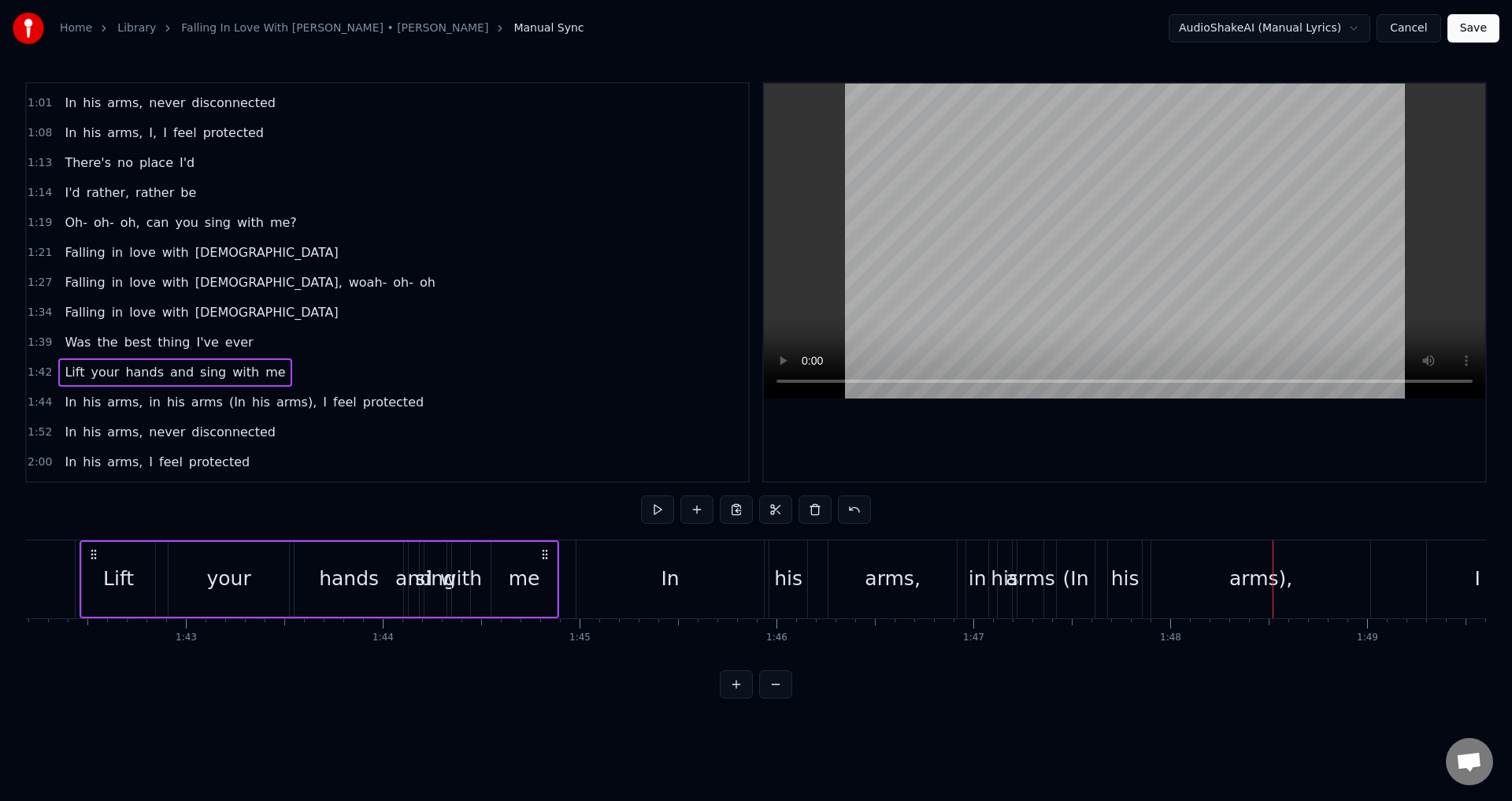
scroll to position [0, 20096]
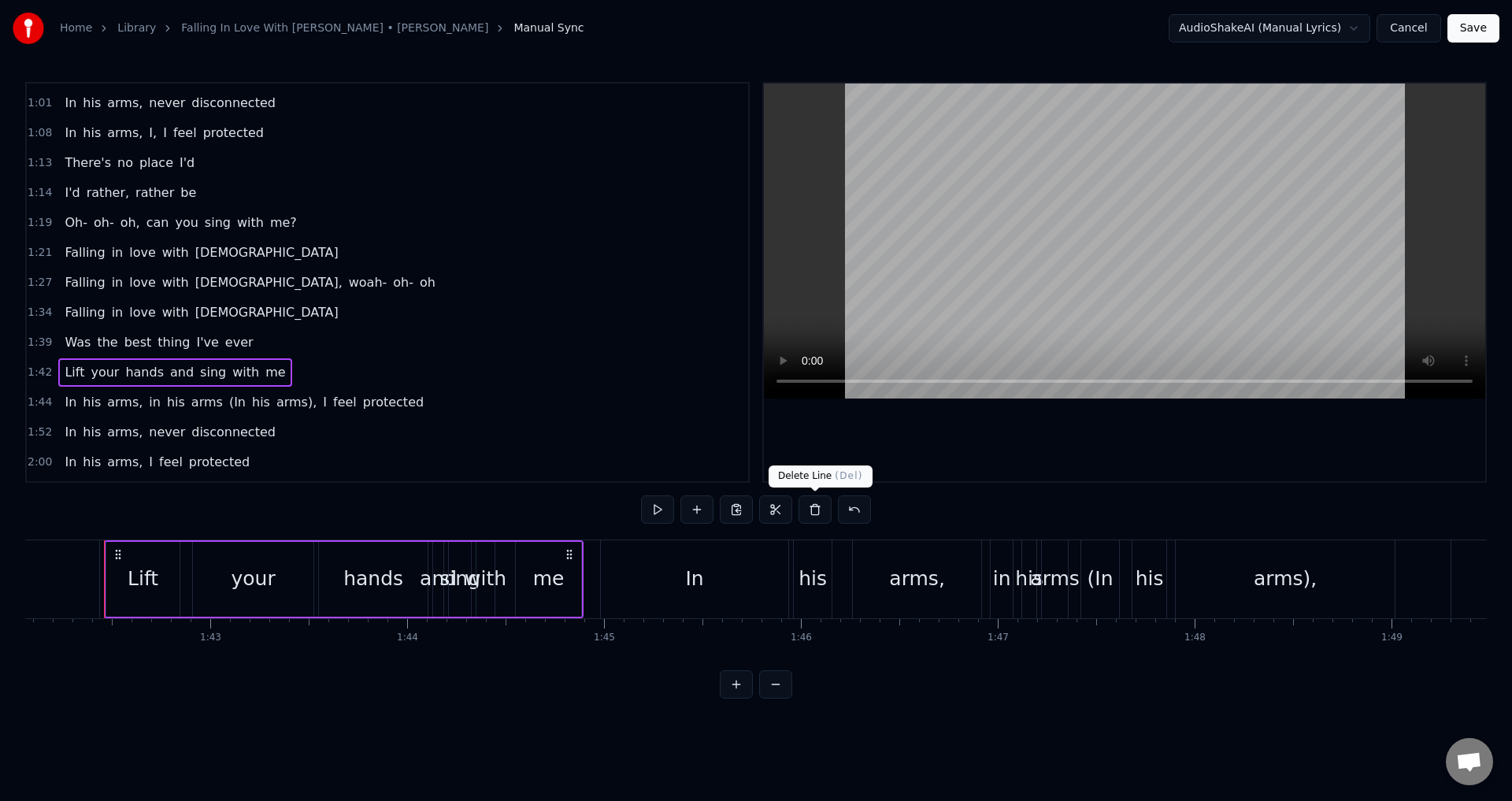
click at [809, 503] on button at bounding box center [816, 509] width 34 height 29
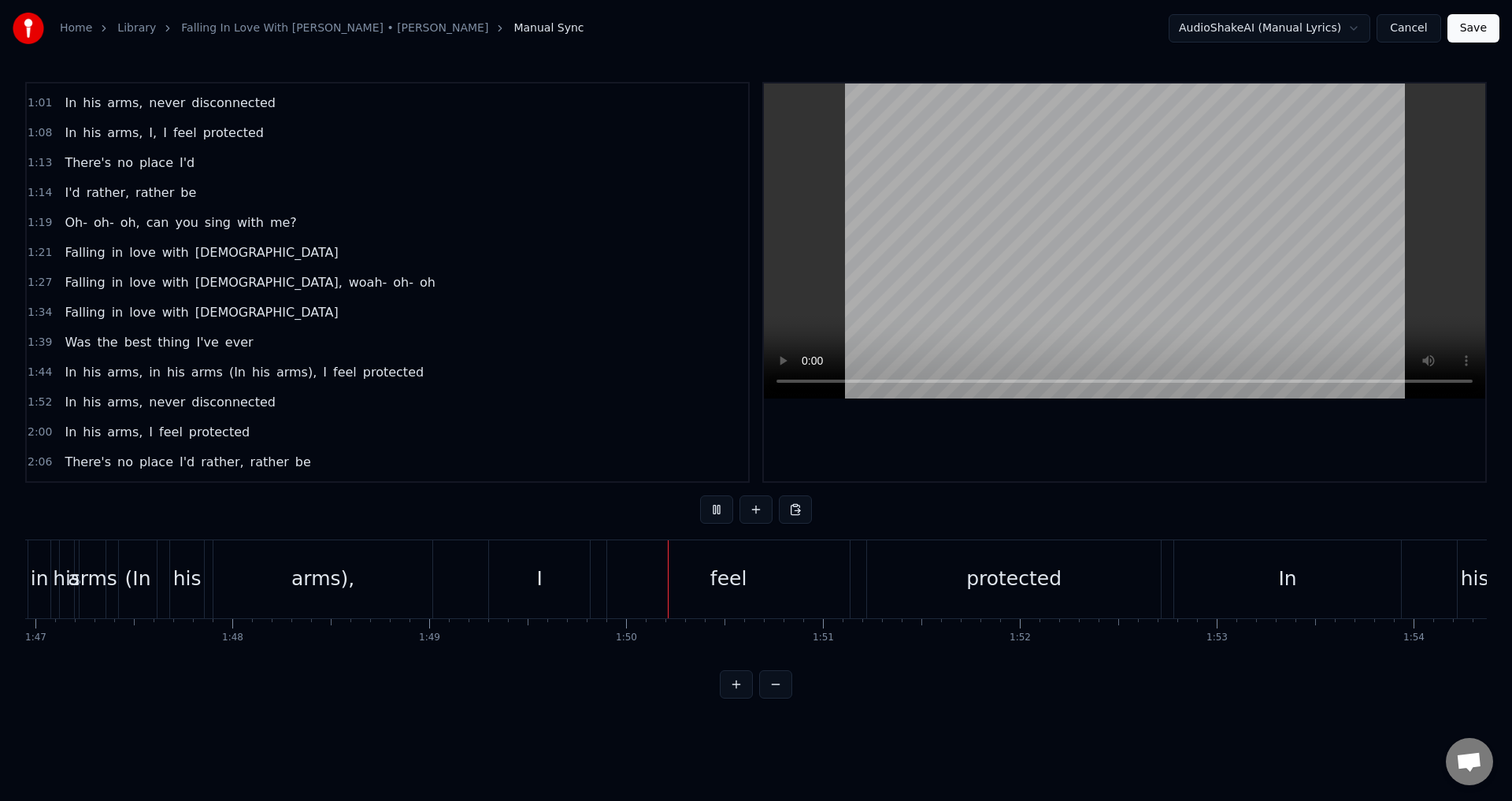
scroll to position [0, 21458]
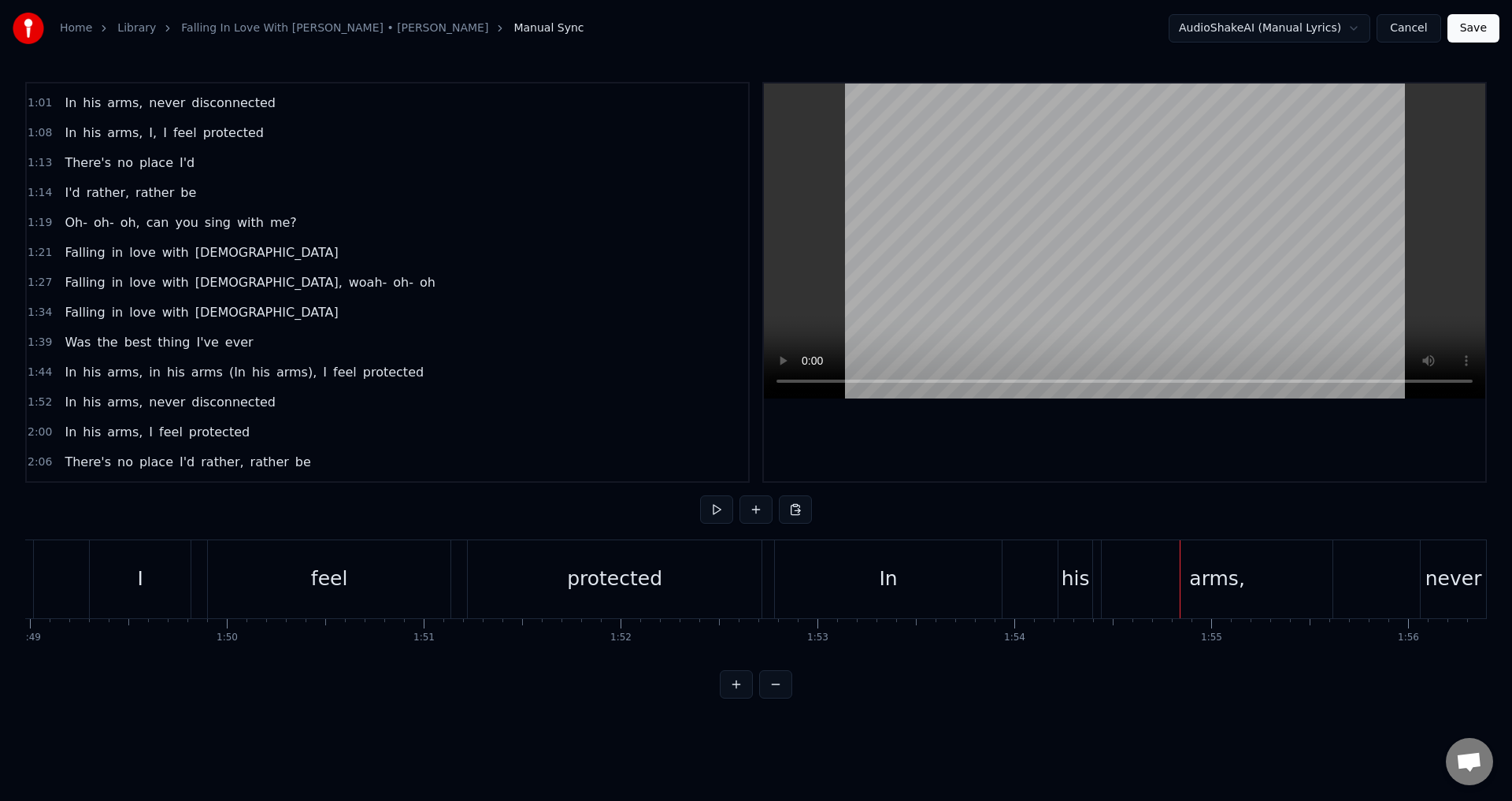
click at [275, 373] on span "arms)," at bounding box center [297, 372] width 43 height 18
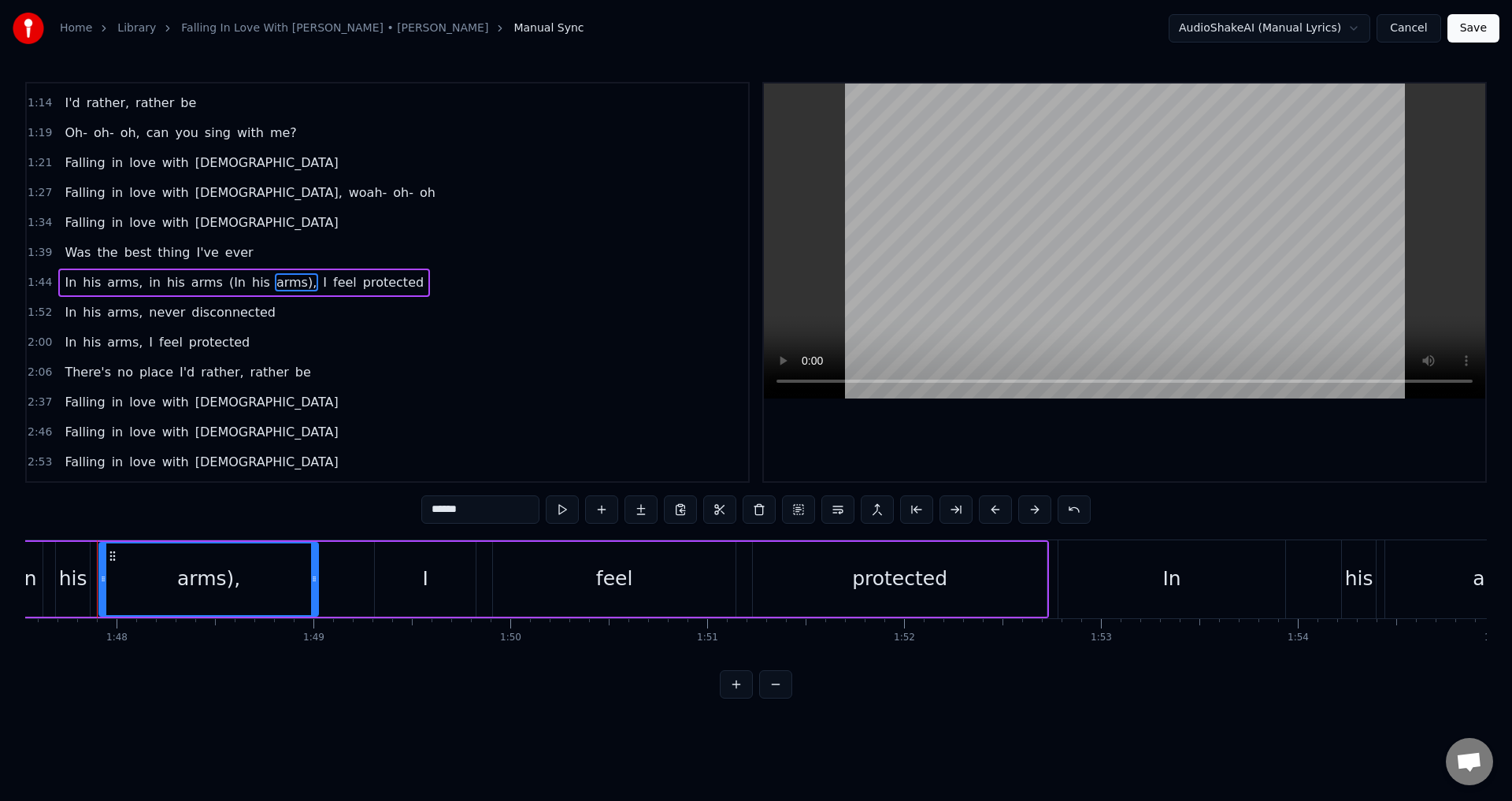
scroll to position [0, 21167]
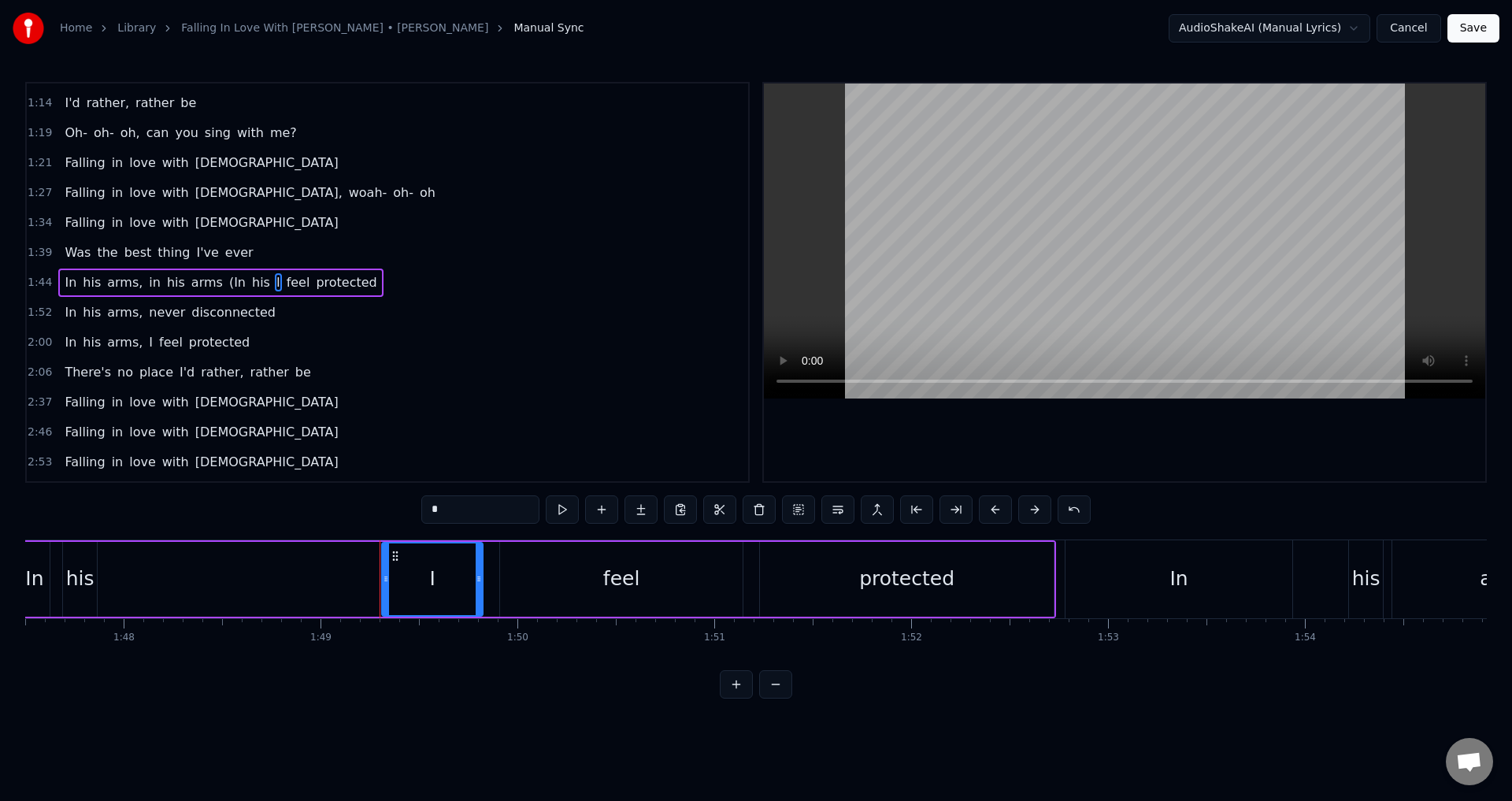
click at [251, 284] on span "his" at bounding box center [261, 282] width 22 height 18
click at [228, 286] on span "(In" at bounding box center [238, 282] width 20 height 18
click at [429, 508] on input "*" at bounding box center [480, 509] width 118 height 29
type input "**"
click at [251, 589] on div "In his arms, in his arms ,I feel protected" at bounding box center [292, 579] width 1527 height 78
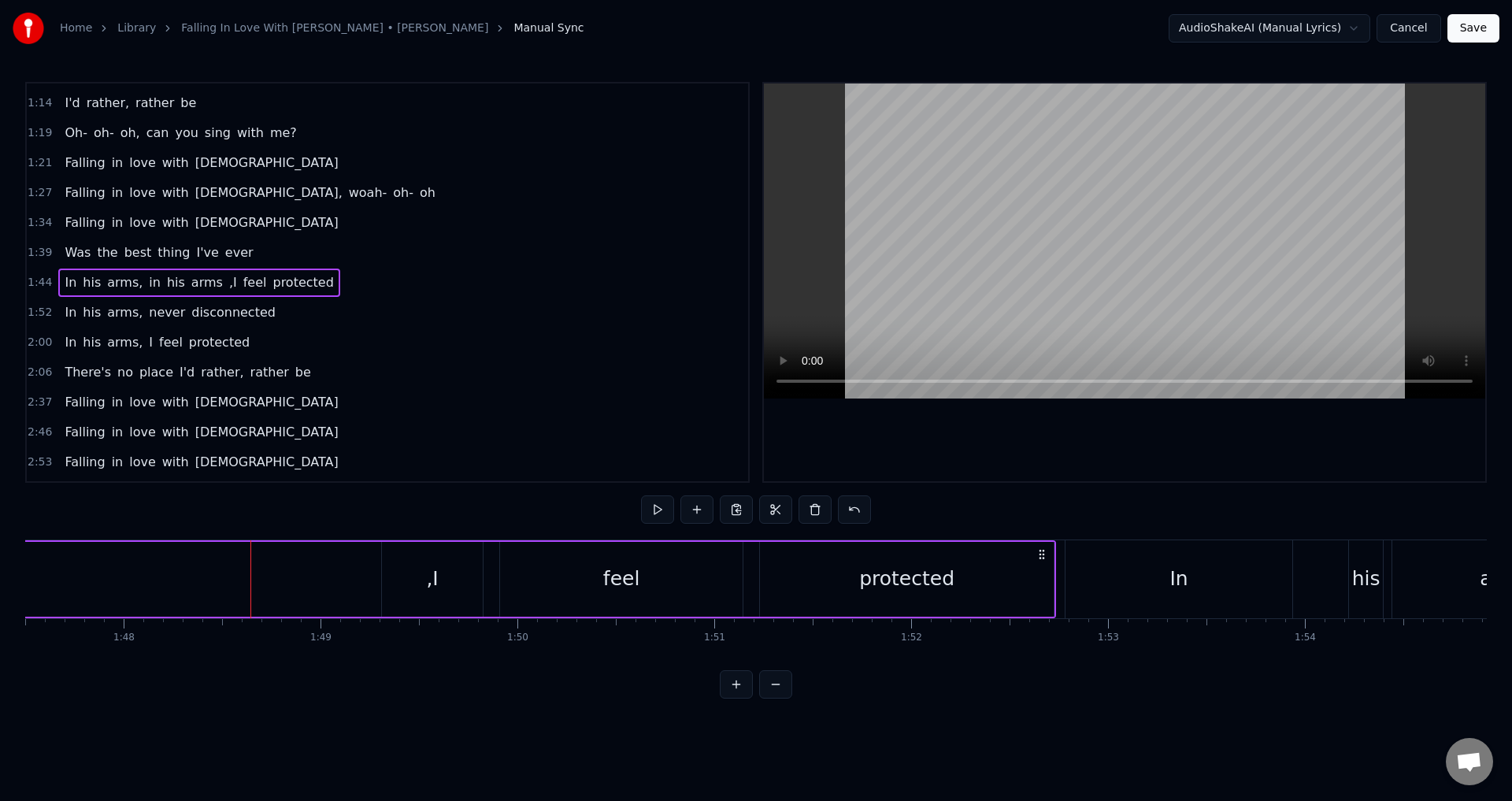
click at [434, 591] on div ",I" at bounding box center [432, 579] width 12 height 30
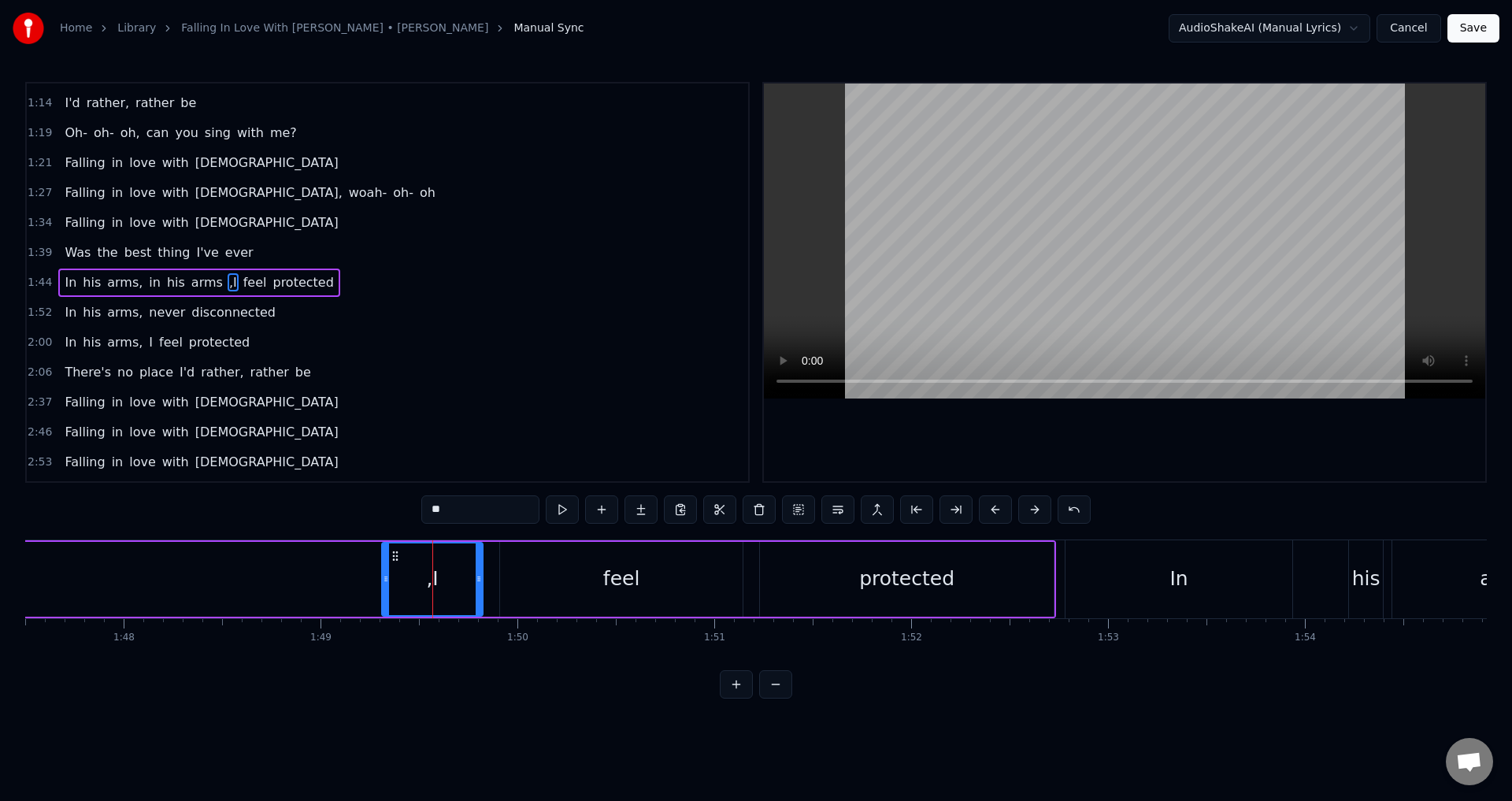
click at [433, 514] on input "**" at bounding box center [480, 509] width 118 height 29
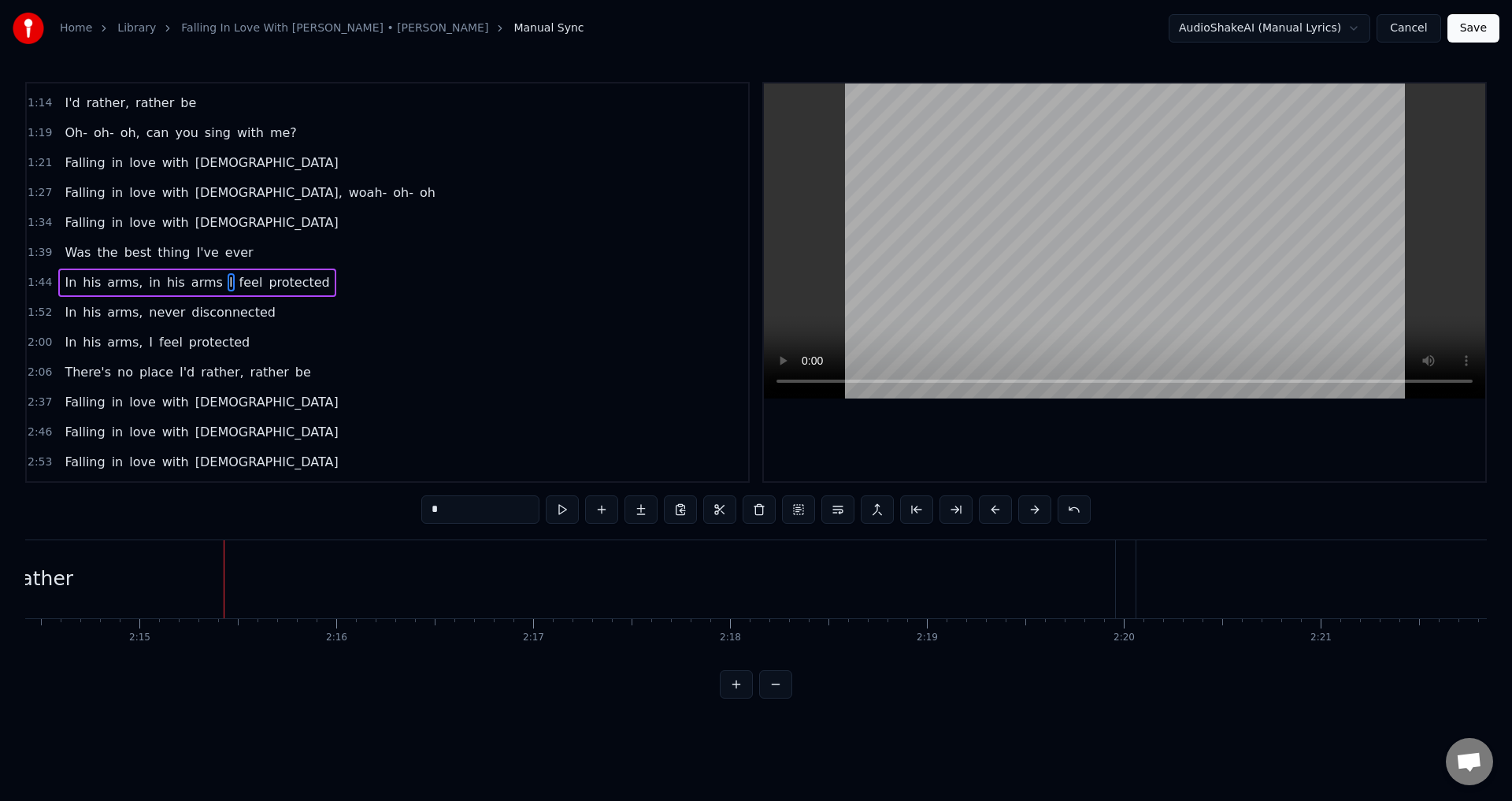
scroll to position [0, 26588]
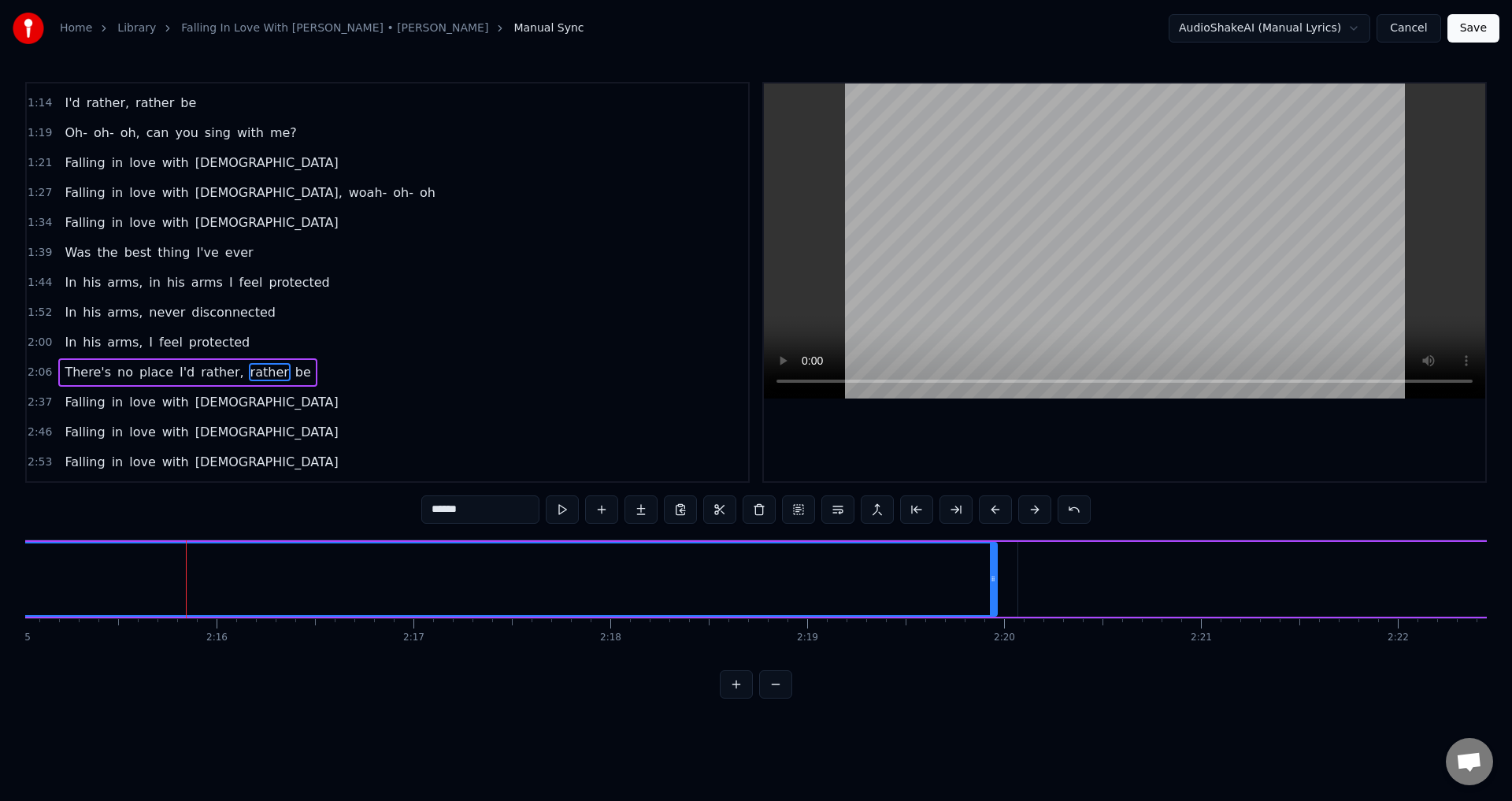
scroll to position [354, 0]
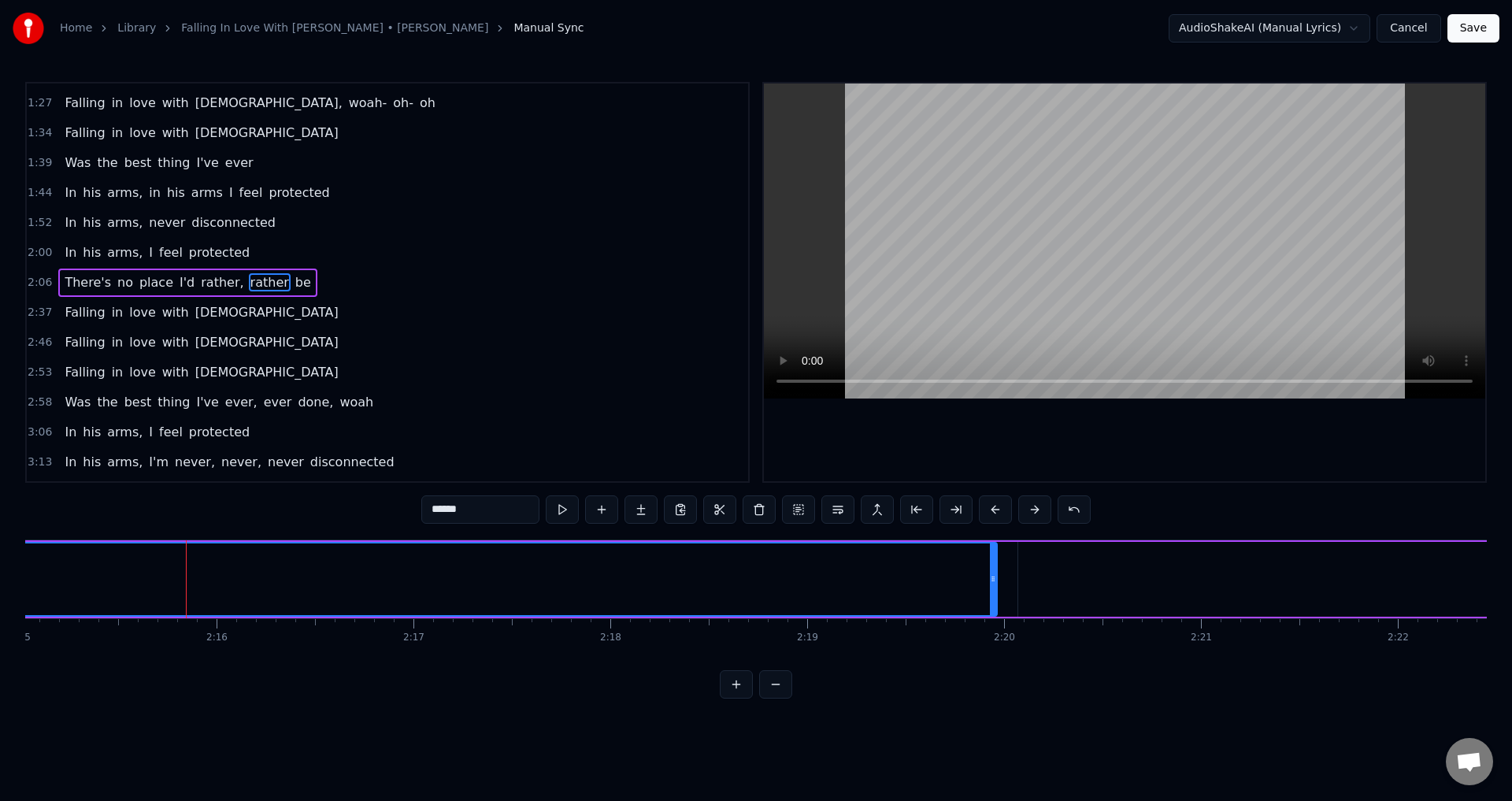
type input "**"
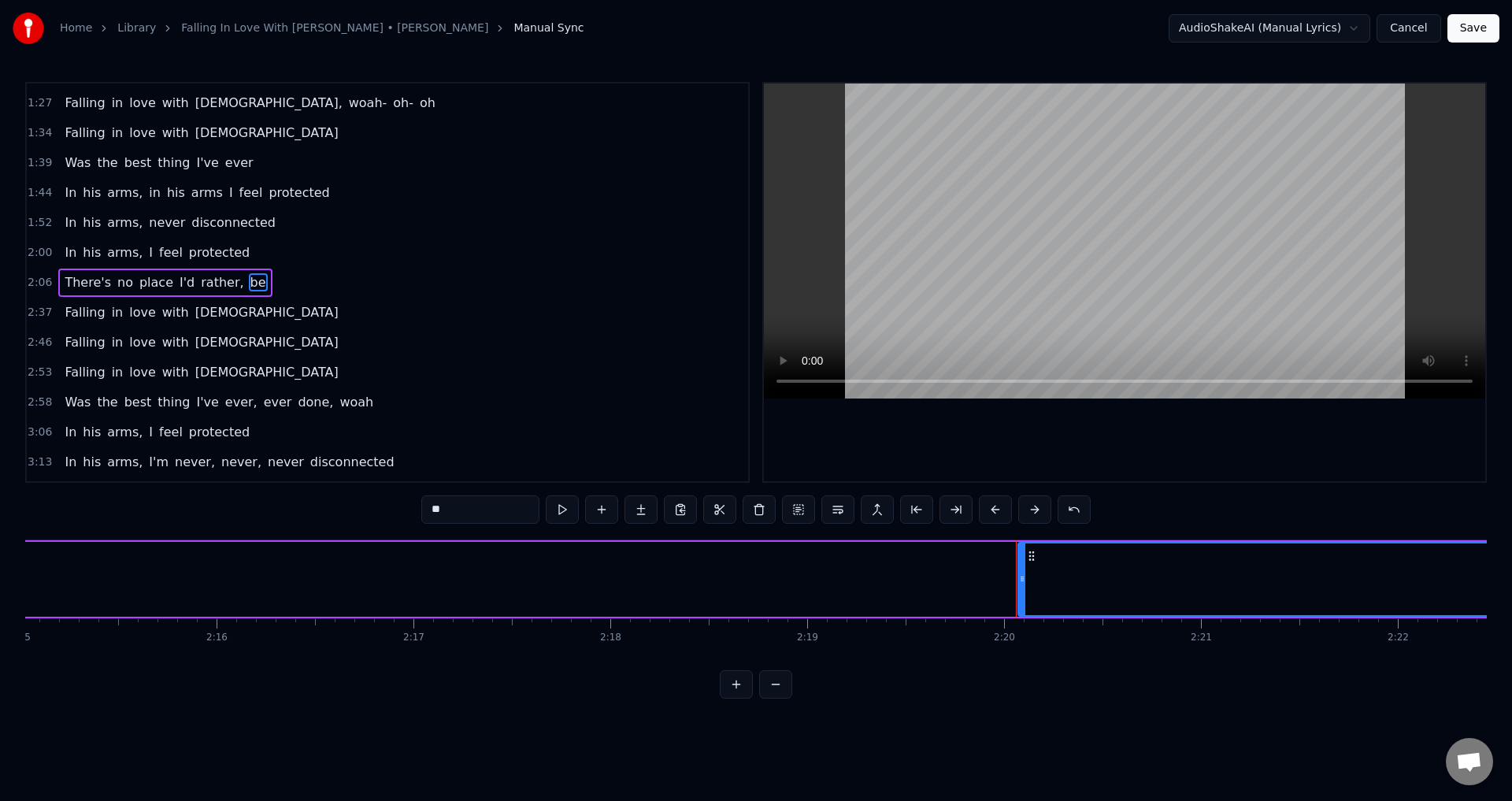
click at [131, 558] on div "There's no place I'd rather, be" at bounding box center [783, 579] width 5048 height 78
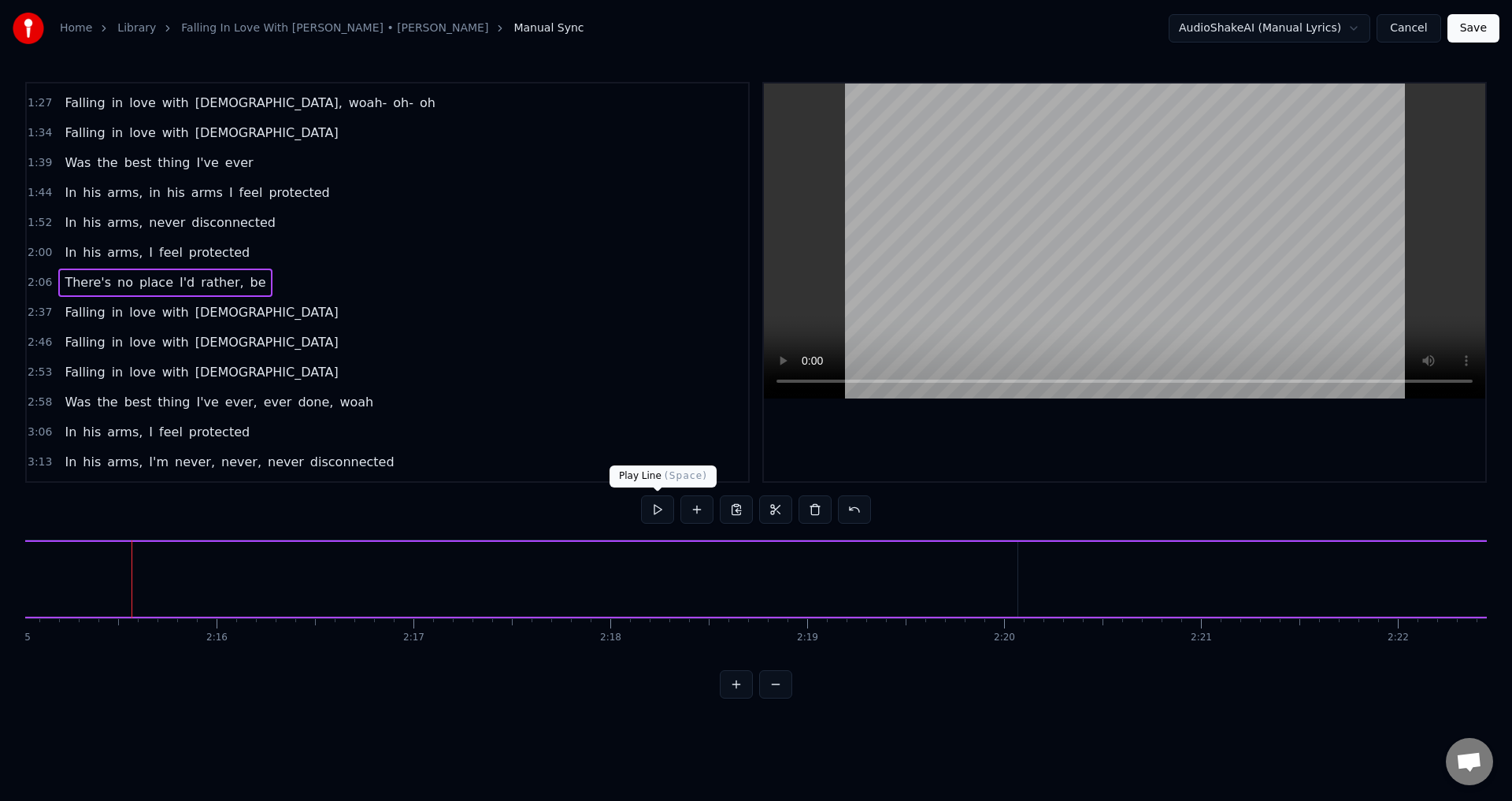
click at [653, 517] on button at bounding box center [658, 509] width 34 height 29
drag, startPoint x: 453, startPoint y: 407, endPoint x: 404, endPoint y: 520, distance: 123.2
click at [420, 444] on div "0:02 Oh- oh- oh- oh- ooh 0:28 Falling in love with [PERSON_NAME] 0:35 Falling i…" at bounding box center [388, 282] width 725 height 400
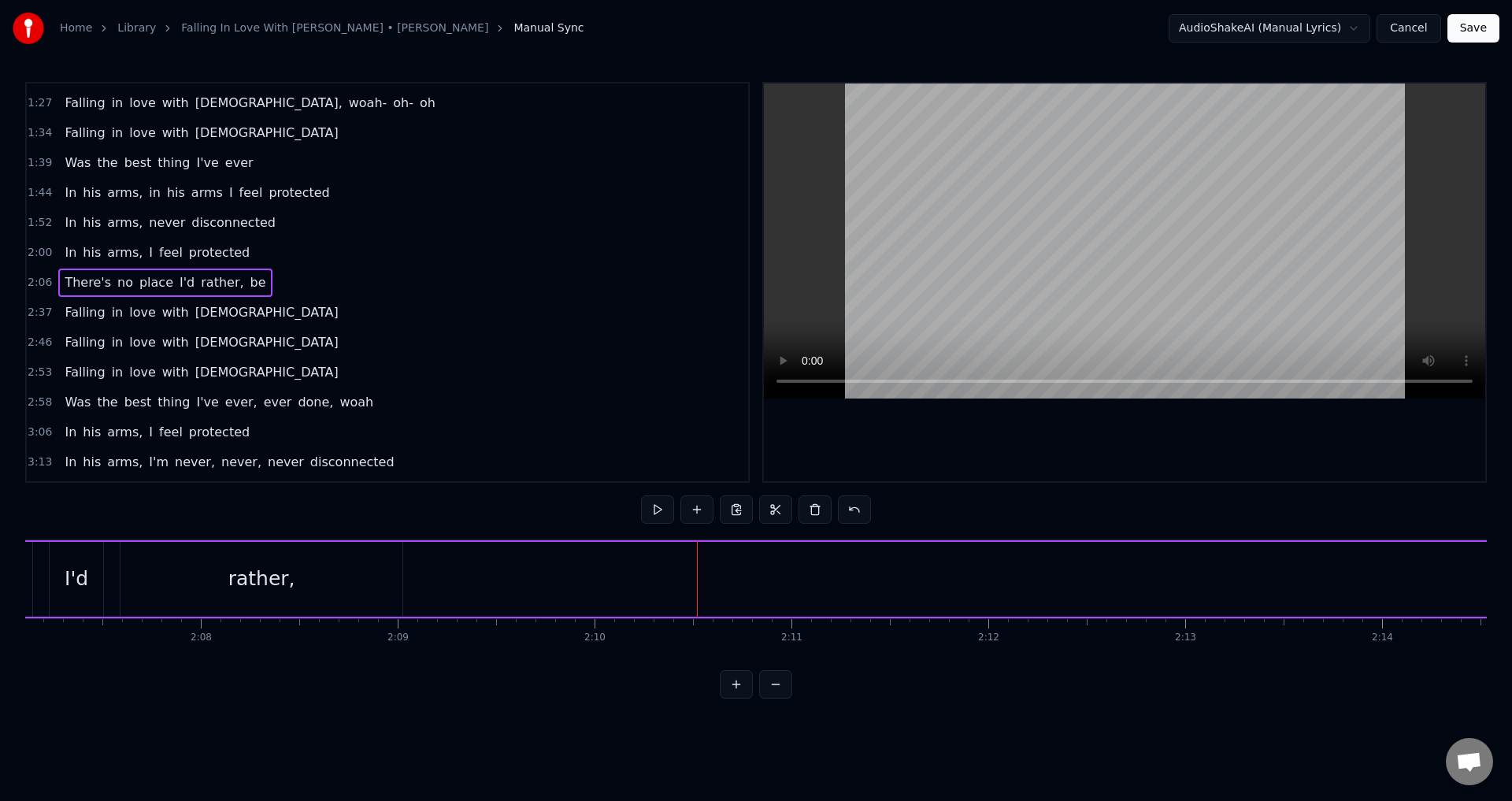
click at [249, 282] on span "be" at bounding box center [257, 282] width 19 height 18
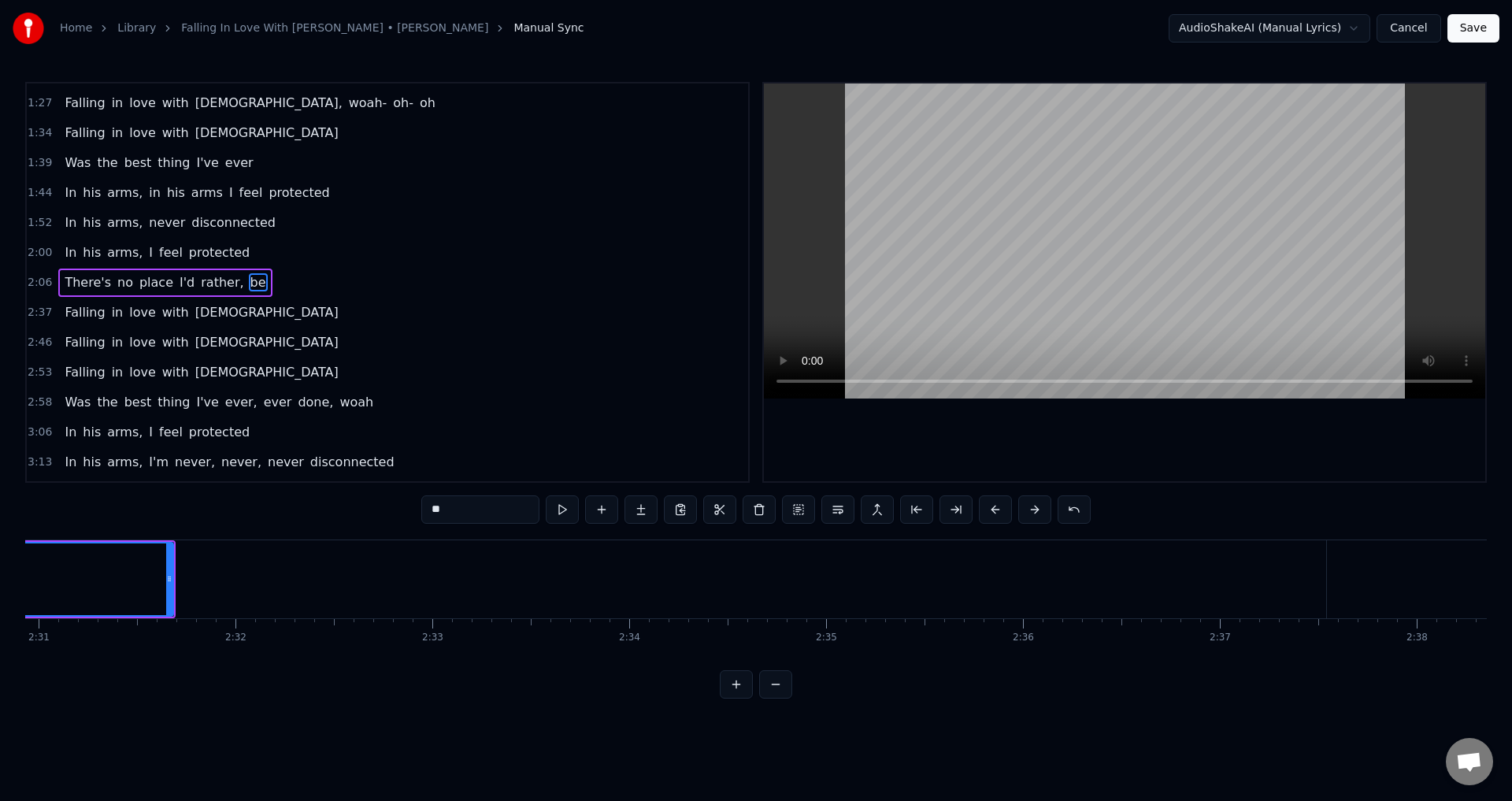
scroll to position [0, 28877]
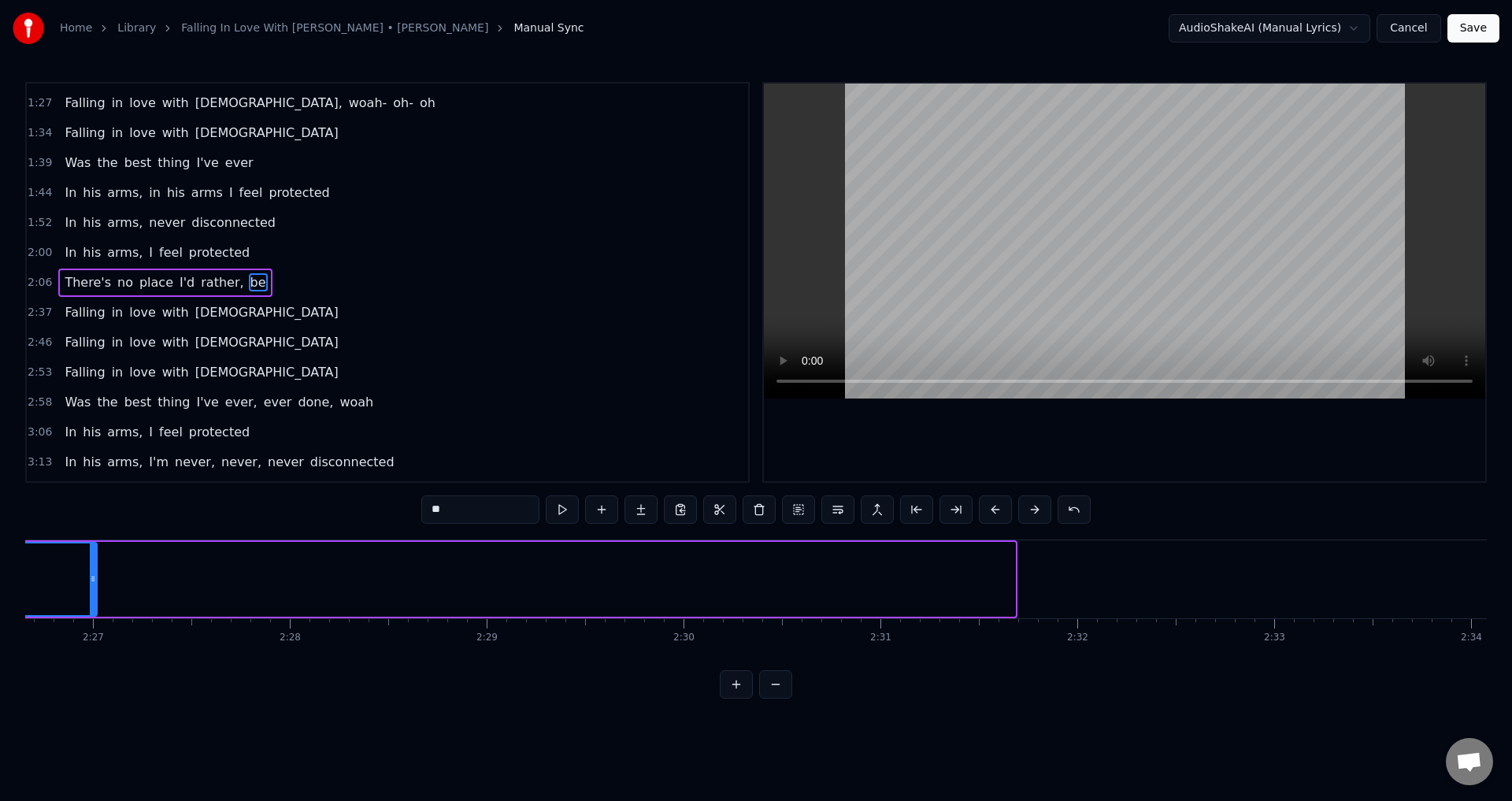
drag, startPoint x: 1011, startPoint y: 563, endPoint x: 53, endPoint y: 562, distance: 958.0
click at [90, 562] on div at bounding box center [93, 579] width 6 height 72
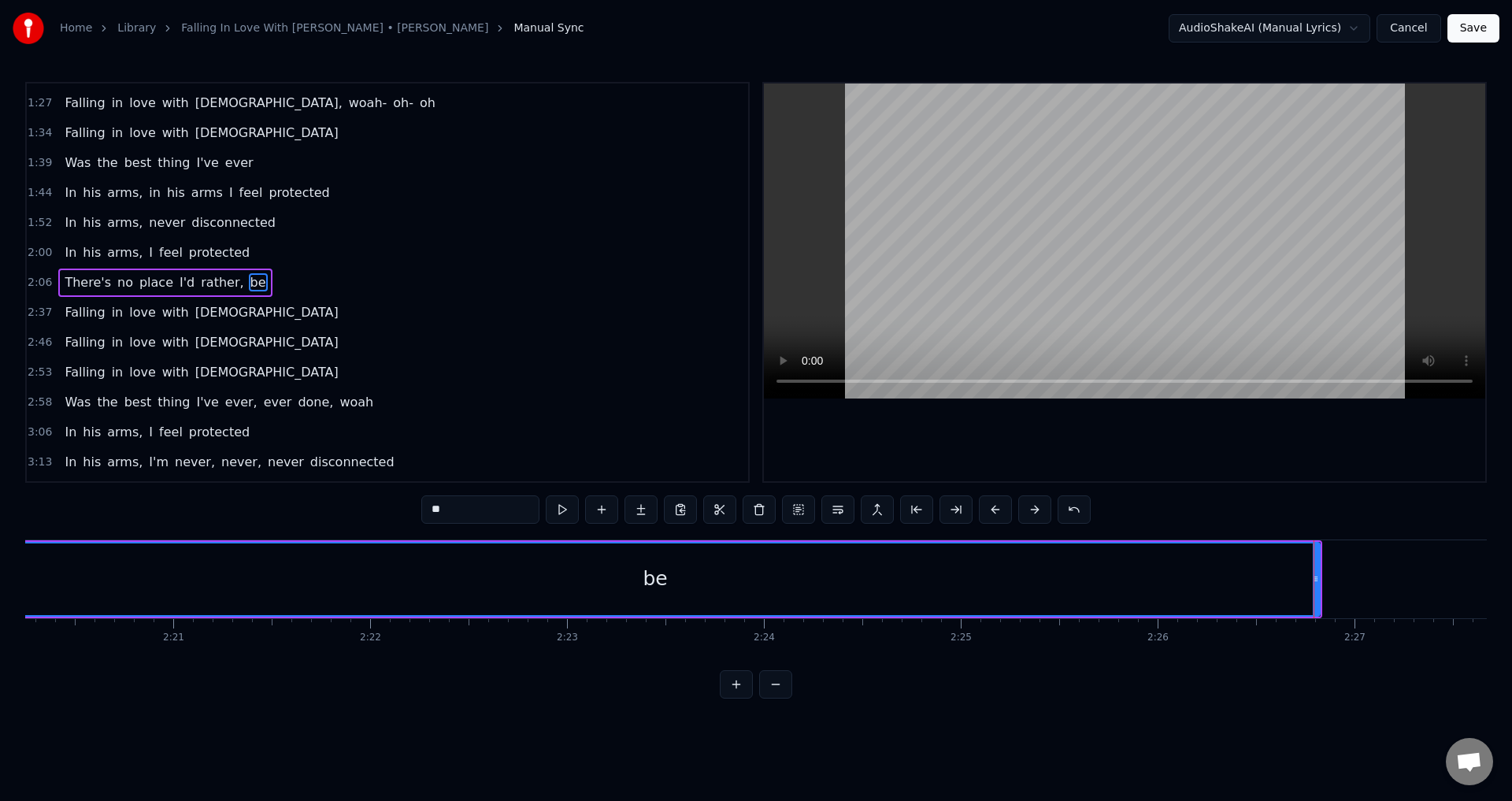
scroll to position [0, 27466]
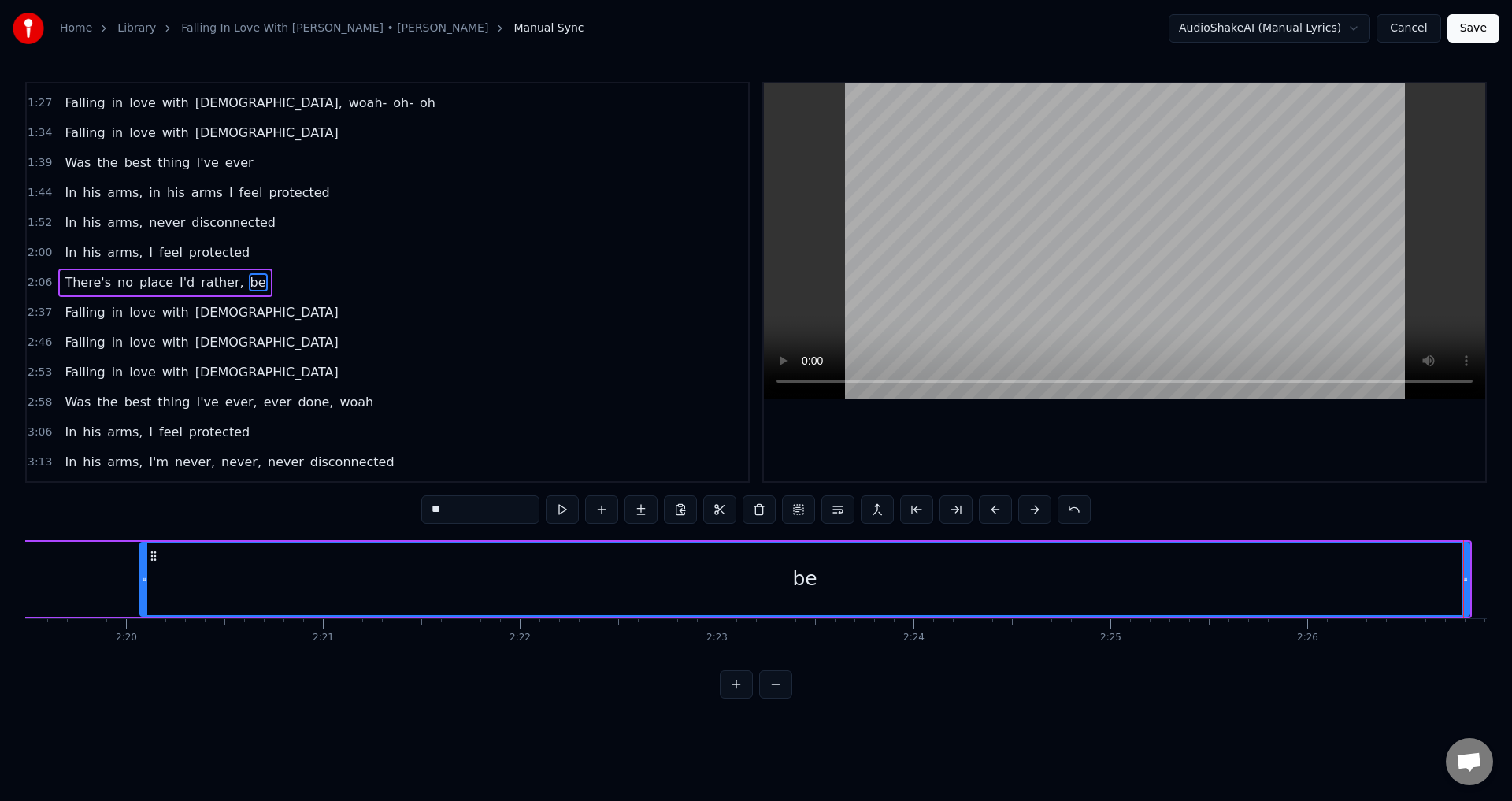
drag, startPoint x: 1464, startPoint y: 571, endPoint x: 1231, endPoint y: 588, distance: 233.6
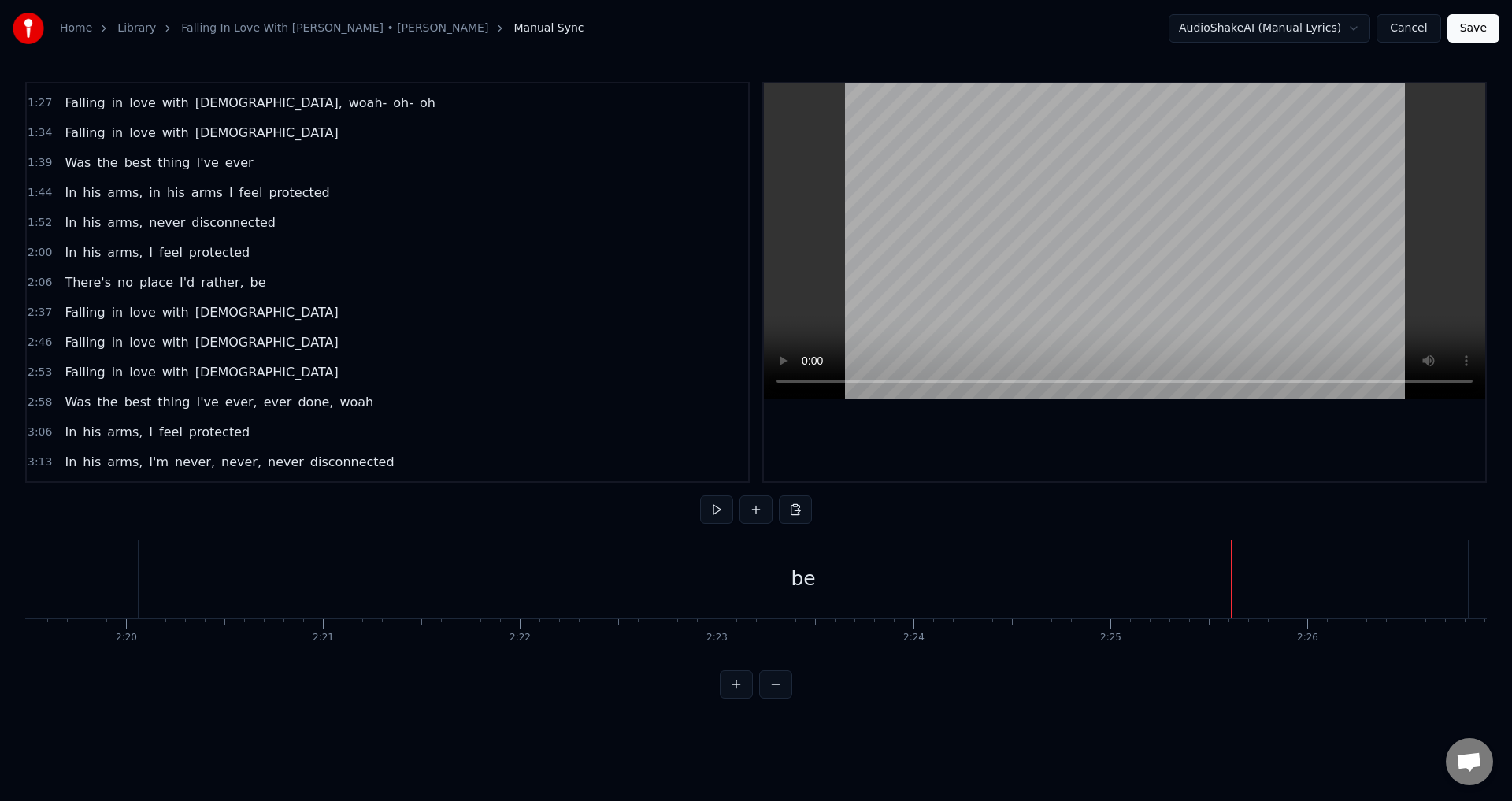
drag, startPoint x: 1090, startPoint y: 593, endPoint x: 1100, endPoint y: 598, distance: 11.2
click at [1090, 592] on div "be" at bounding box center [804, 579] width 1330 height 78
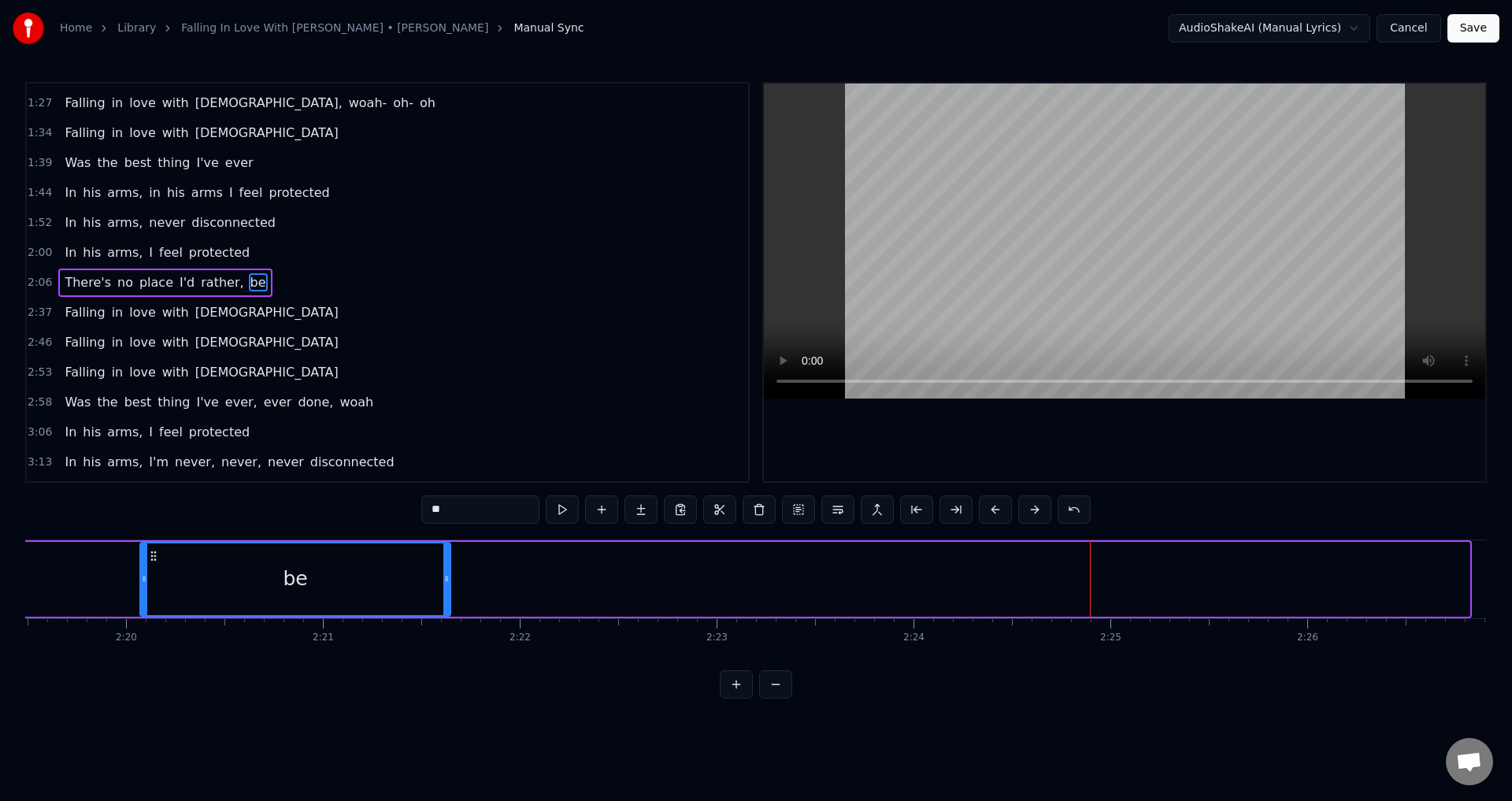
drag, startPoint x: 1465, startPoint y: 566, endPoint x: 416, endPoint y: 665, distance: 1053.7
click at [416, 658] on div "Oh- oh- oh- oh- ooh Falling in love with [PERSON_NAME] Falling in love with [PE…" at bounding box center [756, 599] width 1462 height 118
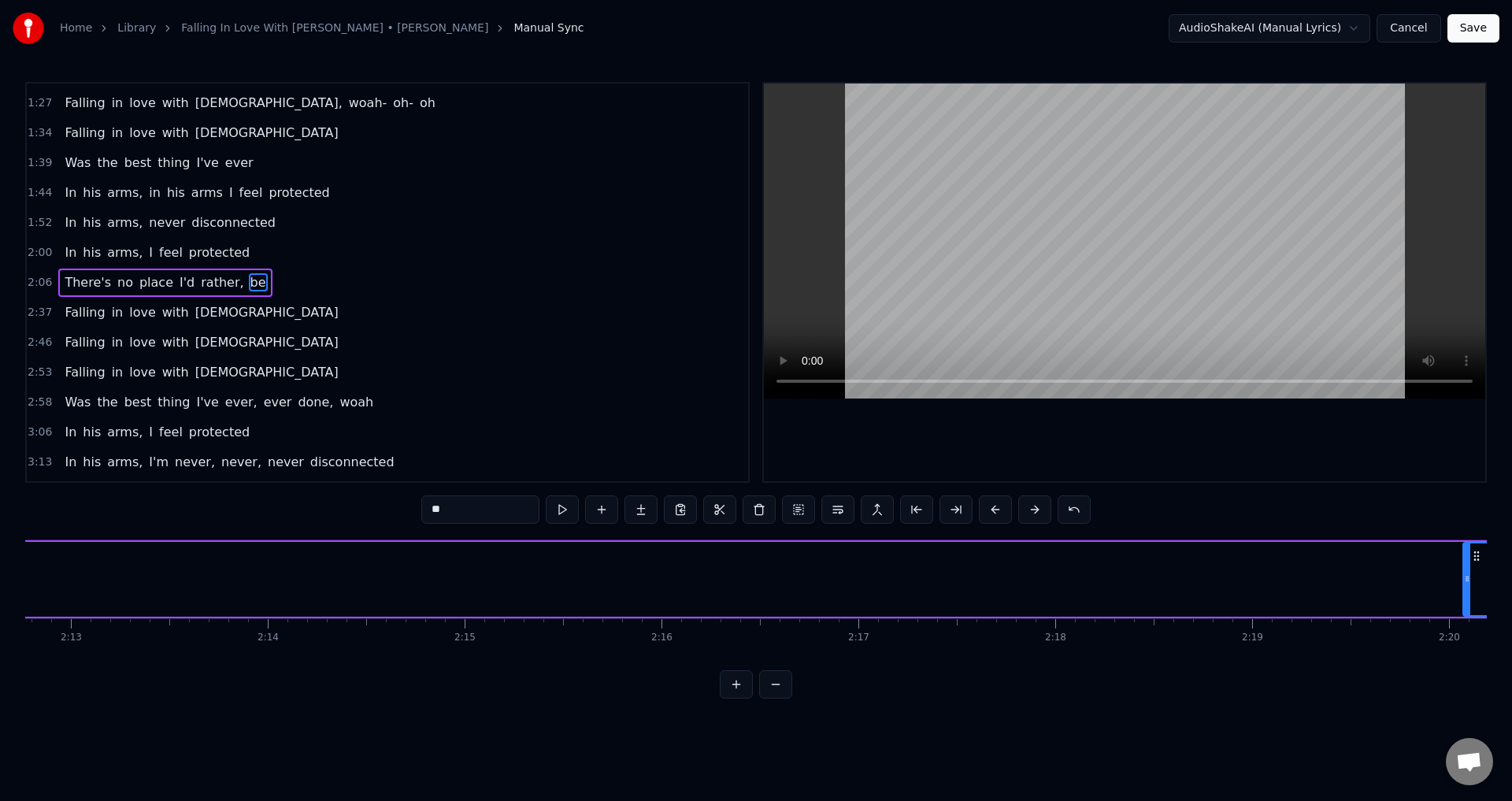
scroll to position [0, 26594]
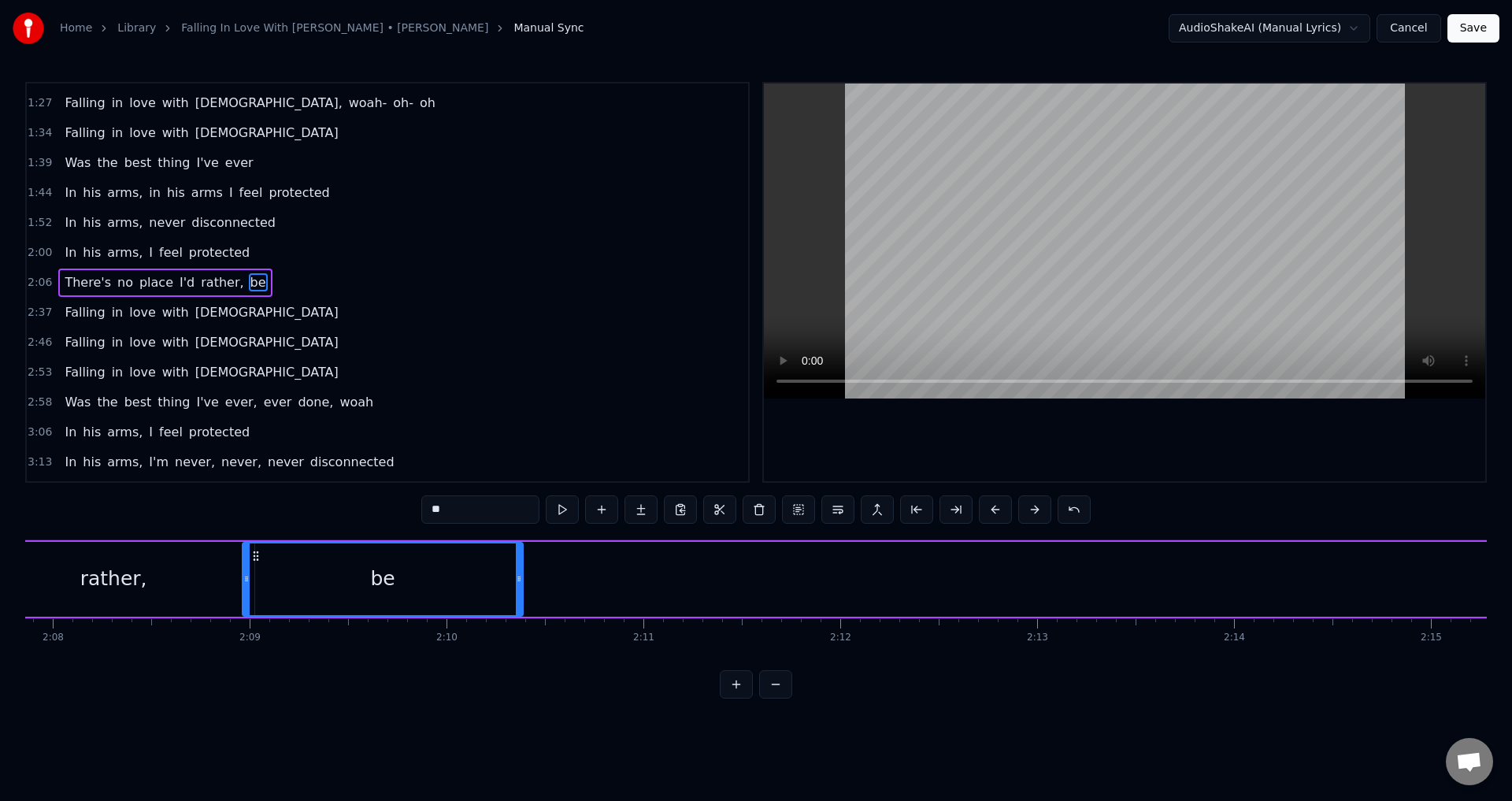
drag, startPoint x: 1023, startPoint y: 553, endPoint x: 405, endPoint y: 583, distance: 618.7
click at [244, 581] on div "be" at bounding box center [383, 579] width 279 height 72
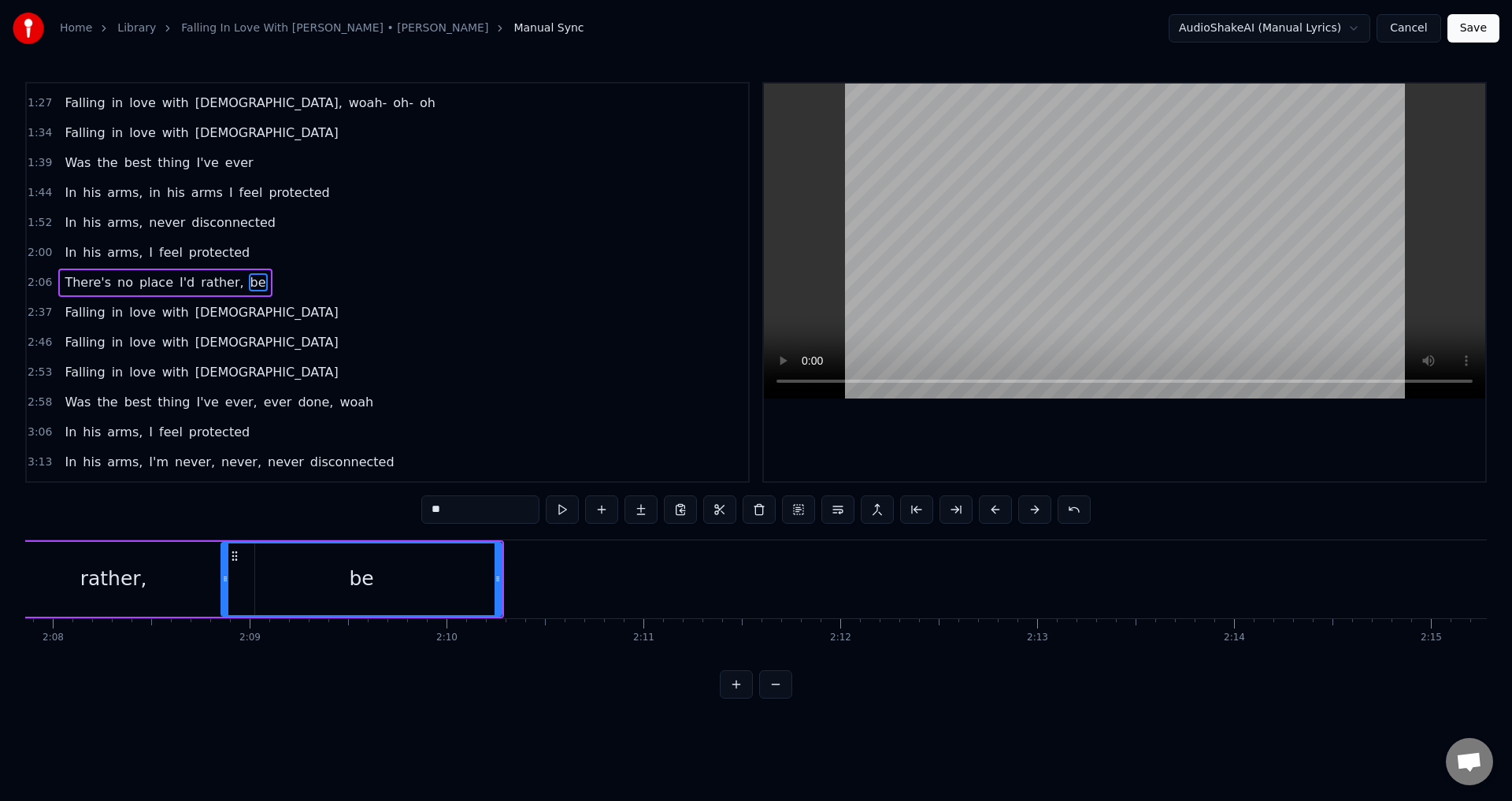
scroll to position [0, 25164]
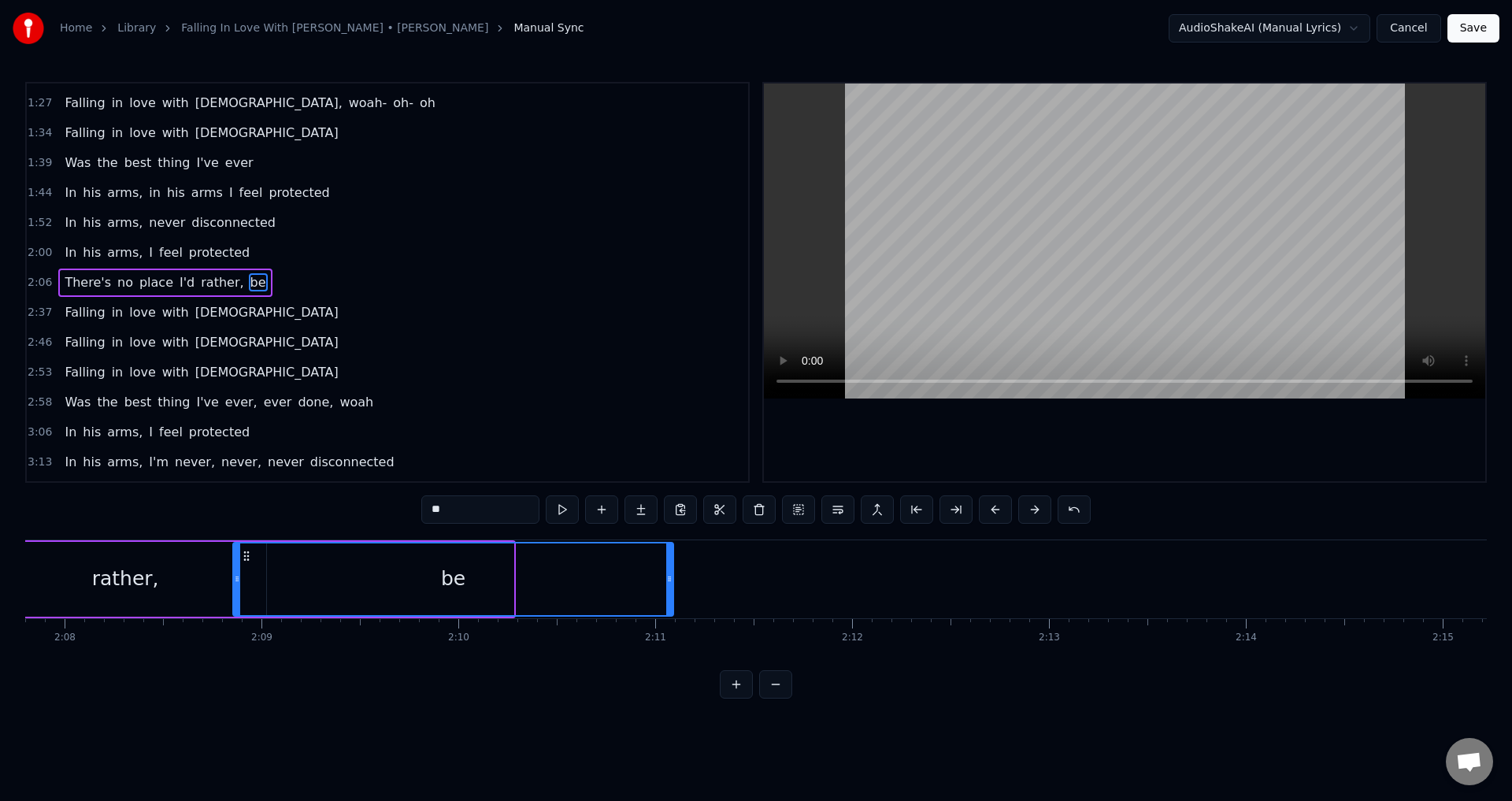
drag, startPoint x: 510, startPoint y: 588, endPoint x: 675, endPoint y: 584, distance: 165.0
click at [673, 584] on div at bounding box center [670, 579] width 6 height 72
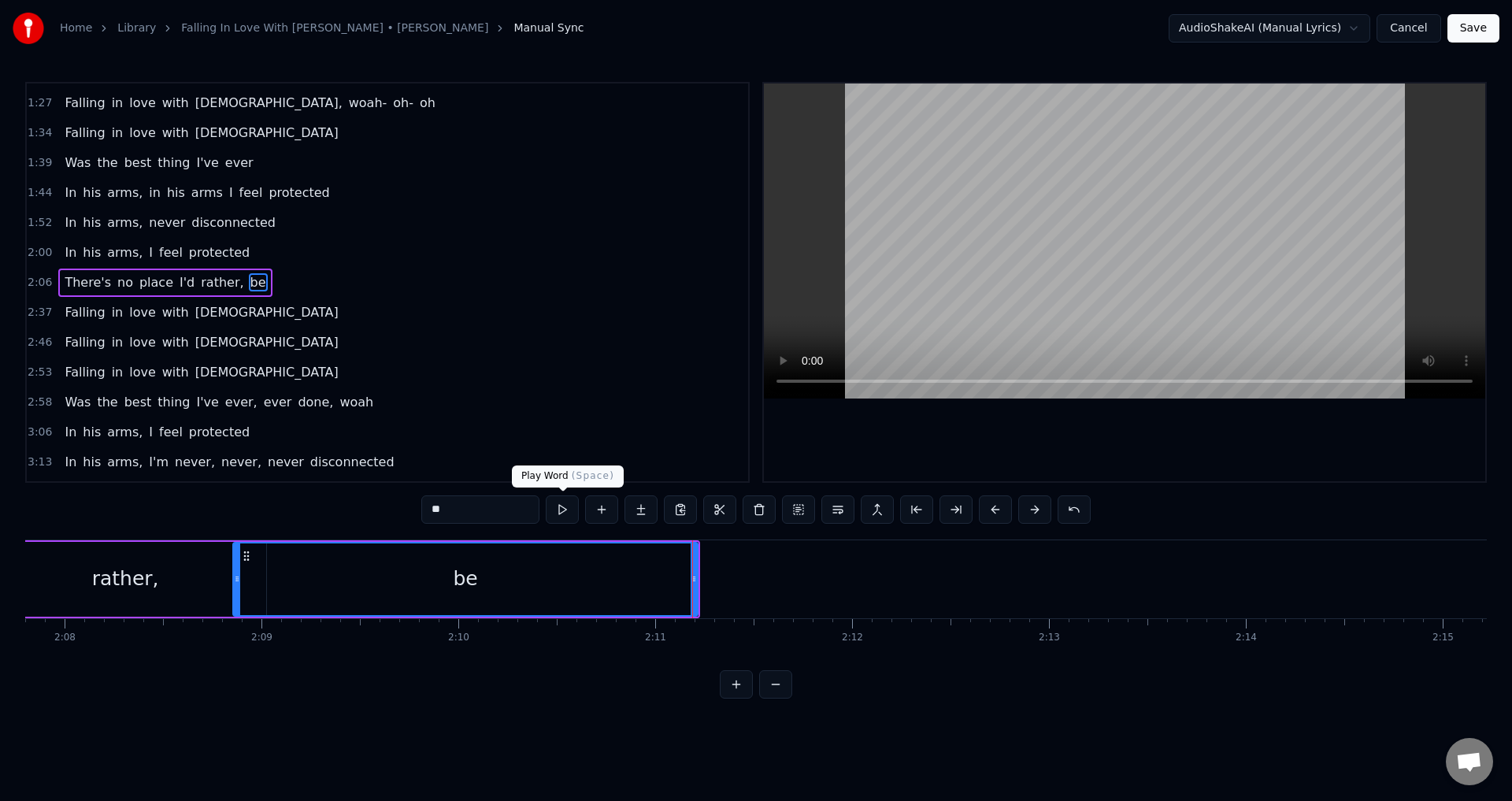
click at [563, 507] on button at bounding box center [562, 509] width 34 height 29
drag, startPoint x: 684, startPoint y: 440, endPoint x: 859, endPoint y: 523, distance: 193.7
click at [817, 499] on div "0:02 Oh- oh- oh- oh- ooh 0:28 Falling in love with [PERSON_NAME] 0:35 Falling i…" at bounding box center [756, 390] width 1462 height 617
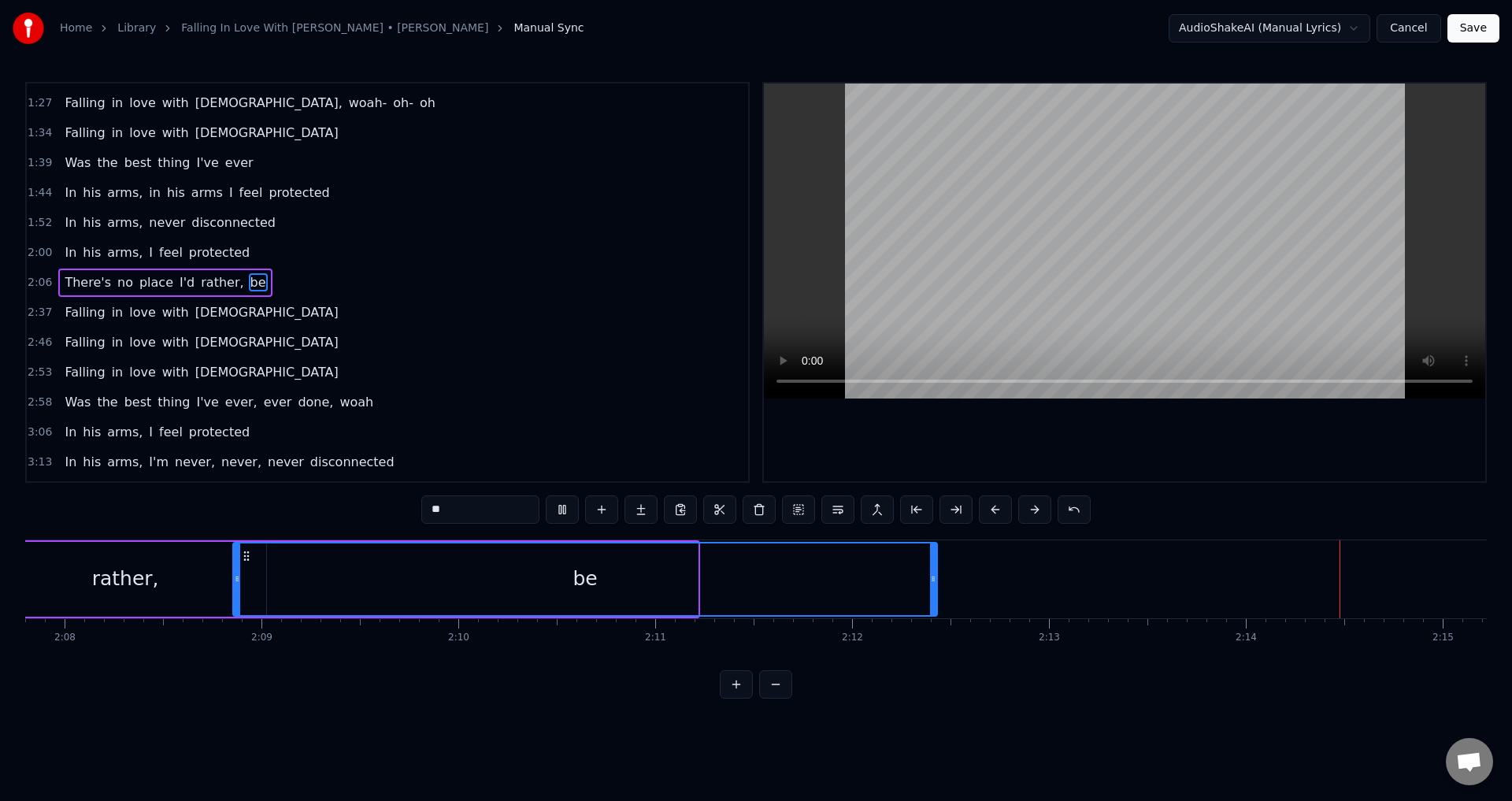
click at [936, 566] on div at bounding box center [933, 579] width 6 height 72
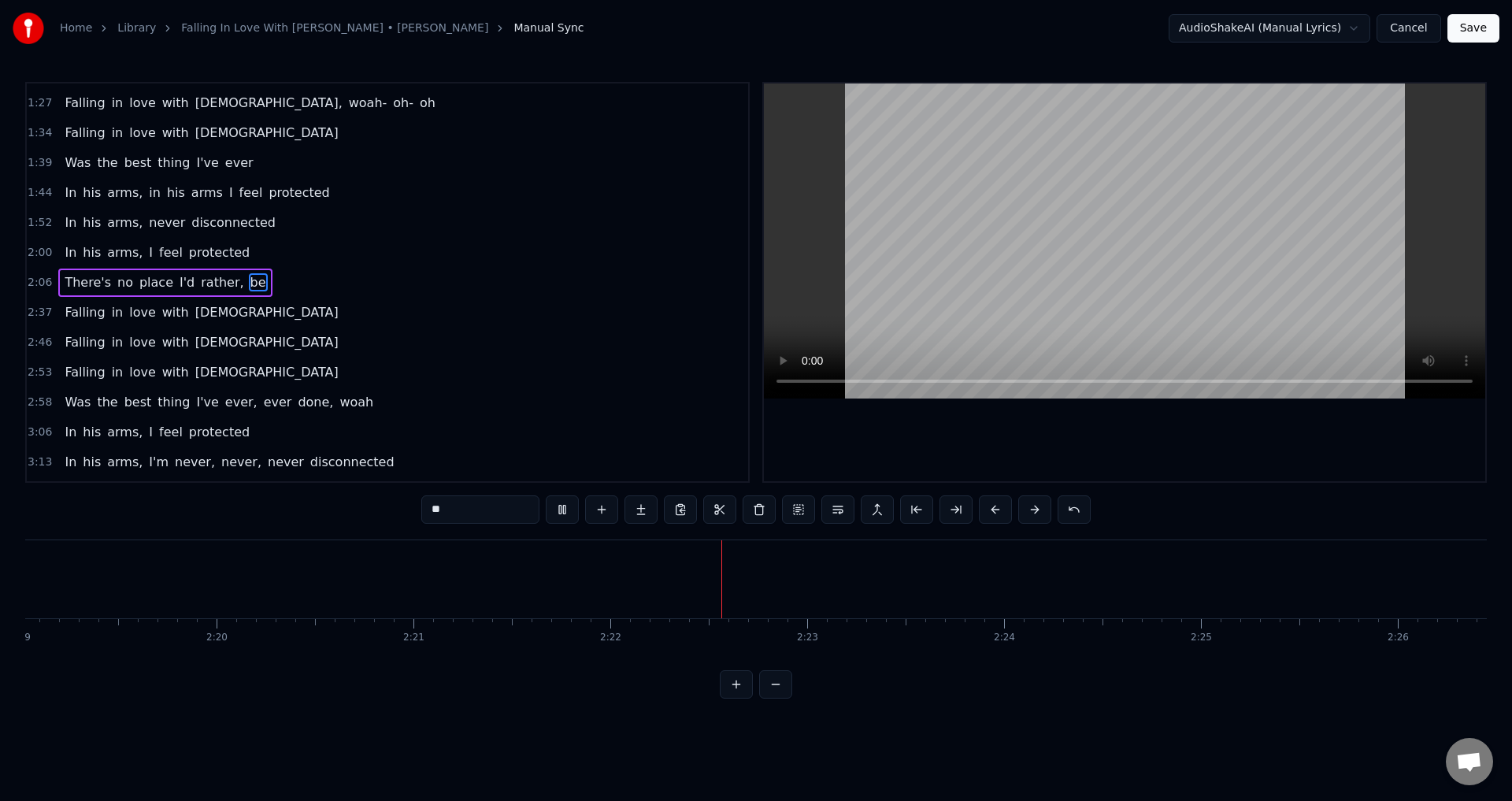
scroll to position [0, 27793]
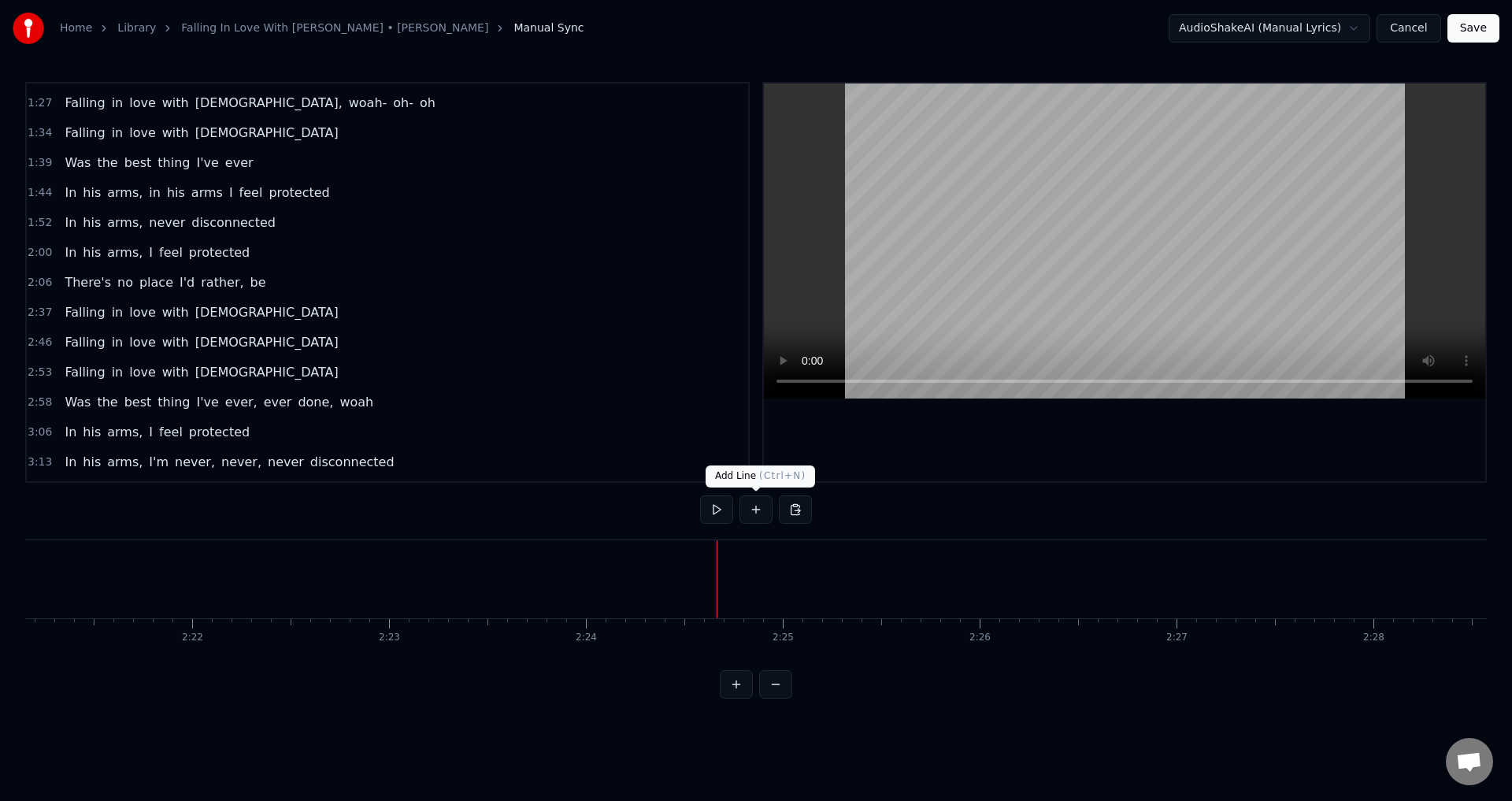
click at [759, 510] on button at bounding box center [756, 509] width 34 height 29
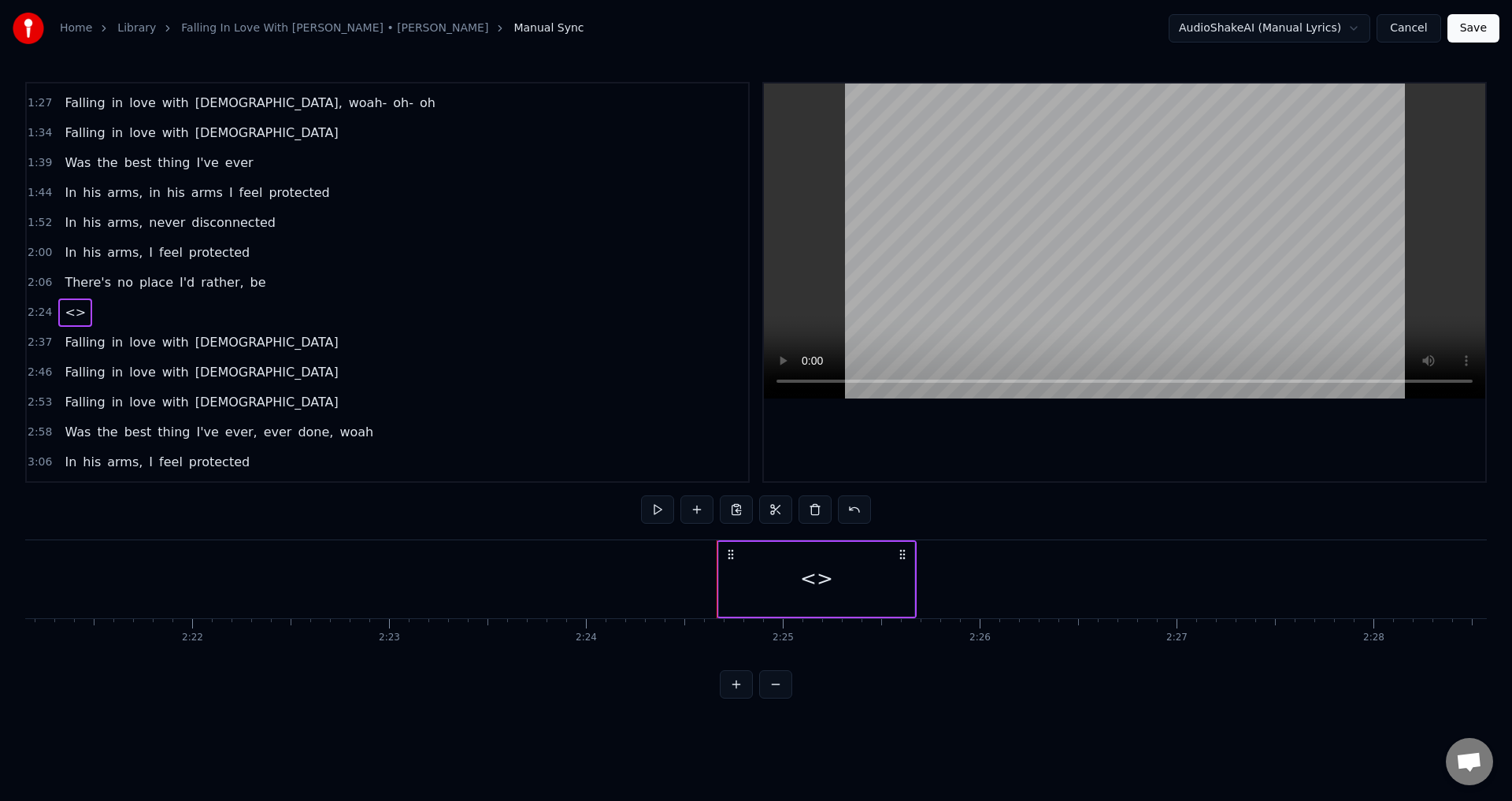
click at [767, 586] on div "<>" at bounding box center [817, 579] width 195 height 75
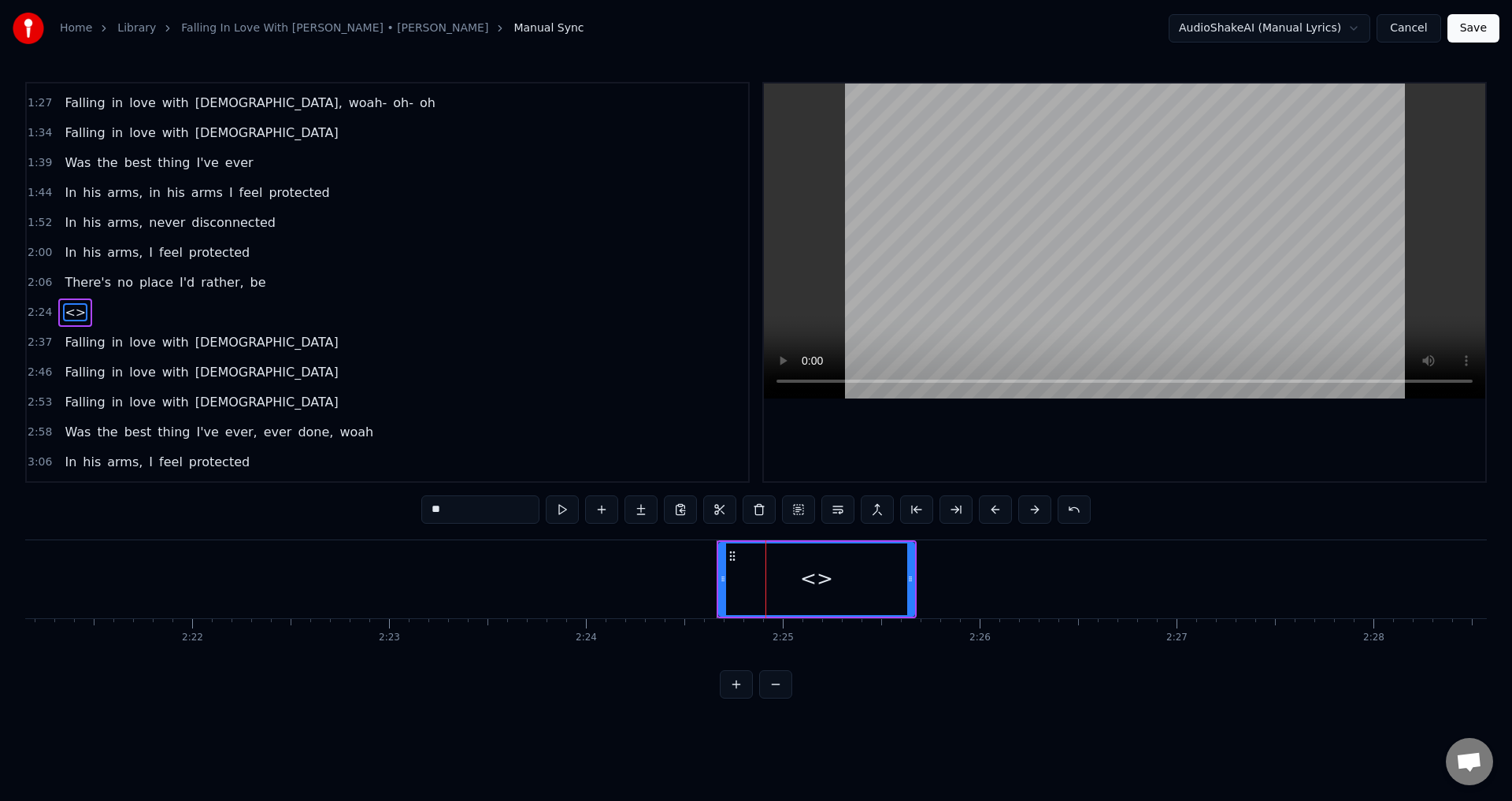
scroll to position [385, 0]
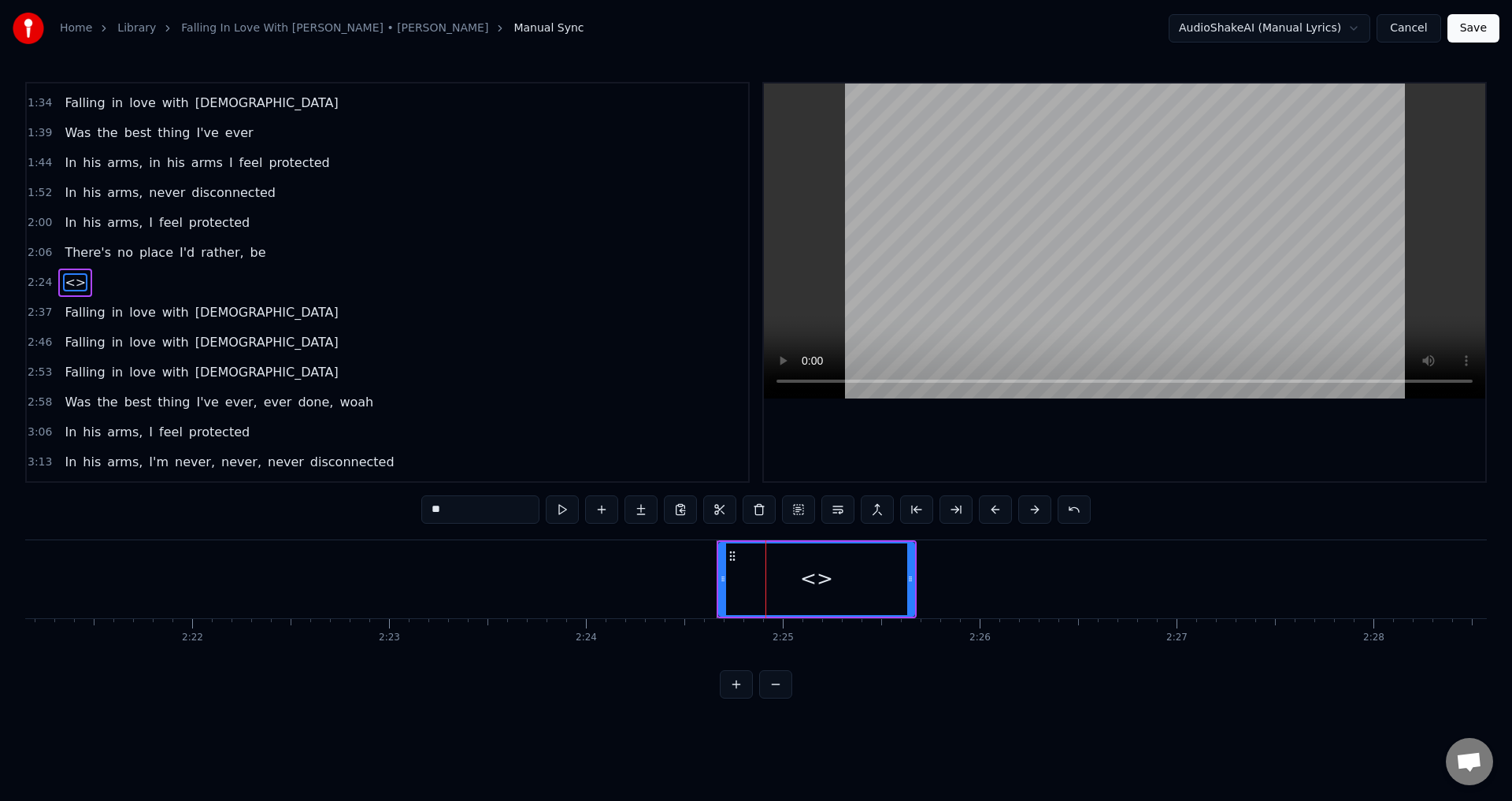
drag, startPoint x: 500, startPoint y: 504, endPoint x: 381, endPoint y: 518, distance: 119.8
click at [381, 518] on div "0:02 Oh- oh- oh- oh- ooh 0:28 Falling in love with [PERSON_NAME] 0:35 Falling i…" at bounding box center [756, 390] width 1462 height 617
type input "*"
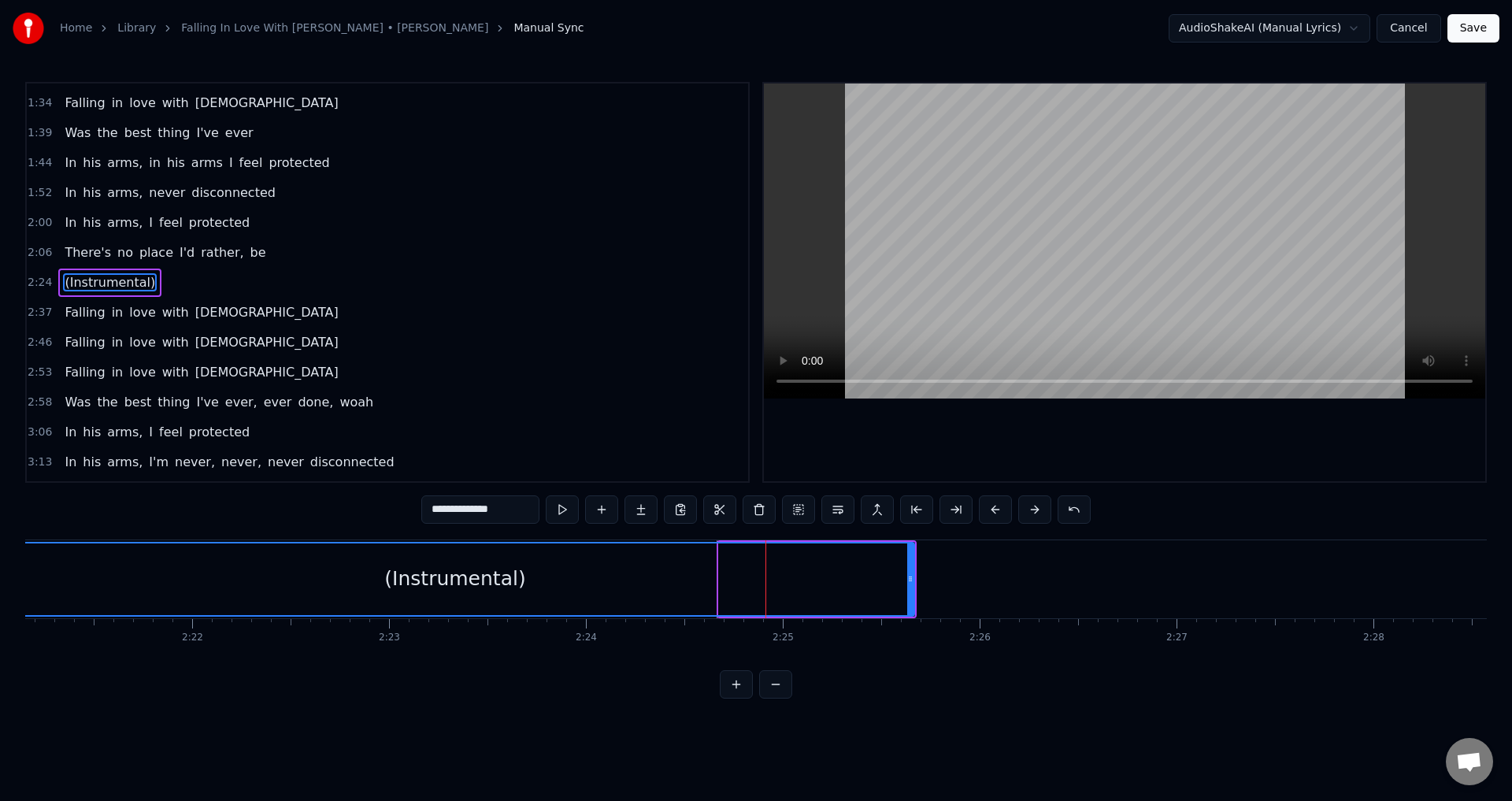
drag, startPoint x: 723, startPoint y: 575, endPoint x: 0, endPoint y: 564, distance: 723.1
click at [0, 564] on div "Home Library Falling In Love With [PERSON_NAME] • [PERSON_NAME] Manual Sync Aud…" at bounding box center [756, 349] width 1512 height 698
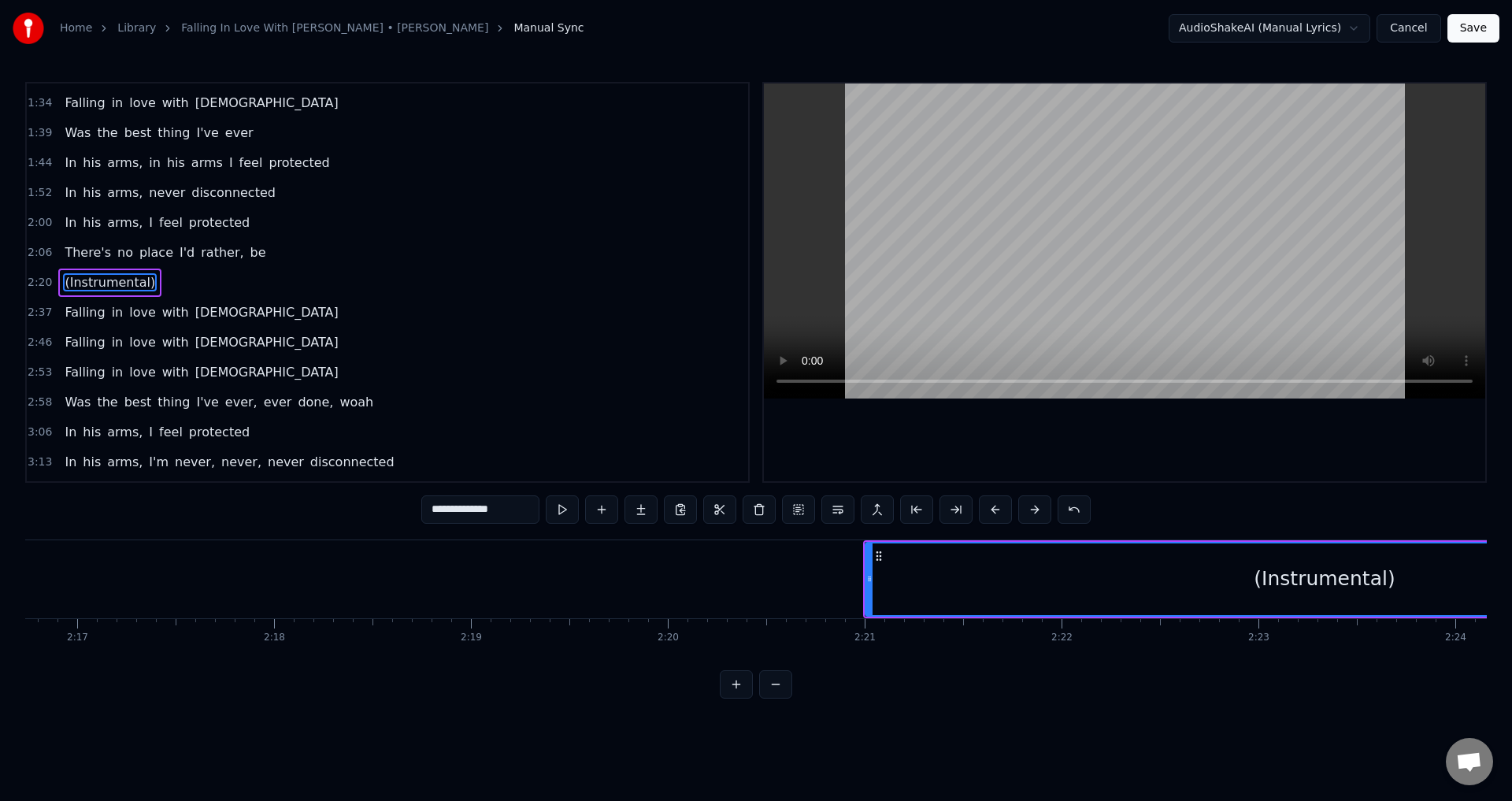
scroll to position [0, 26744]
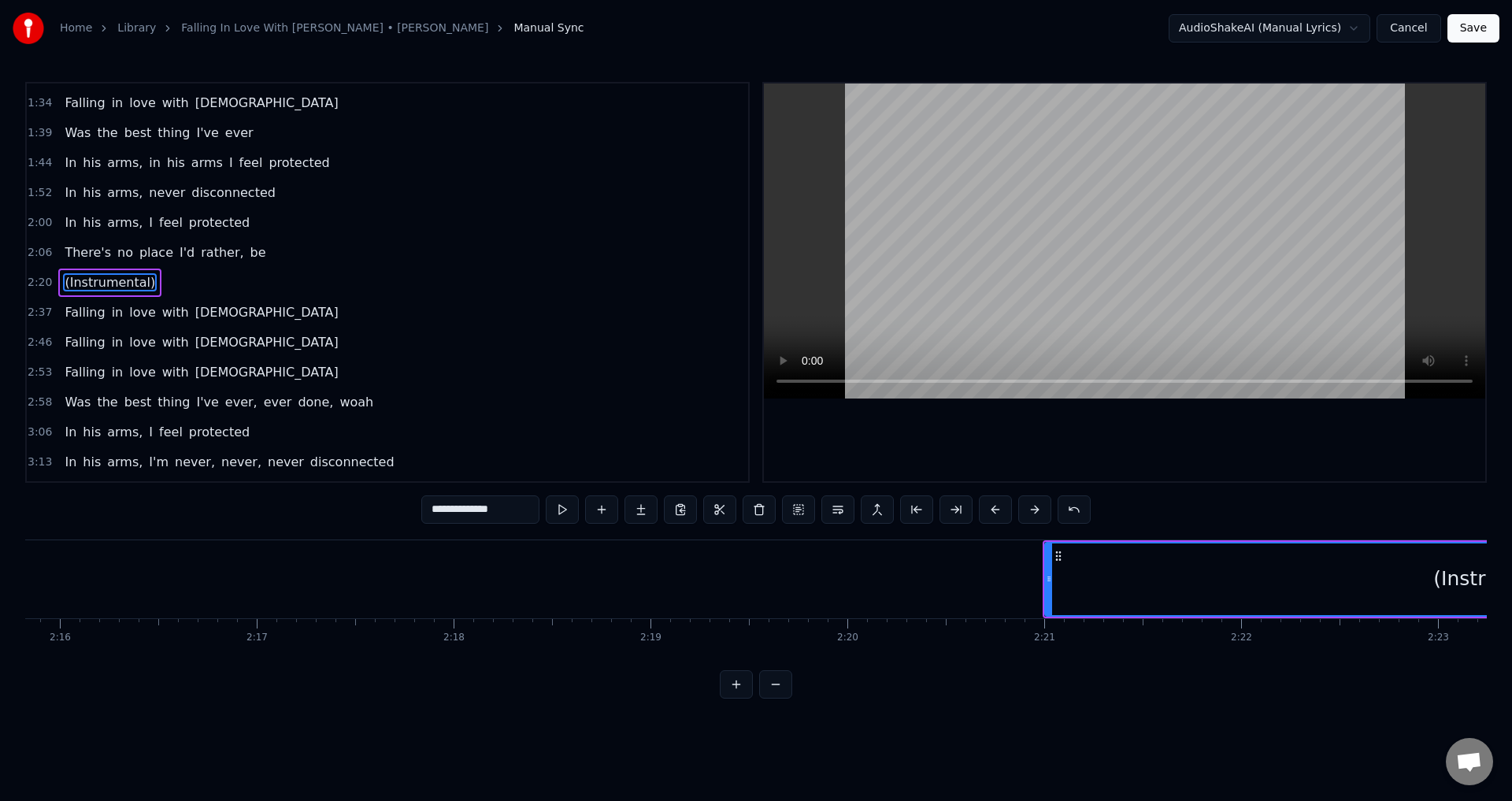
drag, startPoint x: 1048, startPoint y: 578, endPoint x: 308, endPoint y: 668, distance: 745.5
click at [644, 658] on div "Oh- oh- oh- oh- ooh Falling in love with [PERSON_NAME] Falling in love with [PE…" at bounding box center [756, 599] width 1462 height 118
type input "**********"
click at [304, 668] on div "0:02 Oh- oh- oh- oh- ooh 0:28 Falling in love with [PERSON_NAME] 0:35 Falling i…" at bounding box center [756, 390] width 1462 height 617
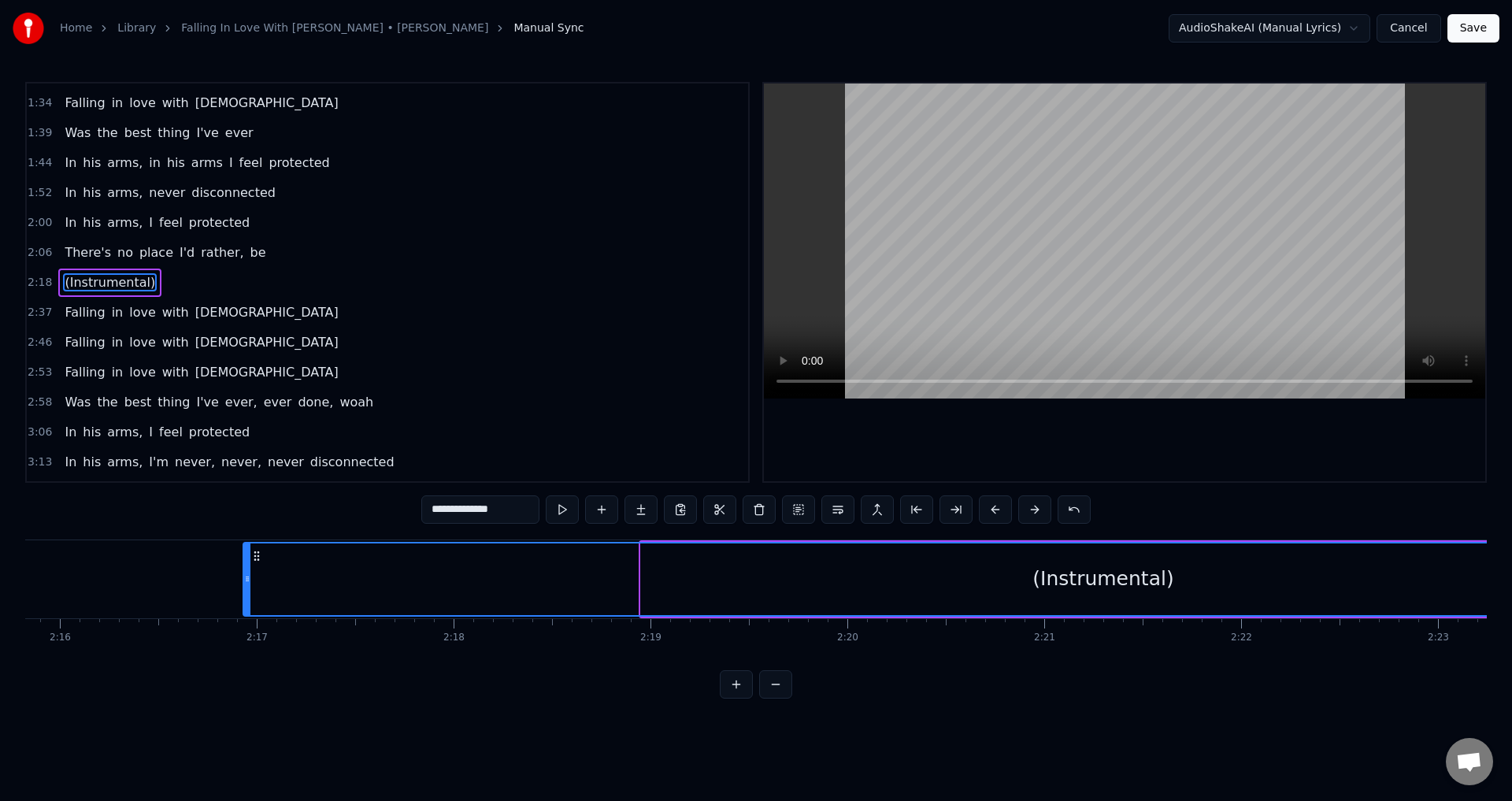
drag, startPoint x: 646, startPoint y: 582, endPoint x: 100, endPoint y: 656, distance: 551.0
click at [100, 656] on div "Oh- oh- oh- oh- ooh Falling in love with [PERSON_NAME] Falling in love with [PE…" at bounding box center [756, 599] width 1462 height 118
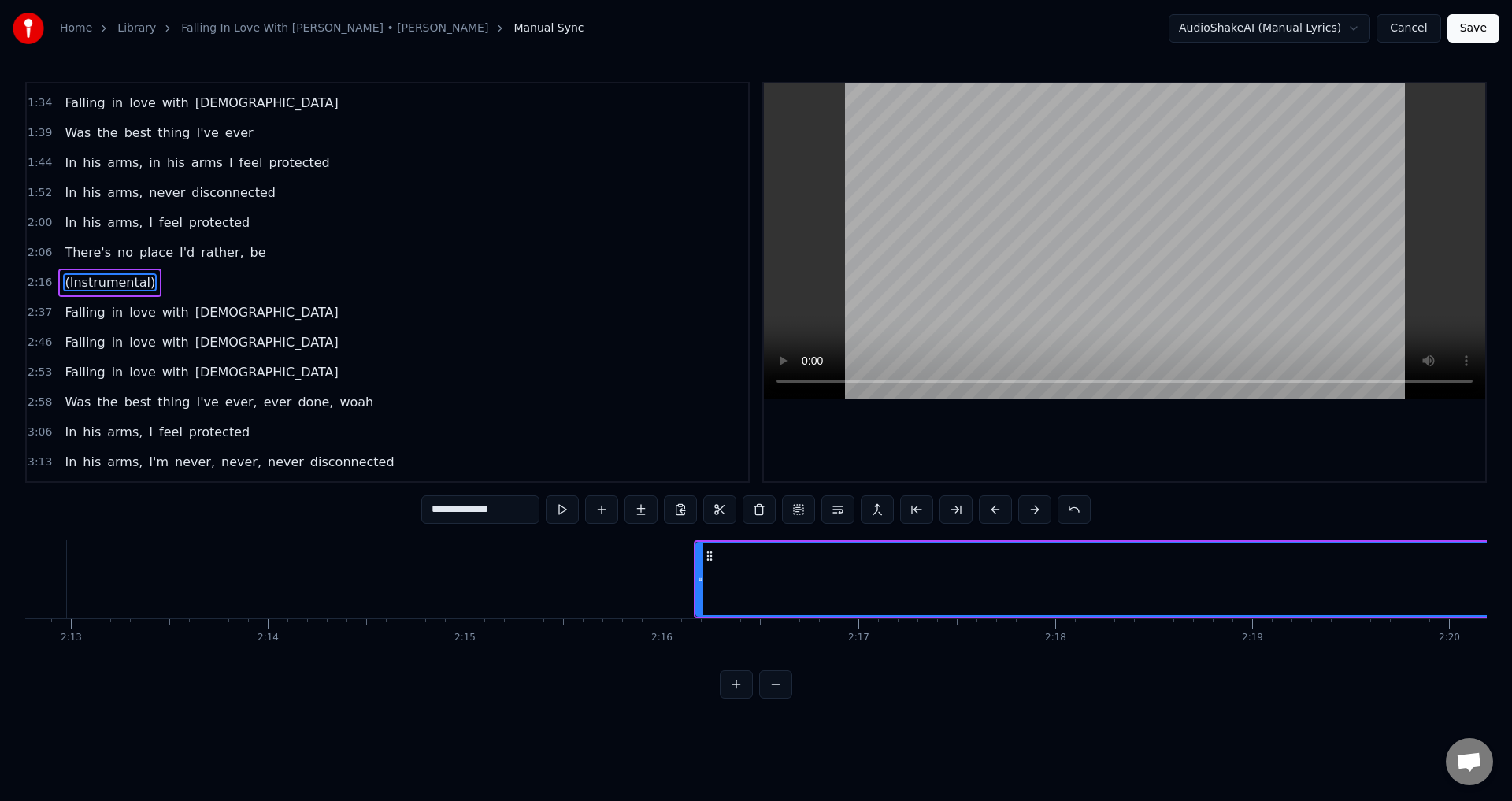
scroll to position [0, 25933]
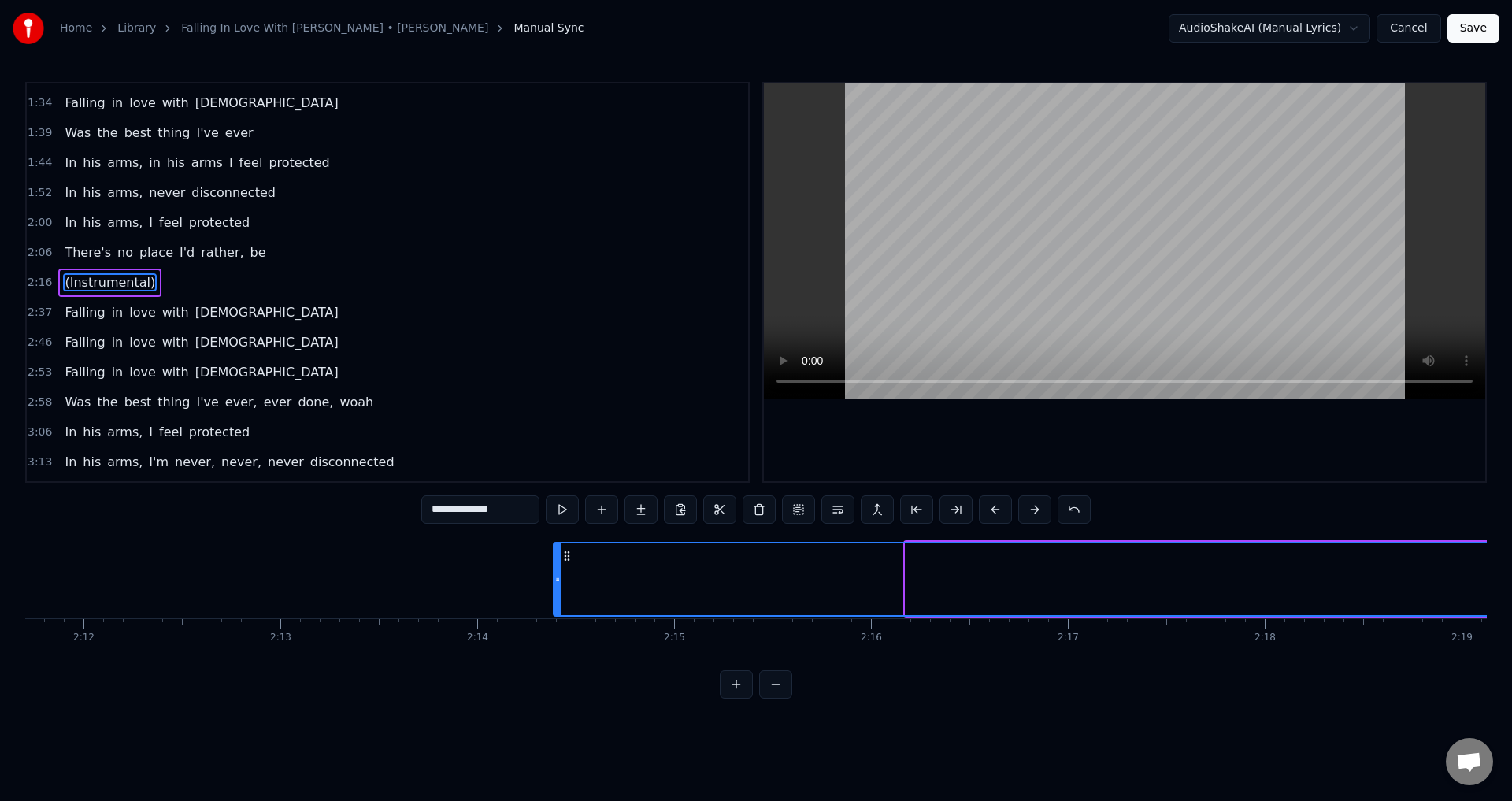
drag, startPoint x: 906, startPoint y: 596, endPoint x: 554, endPoint y: 635, distance: 354.2
click at [554, 635] on div "Oh- oh- oh- oh- ooh Falling in love with [PERSON_NAME] Falling in love with [PE…" at bounding box center [756, 599] width 1462 height 118
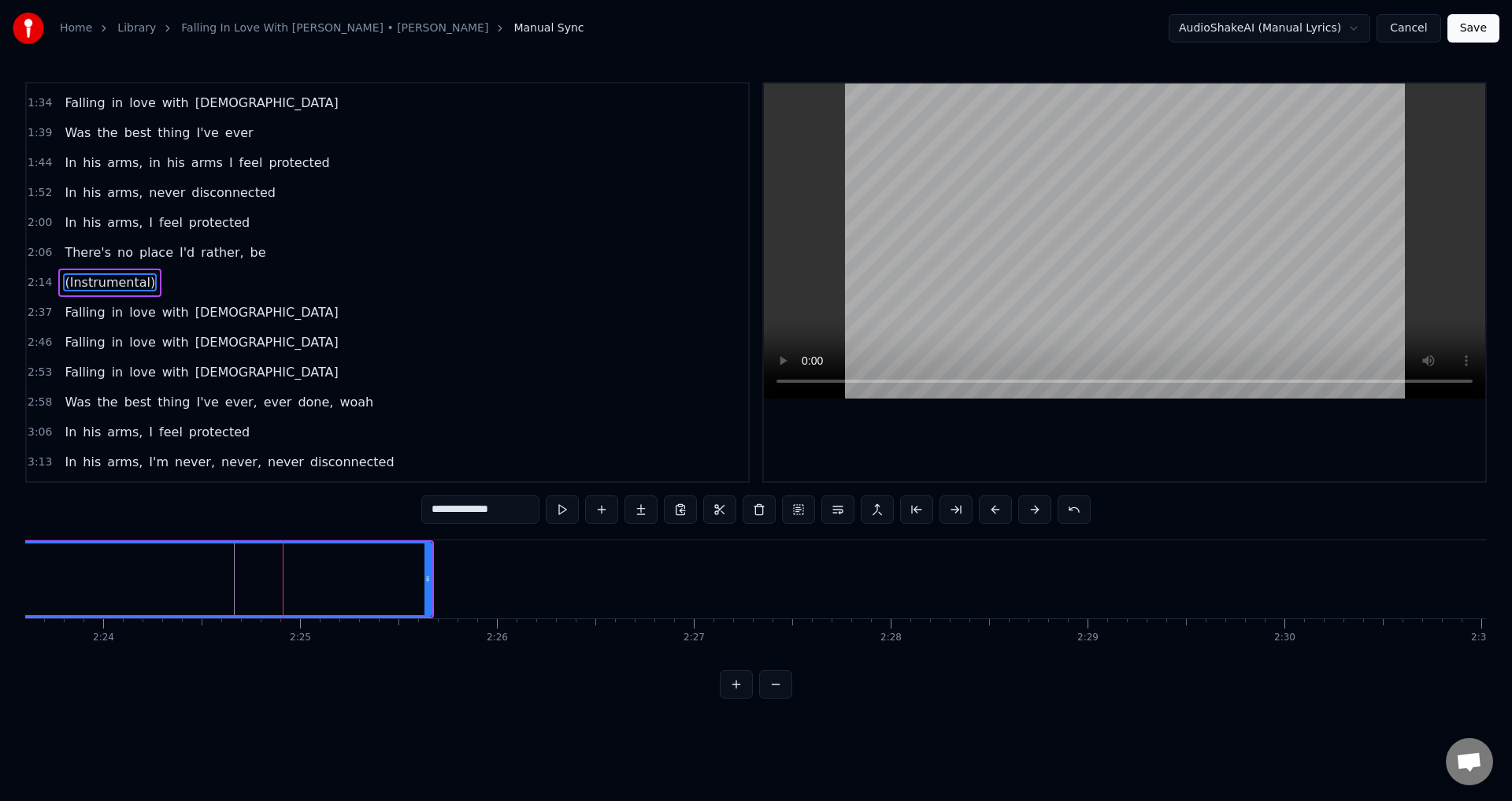
scroll to position [0, 28397]
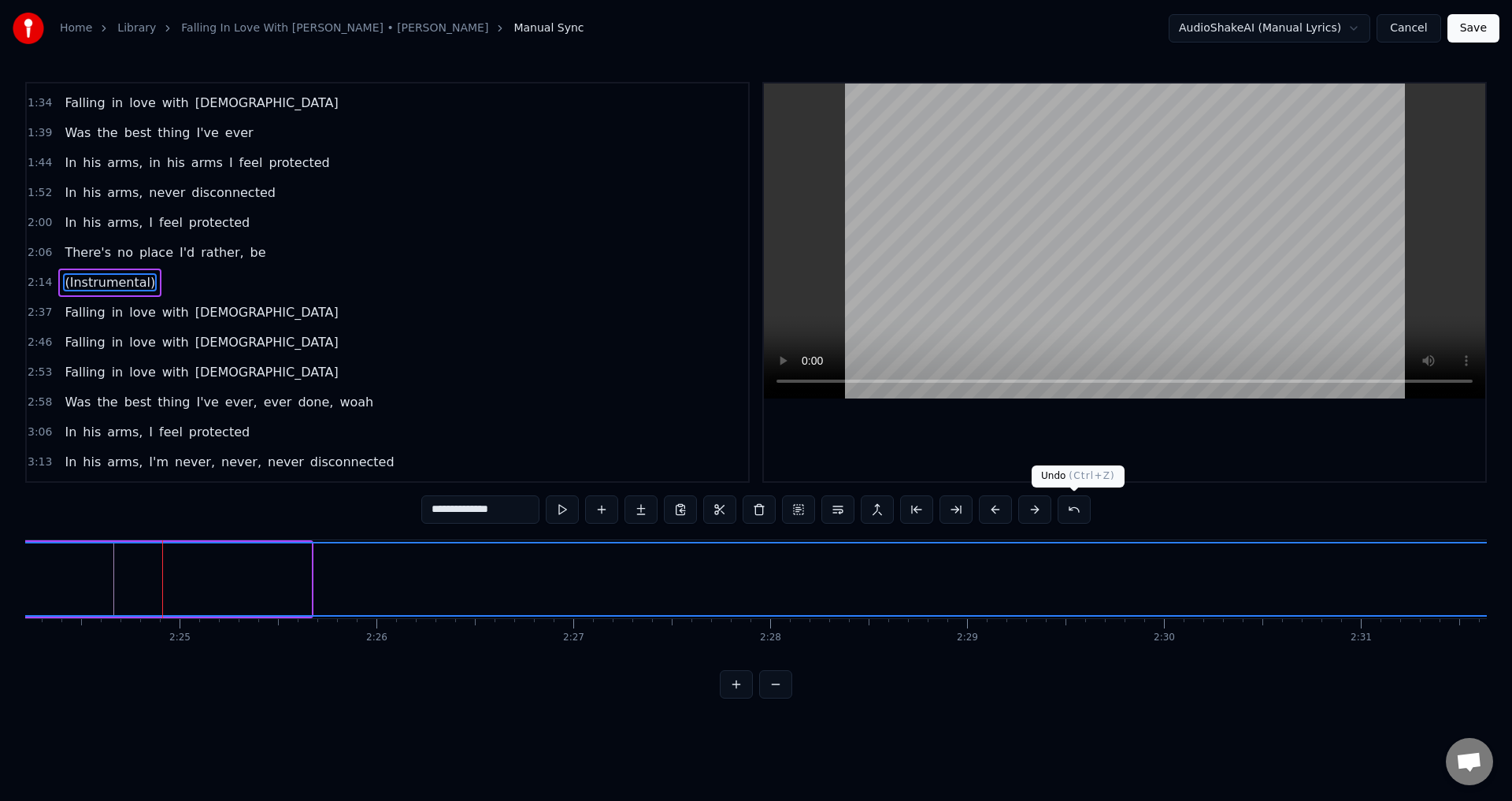
drag, startPoint x: 309, startPoint y: 586, endPoint x: 1017, endPoint y: 745, distance: 725.6
click at [1511, 472] on div "Home Library Falling In Love With [PERSON_NAME] • [PERSON_NAME] Manual Sync Aud…" at bounding box center [756, 349] width 1512 height 698
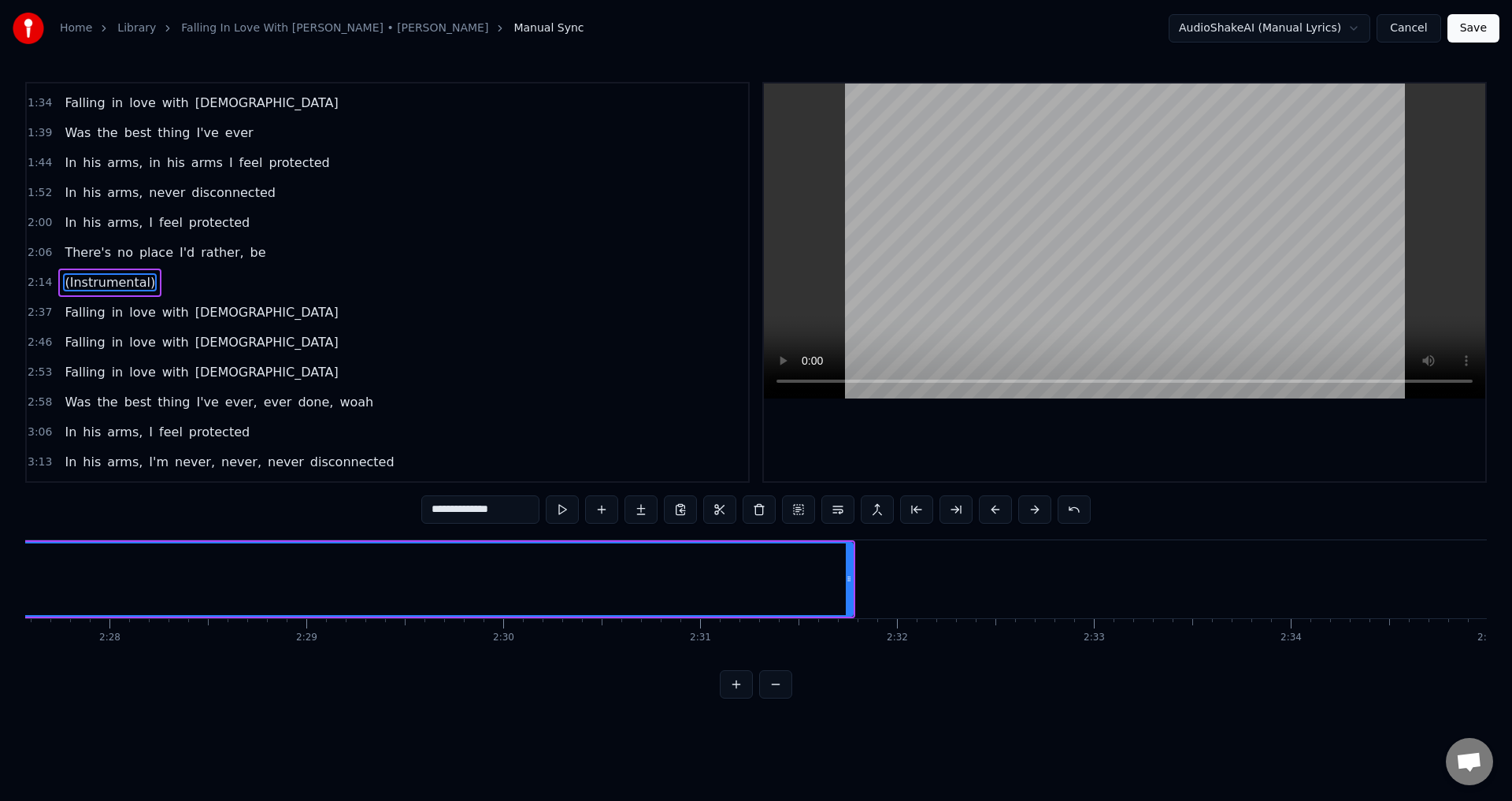
scroll to position [0, 29479]
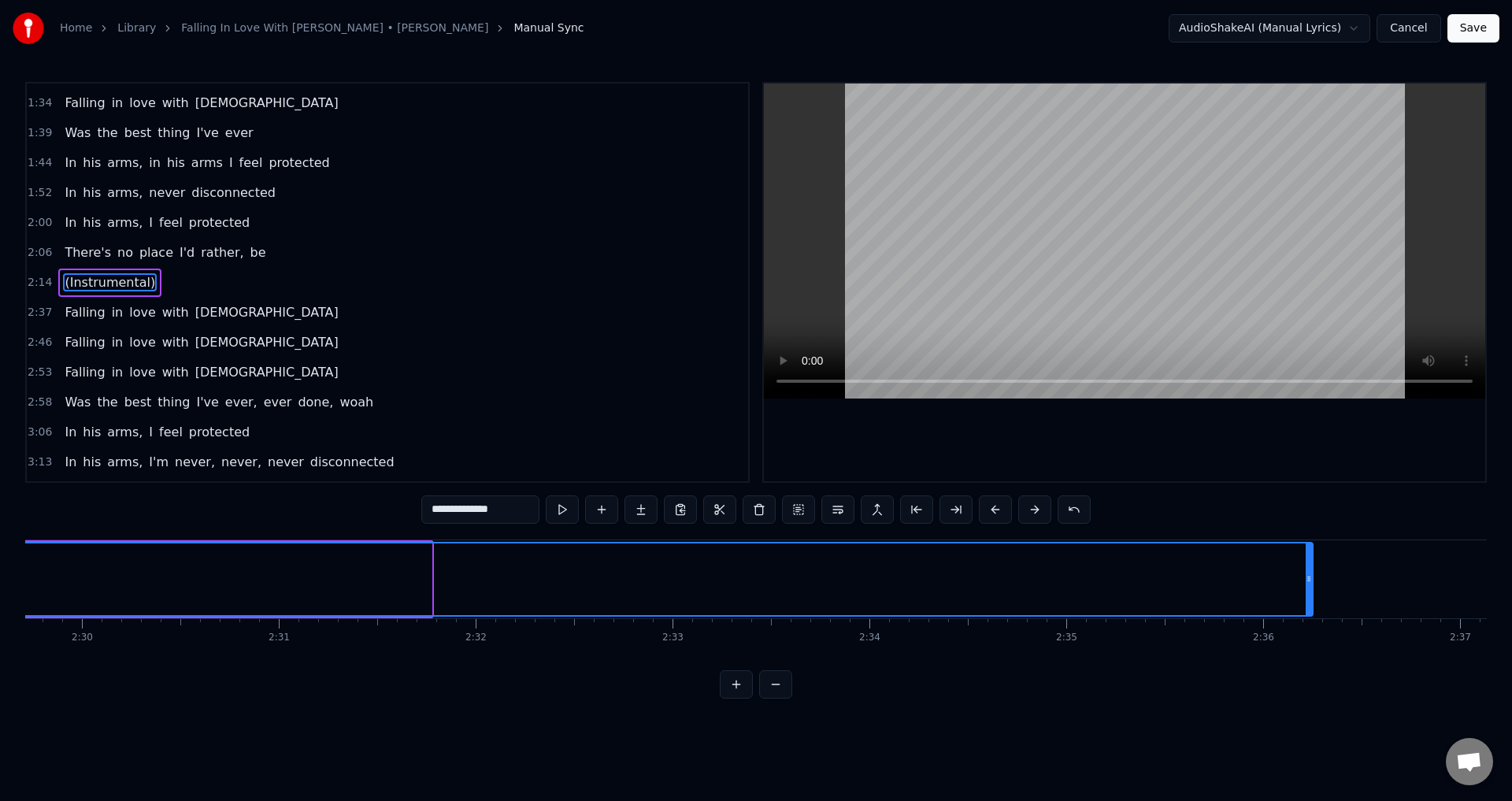
drag, startPoint x: 430, startPoint y: 595, endPoint x: 1333, endPoint y: 627, distance: 903.6
click at [1333, 627] on div "Oh- oh- oh- oh- ooh Falling in love with [PERSON_NAME] Falling in love with [PE…" at bounding box center [756, 599] width 1462 height 118
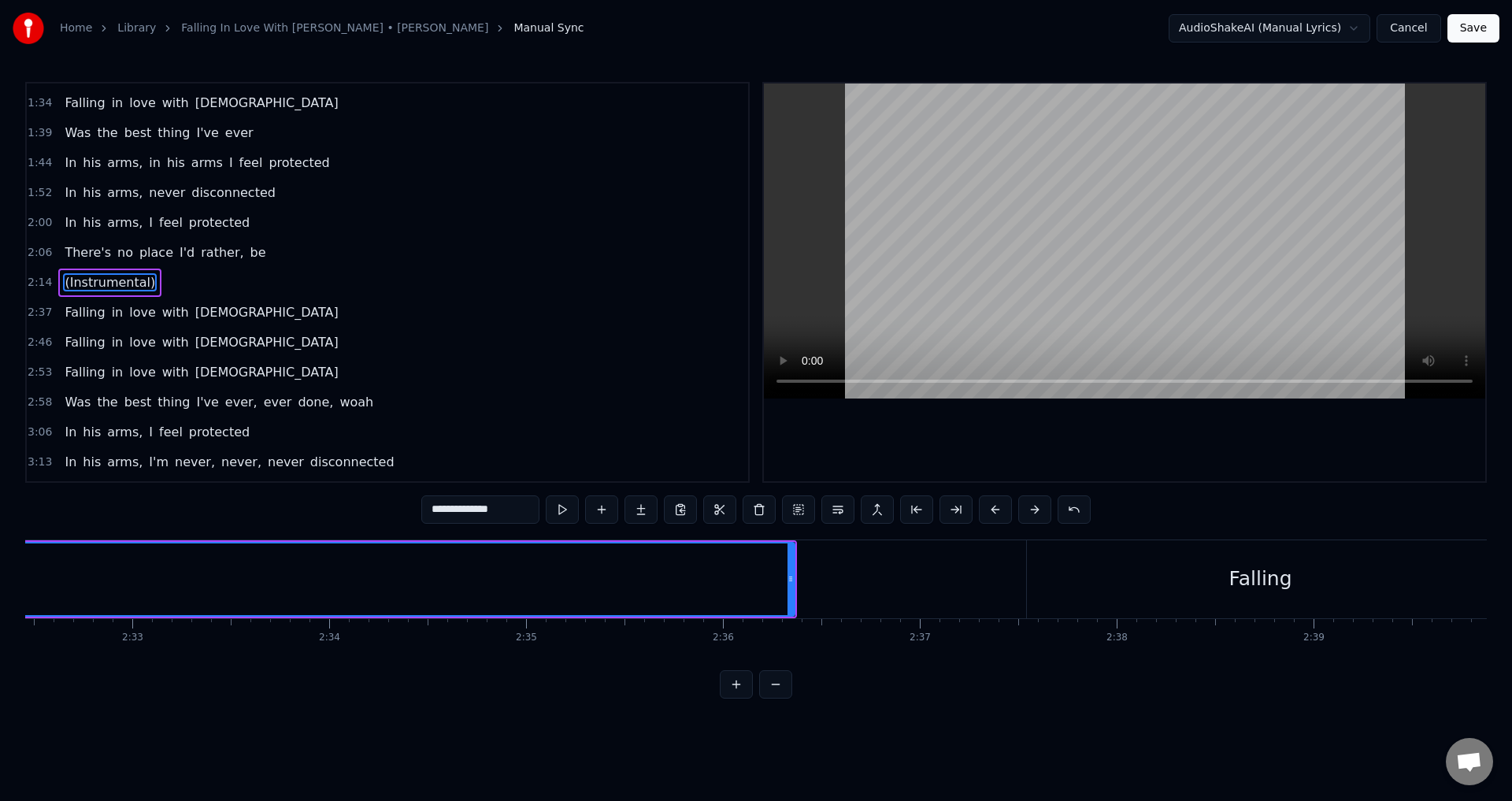
scroll to position [0, 30200]
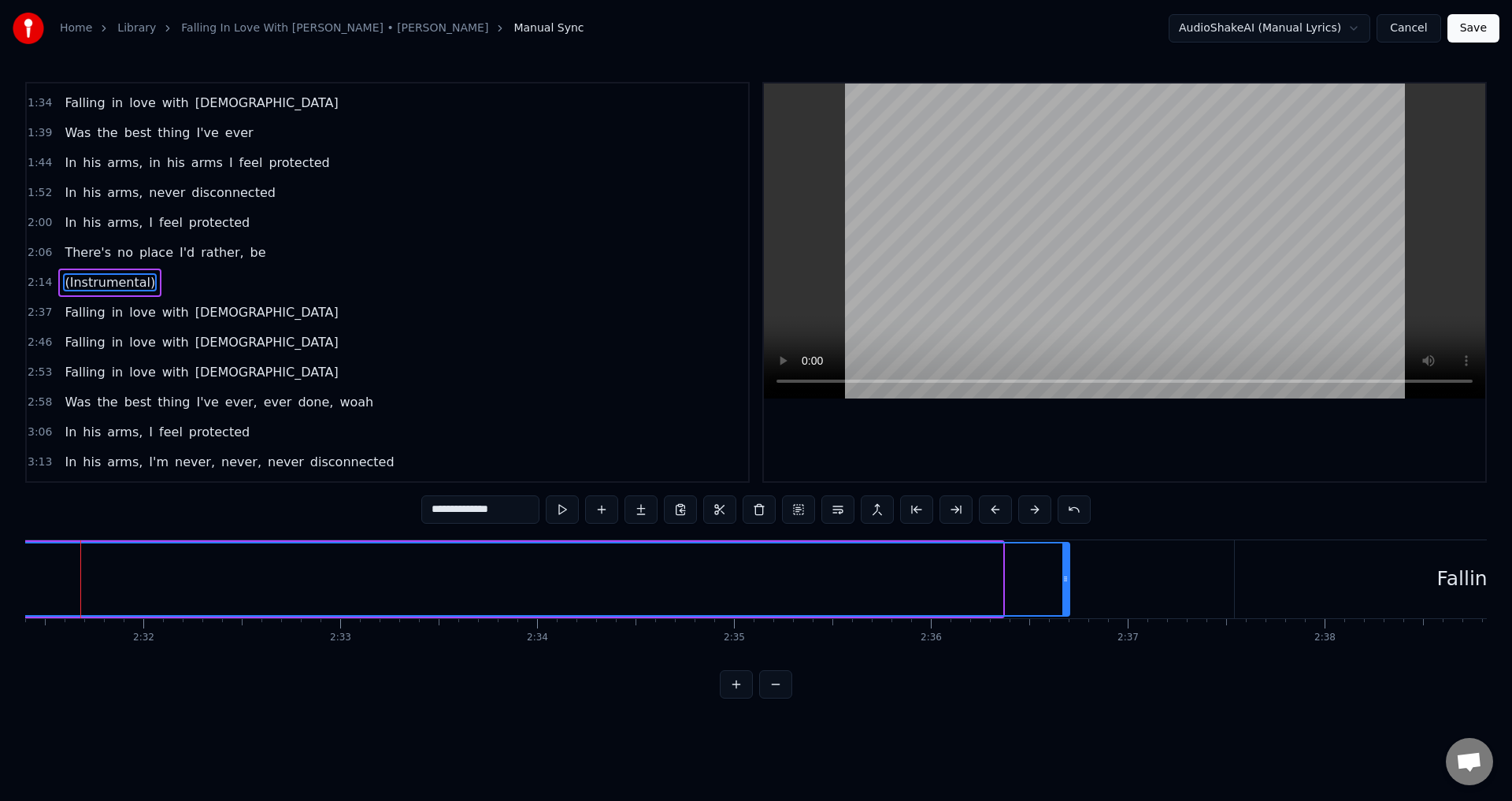
scroll to position [0, 29787]
drag, startPoint x: 612, startPoint y: 576, endPoint x: 679, endPoint y: 584, distance: 67.5
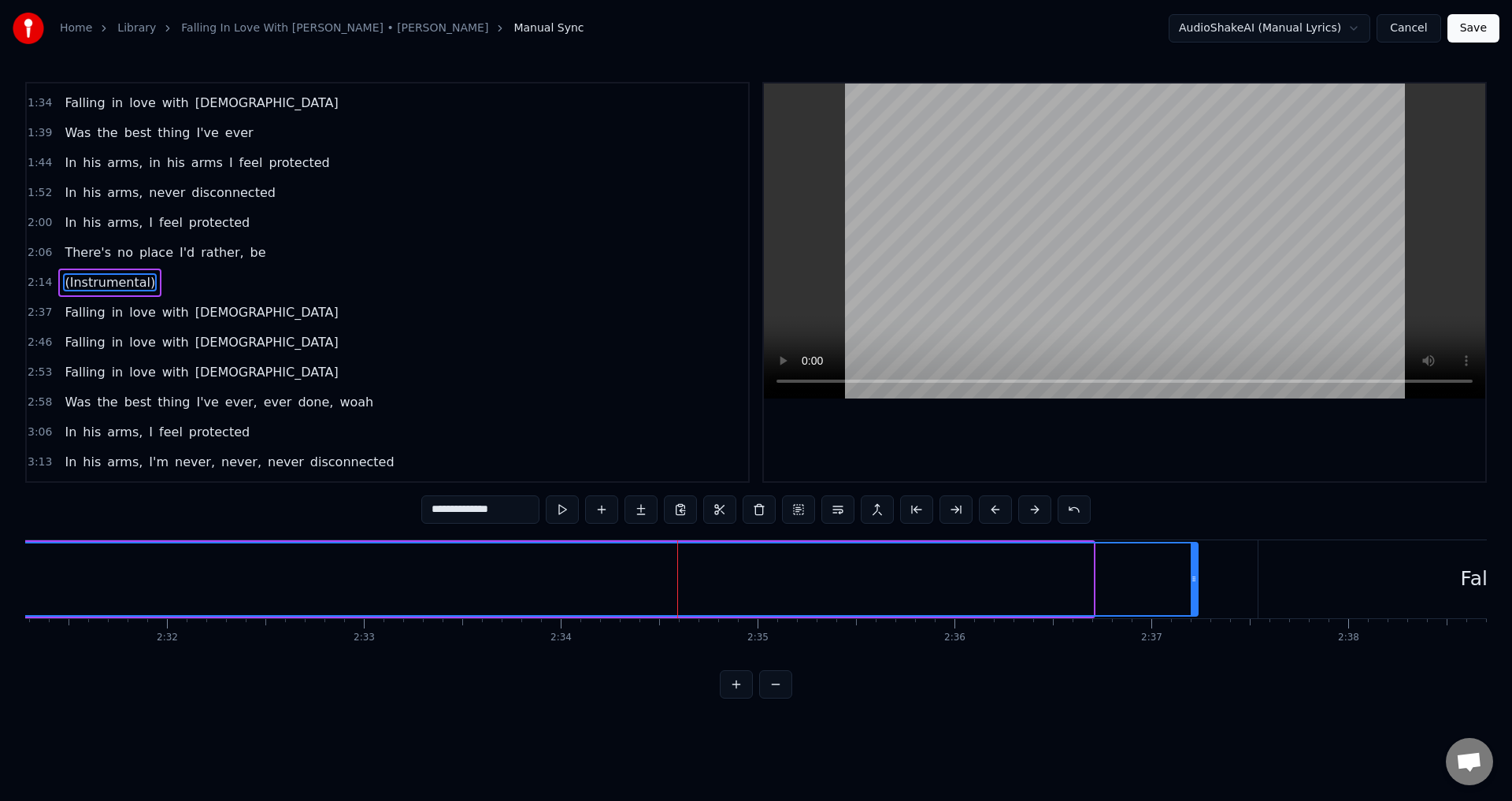
drag, startPoint x: 1088, startPoint y: 576, endPoint x: 1196, endPoint y: 581, distance: 108.1
click at [1196, 581] on icon at bounding box center [1193, 579] width 6 height 13
drag, startPoint x: 1198, startPoint y: 581, endPoint x: 1222, endPoint y: 577, distance: 24.3
click at [1222, 577] on icon at bounding box center [1219, 579] width 6 height 13
drag, startPoint x: 1222, startPoint y: 568, endPoint x: 1104, endPoint y: 593, distance: 120.6
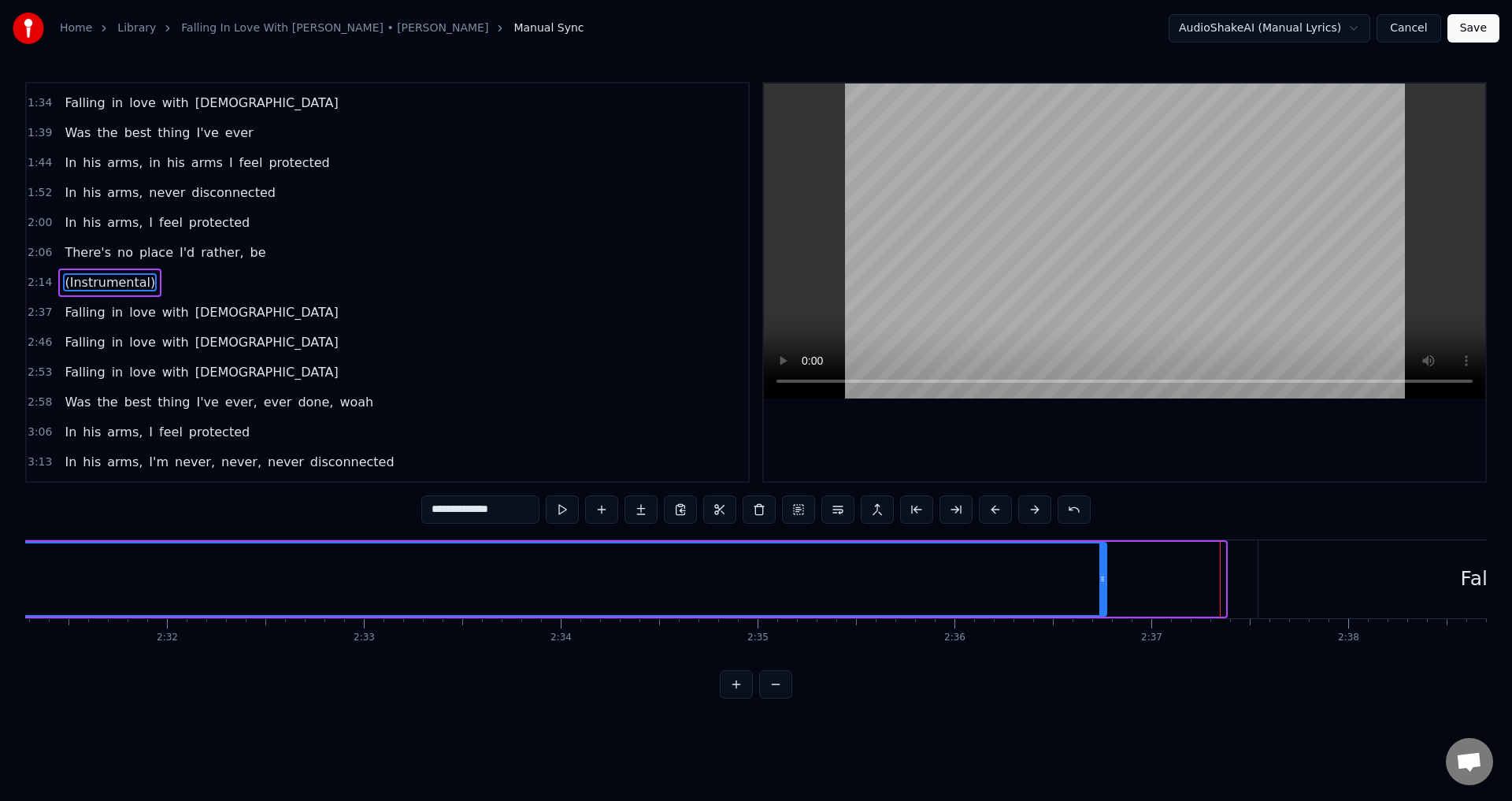
click at [1104, 593] on div at bounding box center [1103, 579] width 6 height 72
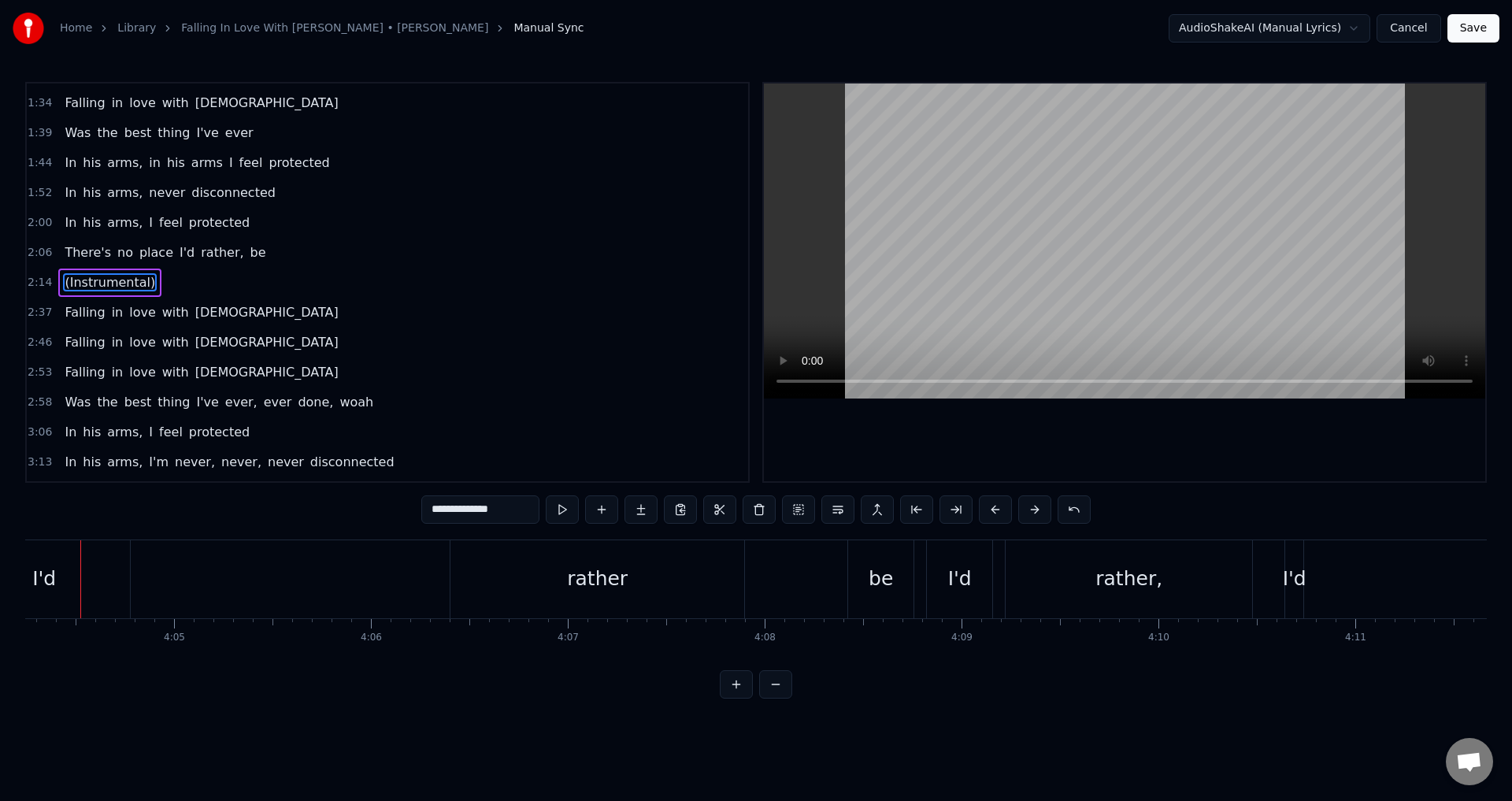
scroll to position [0, 48068]
click at [1471, 30] on button "Save" at bounding box center [1474, 28] width 52 height 29
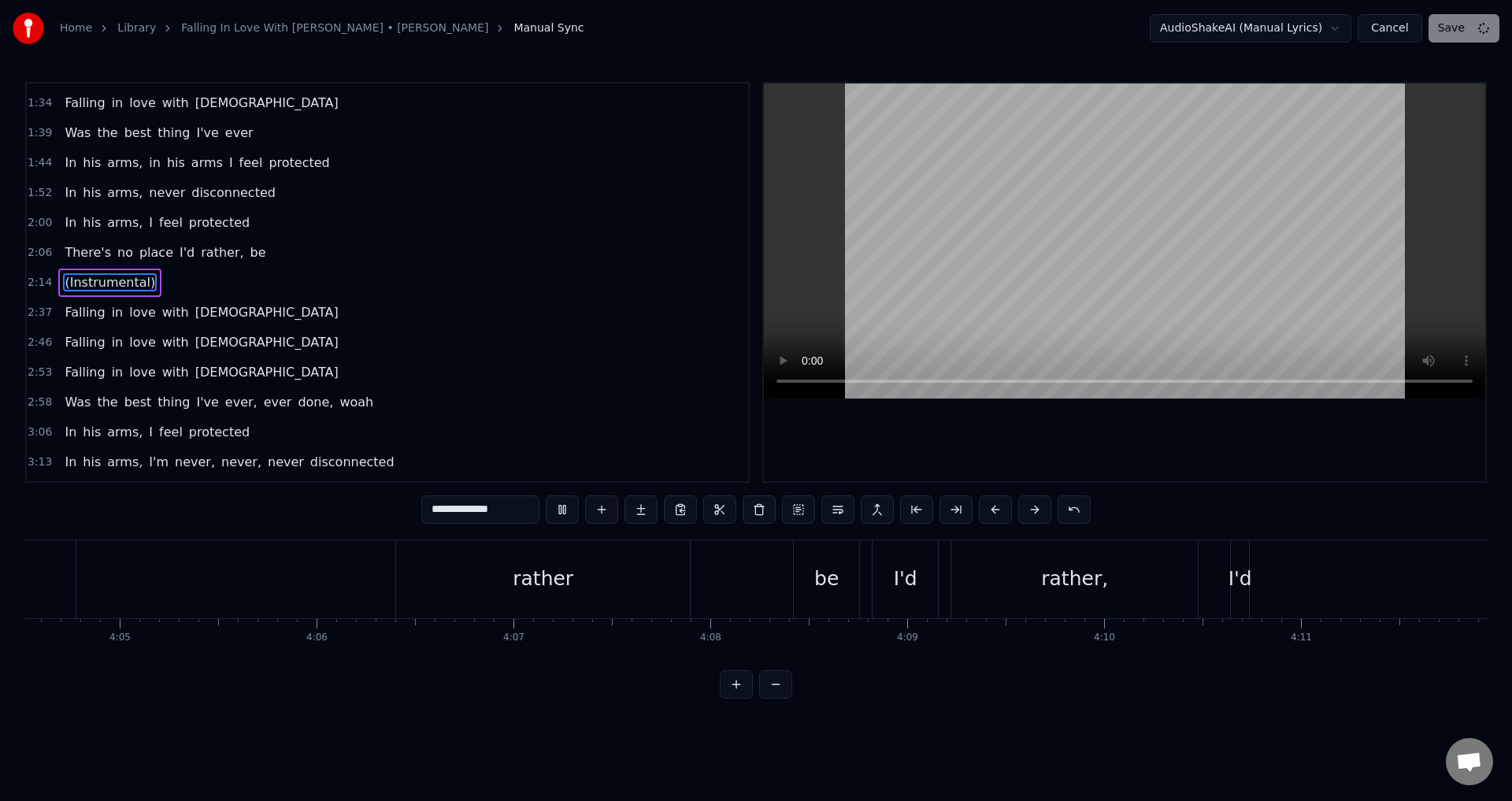
scroll to position [0, 49413]
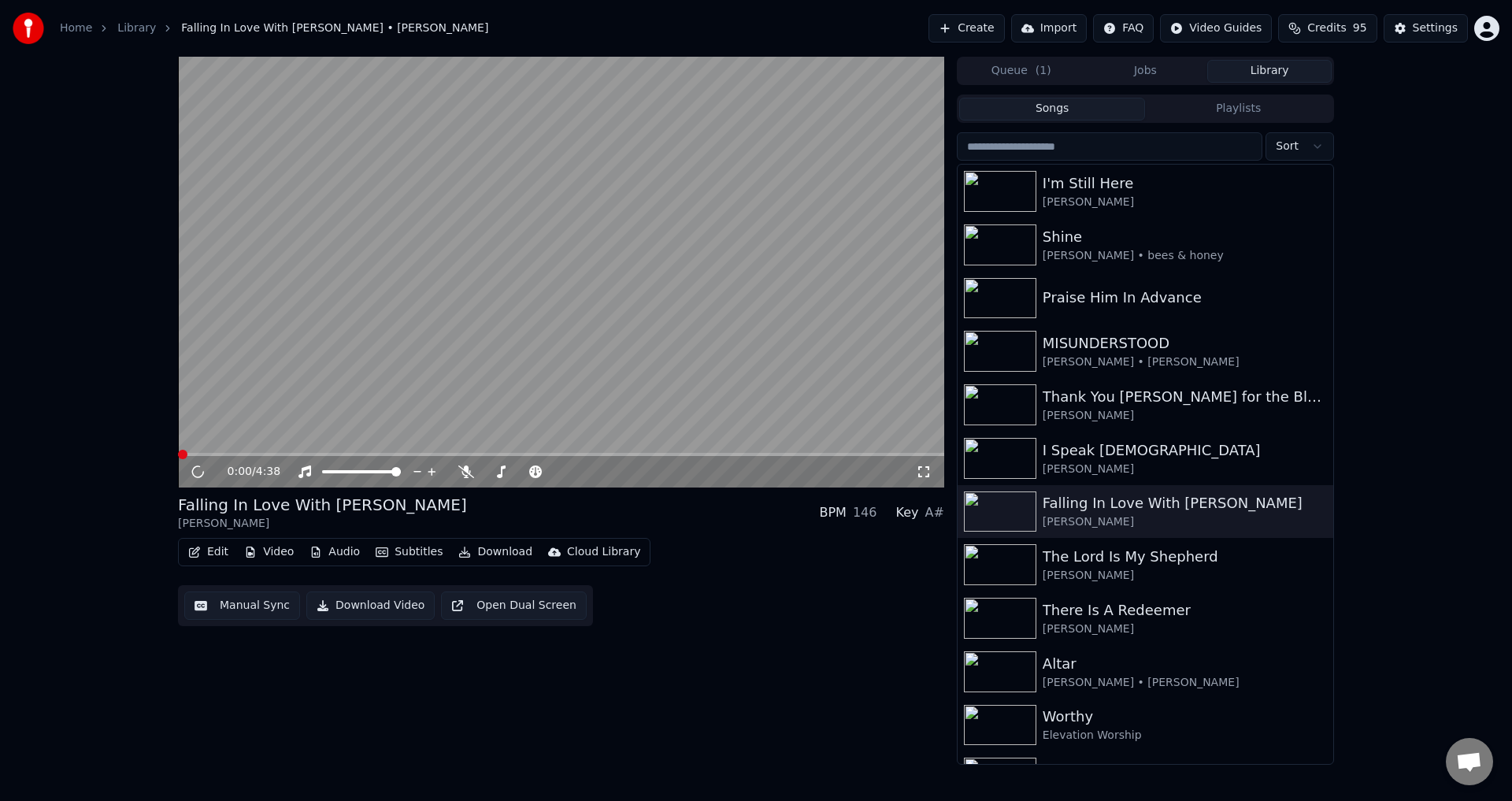
click at [685, 359] on video at bounding box center [560, 271] width 766 height 431
click at [1067, 449] on div "I Speak [DEMOGRAPHIC_DATA]" at bounding box center [1177, 451] width 268 height 22
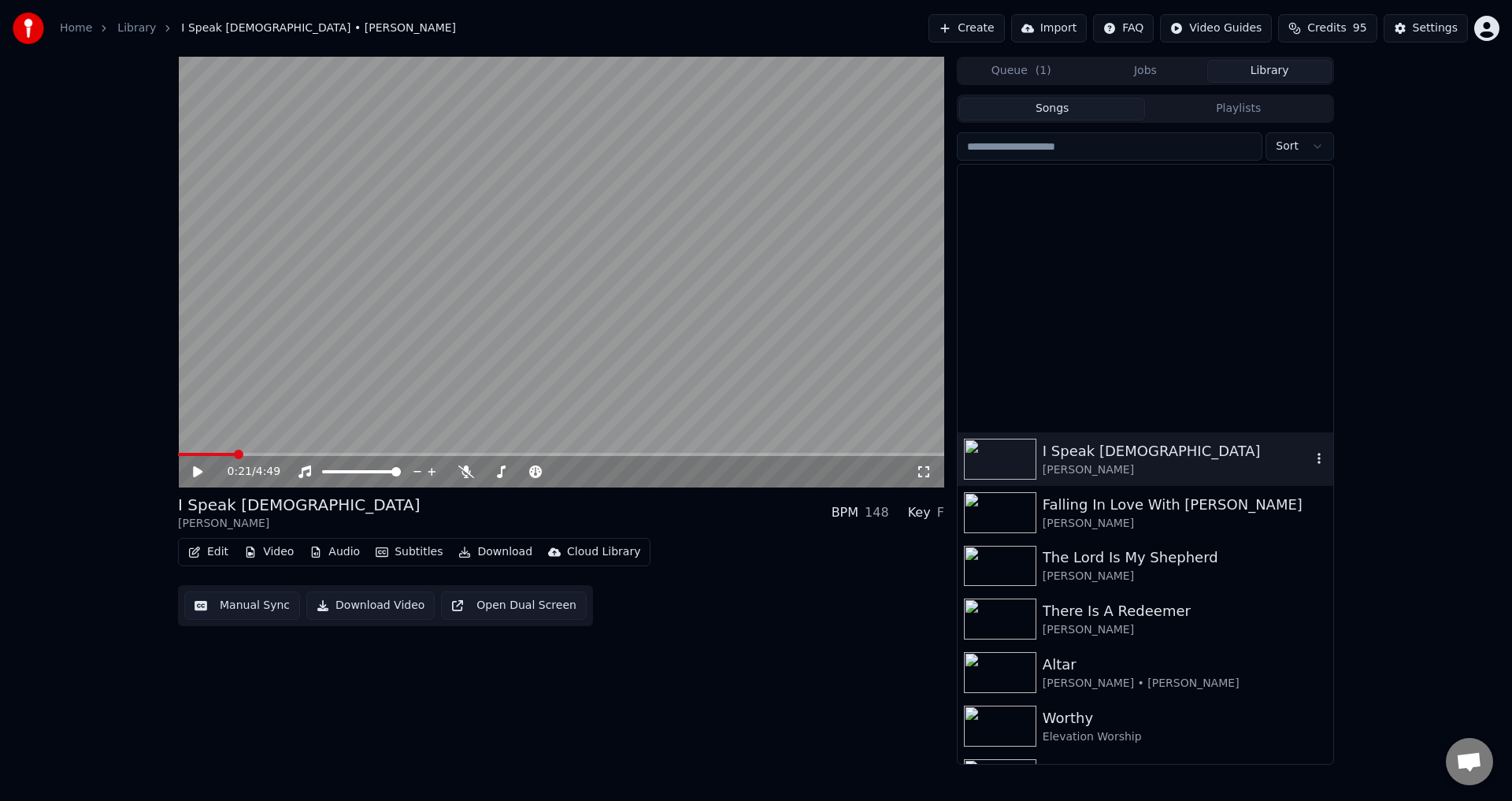
scroll to position [524, 0]
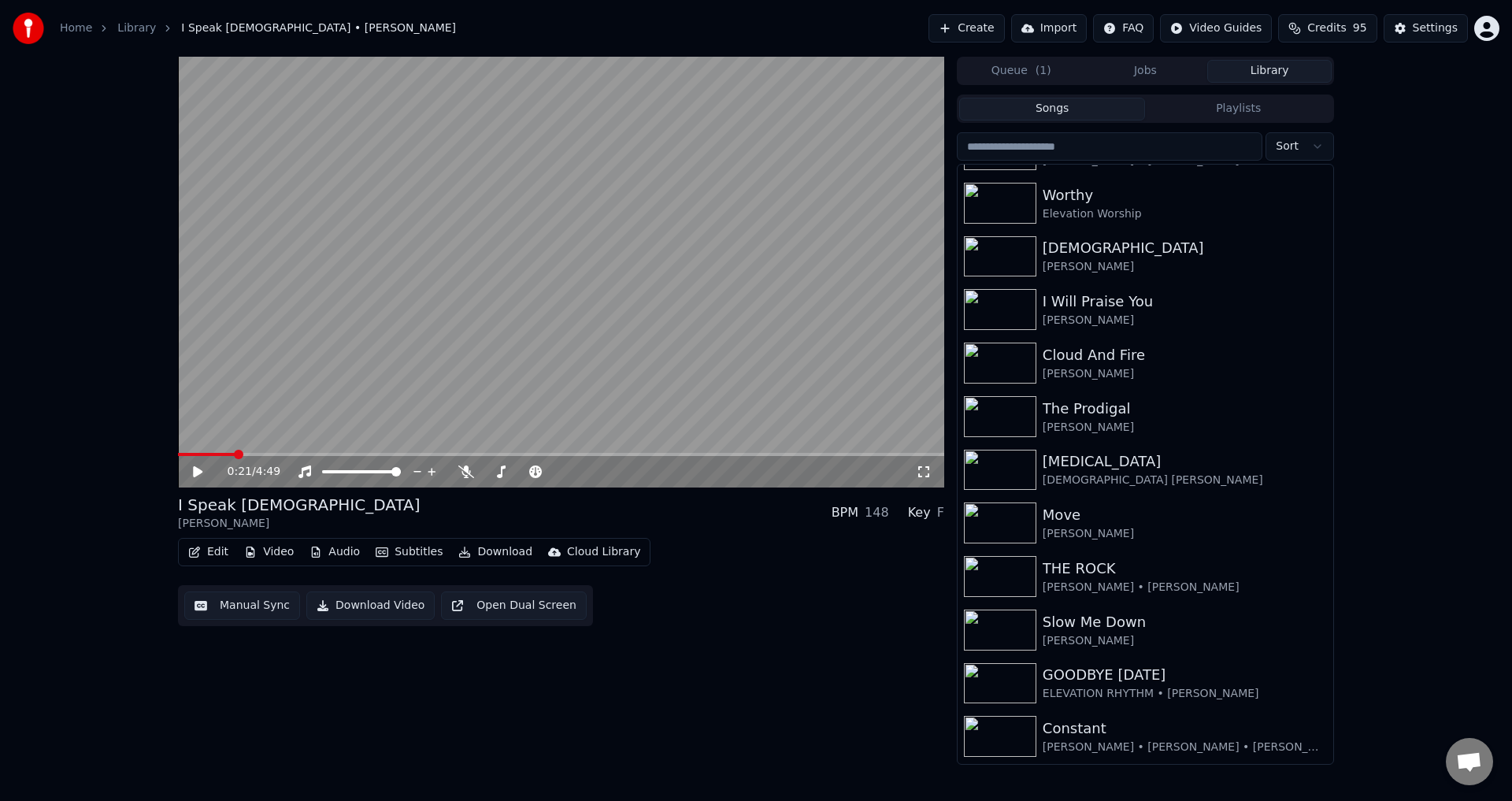
click at [609, 345] on video at bounding box center [560, 271] width 766 height 431
click at [577, 455] on span at bounding box center [560, 454] width 766 height 3
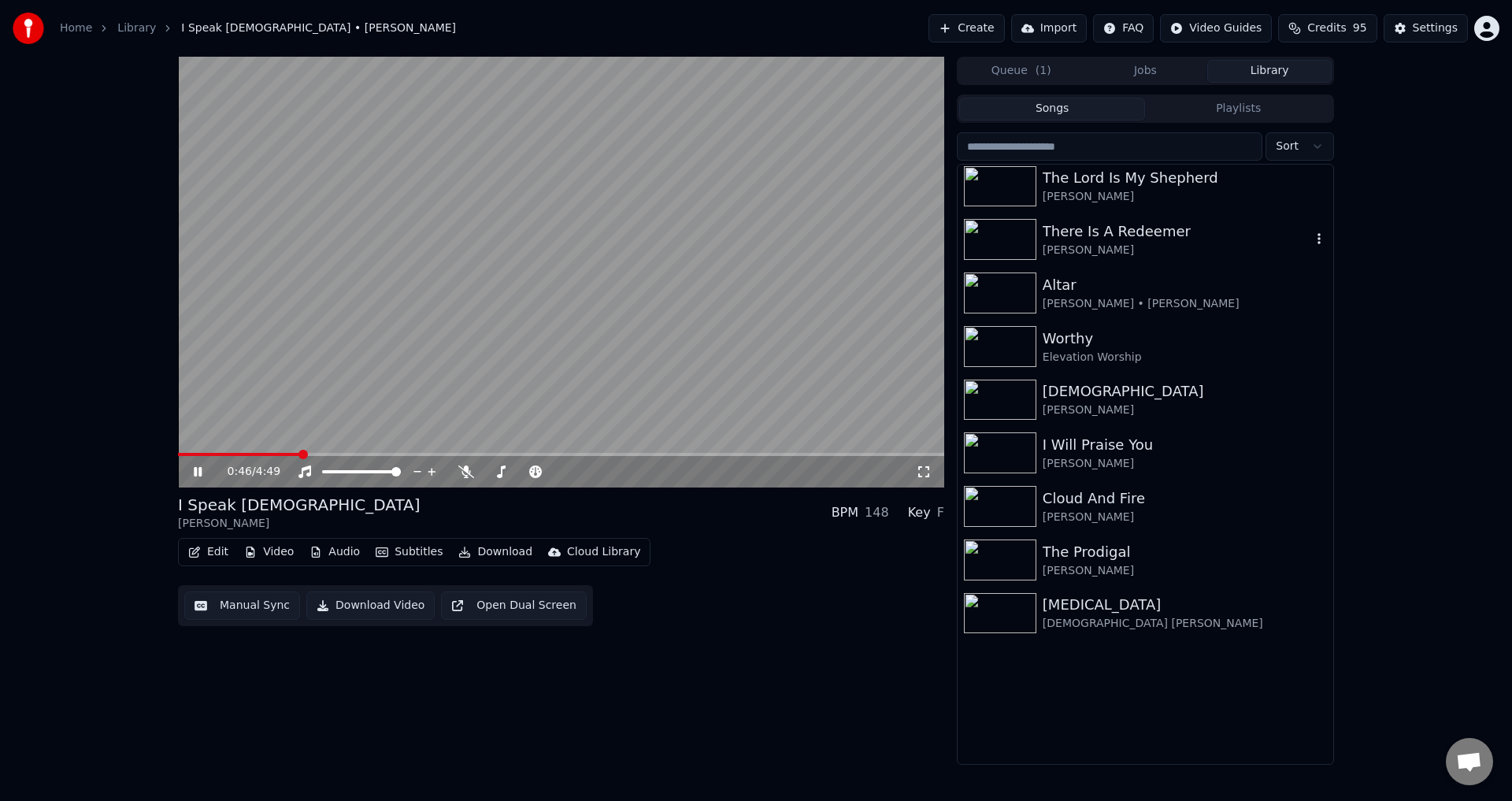
scroll to position [243, 0]
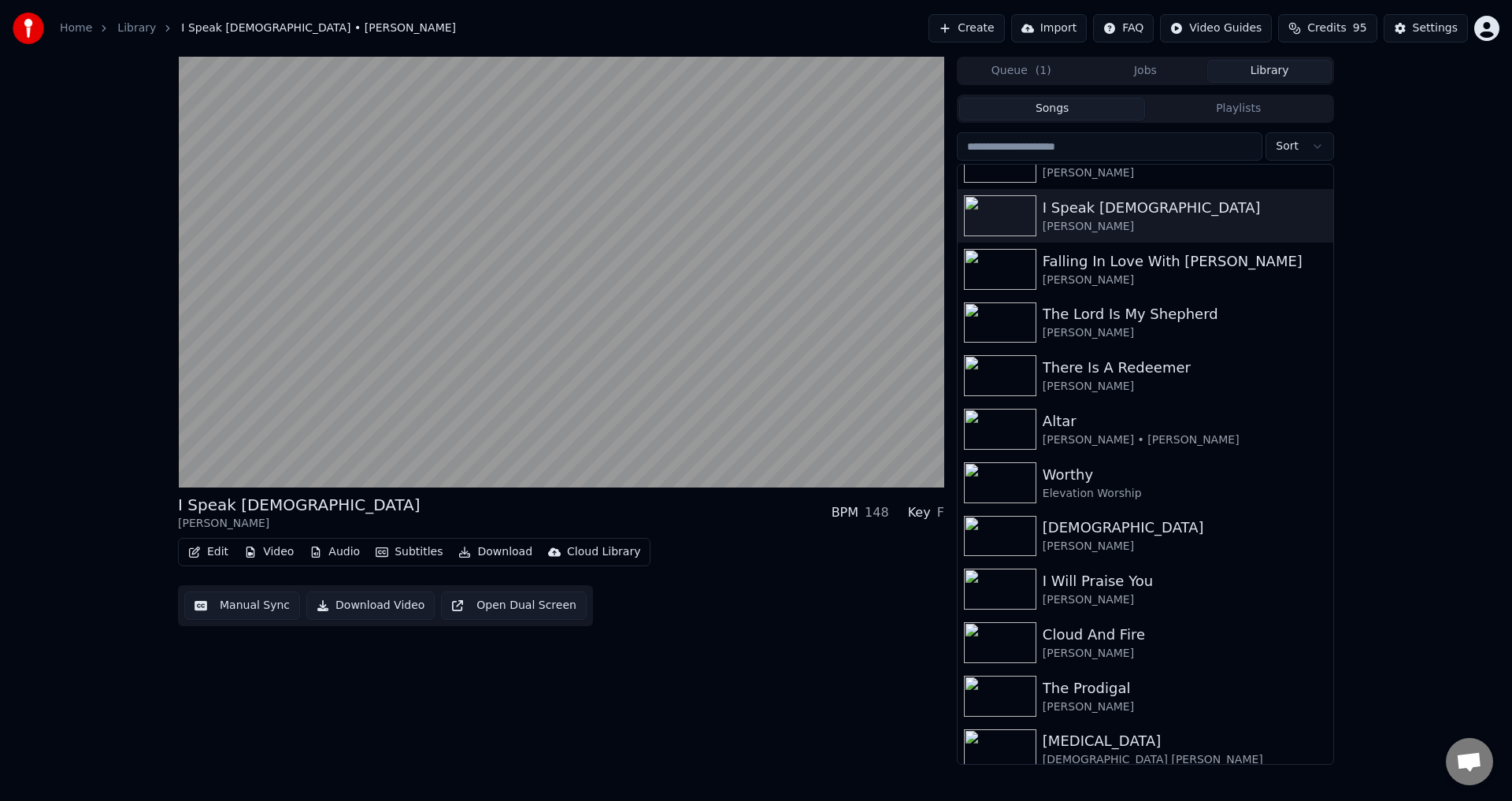
click at [1136, 72] on button "Jobs" at bounding box center [1146, 71] width 124 height 23
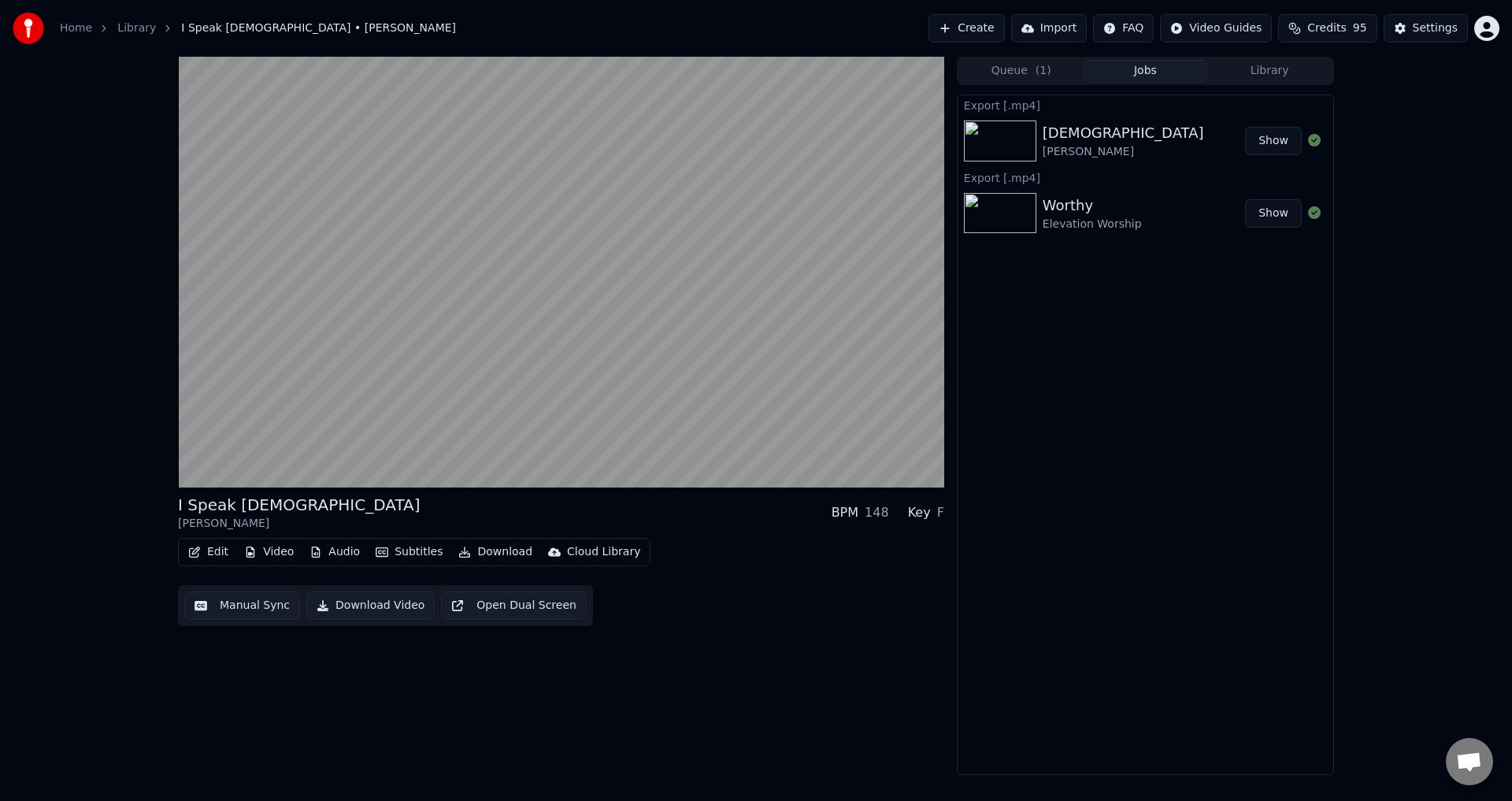
click at [1267, 68] on button "Library" at bounding box center [1269, 71] width 124 height 23
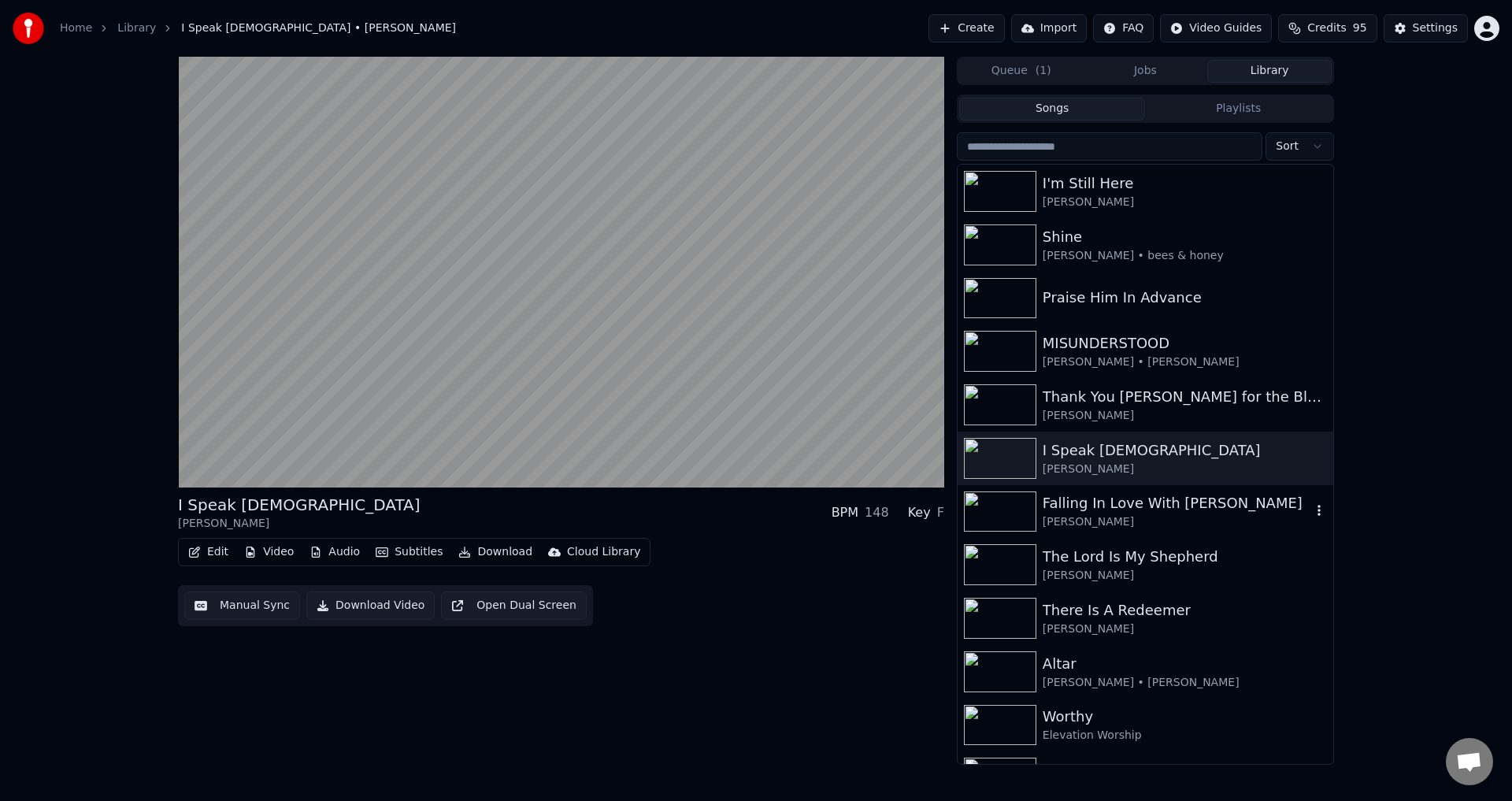
click at [1108, 506] on div "Falling In Love With [PERSON_NAME]" at bounding box center [1177, 503] width 268 height 22
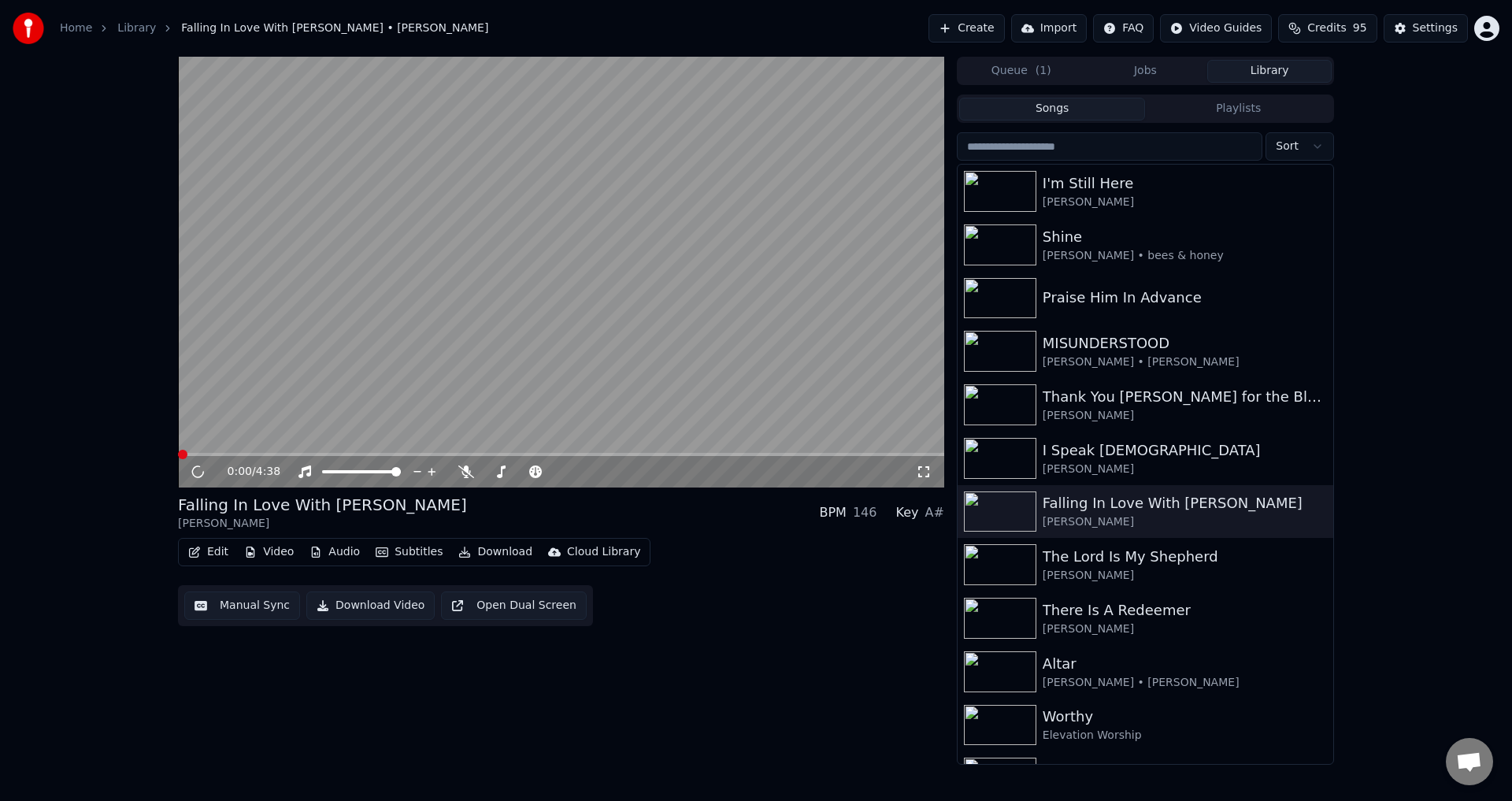
click at [387, 598] on button "Download Video" at bounding box center [371, 606] width 128 height 29
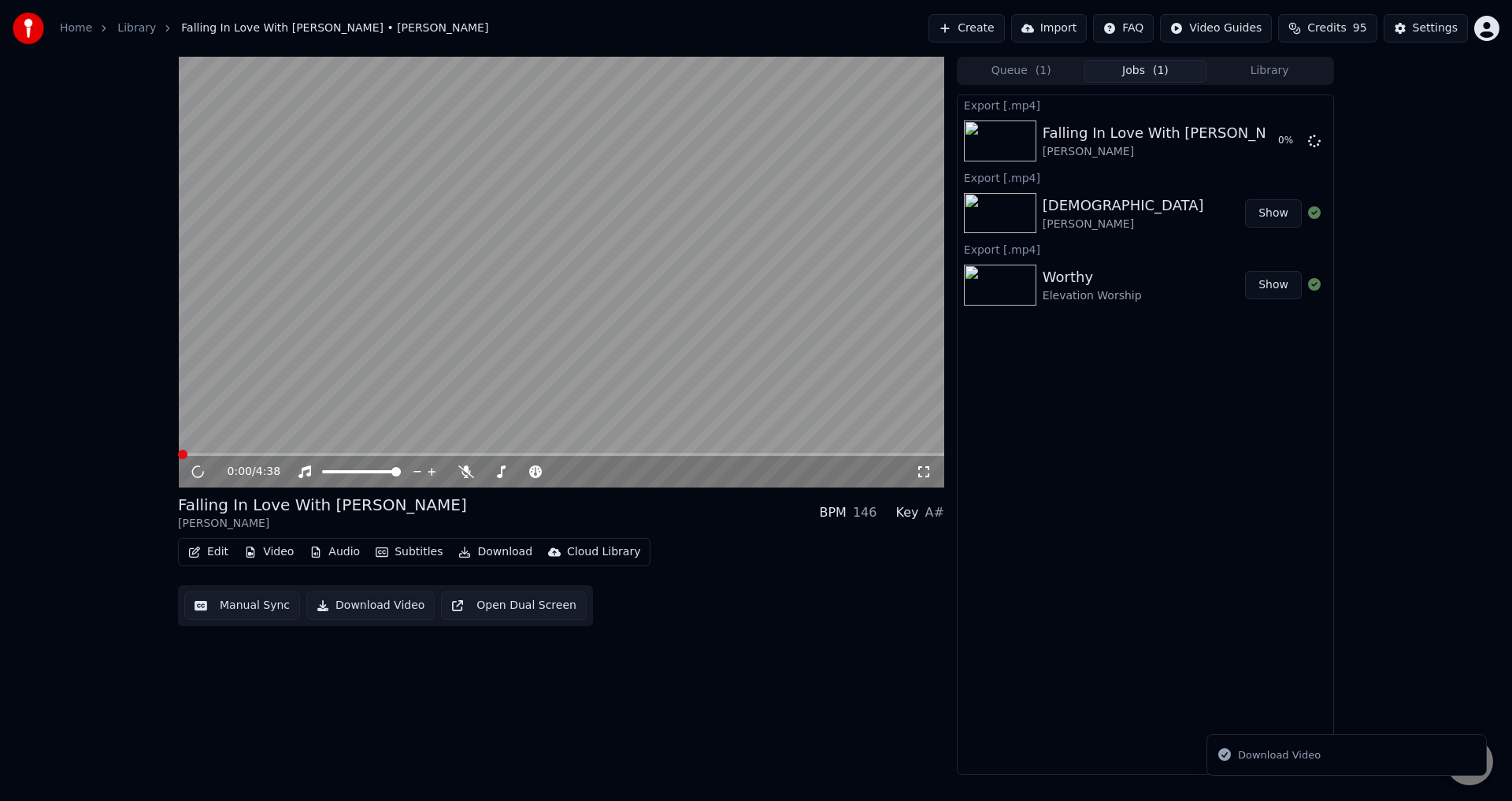
click at [1291, 72] on button "Library" at bounding box center [1269, 71] width 124 height 23
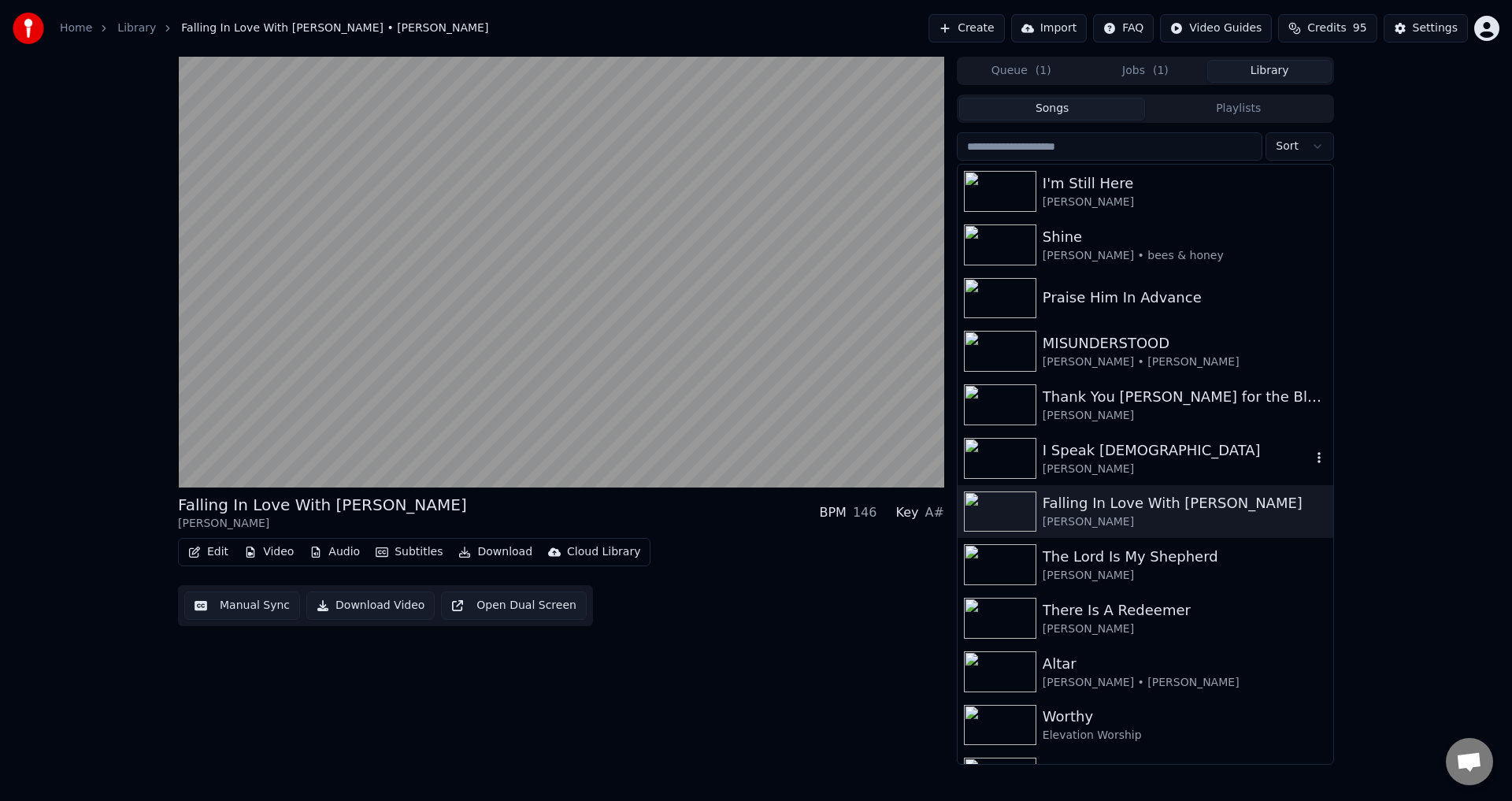
click at [1076, 452] on div "I Speak [DEMOGRAPHIC_DATA]" at bounding box center [1177, 451] width 268 height 22
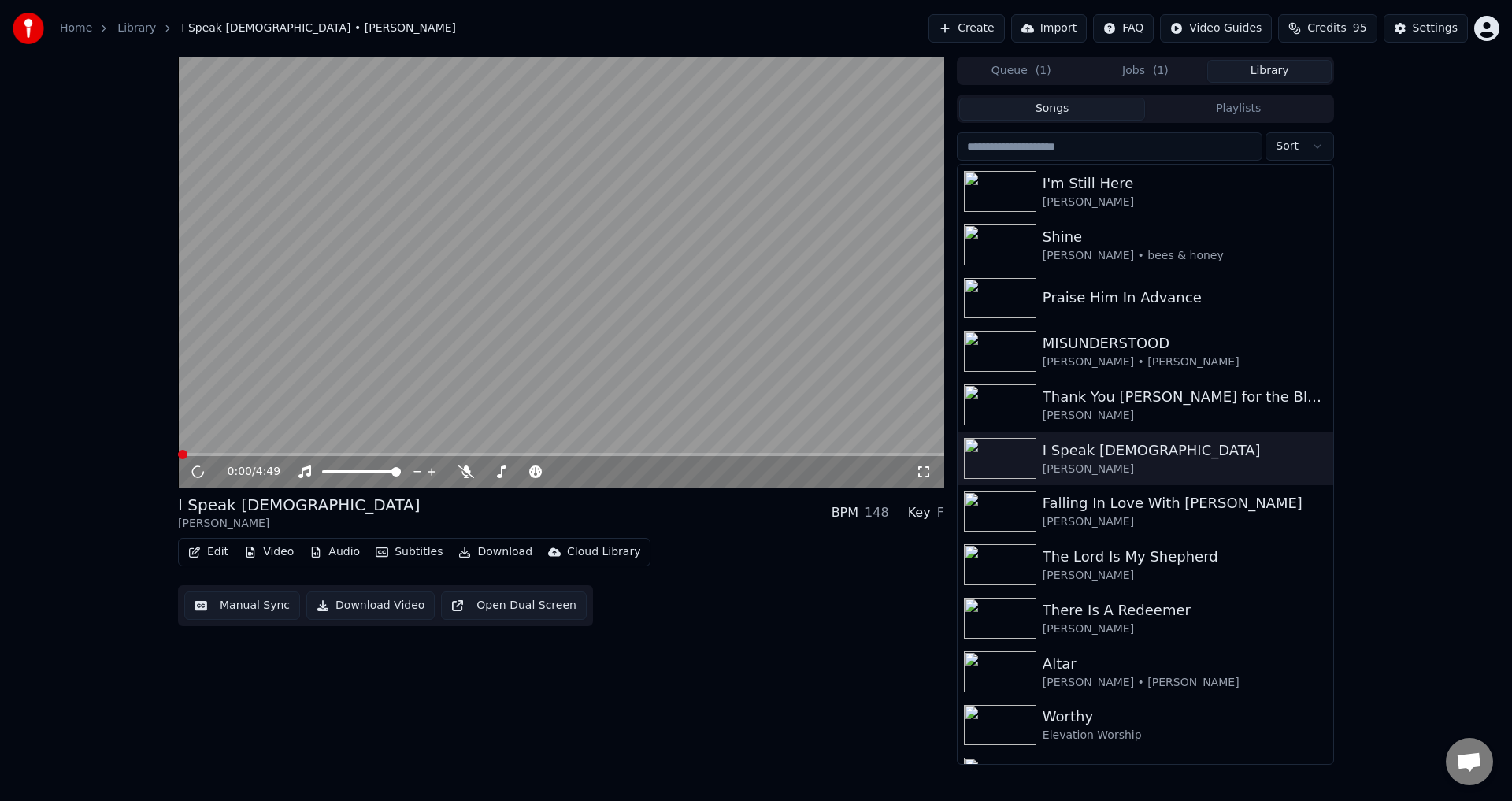
click at [346, 606] on button "Download Video" at bounding box center [371, 606] width 128 height 29
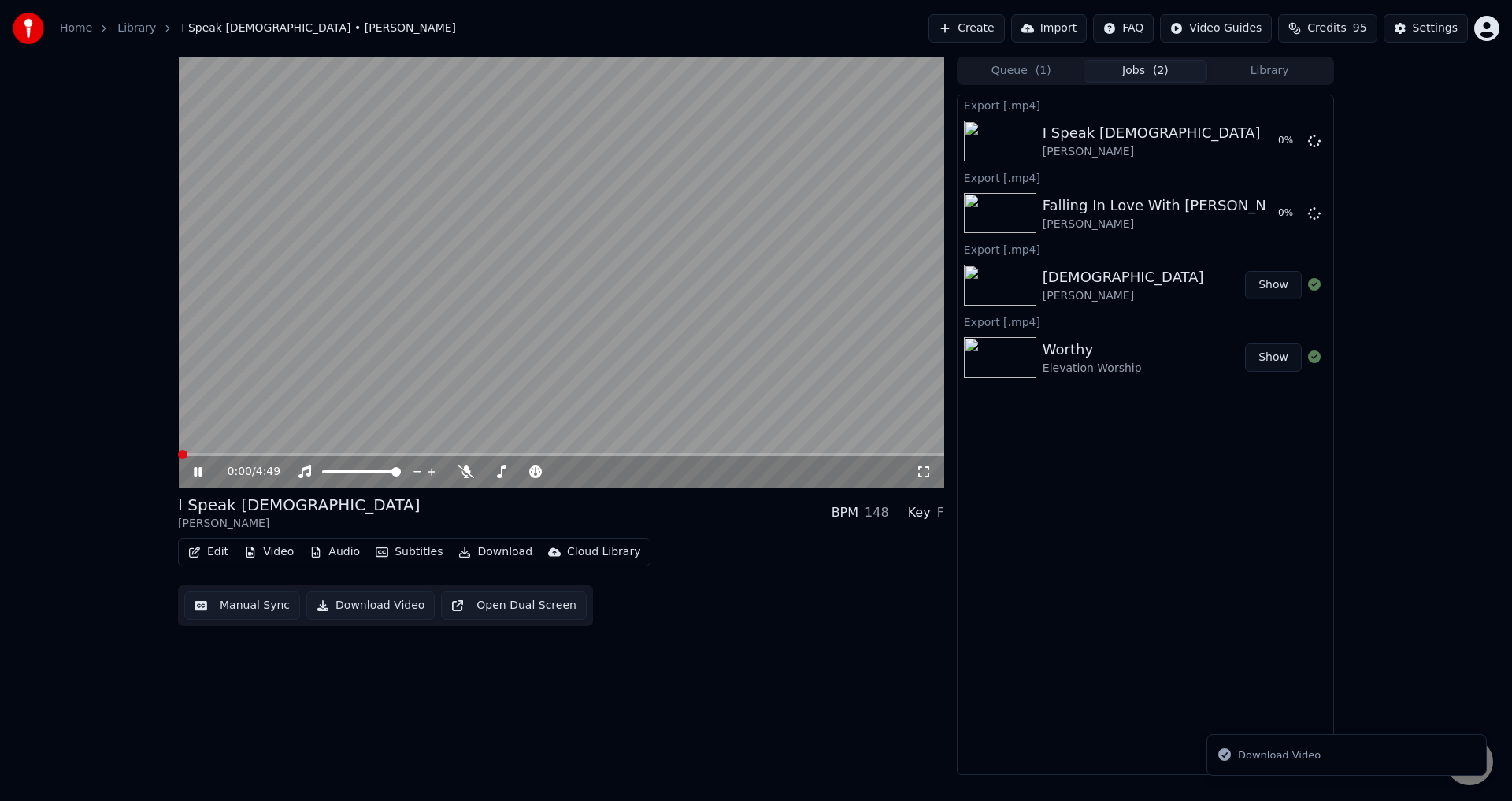
click at [1285, 63] on button "Library" at bounding box center [1269, 71] width 124 height 23
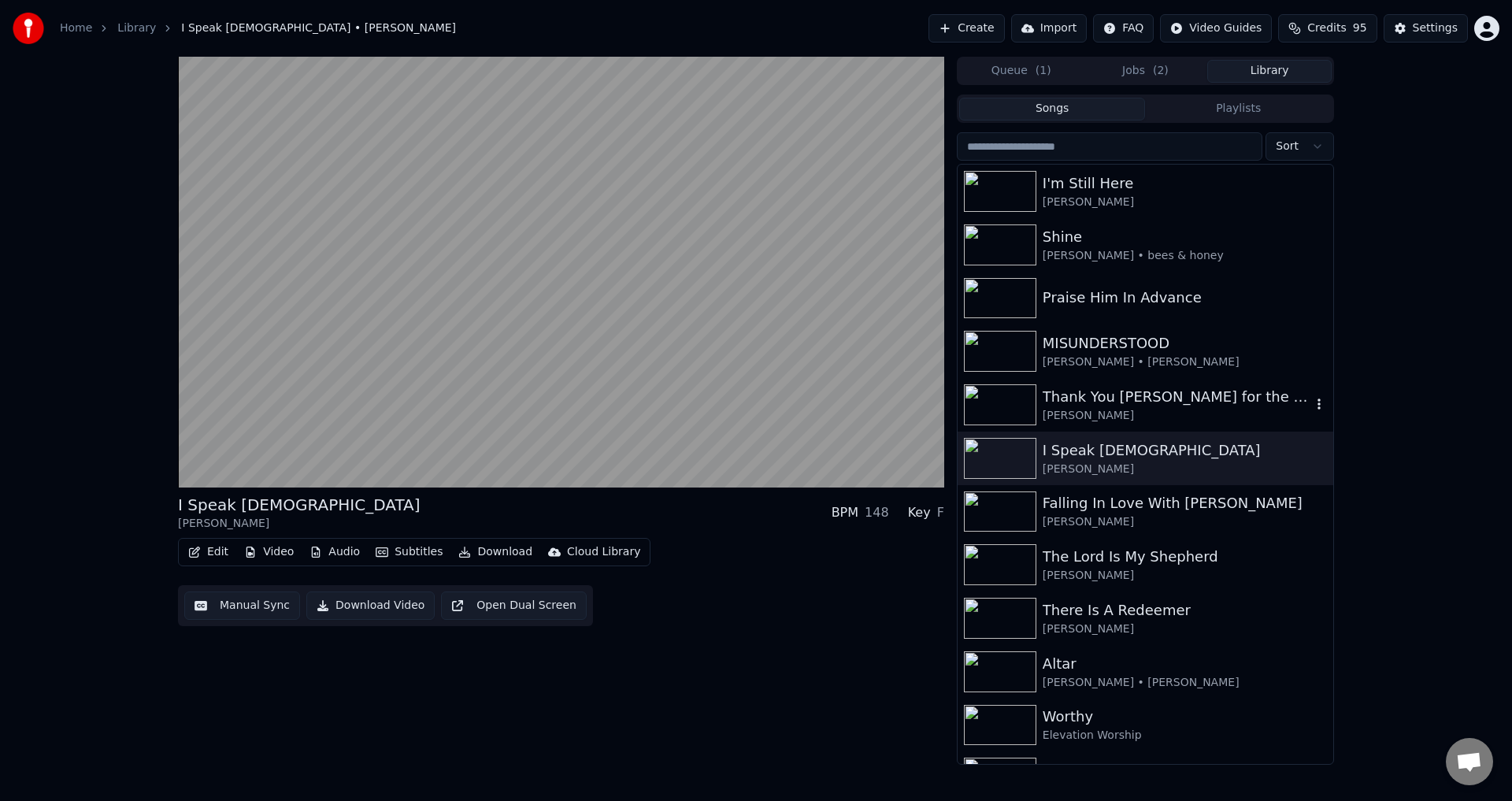
click at [1058, 401] on div "Thank You [PERSON_NAME] for the Blood" at bounding box center [1177, 397] width 268 height 22
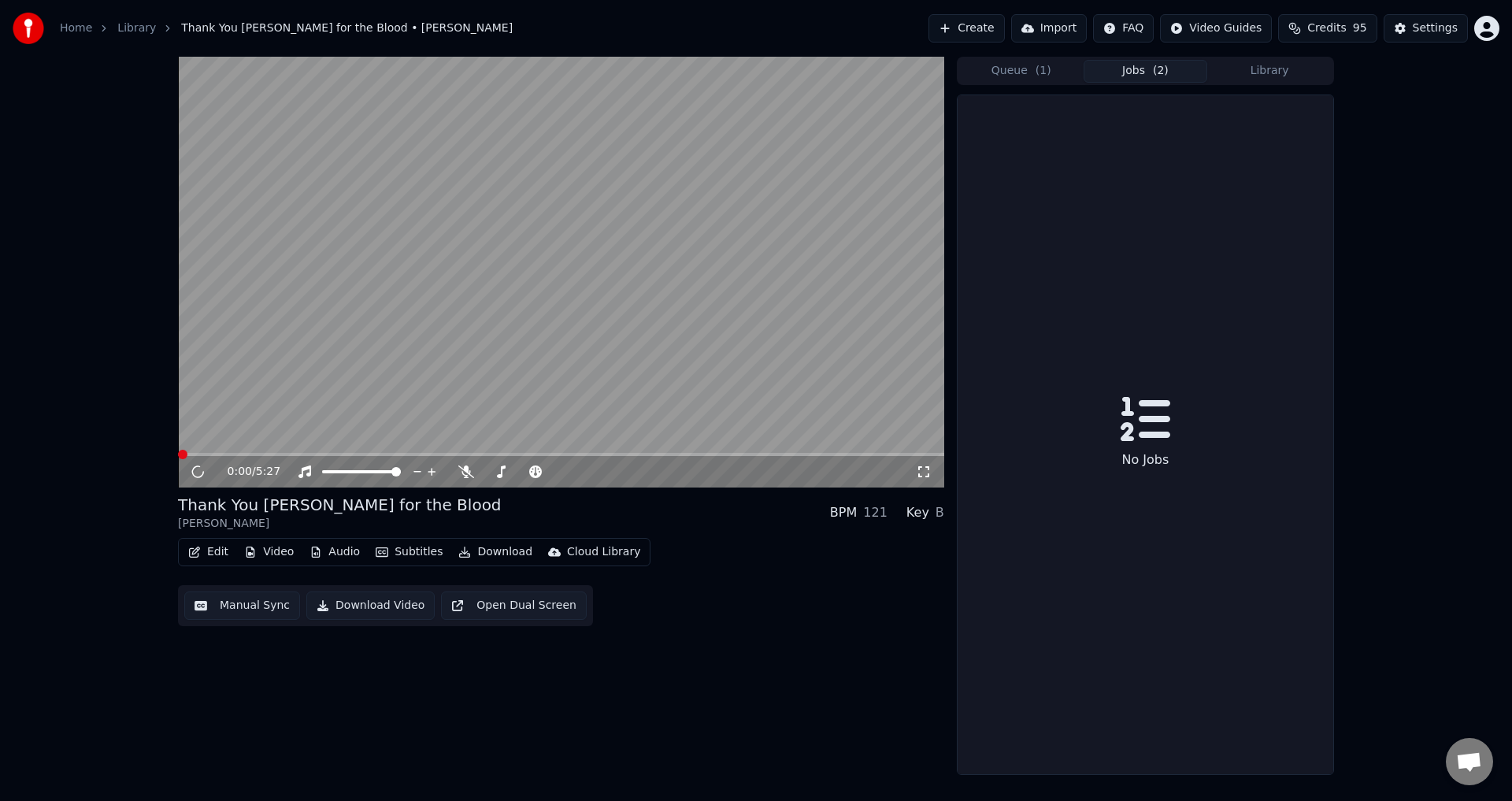
click at [1137, 77] on button "Jobs ( 2 )" at bounding box center [1146, 71] width 124 height 23
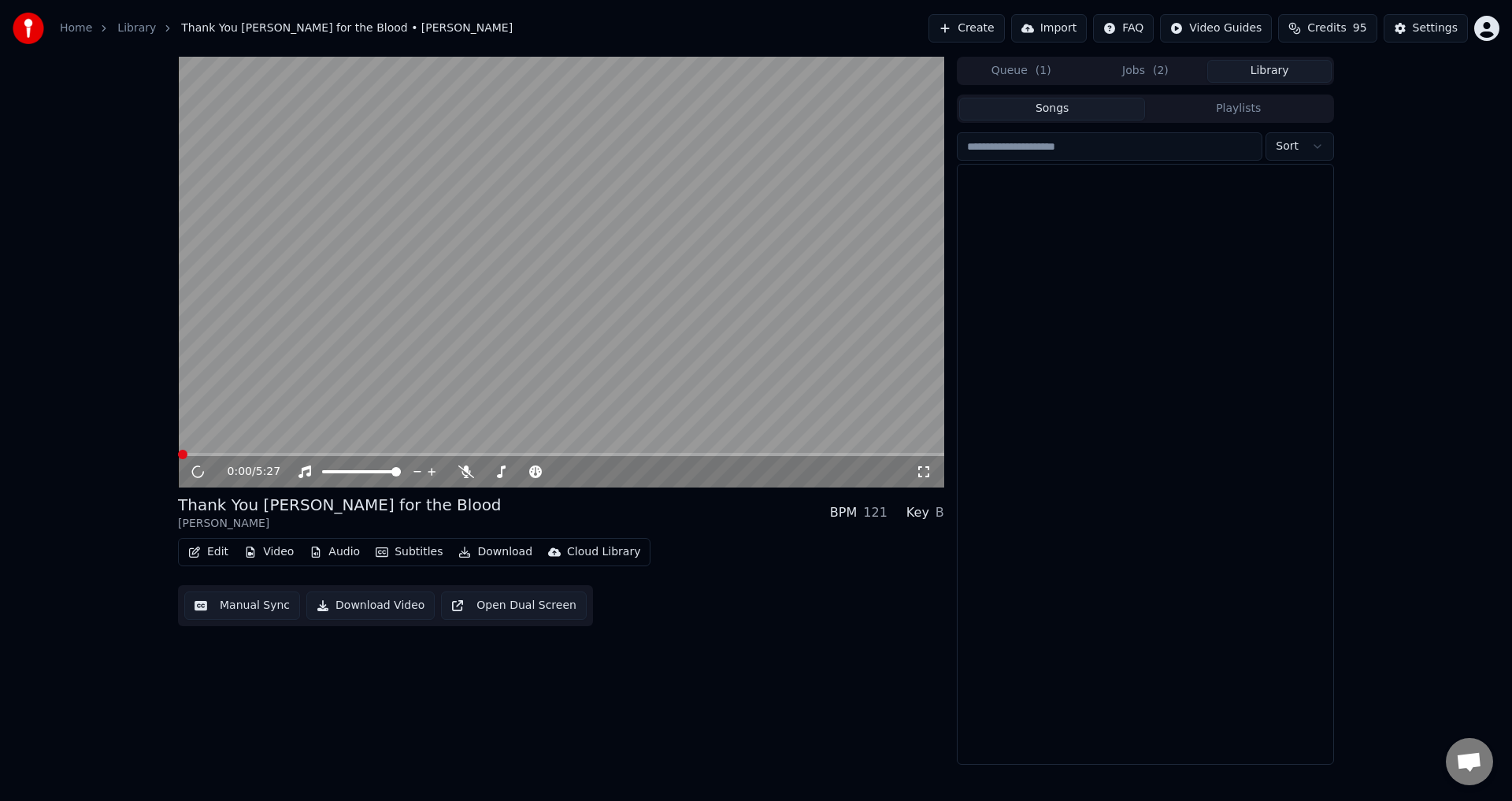
click at [1239, 64] on button "Library" at bounding box center [1269, 71] width 124 height 23
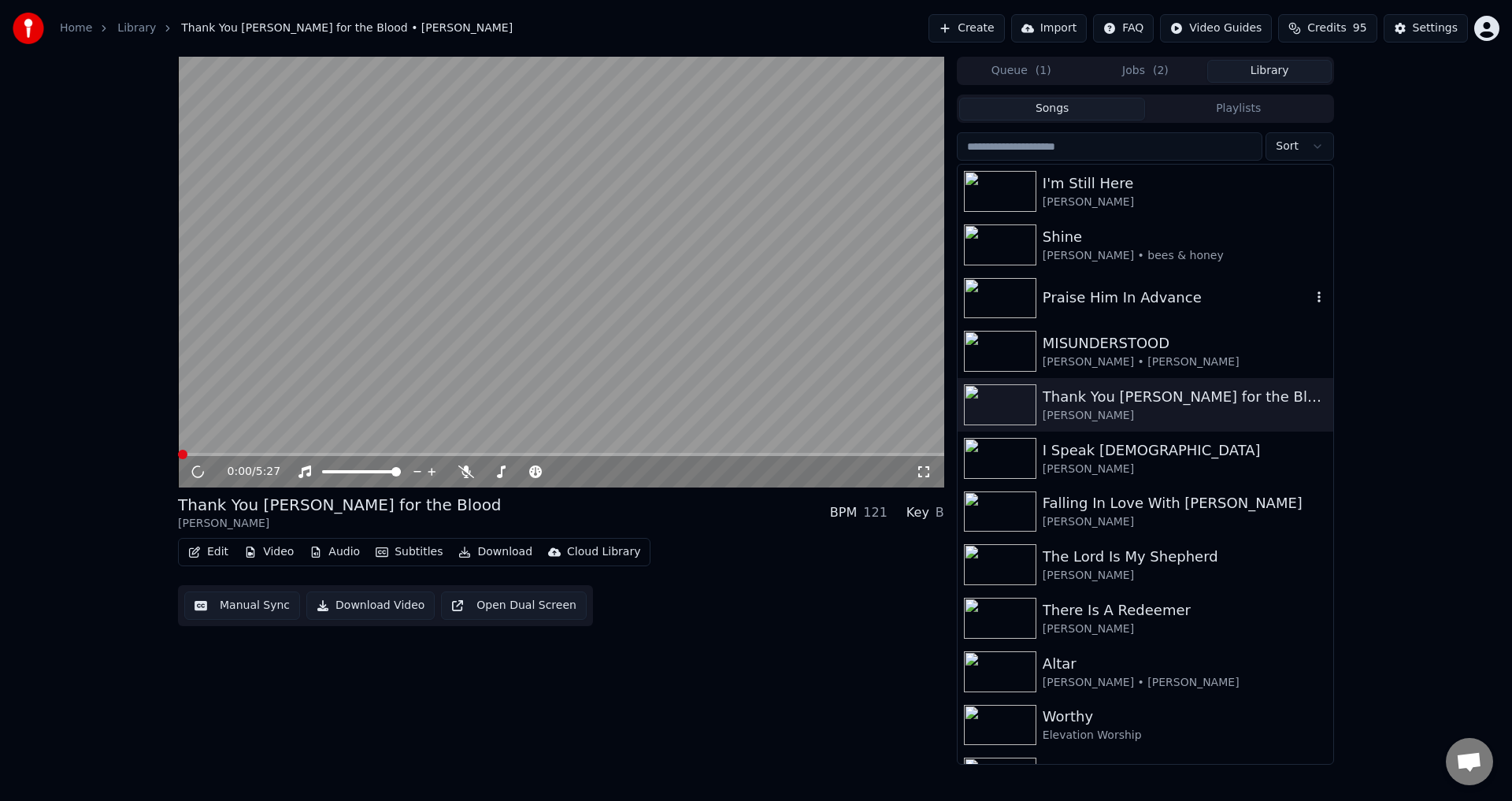
drag, startPoint x: 1097, startPoint y: 318, endPoint x: 1094, endPoint y: 328, distance: 10.4
click at [1094, 328] on div "MISUNDERSTOOD [PERSON_NAME] • [PERSON_NAME]" at bounding box center [1145, 351] width 376 height 53
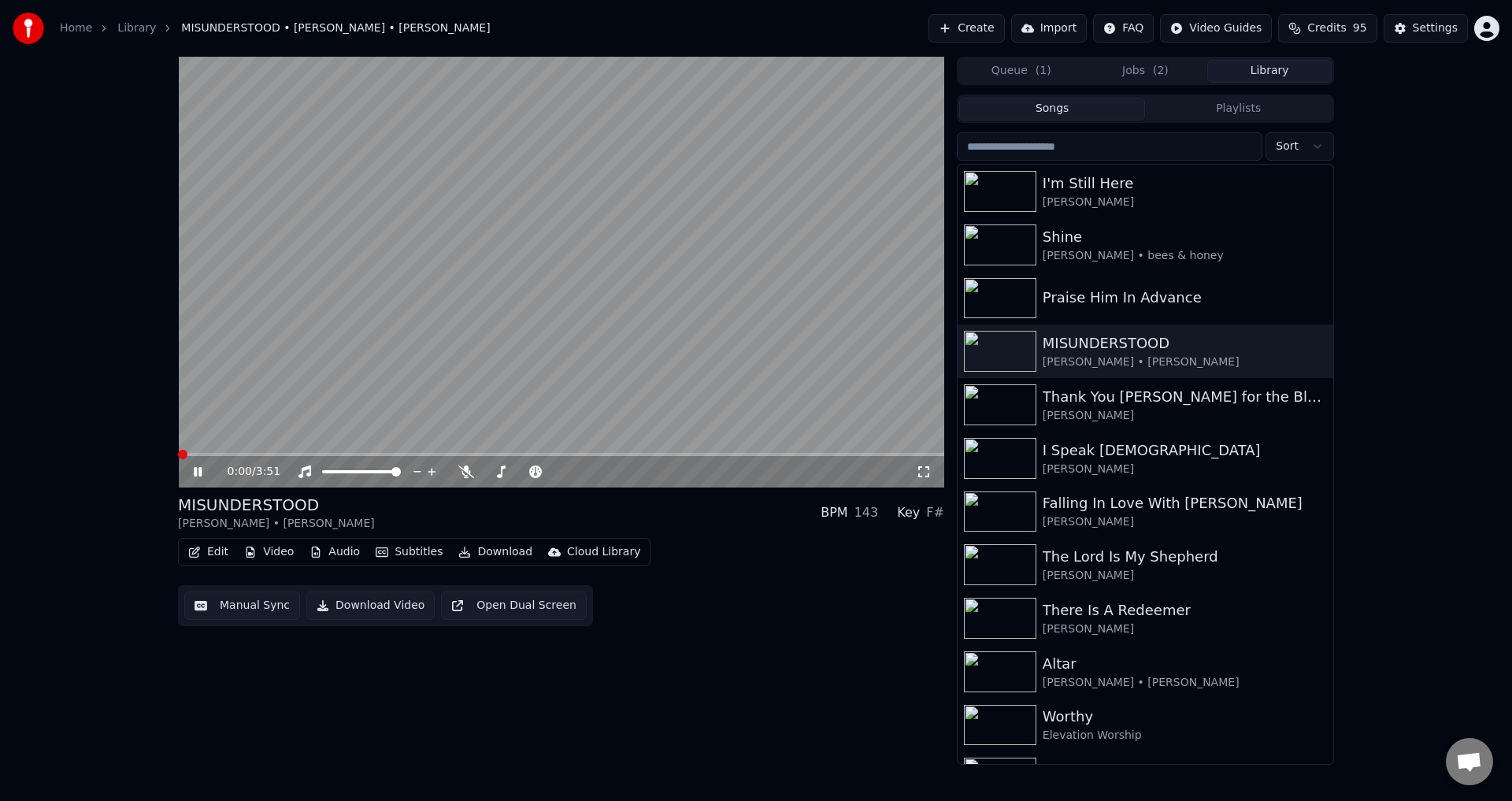
click at [382, 602] on button "Download Video" at bounding box center [371, 606] width 128 height 29
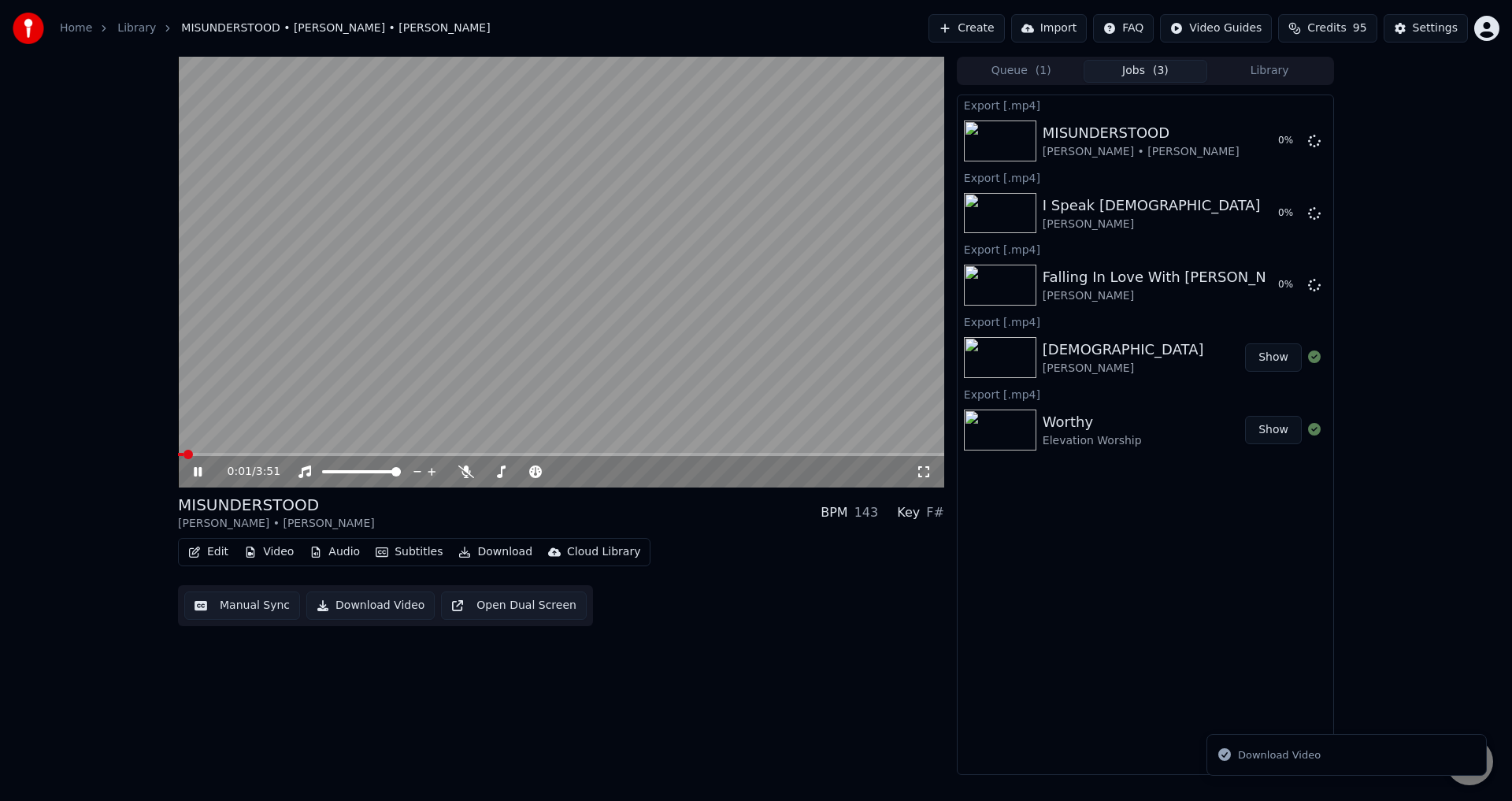
click at [1320, 70] on button "Library" at bounding box center [1269, 71] width 124 height 23
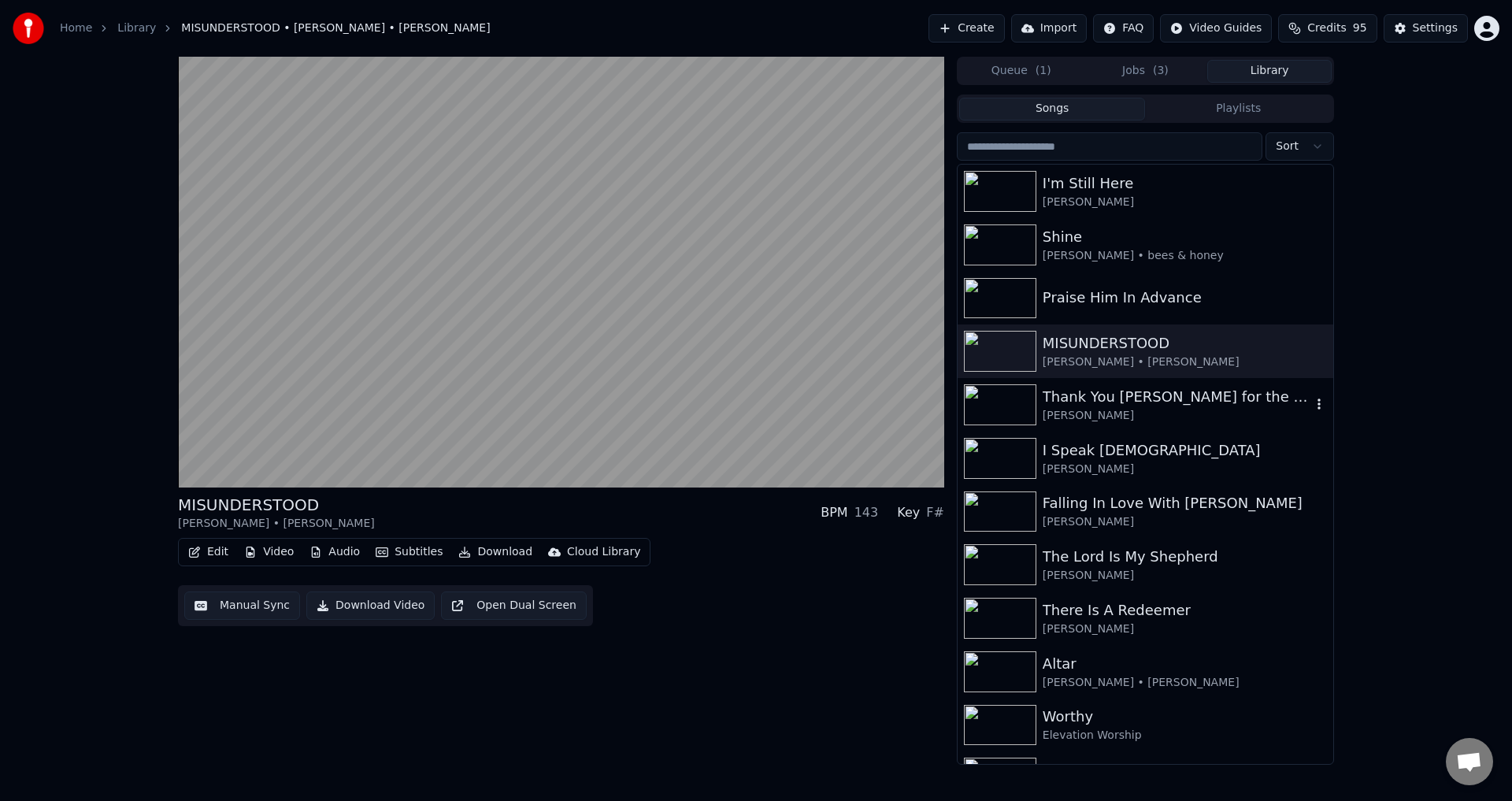
click at [1118, 397] on div "Thank You [PERSON_NAME] for the Blood" at bounding box center [1177, 397] width 268 height 22
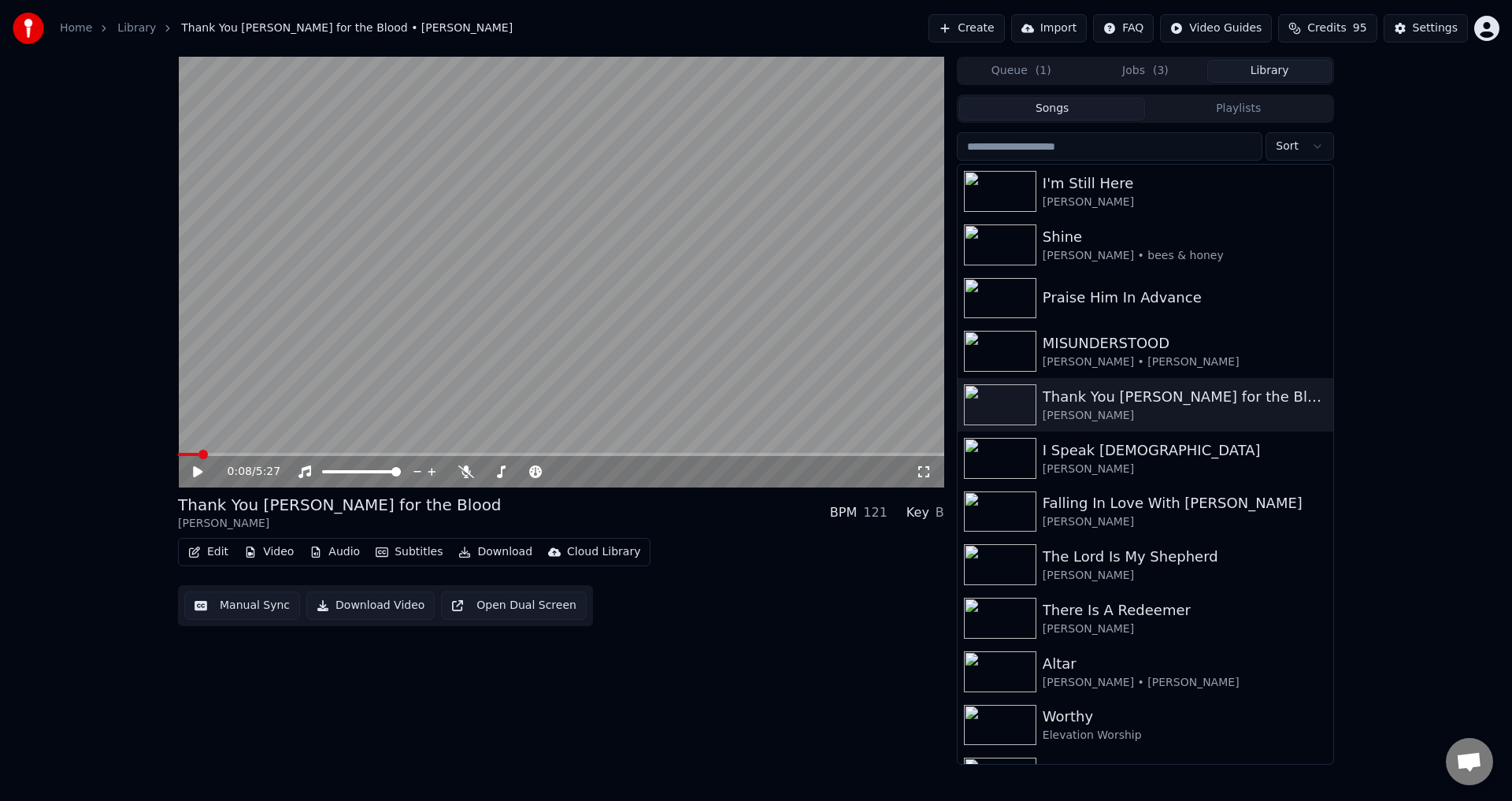
click at [302, 354] on video at bounding box center [560, 271] width 766 height 431
click at [264, 604] on button "Manual Sync" at bounding box center [242, 606] width 115 height 29
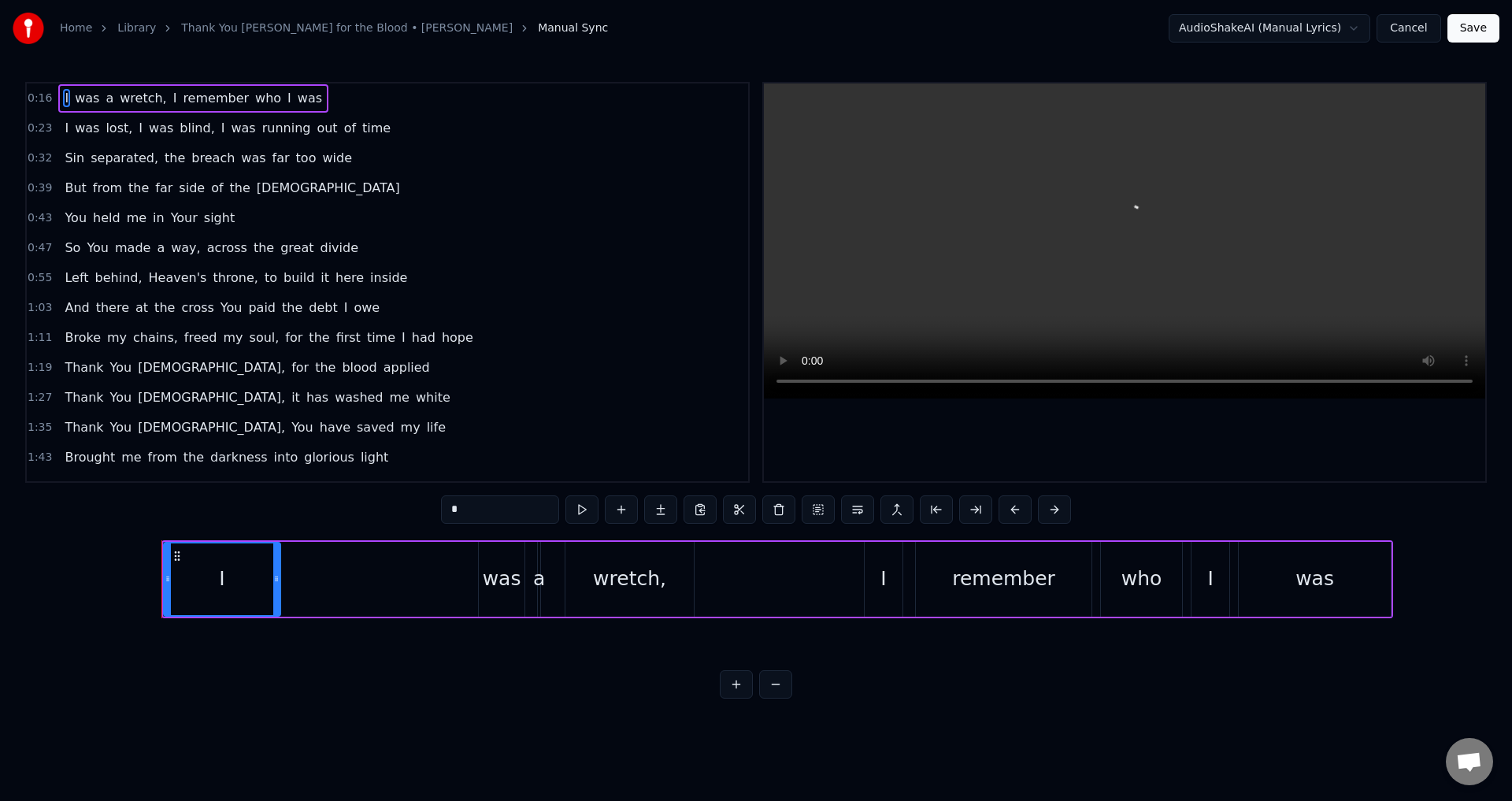
scroll to position [0, 3198]
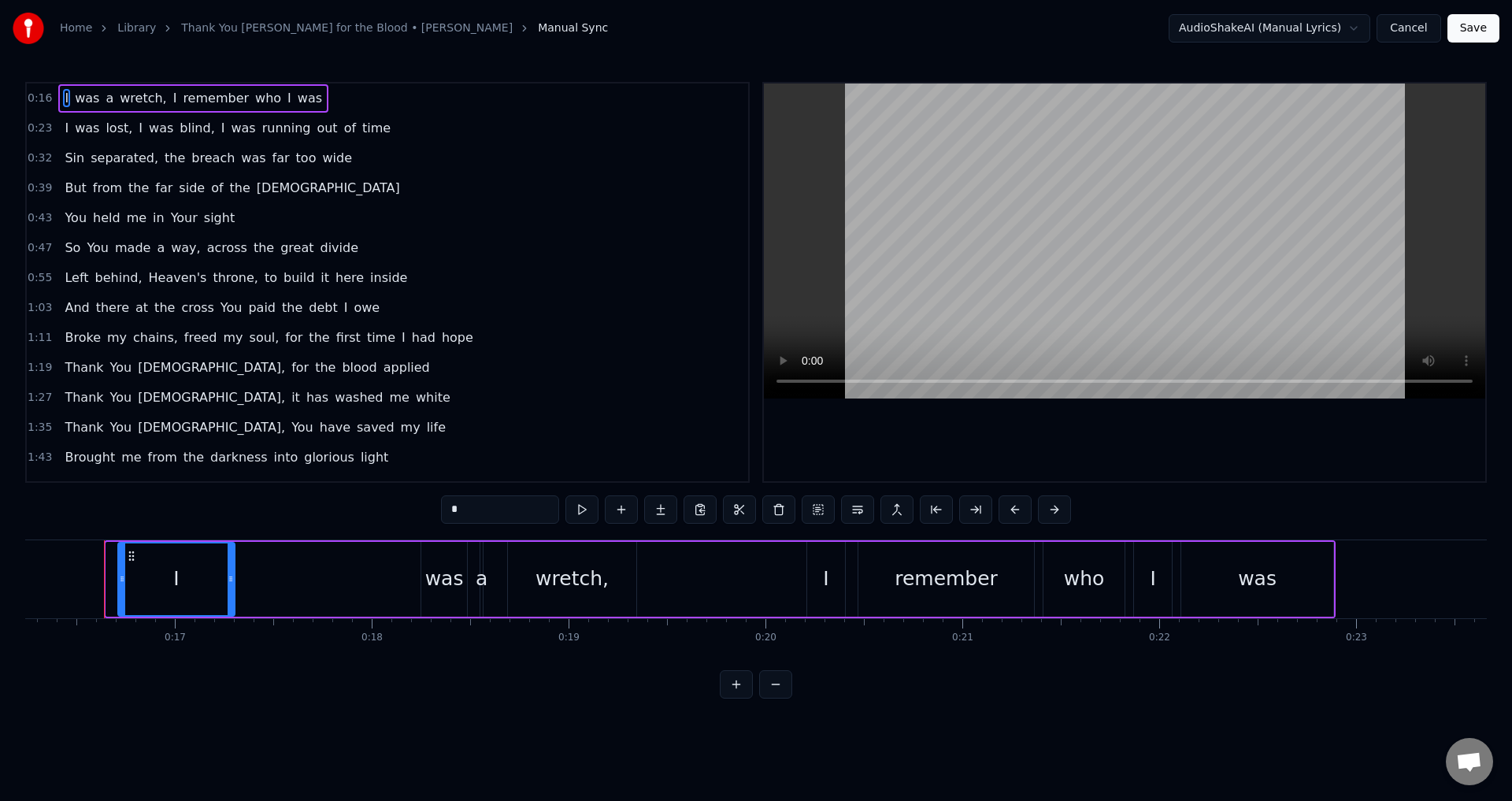
drag, startPoint x: 118, startPoint y: 553, endPoint x: 130, endPoint y: 552, distance: 12.0
click at [130, 552] on icon at bounding box center [131, 555] width 13 height 13
drag, startPoint x: 131, startPoint y: 552, endPoint x: 139, endPoint y: 552, distance: 8.0
click at [139, 552] on circle at bounding box center [138, 551] width 1 height 1
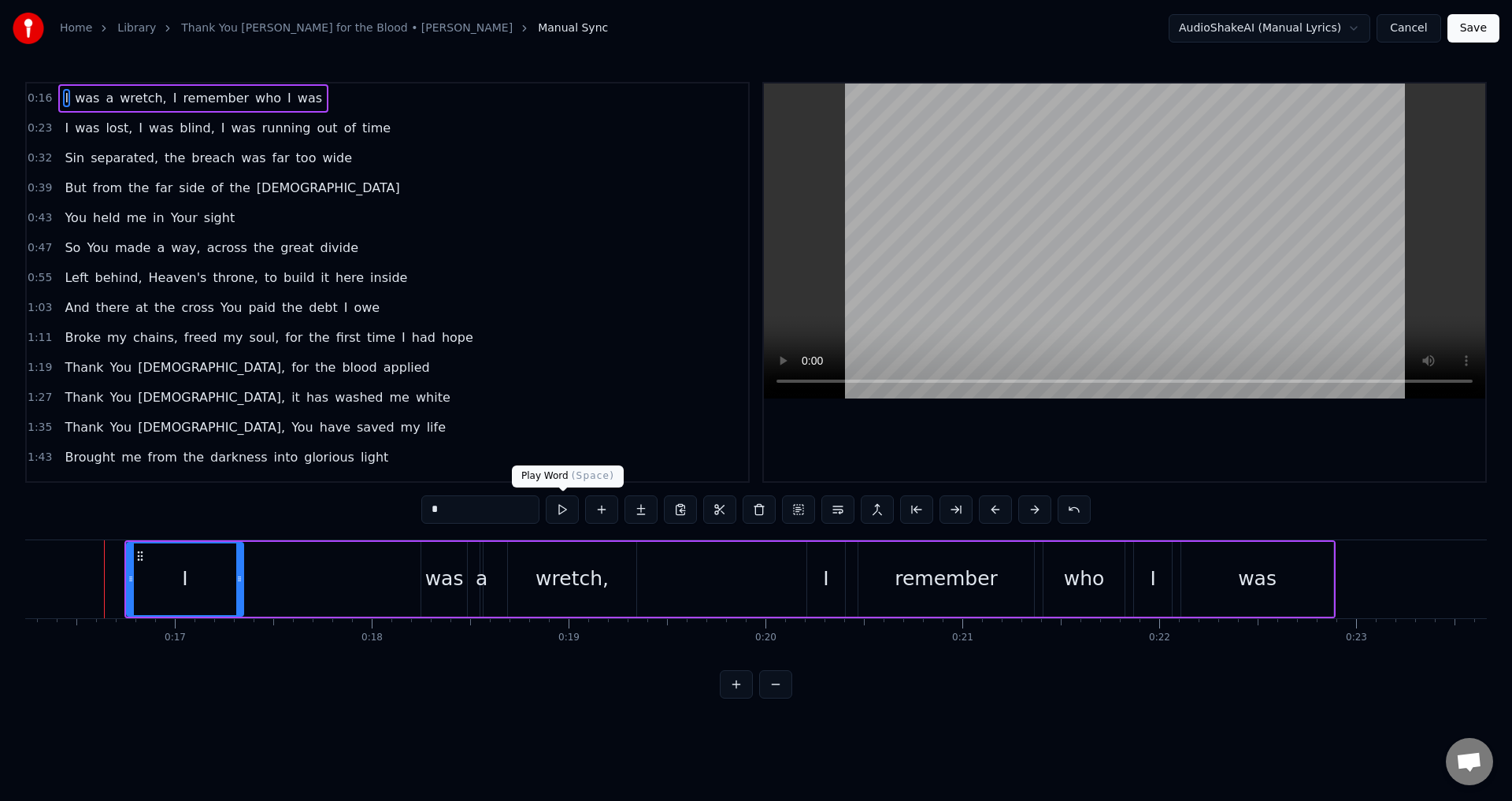
click at [572, 510] on button at bounding box center [562, 509] width 34 height 29
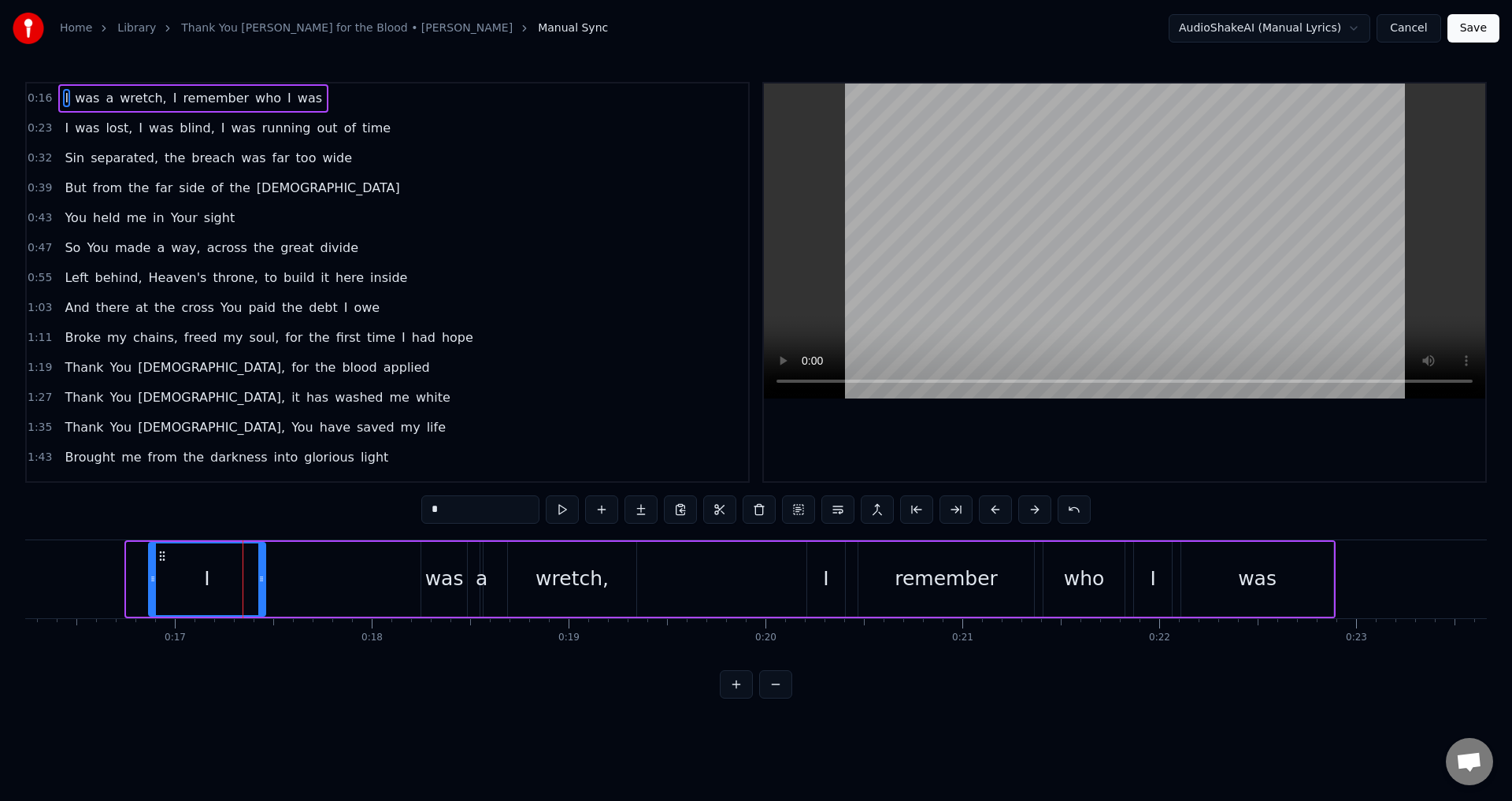
drag, startPoint x: 137, startPoint y: 556, endPoint x: 159, endPoint y: 550, distance: 22.8
click at [159, 550] on icon at bounding box center [162, 555] width 13 height 13
drag, startPoint x: 150, startPoint y: 577, endPoint x: 104, endPoint y: 581, distance: 46.2
click at [108, 581] on icon at bounding box center [110, 579] width 6 height 13
click at [304, 579] on div "I was a wretch, I remember who I was" at bounding box center [742, 579] width 1189 height 78
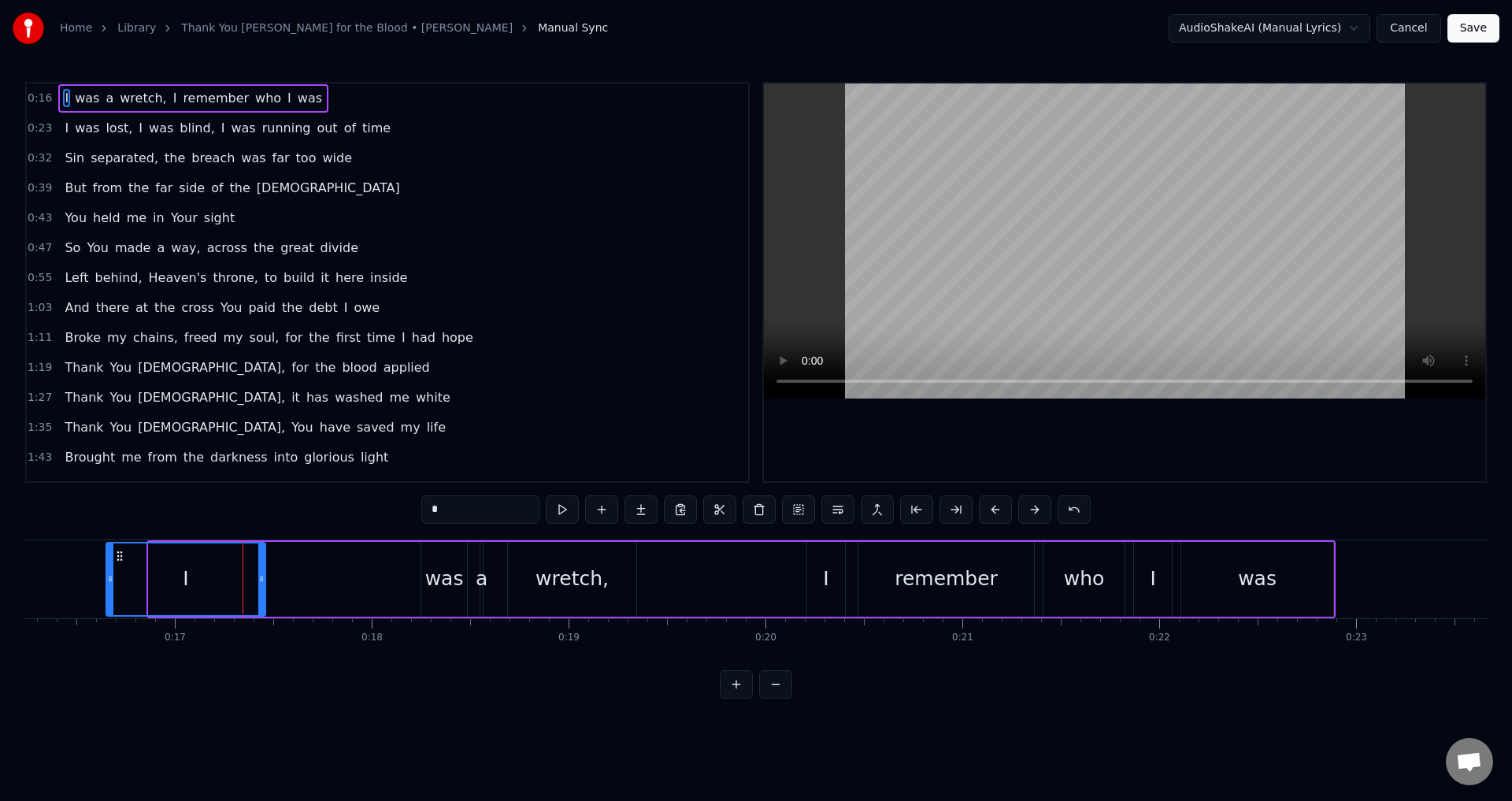
click at [266, 579] on div "I" at bounding box center [207, 579] width 118 height 75
click at [228, 573] on div "I" at bounding box center [186, 579] width 158 height 72
click at [266, 575] on div "I" at bounding box center [207, 579] width 118 height 75
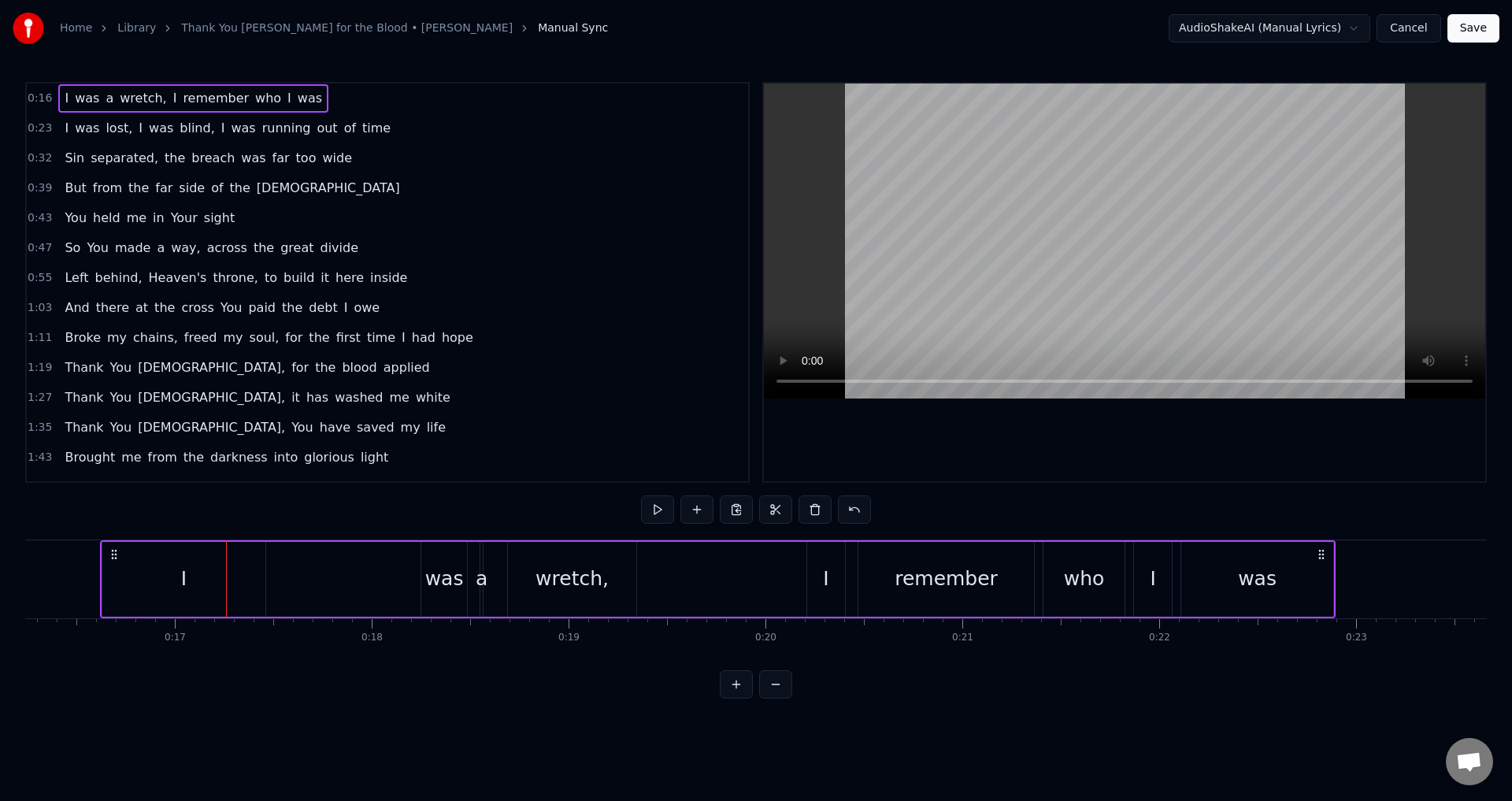
click at [245, 584] on div "I" at bounding box center [183, 579] width 163 height 75
click at [186, 593] on div "I" at bounding box center [184, 579] width 6 height 30
click at [13, 581] on div "Home Library Thank You [PERSON_NAME] for the Blood • [PERSON_NAME] Manual Sync …" at bounding box center [756, 349] width 1512 height 698
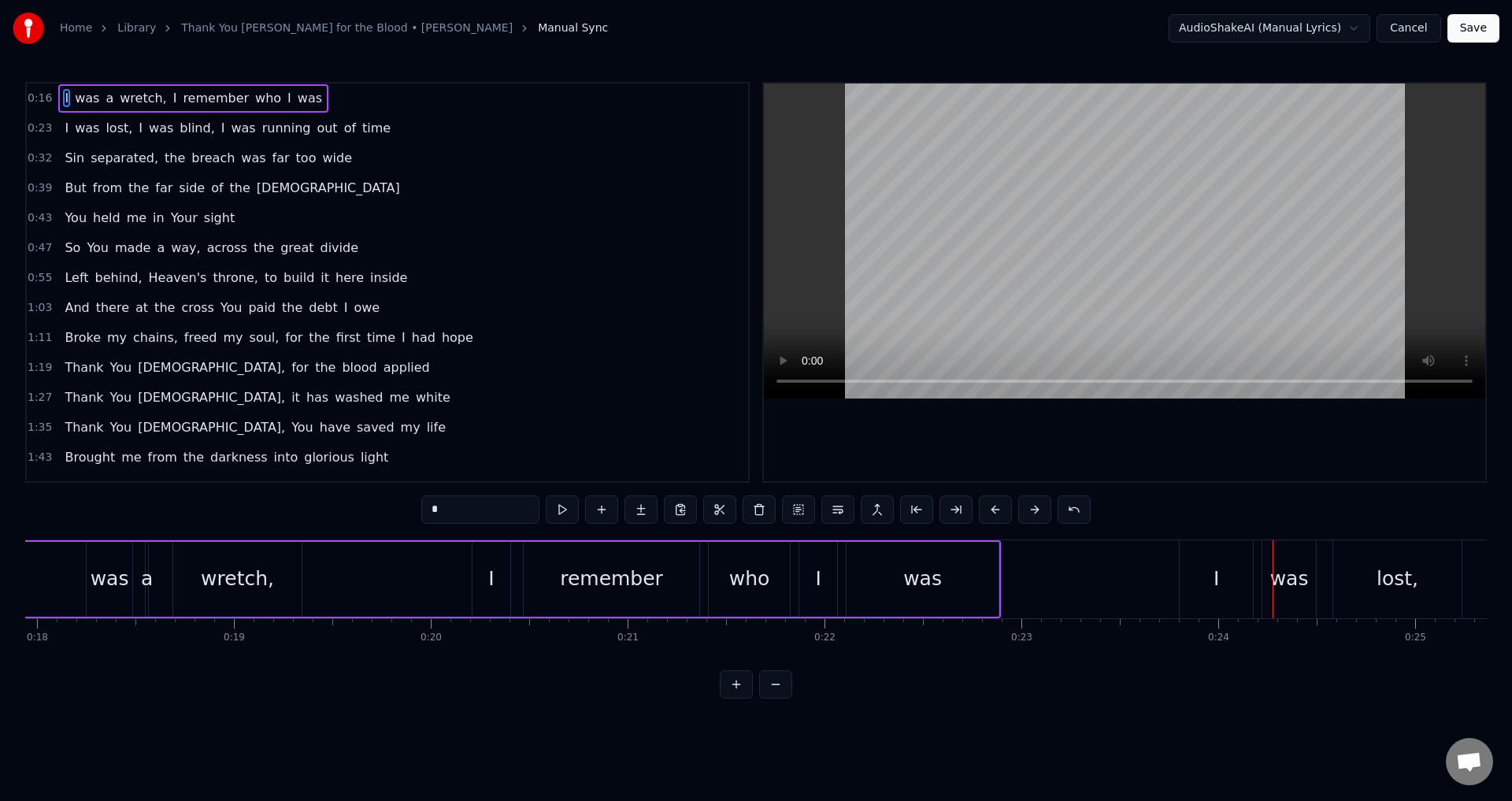
scroll to position [0, 4811]
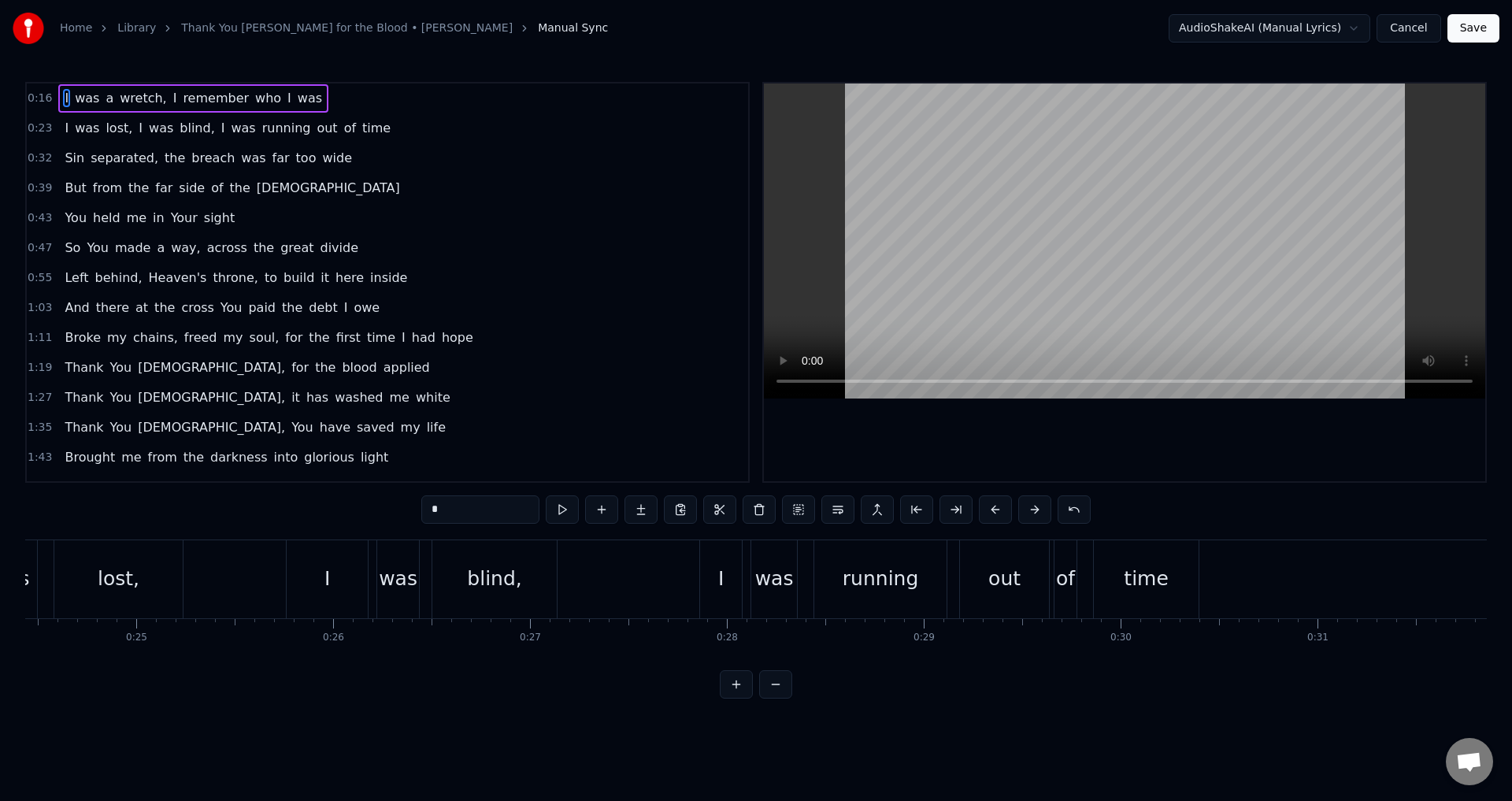
click at [63, 101] on span "I" at bounding box center [66, 98] width 7 height 18
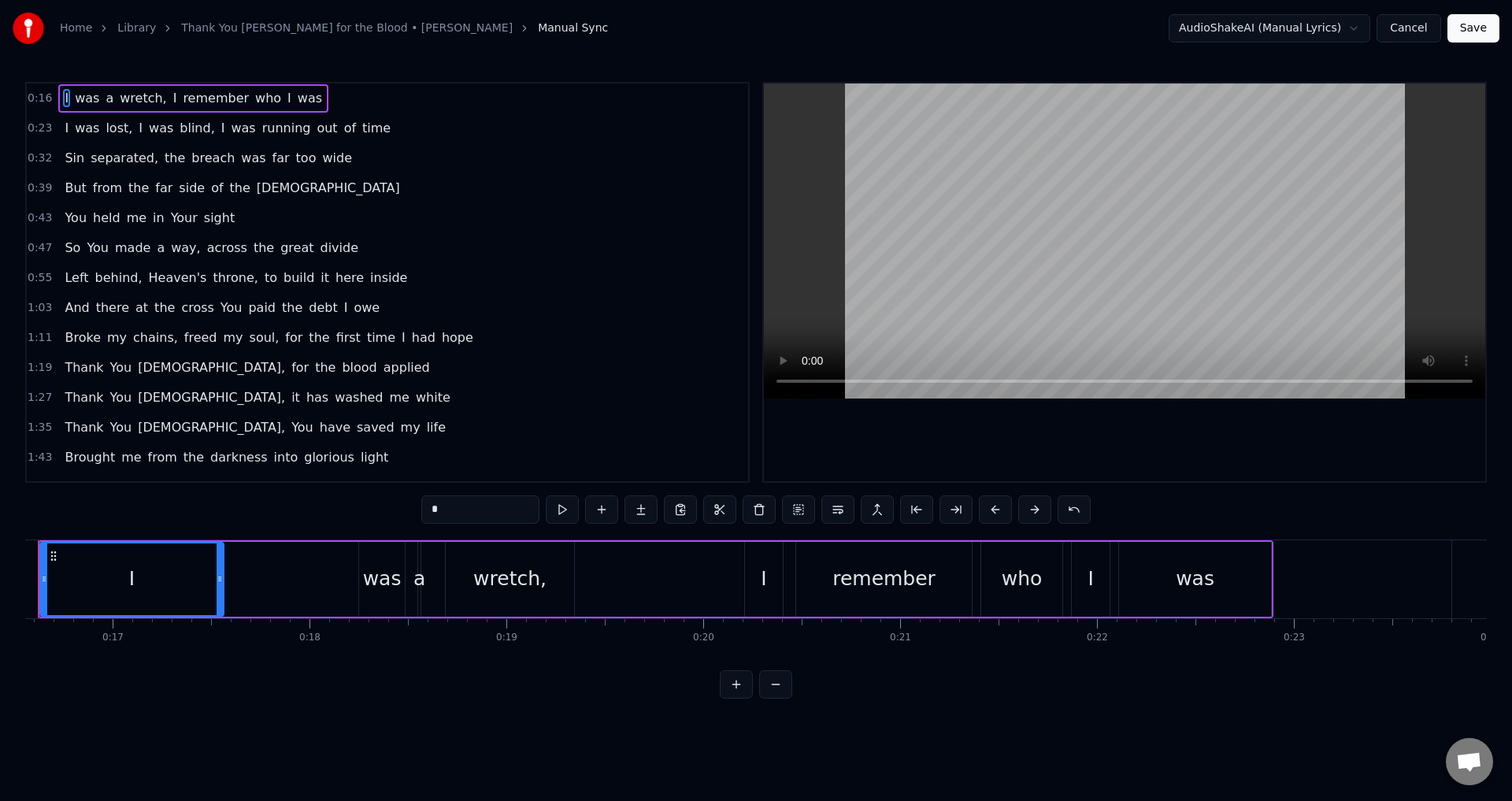
scroll to position [0, 3194]
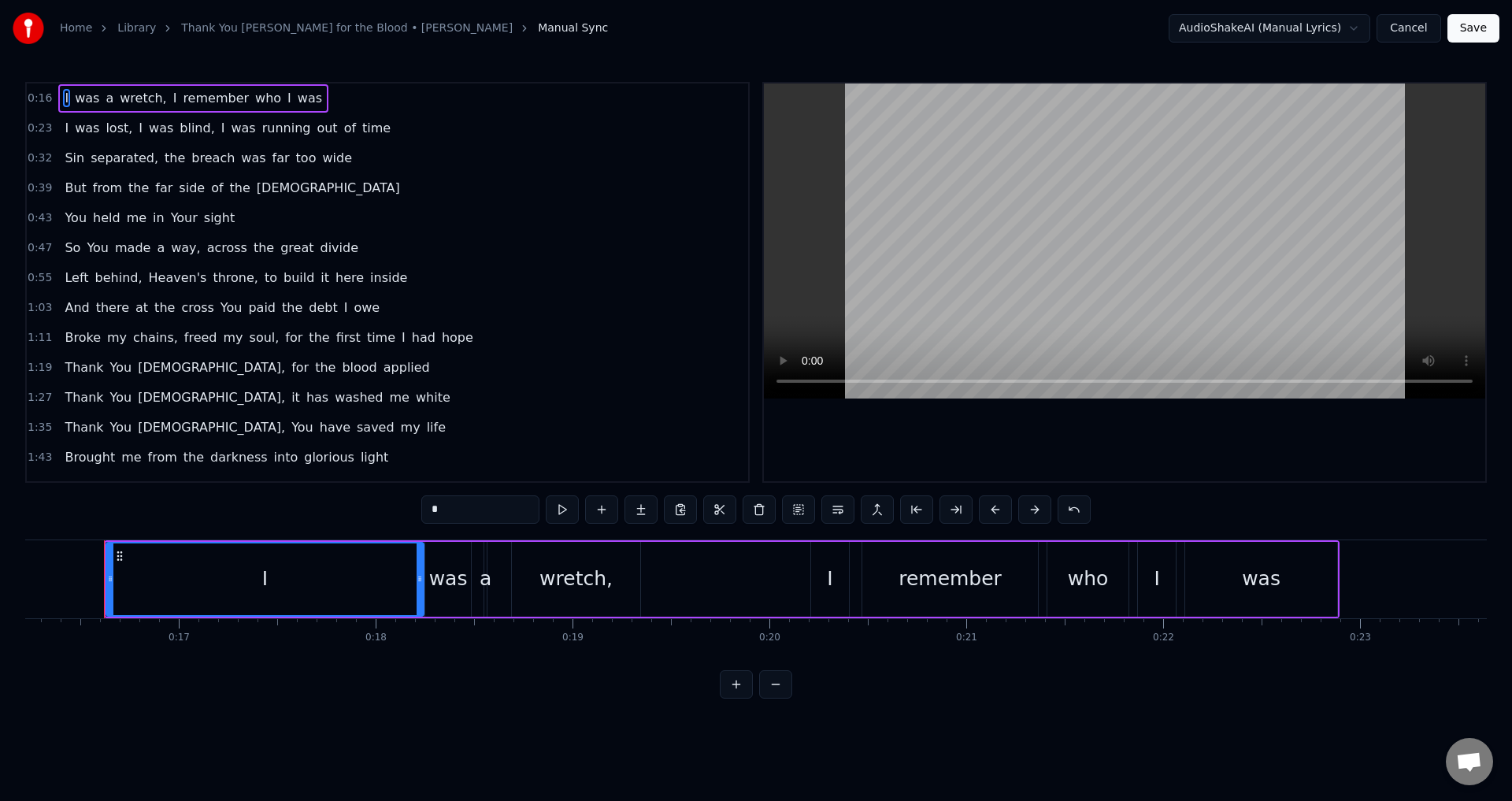
drag, startPoint x: 286, startPoint y: 575, endPoint x: 421, endPoint y: 573, distance: 135.0
click at [421, 573] on icon at bounding box center [419, 579] width 6 height 13
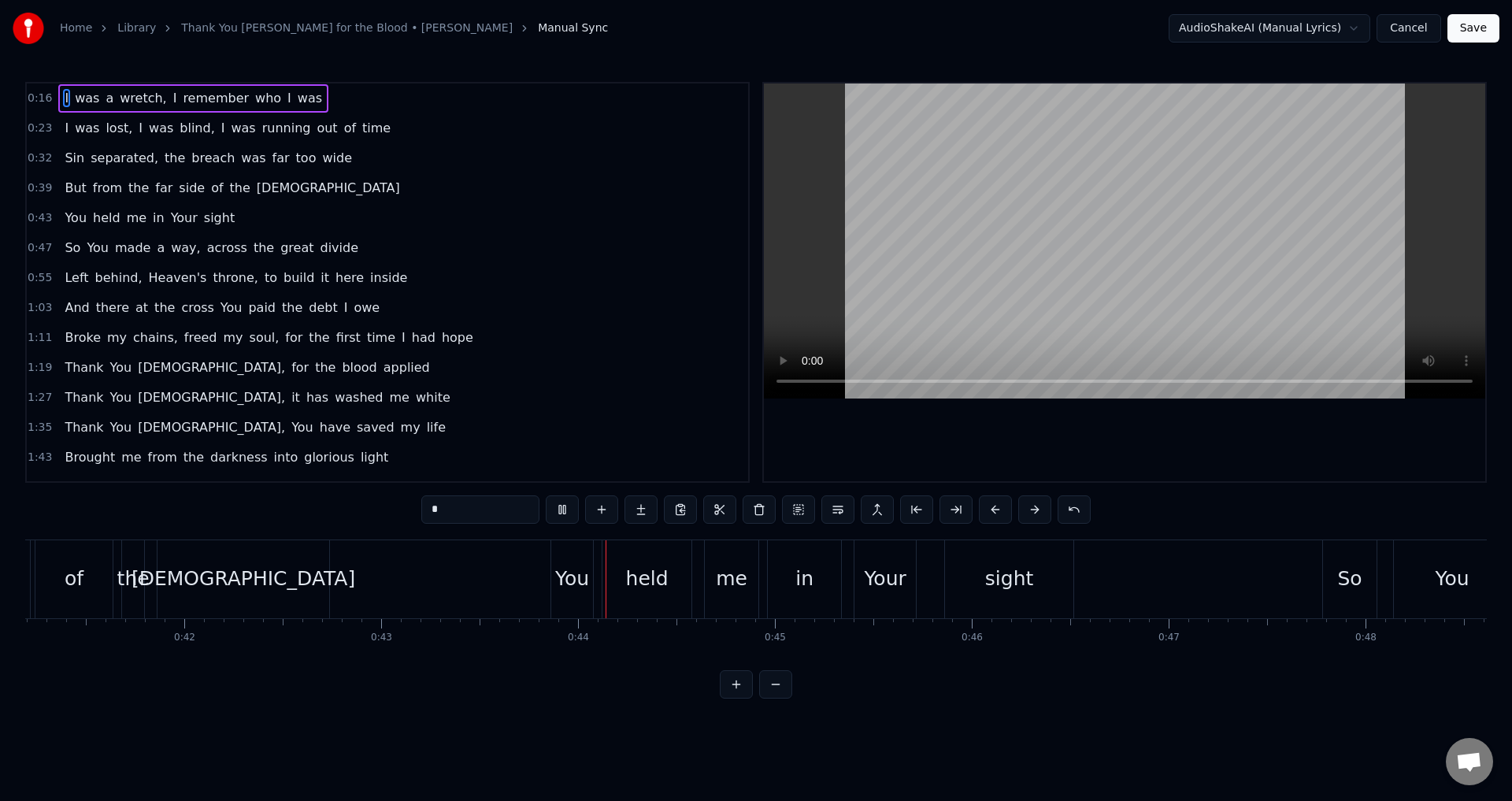
scroll to position [0, 8508]
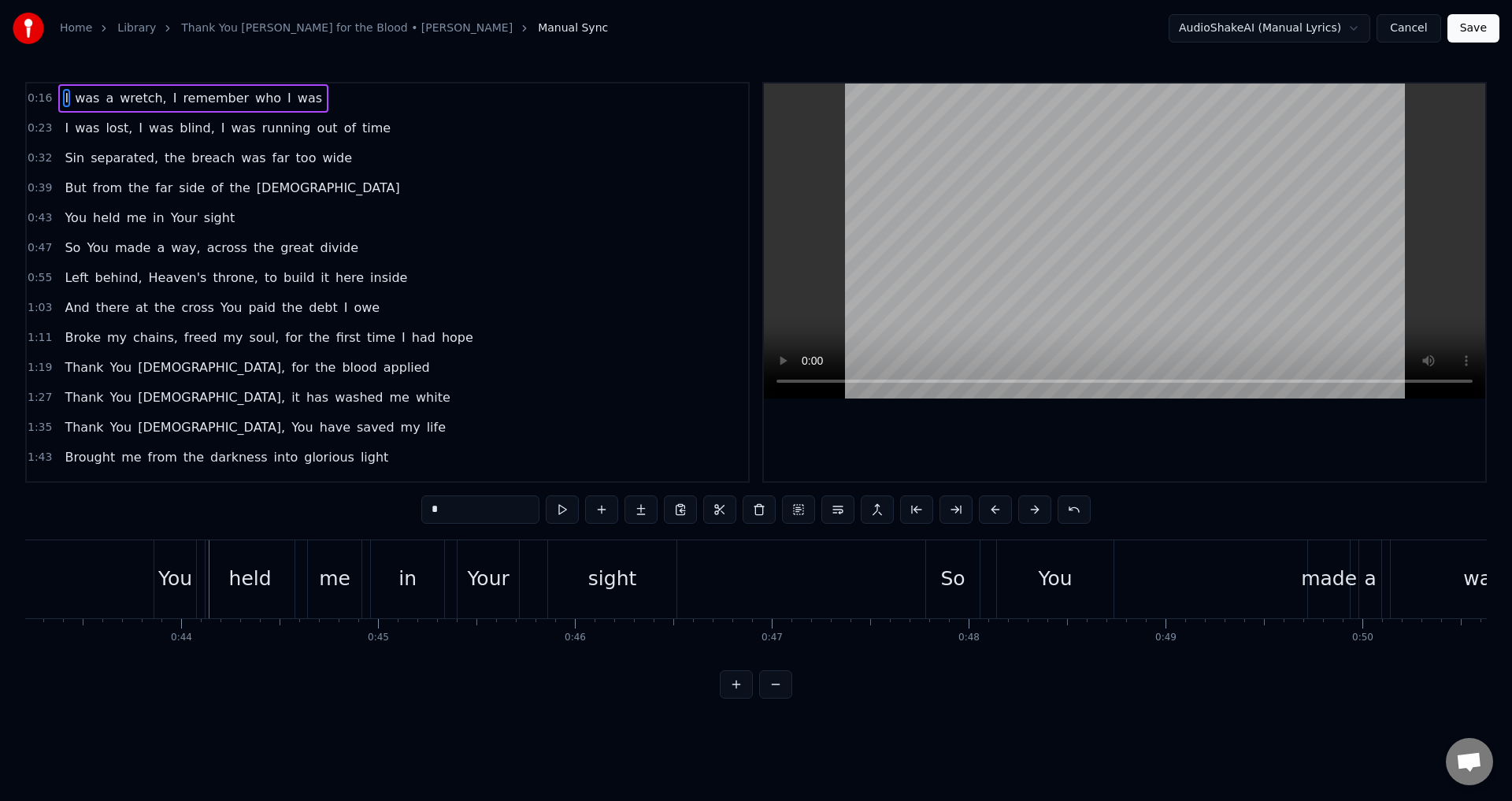
click at [1469, 24] on button "Save" at bounding box center [1474, 28] width 52 height 29
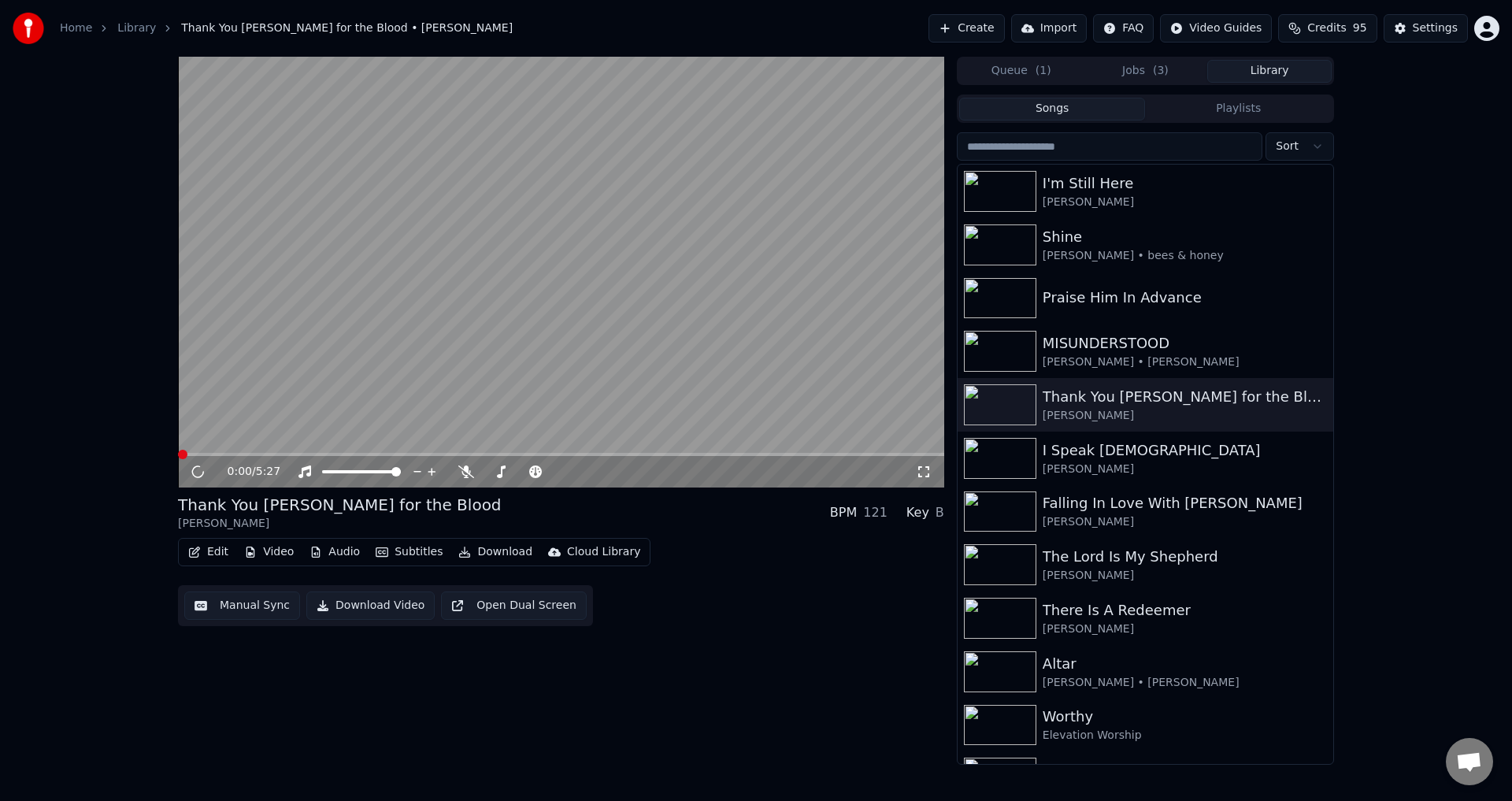
click at [362, 608] on button "Download Video" at bounding box center [371, 606] width 128 height 29
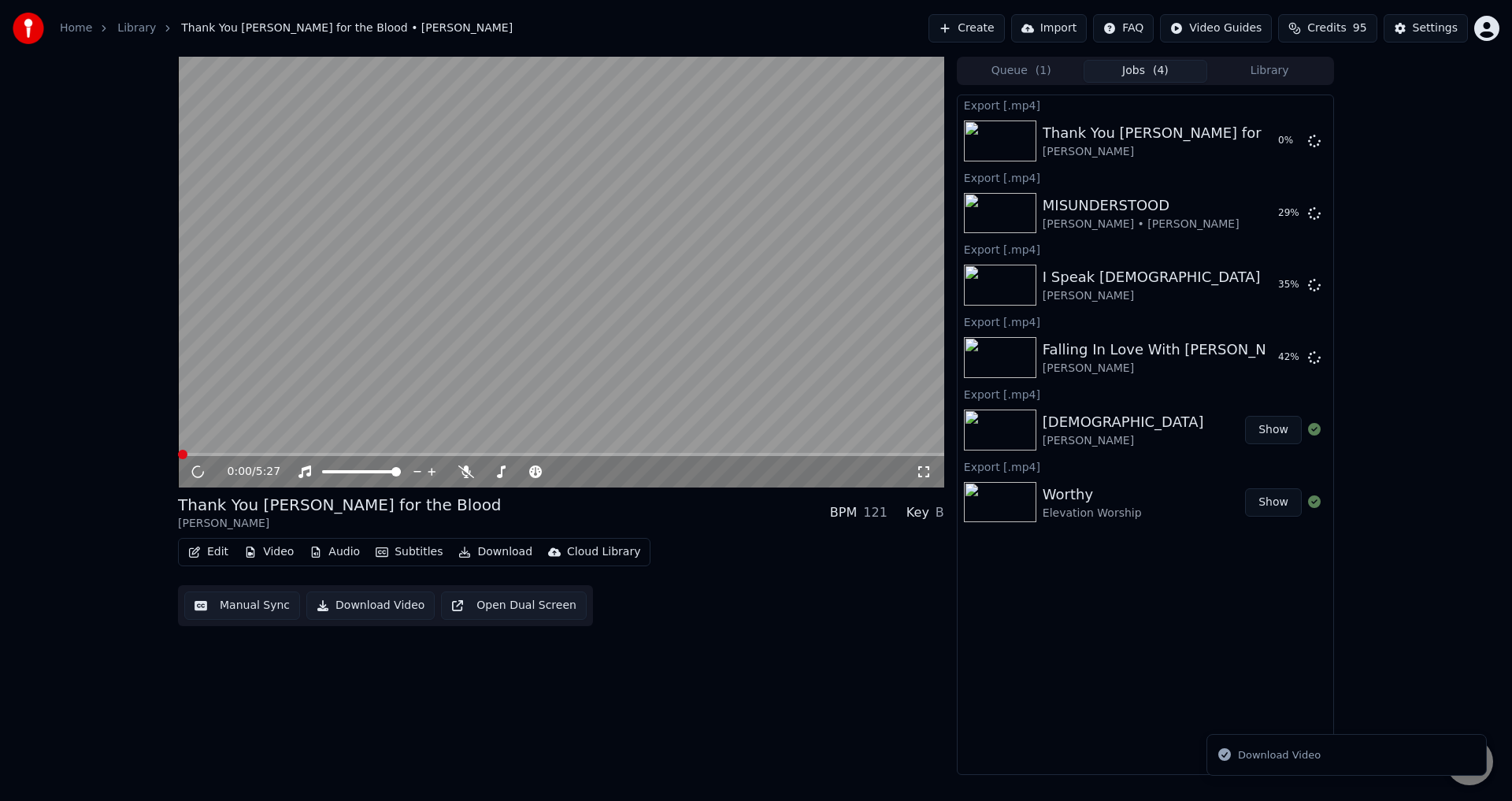
click at [1292, 73] on button "Library" at bounding box center [1269, 71] width 124 height 23
click at [1260, 76] on button "Library" at bounding box center [1269, 71] width 124 height 23
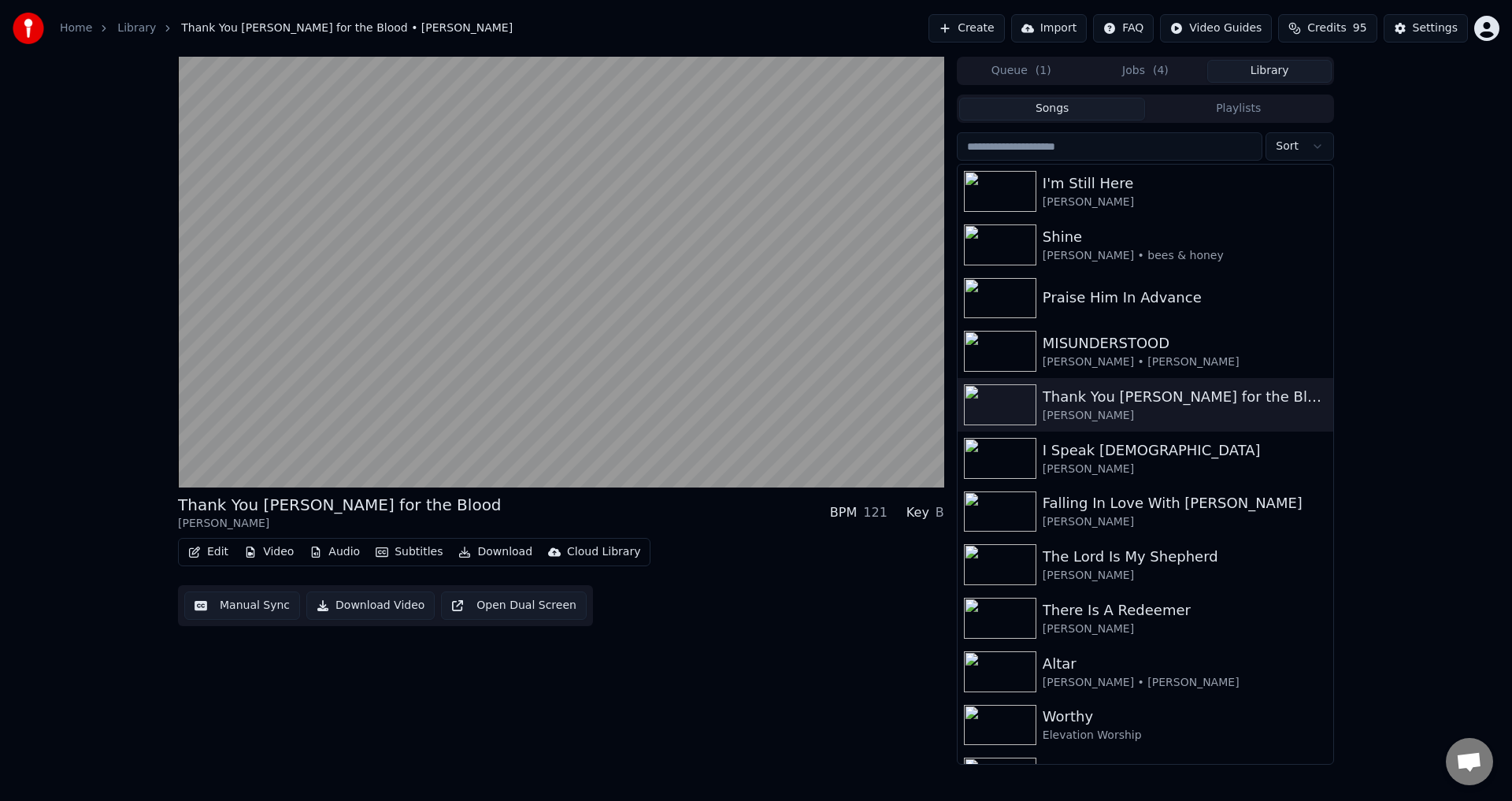
click at [1081, 294] on div "Praise Him In Advance" at bounding box center [1185, 298] width 284 height 22
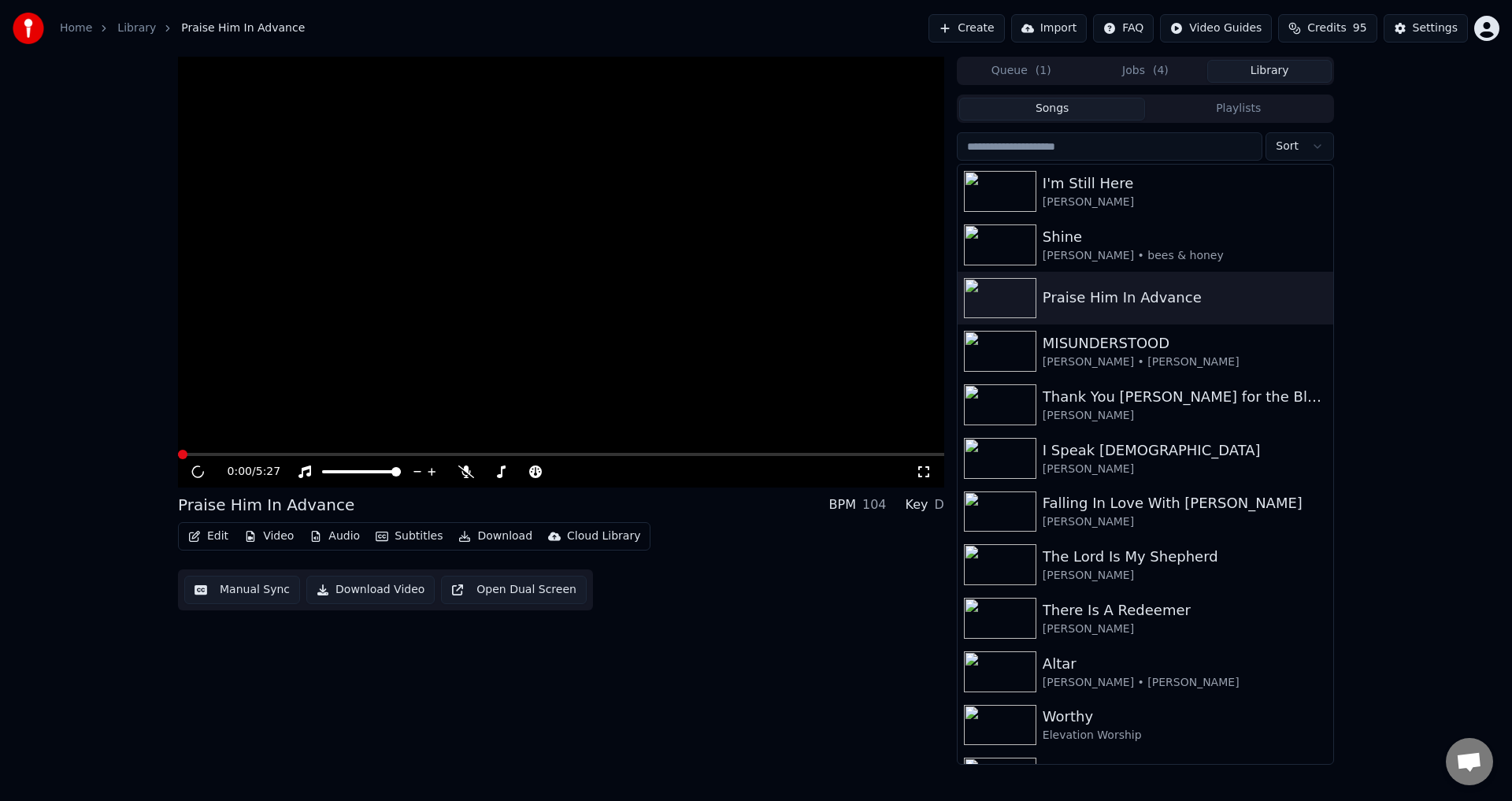
click at [213, 535] on button "Edit" at bounding box center [208, 537] width 53 height 22
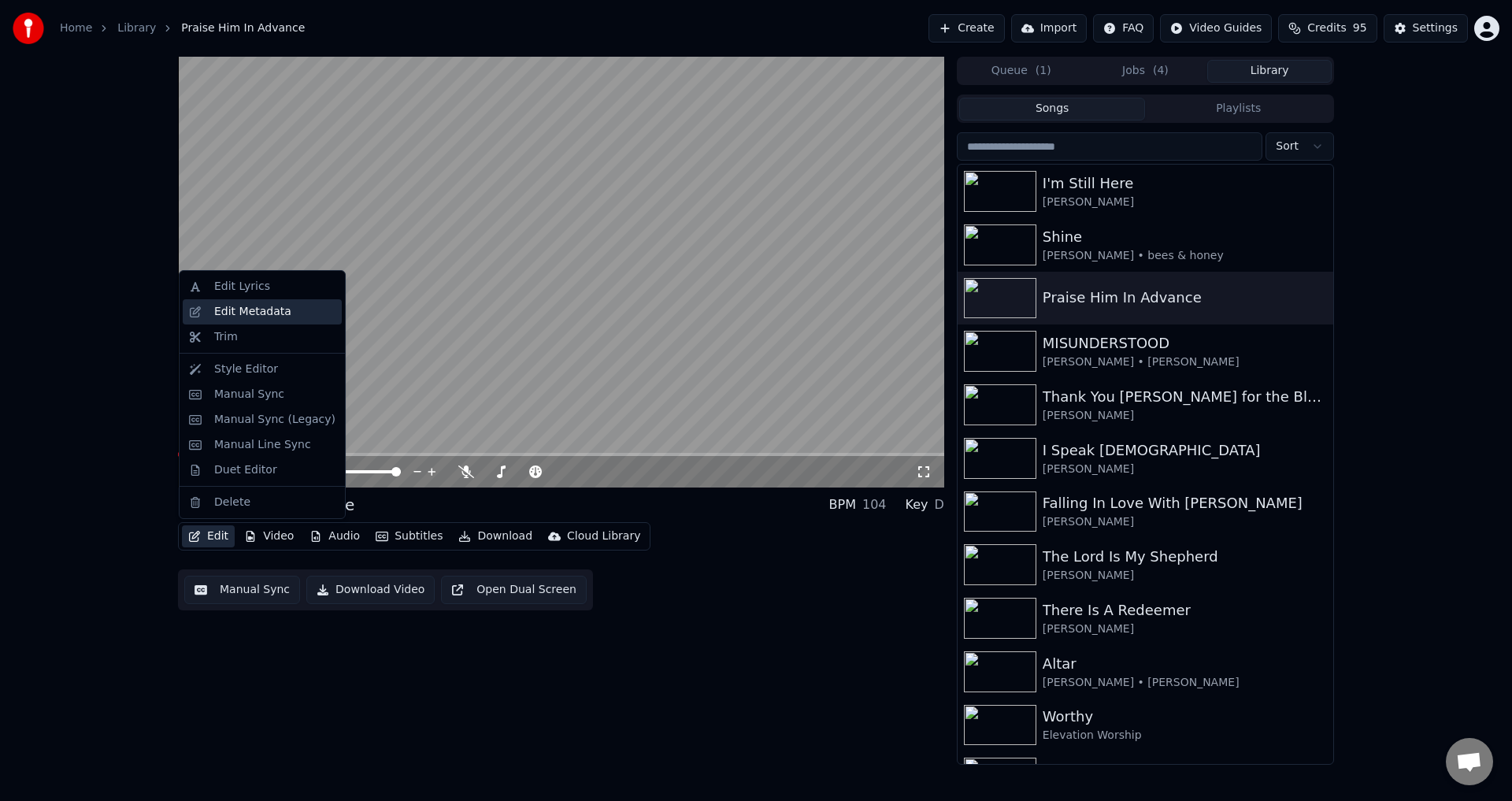
click at [244, 310] on div "Edit Metadata" at bounding box center [252, 312] width 77 height 16
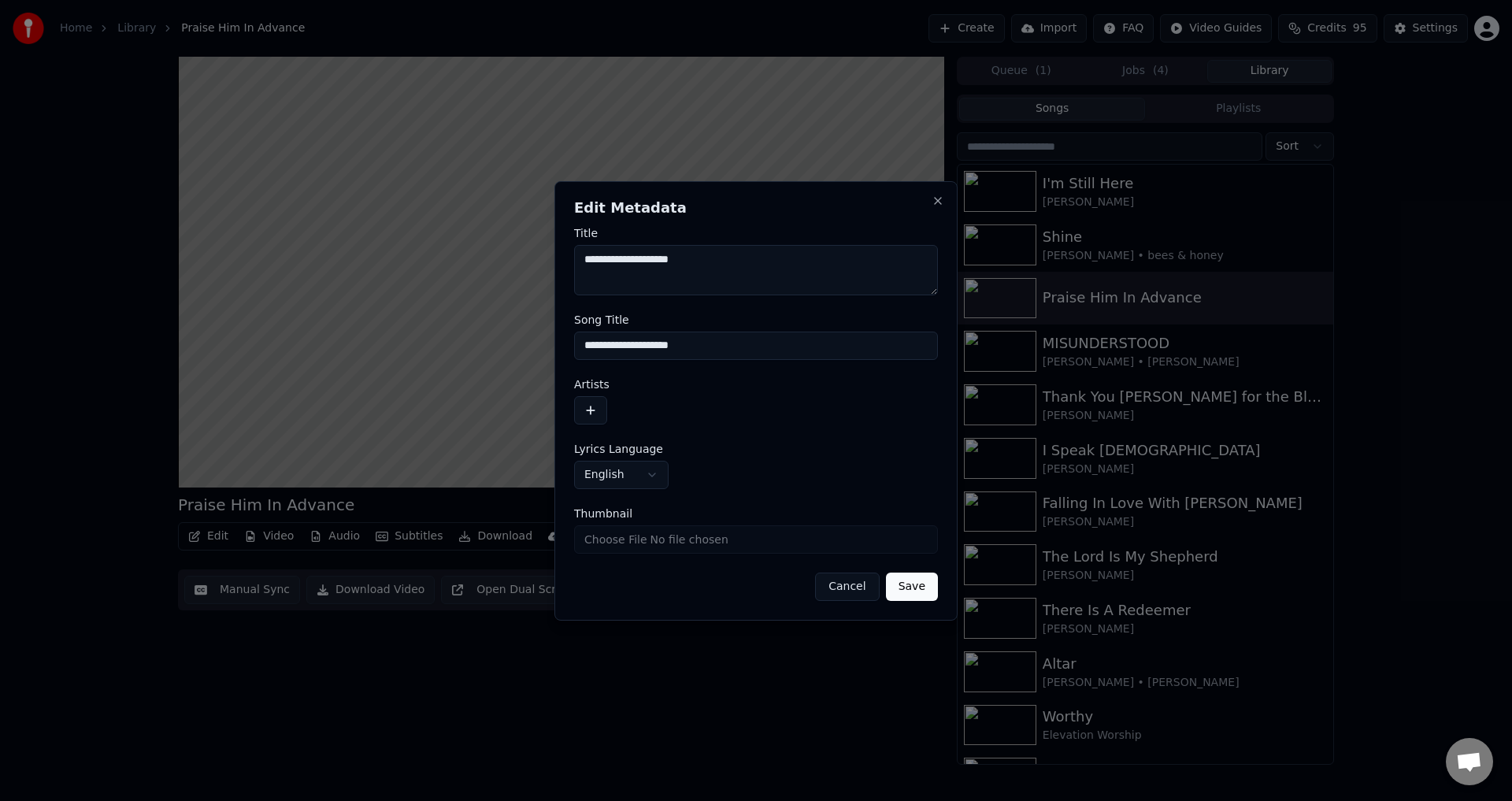
click at [592, 406] on button "button" at bounding box center [591, 410] width 34 height 29
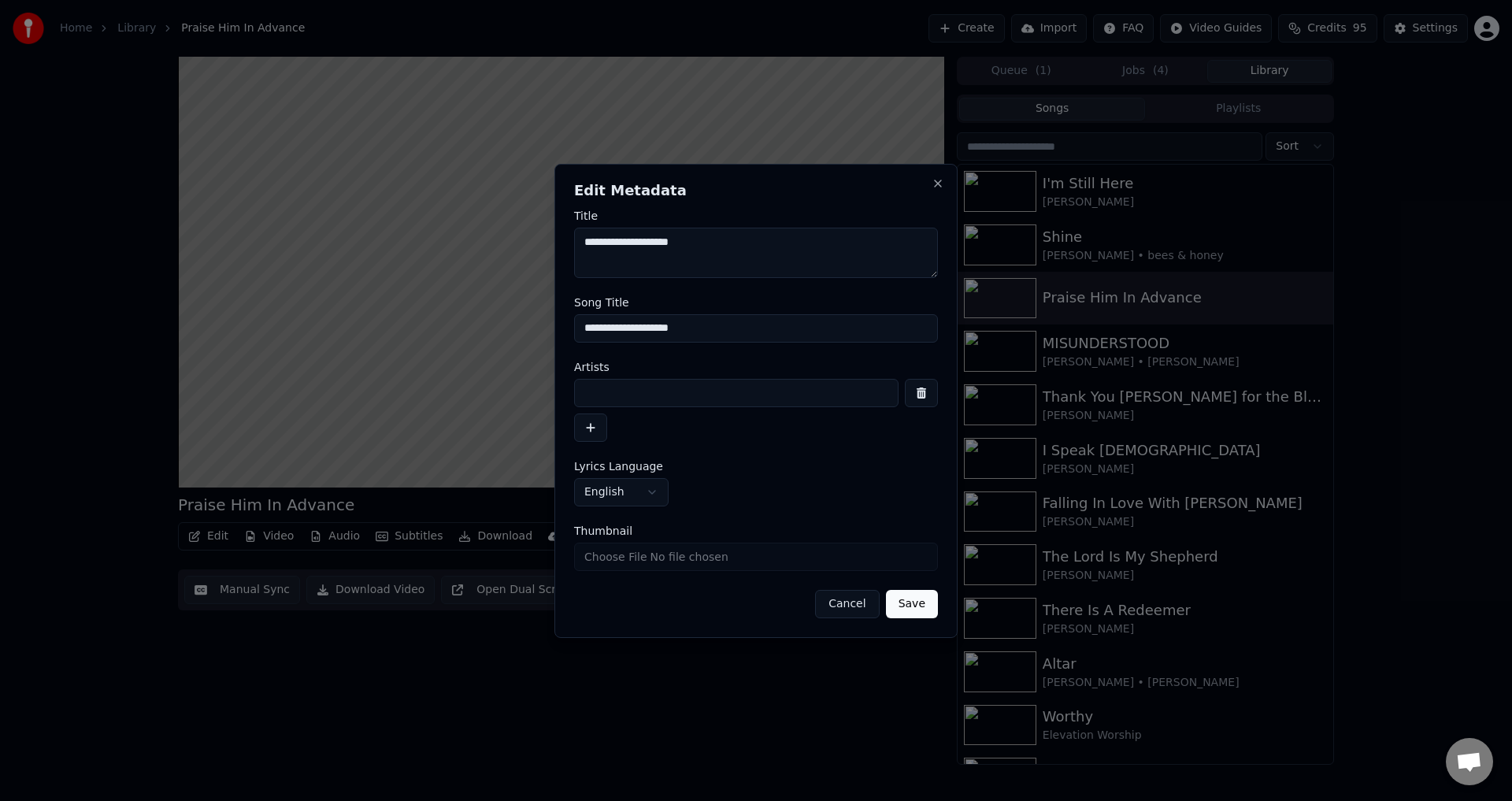
click at [596, 398] on input at bounding box center [736, 393] width 324 height 29
type input "**********"
click at [886, 590] on button "Save" at bounding box center [911, 604] width 52 height 29
click at [914, 608] on div "Cancel Save" at bounding box center [756, 604] width 364 height 29
click at [908, 604] on div "Cancel Save" at bounding box center [756, 604] width 364 height 29
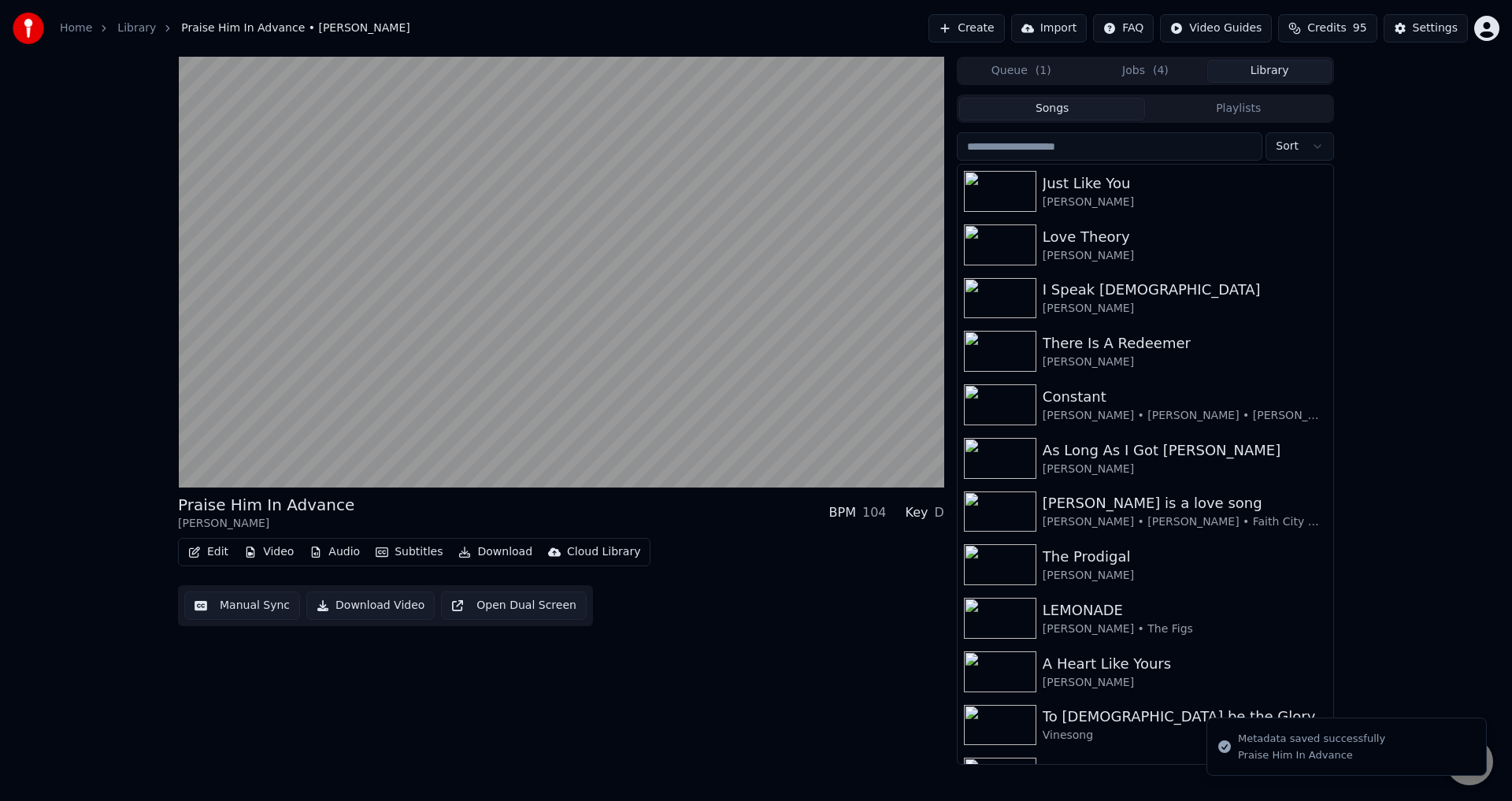
click at [456, 334] on video at bounding box center [560, 271] width 766 height 431
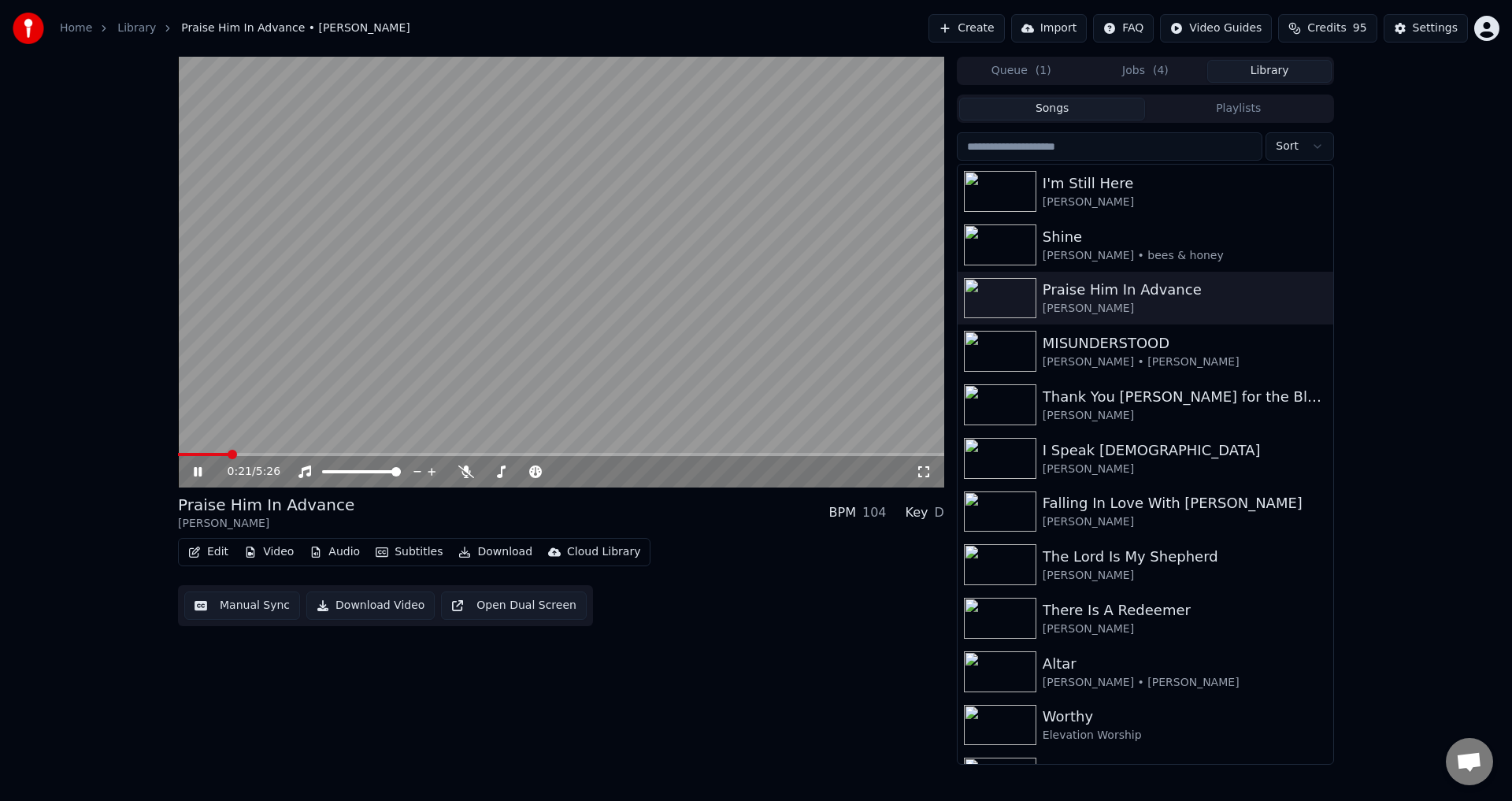
click at [522, 310] on video at bounding box center [560, 271] width 766 height 431
click at [460, 366] on video at bounding box center [560, 271] width 766 height 431
click at [215, 553] on button "Edit" at bounding box center [208, 552] width 53 height 22
click at [209, 546] on button "Edit" at bounding box center [208, 552] width 53 height 22
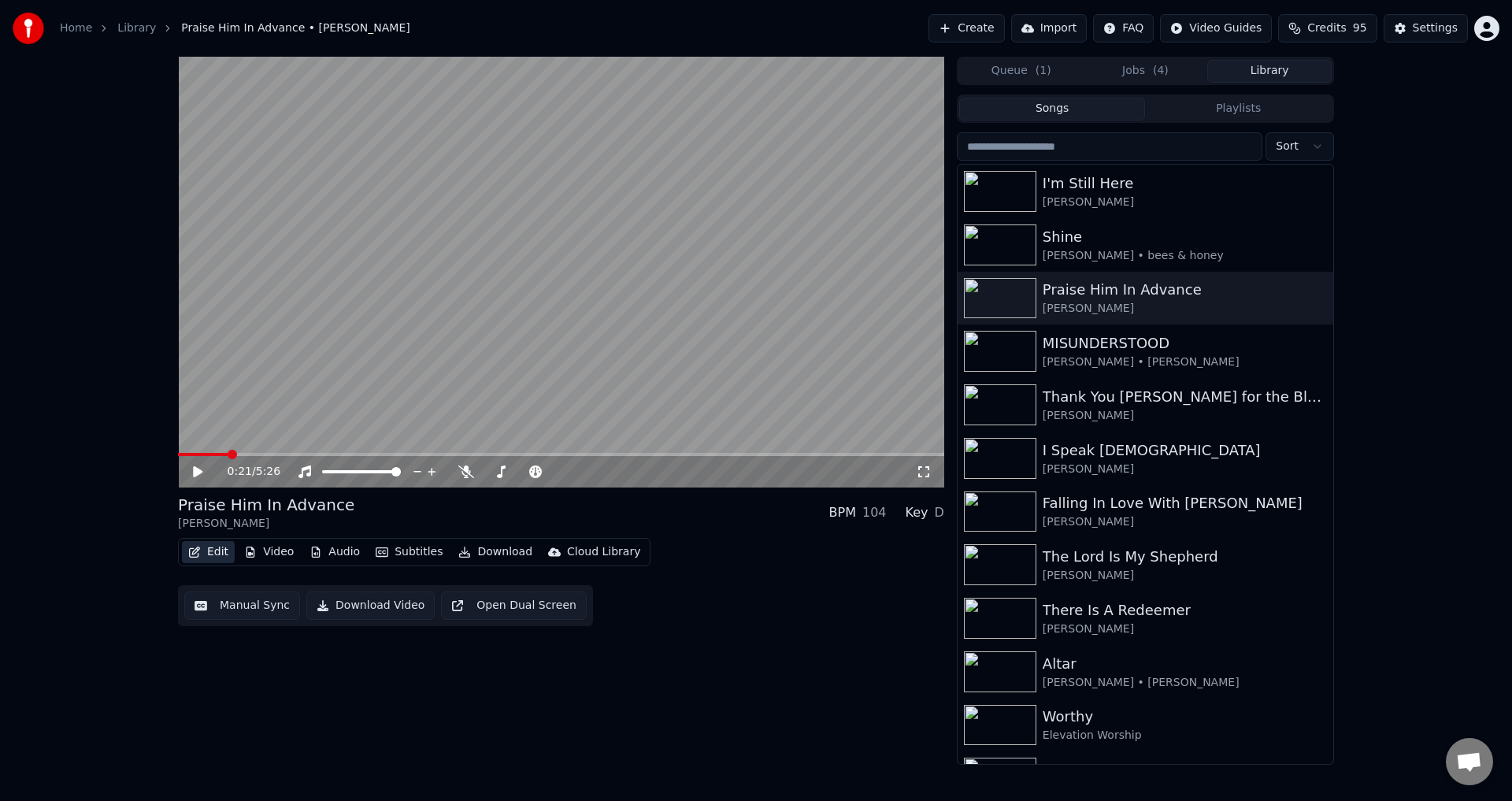
click at [209, 547] on button "Edit" at bounding box center [208, 552] width 53 height 22
click at [213, 546] on button "Edit" at bounding box center [208, 552] width 53 height 22
click at [212, 547] on button "Edit" at bounding box center [208, 552] width 53 height 22
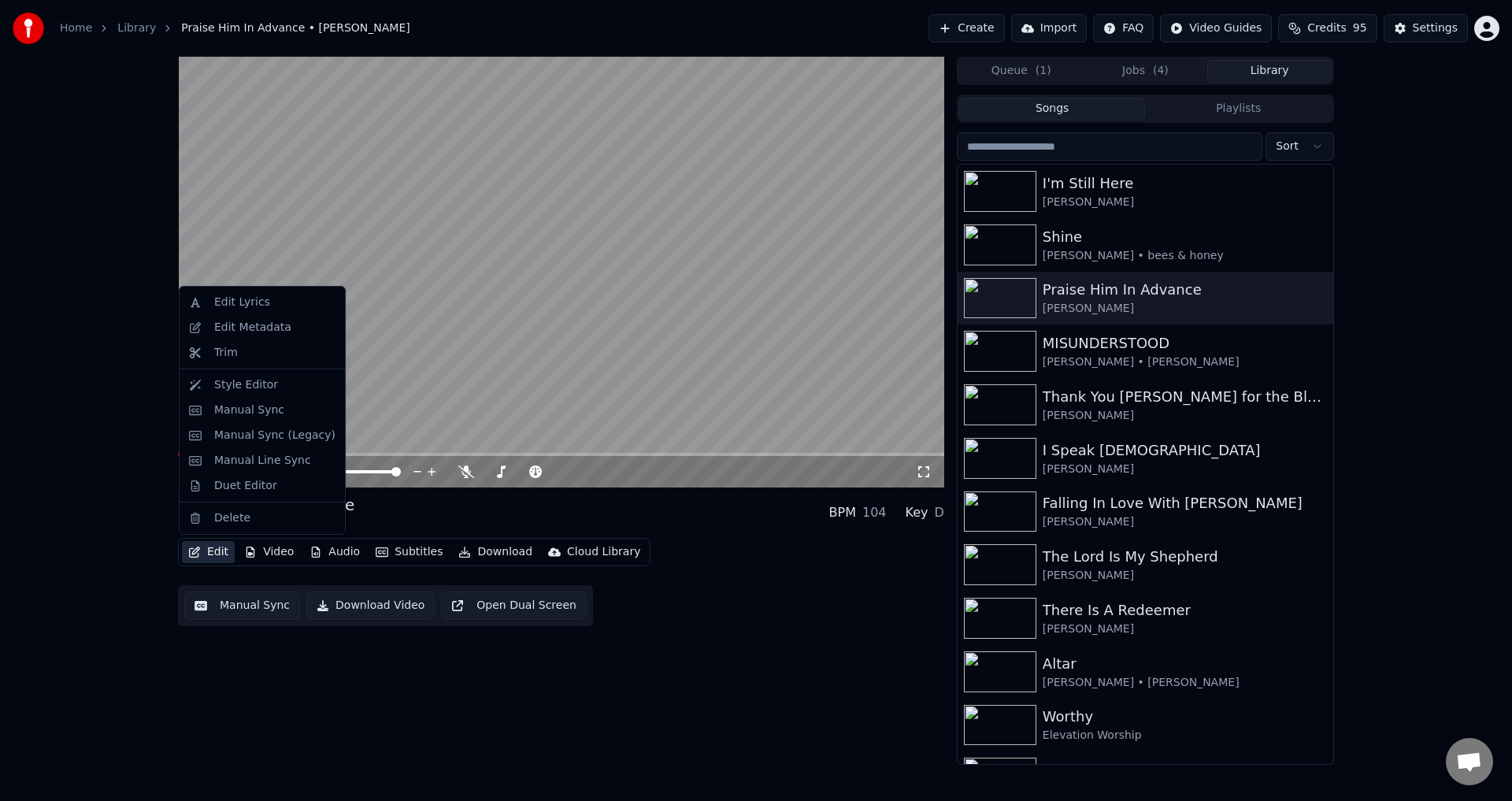
click at [1156, 72] on span "( 4 )" at bounding box center [1161, 71] width 16 height 16
click at [1130, 71] on button "Jobs ( 4 )" at bounding box center [1146, 71] width 124 height 23
click at [1147, 69] on button "Jobs ( 4 )" at bounding box center [1146, 71] width 124 height 23
